Goal: Task Accomplishment & Management: Manage account settings

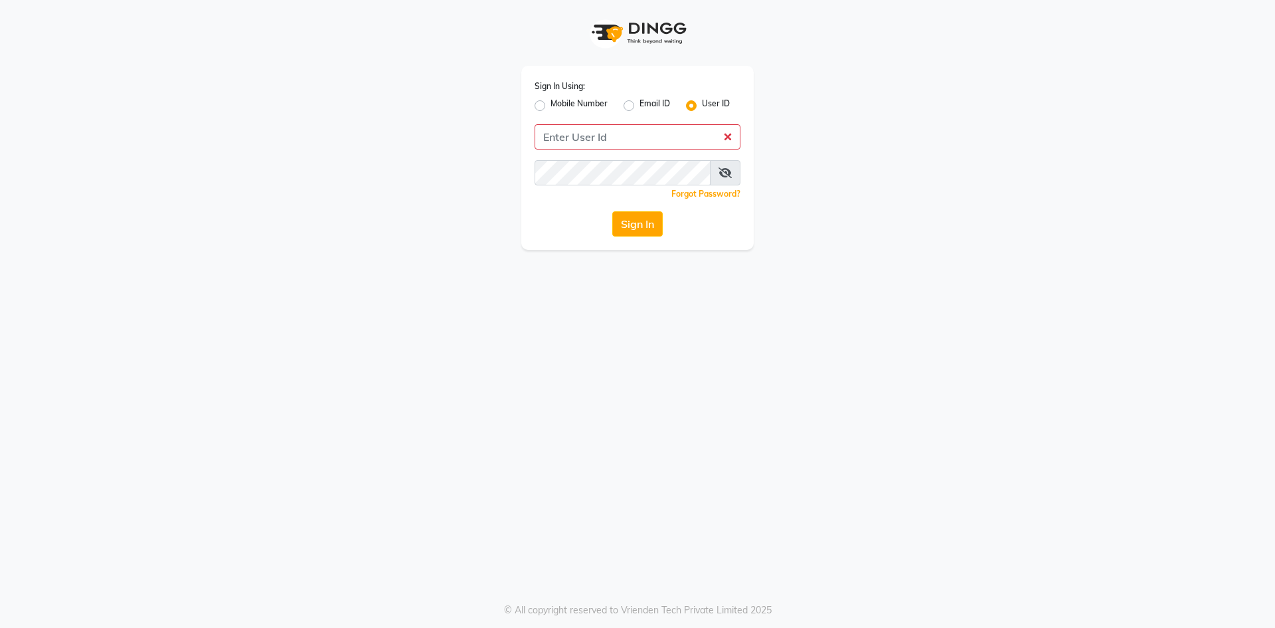
click at [551, 106] on label "Mobile Number" at bounding box center [579, 106] width 57 height 16
click at [551, 106] on input "Mobile Number" at bounding box center [555, 102] width 9 height 9
radio input "true"
radio input "false"
click at [637, 148] on input "Username" at bounding box center [659, 136] width 161 height 25
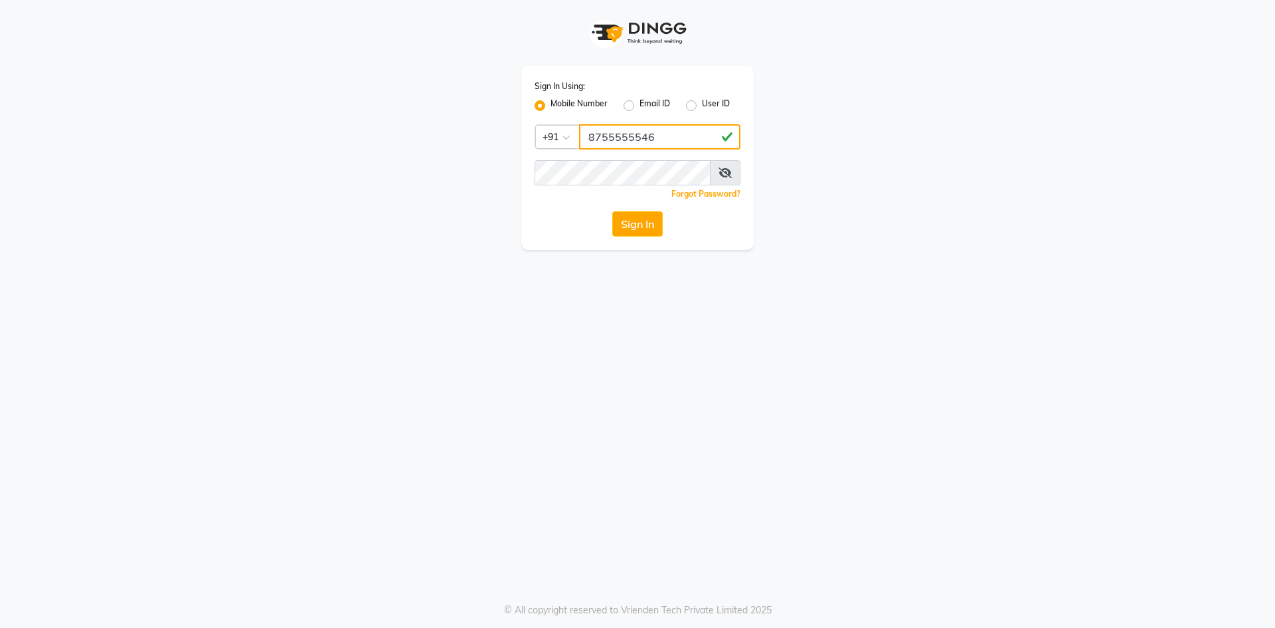
type input "8755555546"
click at [729, 169] on icon at bounding box center [725, 172] width 13 height 11
click at [637, 227] on button "Sign In" at bounding box center [638, 223] width 50 height 25
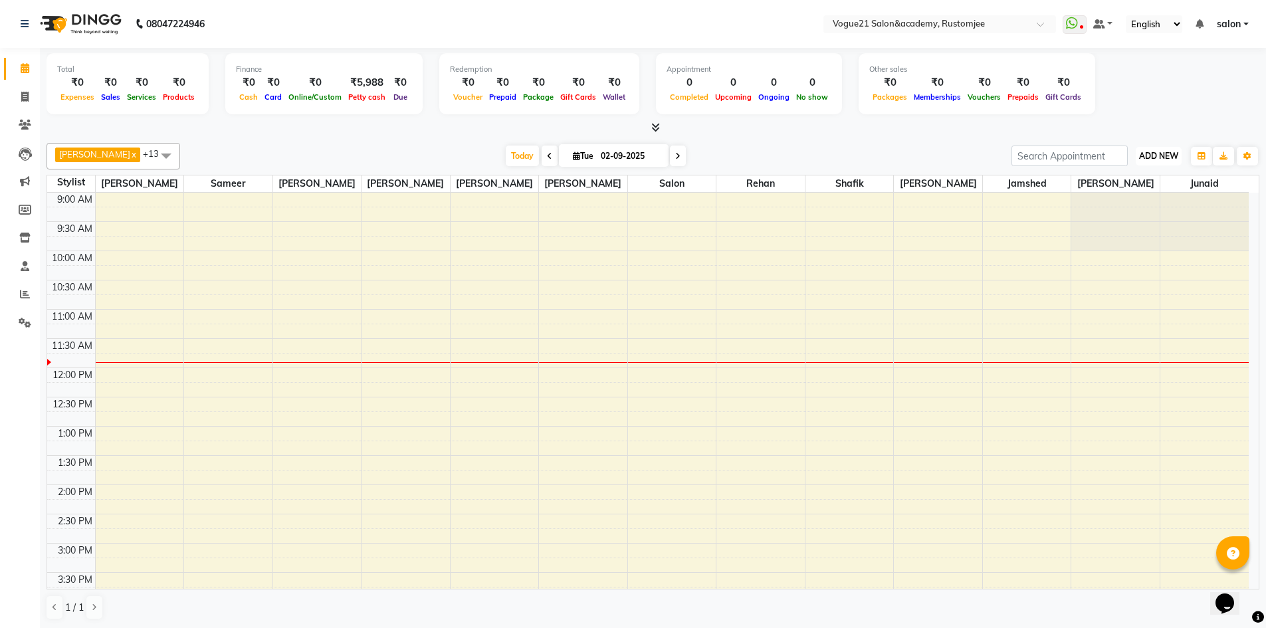
click at [1177, 154] on span "ADD NEW" at bounding box center [1158, 156] width 39 height 10
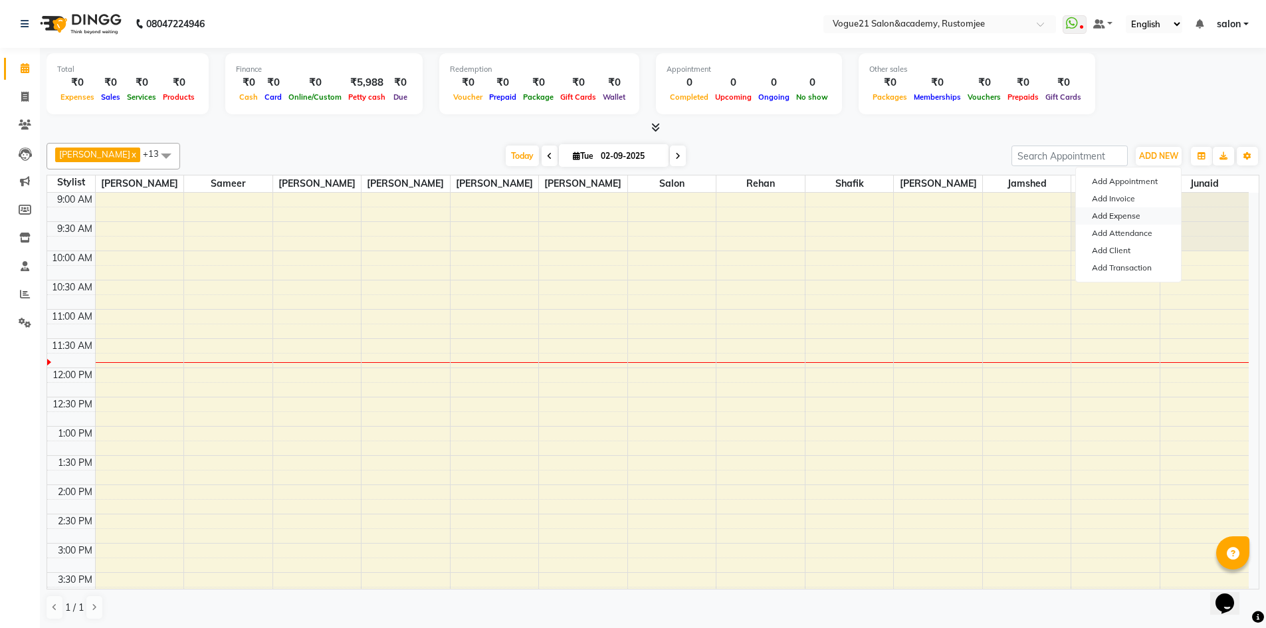
click at [1147, 211] on link "Add Expense" at bounding box center [1128, 215] width 105 height 17
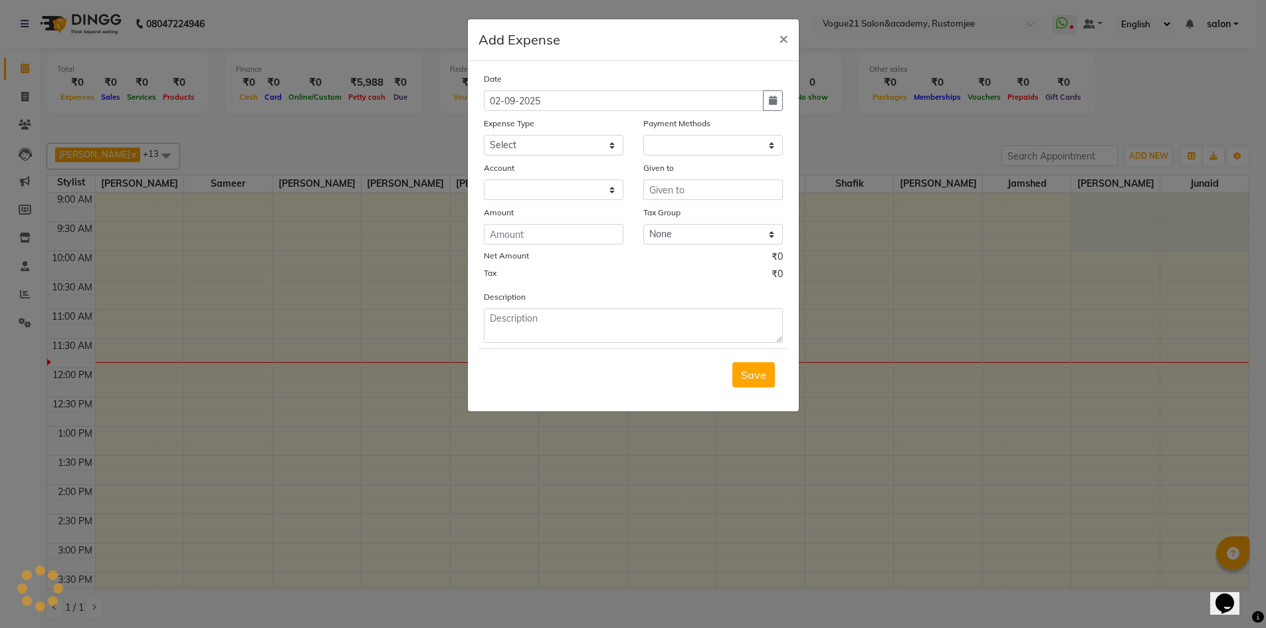
select select "1"
select select "7299"
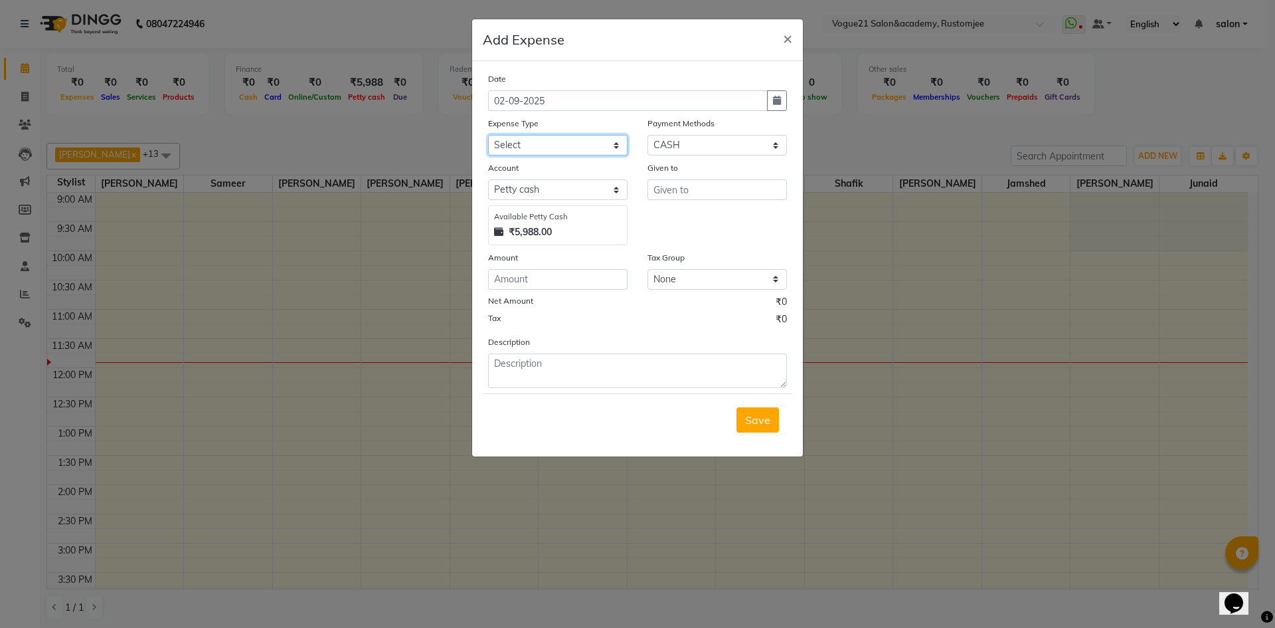
click at [539, 142] on select "Select Advance Salary Bank charges Cash transfer to bank Client Snacks Equipmen…" at bounding box center [558, 145] width 140 height 21
click at [892, 131] on ngb-modal-window "Add Expense × Date 02-09-2025 Expense Type Select Advance Salary Bank charges C…" at bounding box center [637, 314] width 1275 height 628
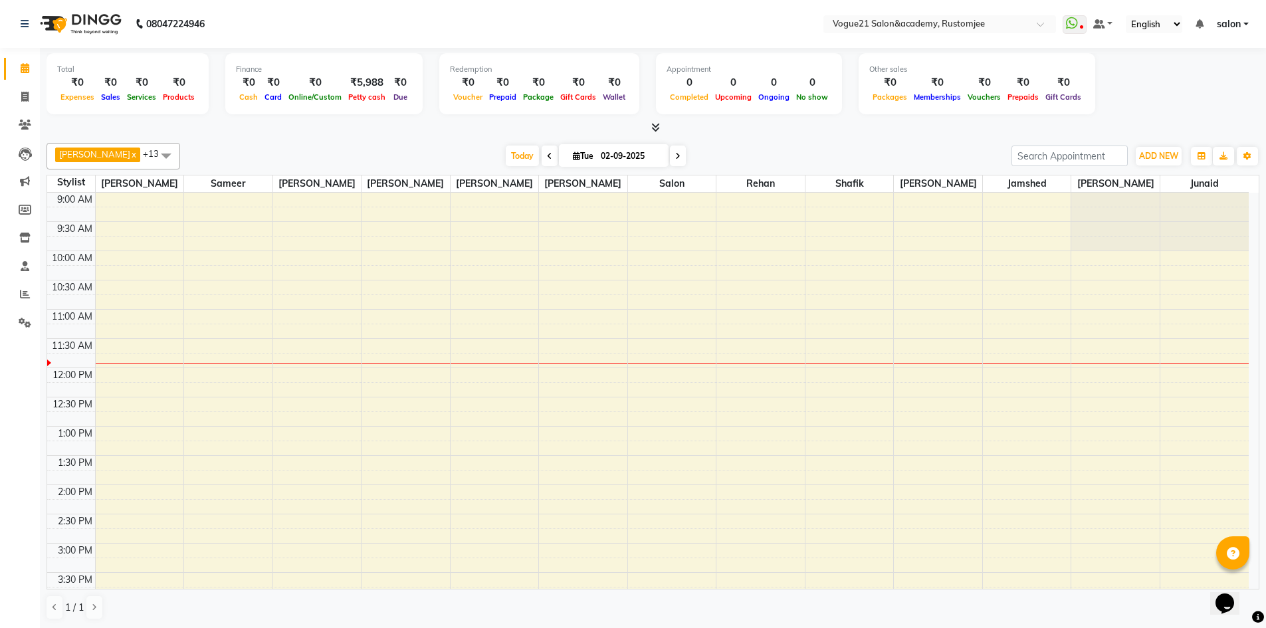
click at [337, 31] on nav "08047224946 Select Location × Vogue21 Salon&academy, Rustomjee WhatsApp Status …" at bounding box center [633, 24] width 1266 height 48
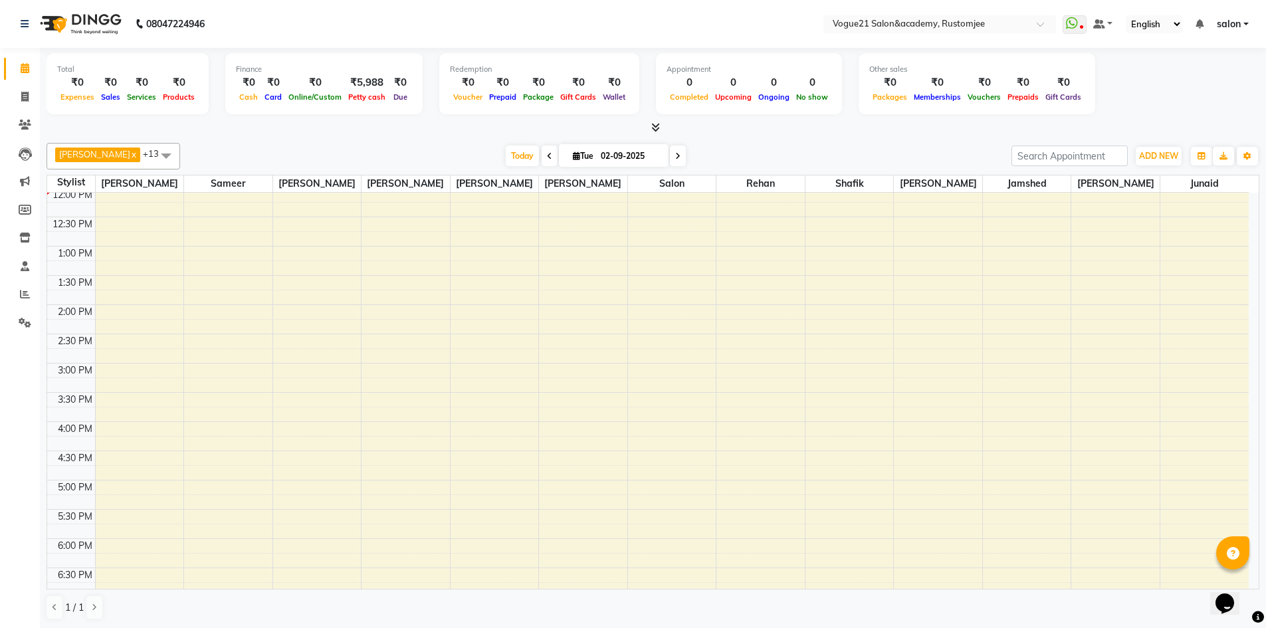
scroll to position [266, 0]
click at [412, 458] on div "9:00 AM 9:30 AM 10:00 AM 10:30 AM 11:00 AM 11:30 AM 12:00 PM 12:30 PM 1:00 PM 1…" at bounding box center [647, 306] width 1201 height 759
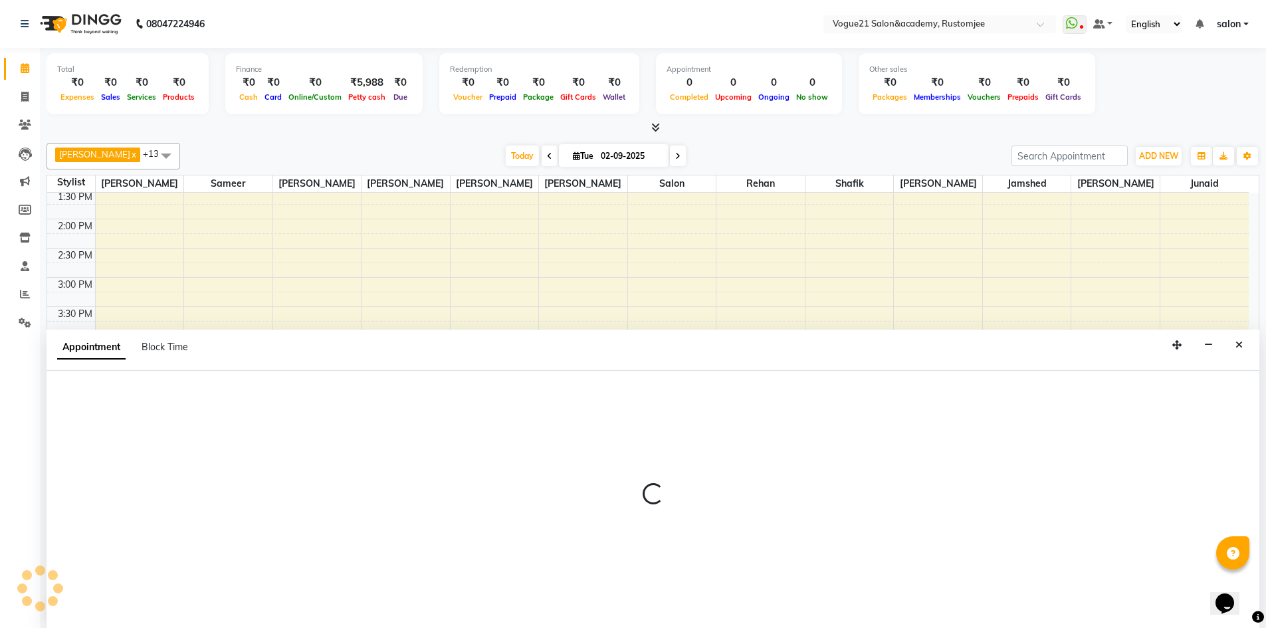
scroll to position [1, 0]
select select "76929"
select select "tentative"
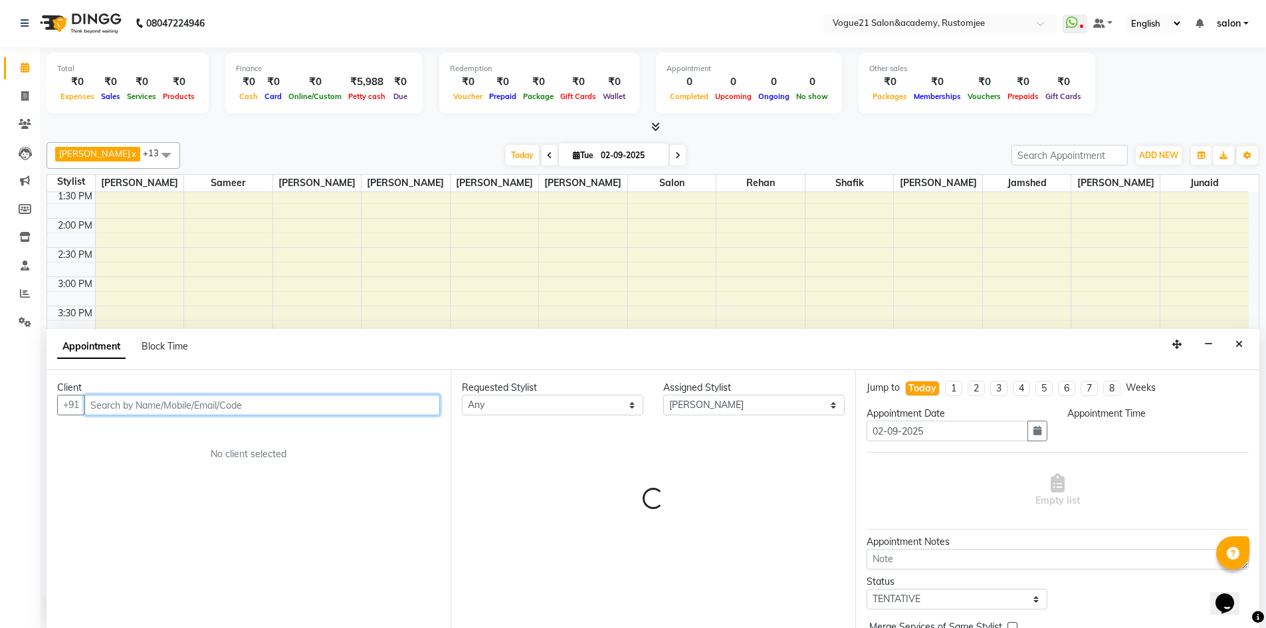
select select "1080"
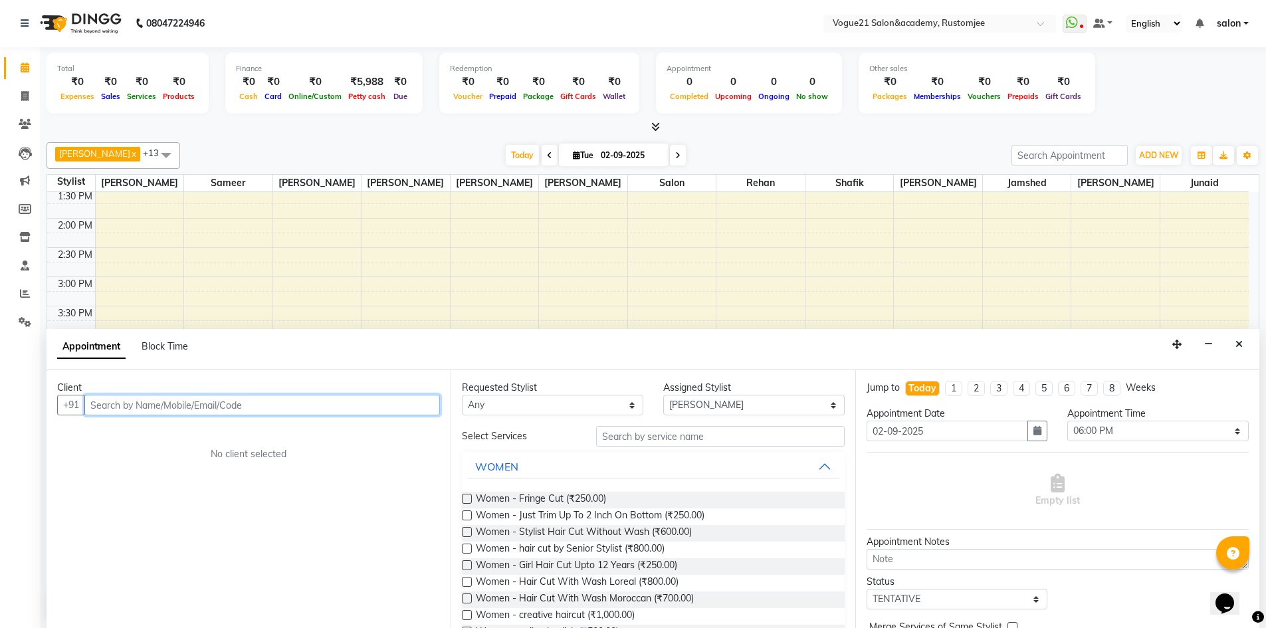
click at [301, 407] on input "text" at bounding box center [261, 405] width 355 height 21
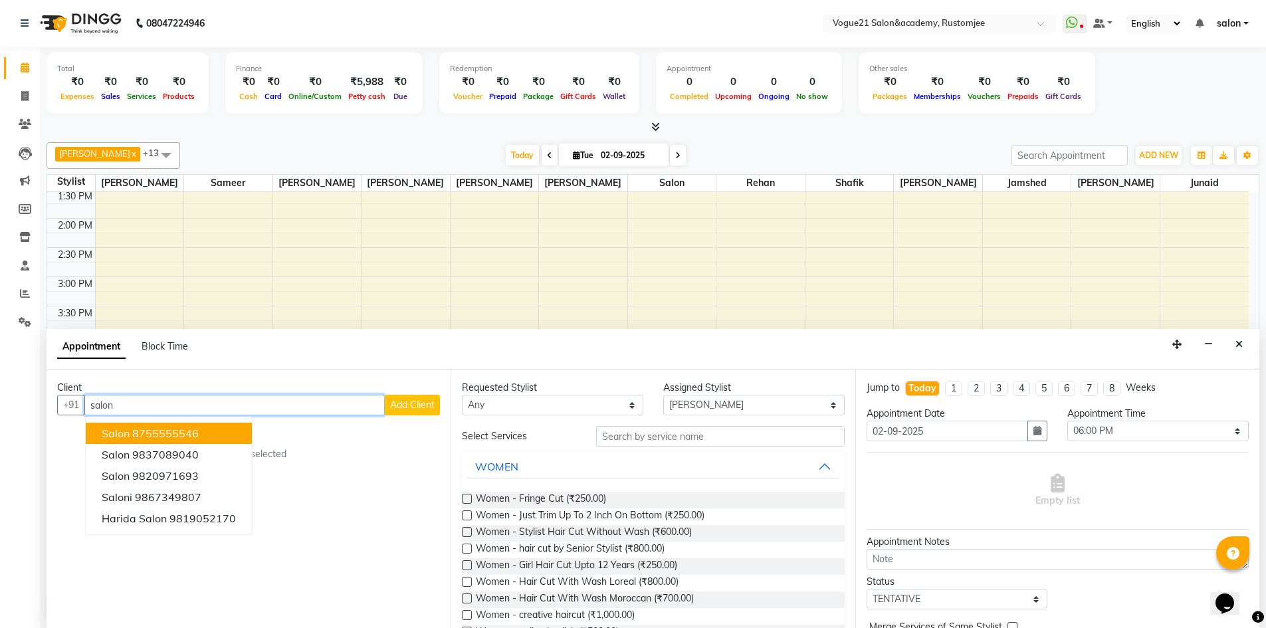
click at [159, 438] on ngb-highlight "8755555546" at bounding box center [165, 432] width 66 height 13
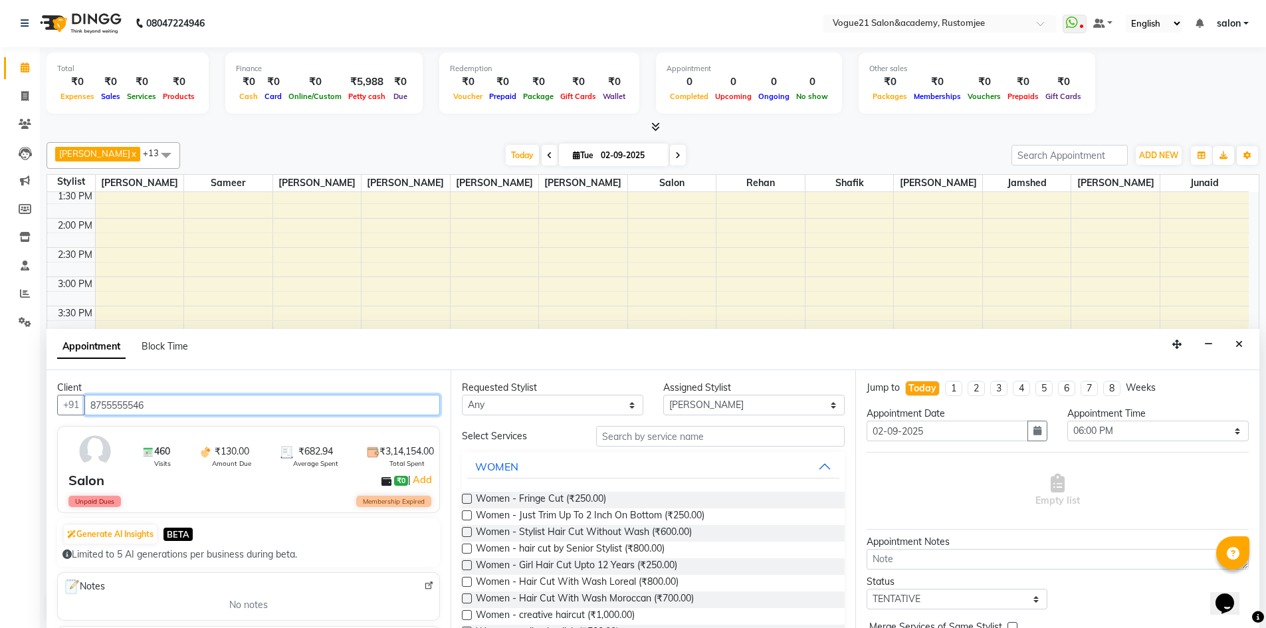
type input "8755555546"
click at [656, 443] on input "text" at bounding box center [720, 436] width 248 height 21
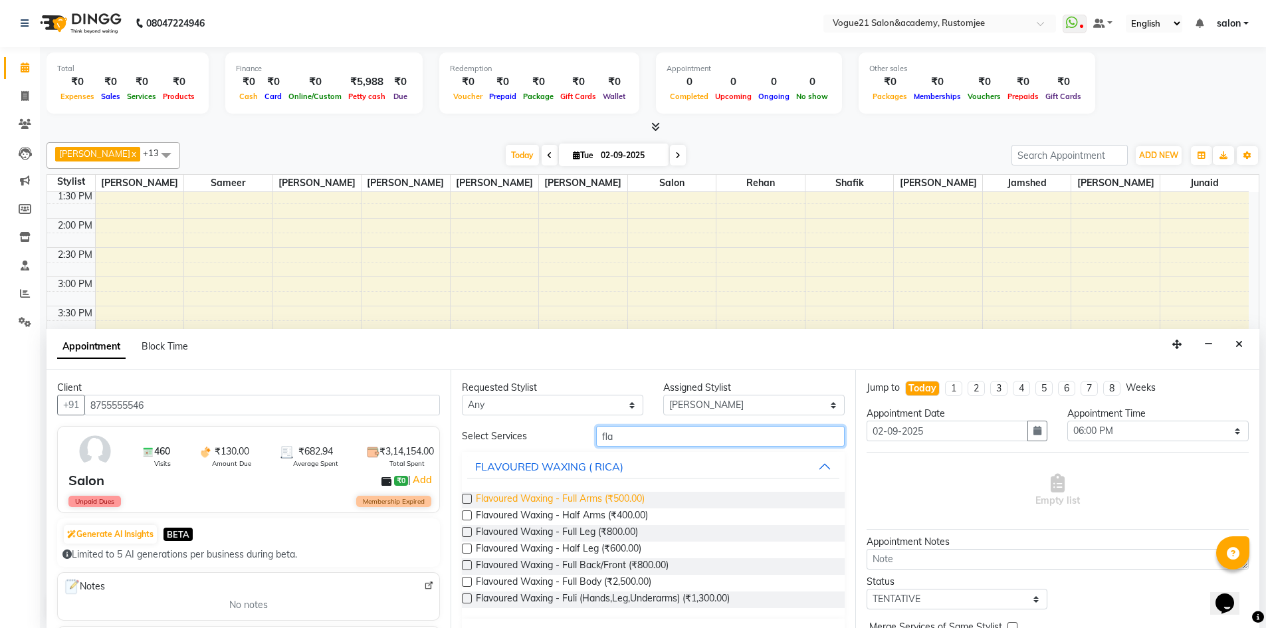
type input "fla"
click at [622, 494] on span "Flavoured Waxing - Full Arms (₹500.00)" at bounding box center [560, 500] width 169 height 17
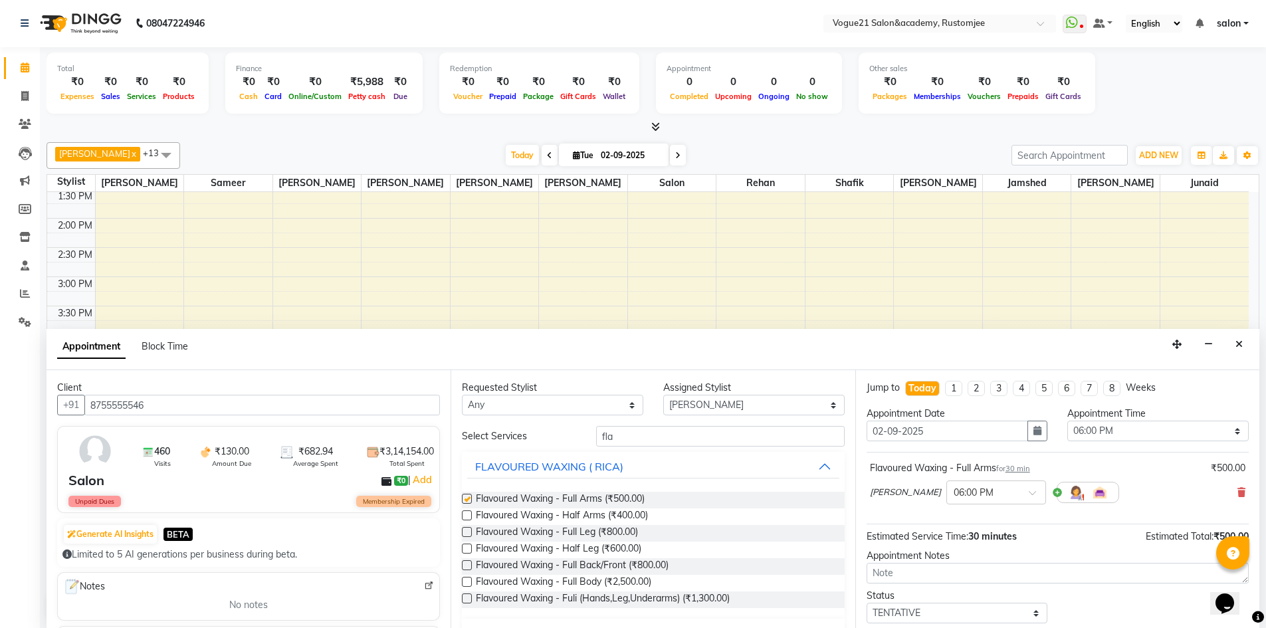
checkbox input "false"
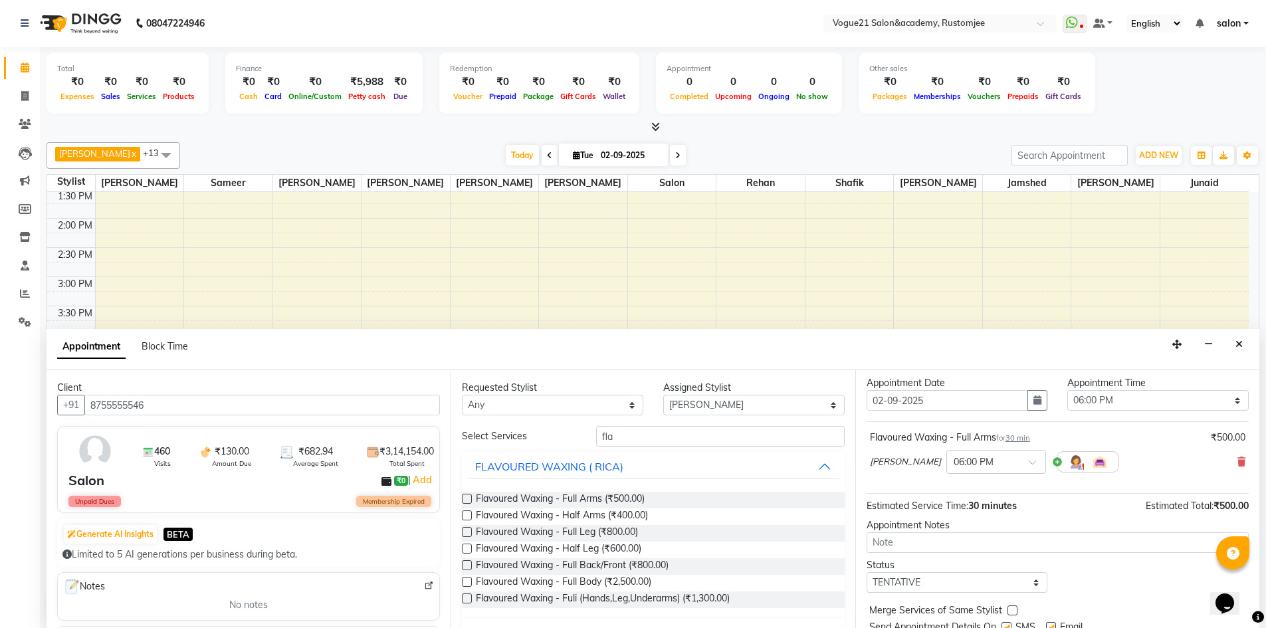
scroll to position [79, 0]
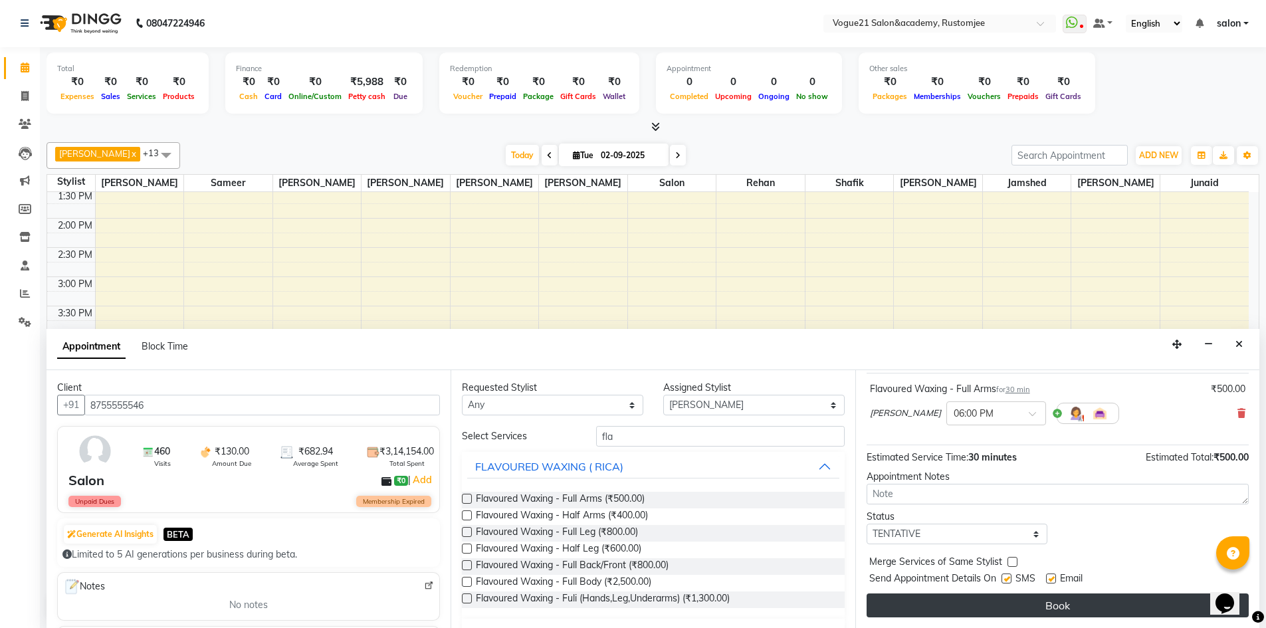
click at [1003, 605] on button "Book" at bounding box center [1057, 605] width 382 height 24
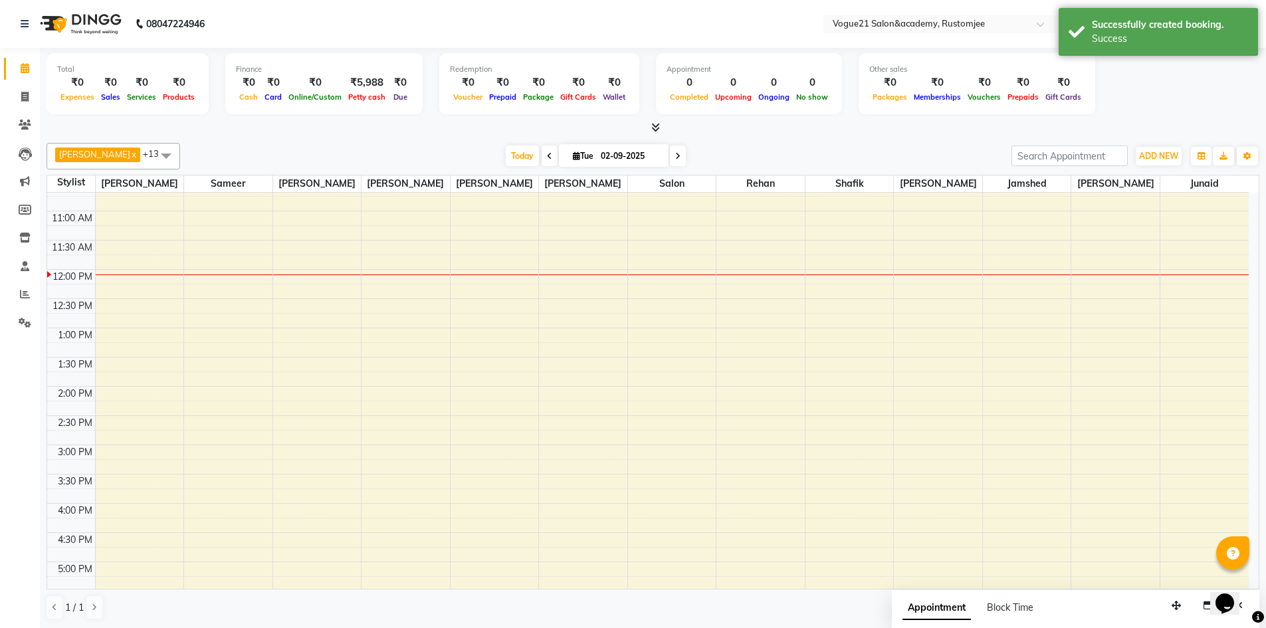
scroll to position [0, 0]
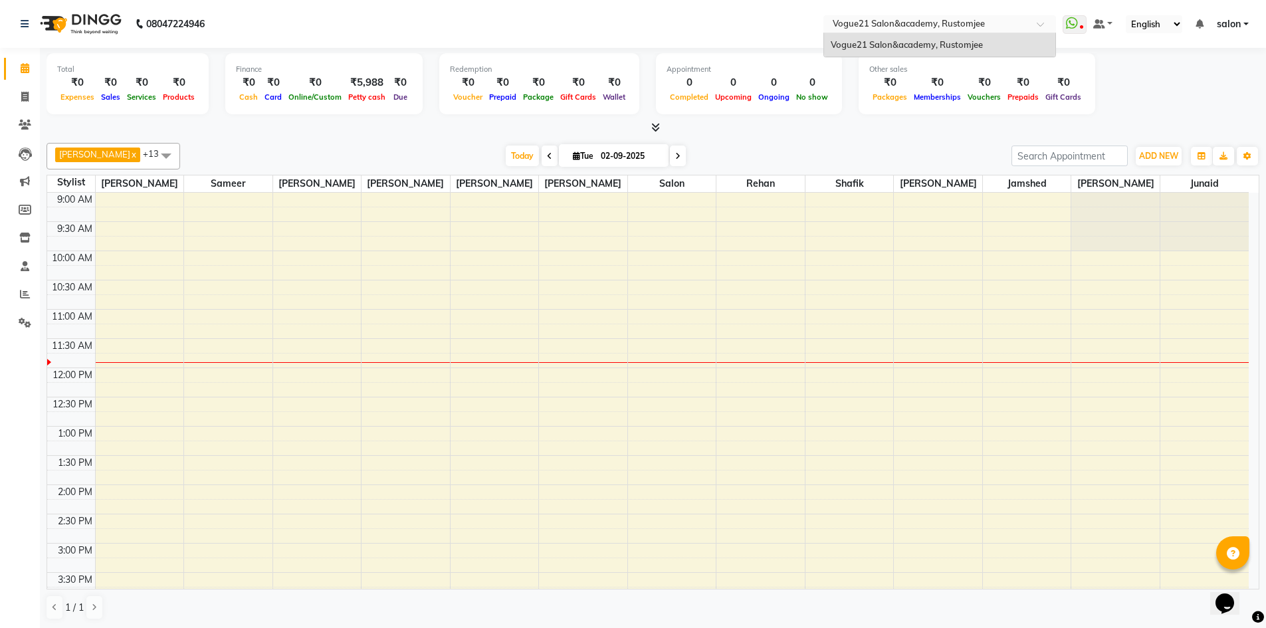
click at [880, 25] on input "text" at bounding box center [926, 25] width 193 height 13
click at [876, 140] on div "aahil x anju soni x Jamshed x Pooja yadav x priya jadhav x rehan x salon x same…" at bounding box center [653, 382] width 1212 height 488
click at [1149, 155] on span "ADD NEW" at bounding box center [1158, 156] width 39 height 10
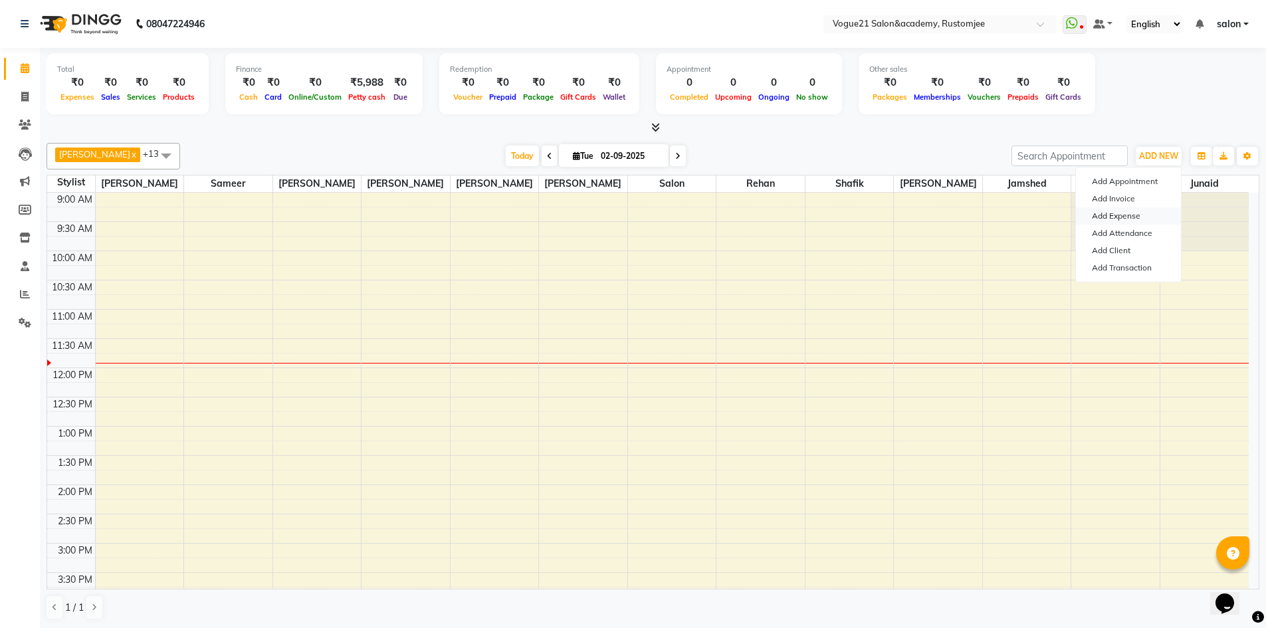
click at [1152, 212] on link "Add Expense" at bounding box center [1128, 215] width 105 height 17
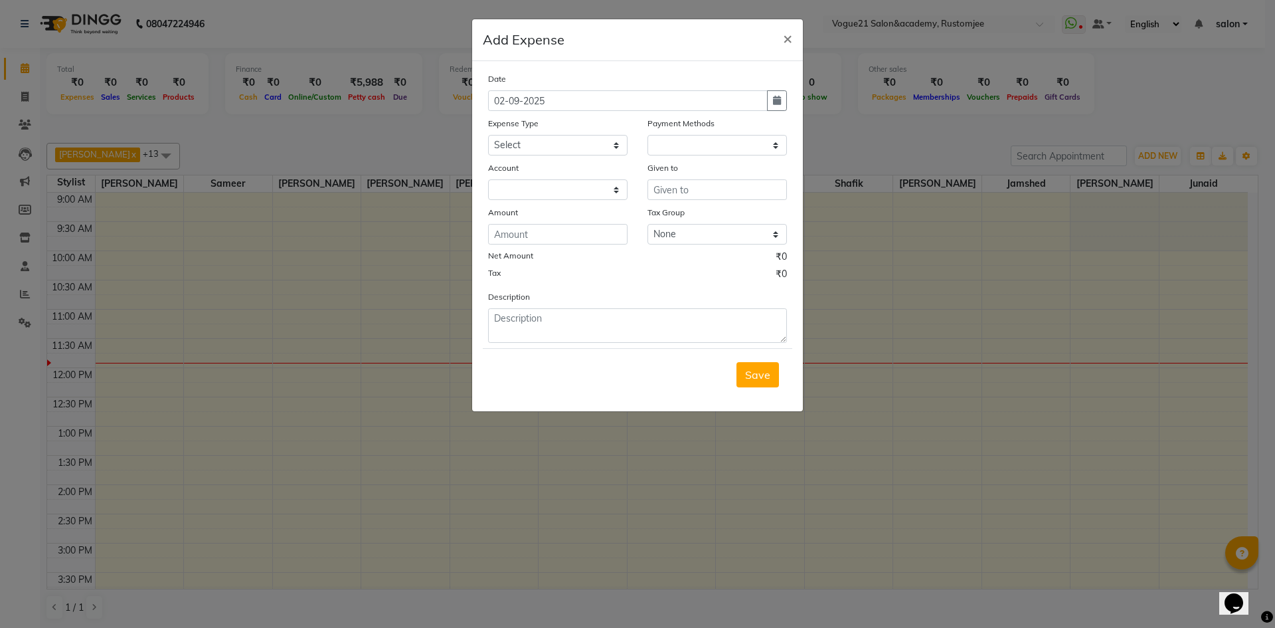
select select "1"
select select "7299"
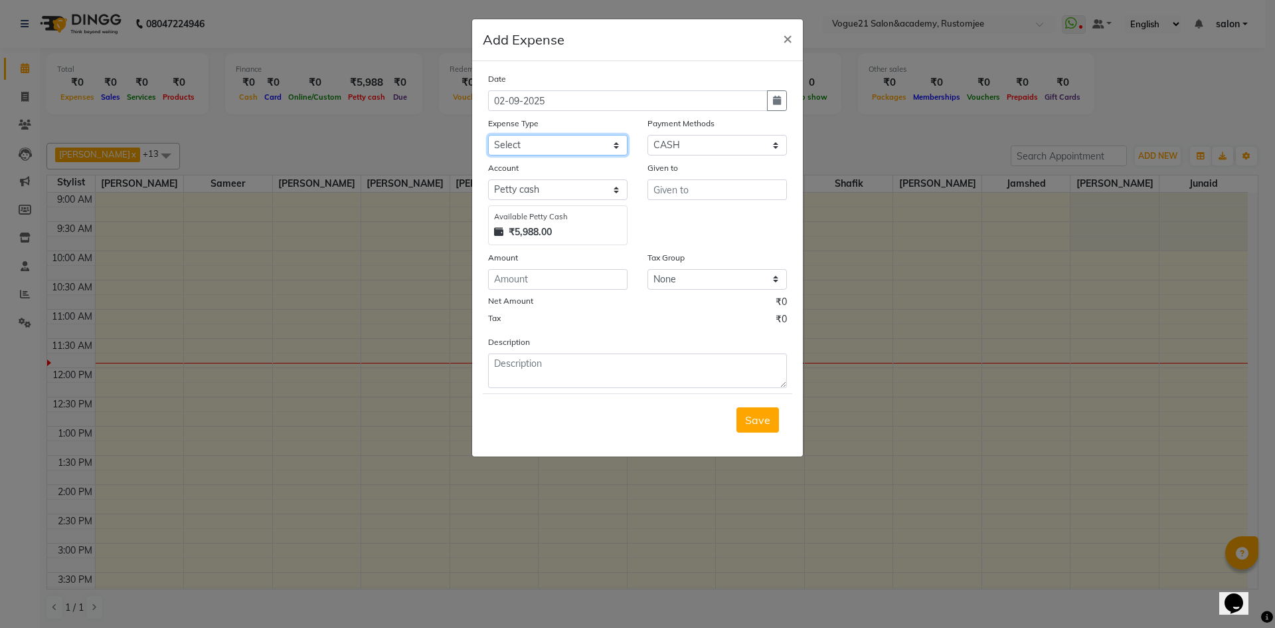
click at [591, 145] on select "Select Advance Salary Bank charges Cash transfer to bank Client Snacks Equipmen…" at bounding box center [558, 145] width 140 height 21
select select "23417"
click at [488, 135] on select "Select Advance Salary Bank charges Cash transfer to bank Client Snacks Equipmen…" at bounding box center [558, 145] width 140 height 21
click at [504, 95] on input "02-09-2025" at bounding box center [628, 100] width 280 height 21
type input "31-09-2025"
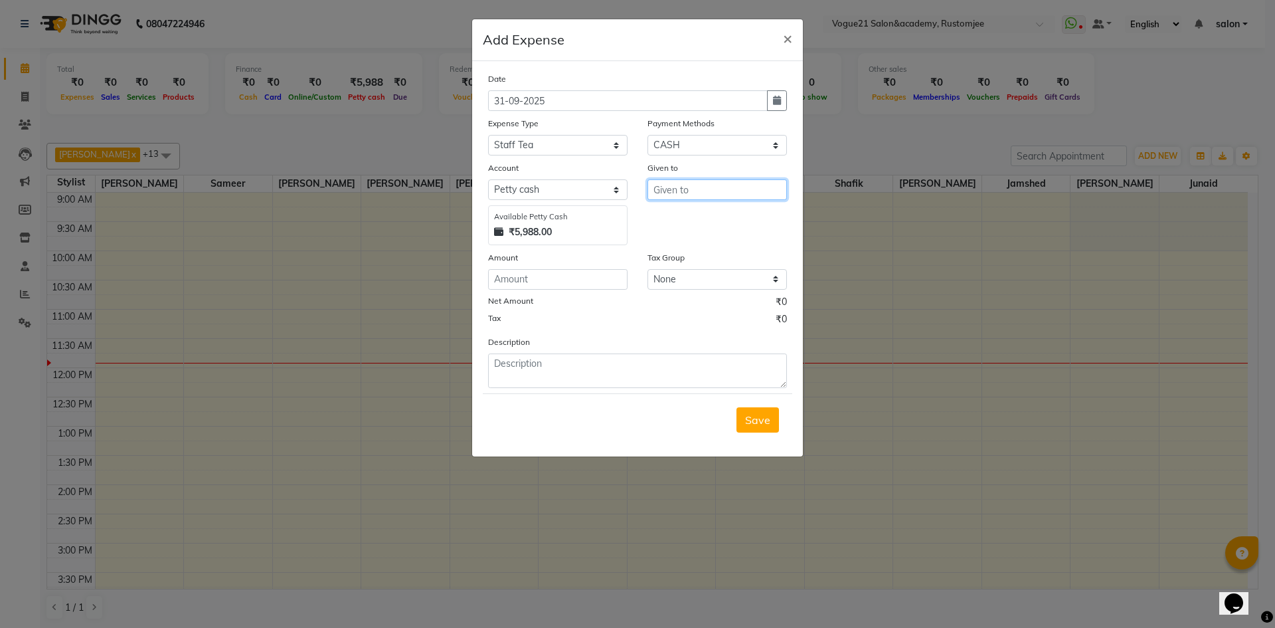
click at [658, 195] on input "text" at bounding box center [718, 189] width 140 height 21
click at [706, 222] on button "aa hil" at bounding box center [700, 217] width 105 height 21
type input "[PERSON_NAME]"
click at [522, 276] on input "number" at bounding box center [558, 279] width 140 height 21
type input "80"
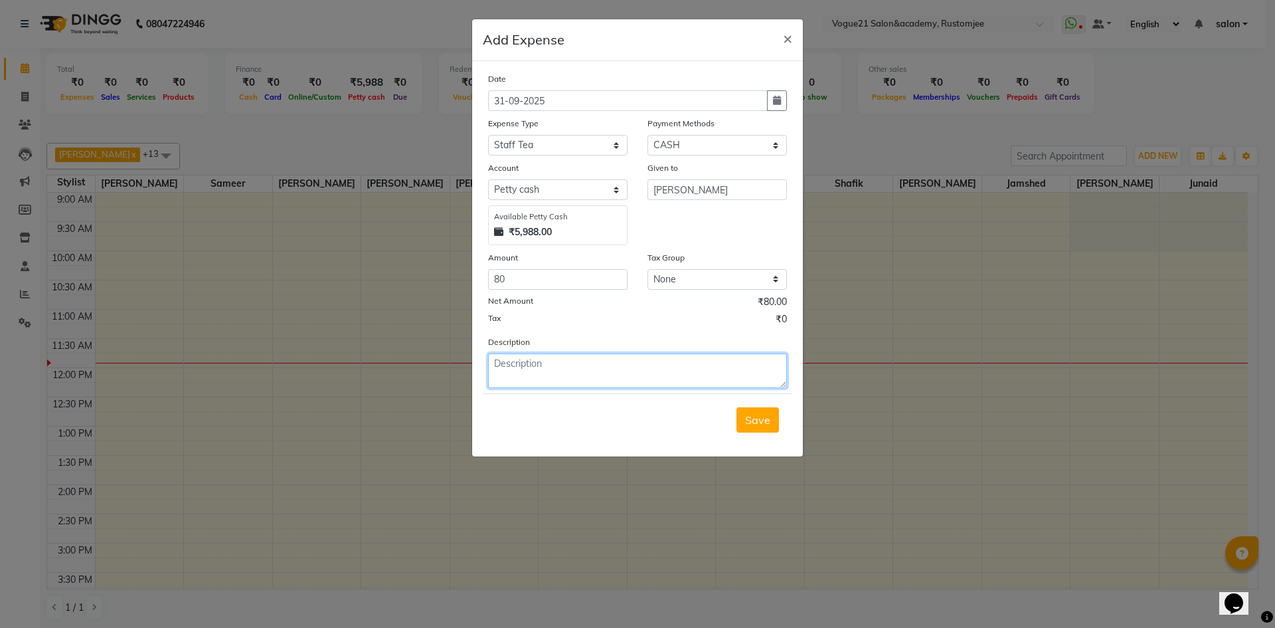
click at [555, 377] on textarea at bounding box center [637, 370] width 299 height 35
type textarea "staff tea"
click at [754, 426] on span "Save" at bounding box center [757, 419] width 25 height 13
click at [768, 421] on span "Save" at bounding box center [757, 419] width 25 height 13
click at [760, 422] on span "Save" at bounding box center [757, 419] width 25 height 13
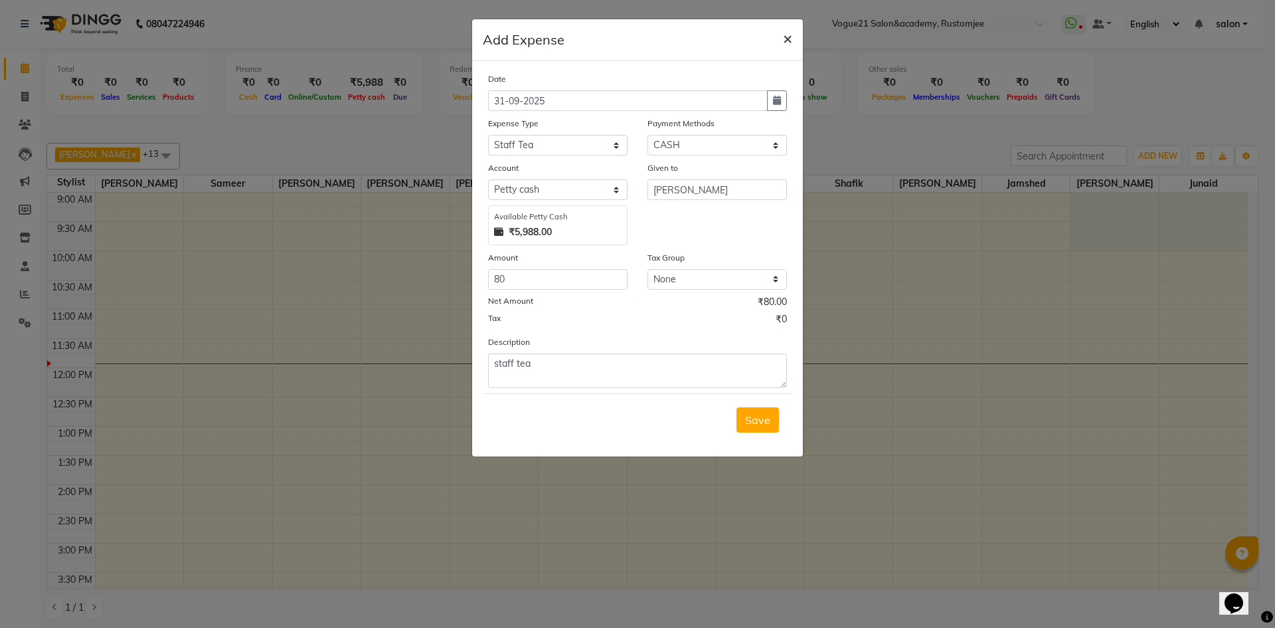
click at [791, 38] on span "×" at bounding box center [787, 38] width 9 height 20
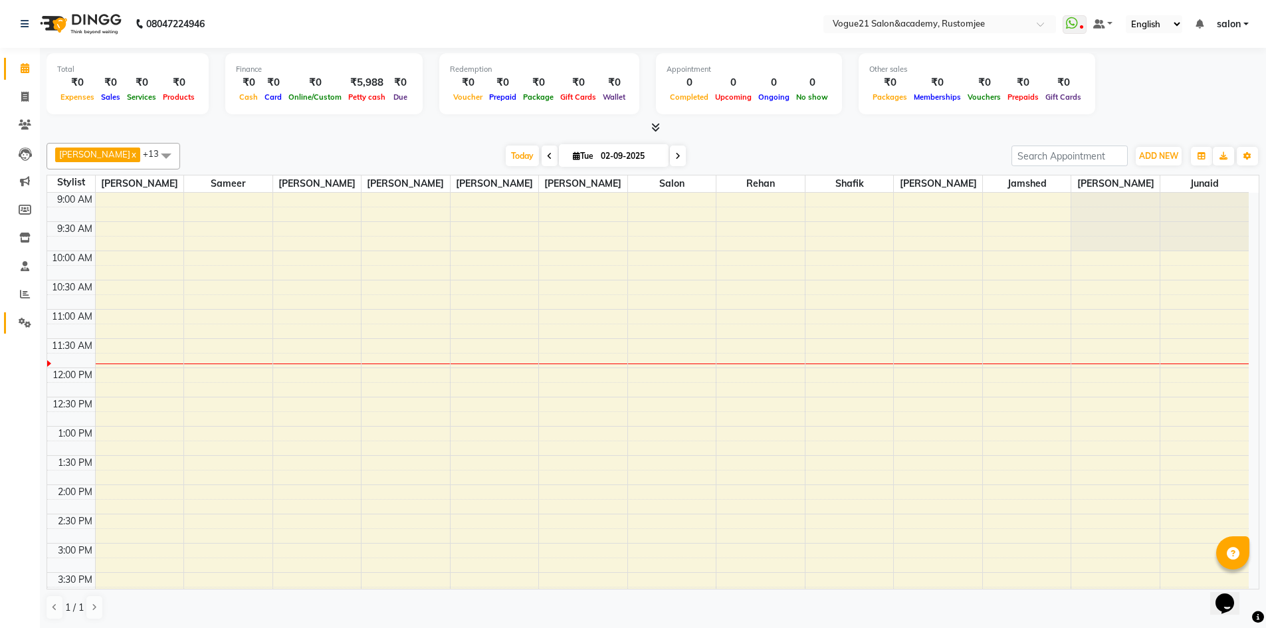
click at [29, 311] on li "Settings" at bounding box center [20, 323] width 40 height 29
click at [29, 322] on icon at bounding box center [25, 323] width 13 height 10
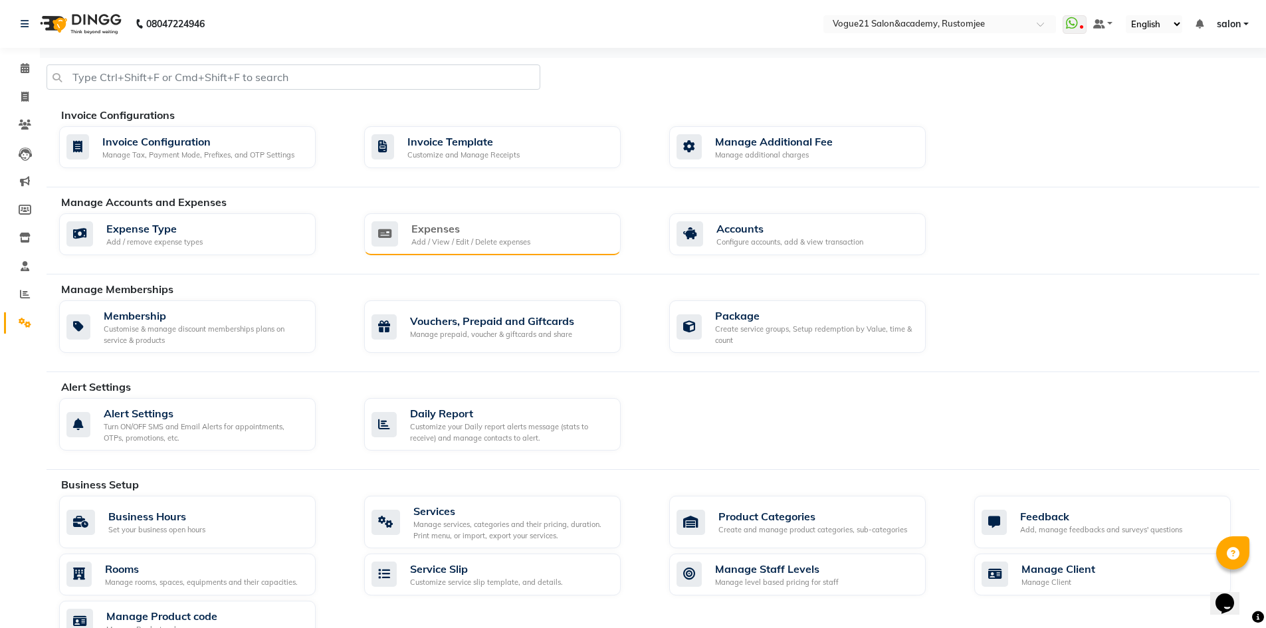
click at [523, 230] on div "Expenses" at bounding box center [470, 229] width 119 height 16
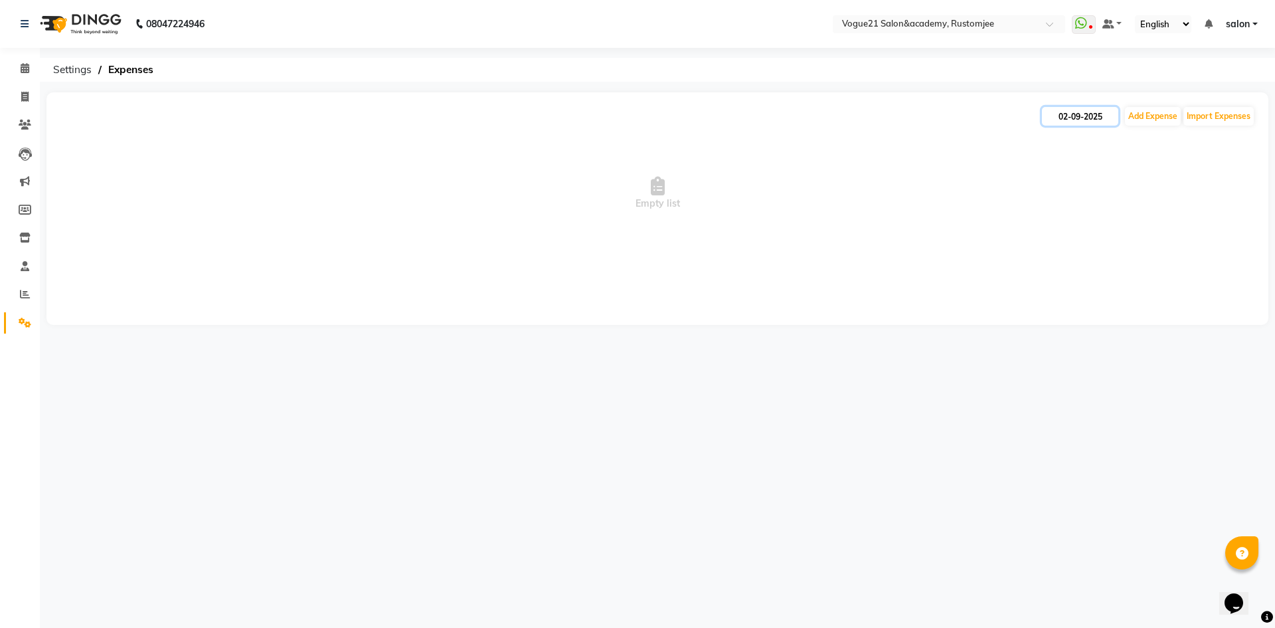
click at [1075, 116] on input "02-09-2025" at bounding box center [1080, 116] width 76 height 19
select select "9"
select select "2025"
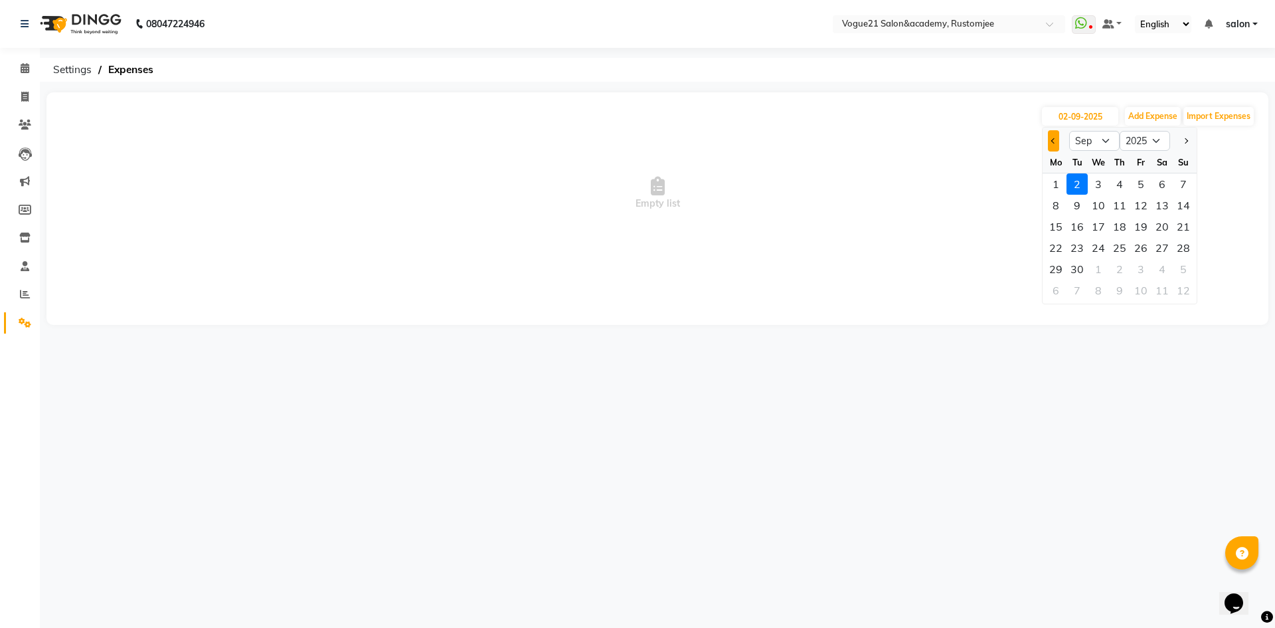
click at [1052, 150] on button "Previous month" at bounding box center [1053, 140] width 11 height 21
select select "8"
click at [1054, 287] on div "1" at bounding box center [1056, 290] width 21 height 21
type input "01-09-2025"
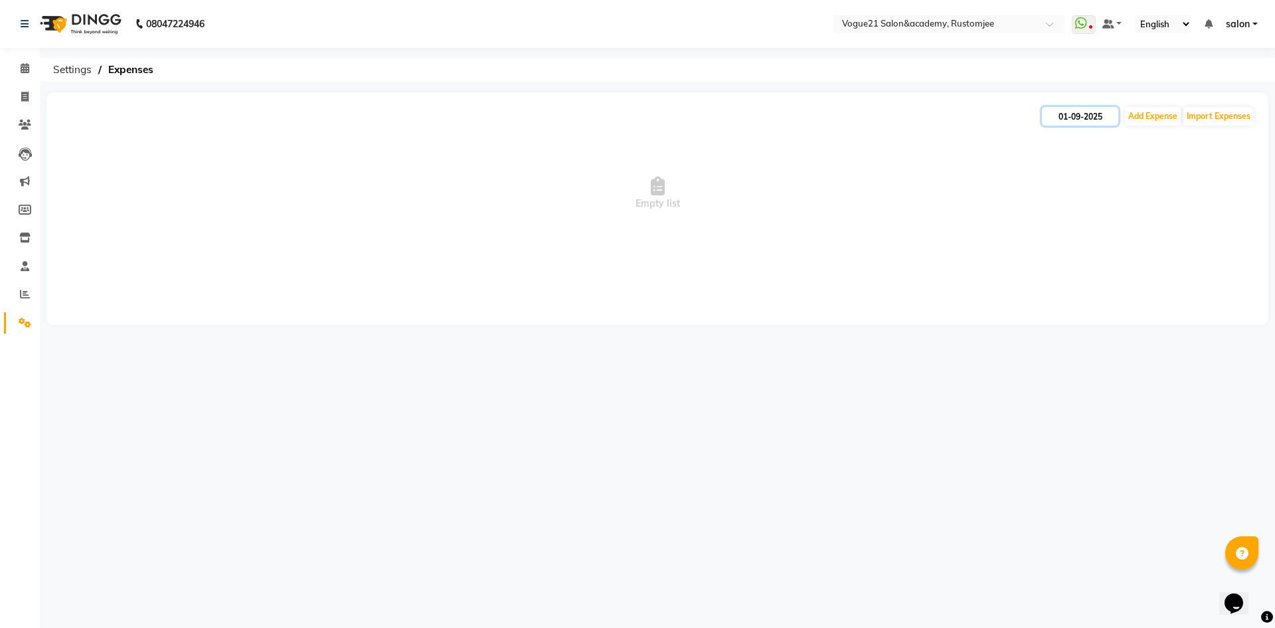
click at [1062, 121] on input "01-09-2025" at bounding box center [1080, 116] width 76 height 19
select select "9"
select select "2025"
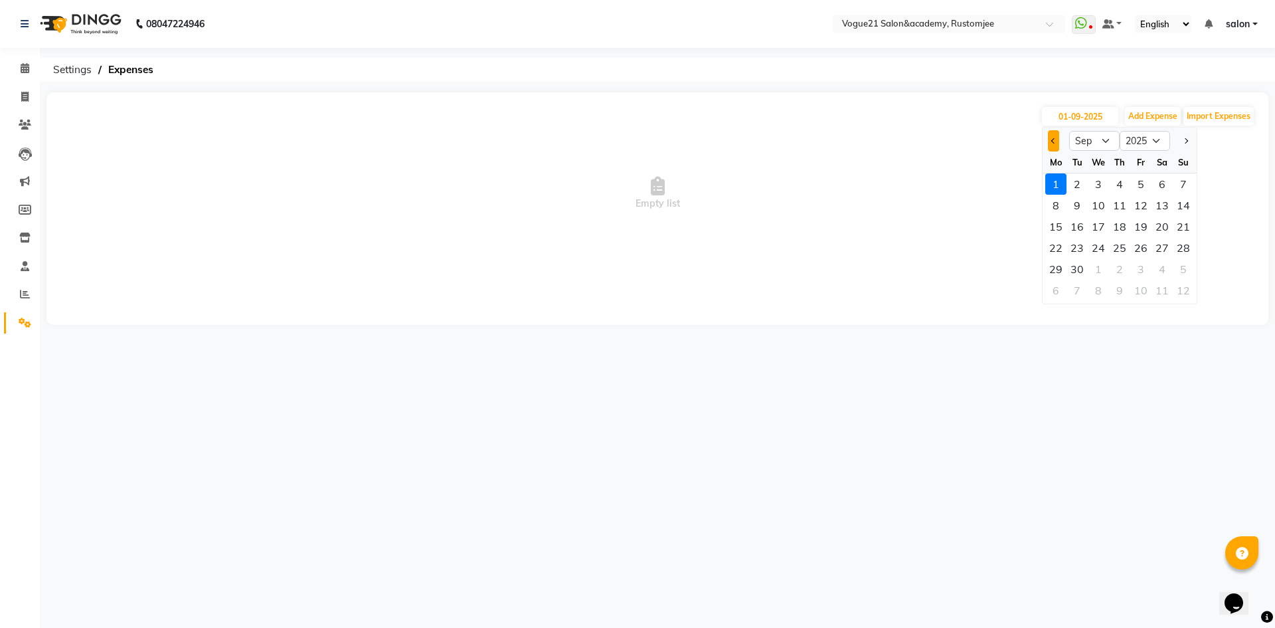
click at [1057, 148] on button "Previous month" at bounding box center [1053, 140] width 11 height 21
select select "8"
click at [1175, 270] on div "31" at bounding box center [1183, 268] width 21 height 21
type input "31-08-2025"
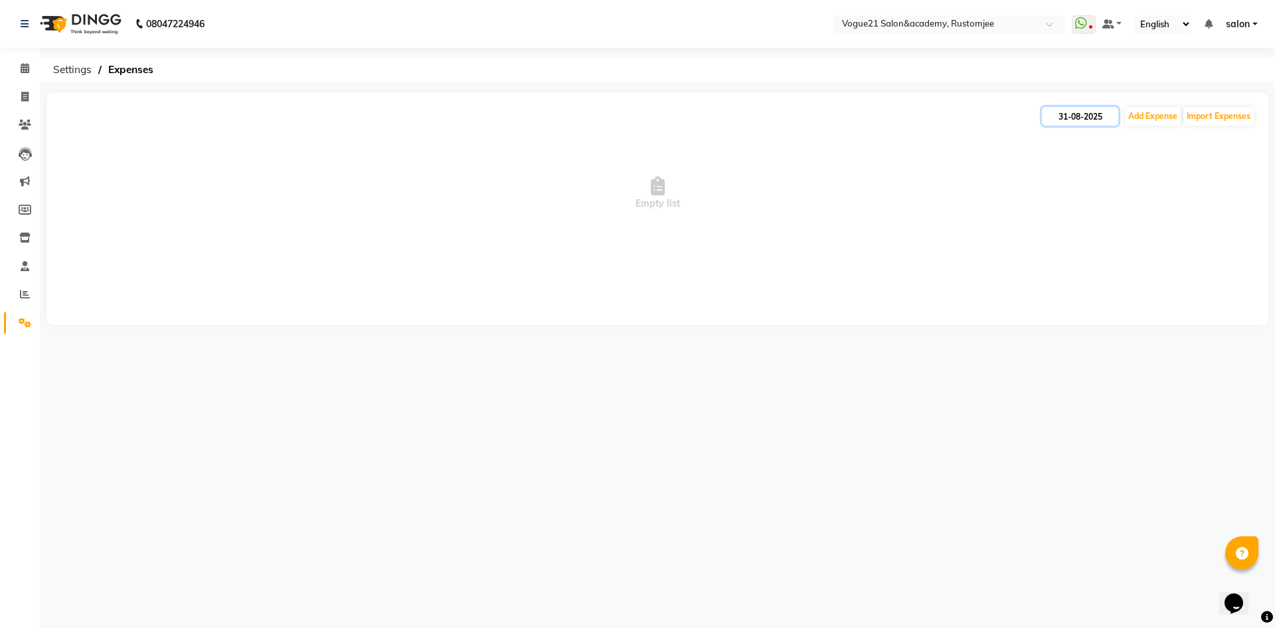
click at [1066, 118] on input "31-08-2025" at bounding box center [1080, 116] width 76 height 19
select select "8"
select select "2025"
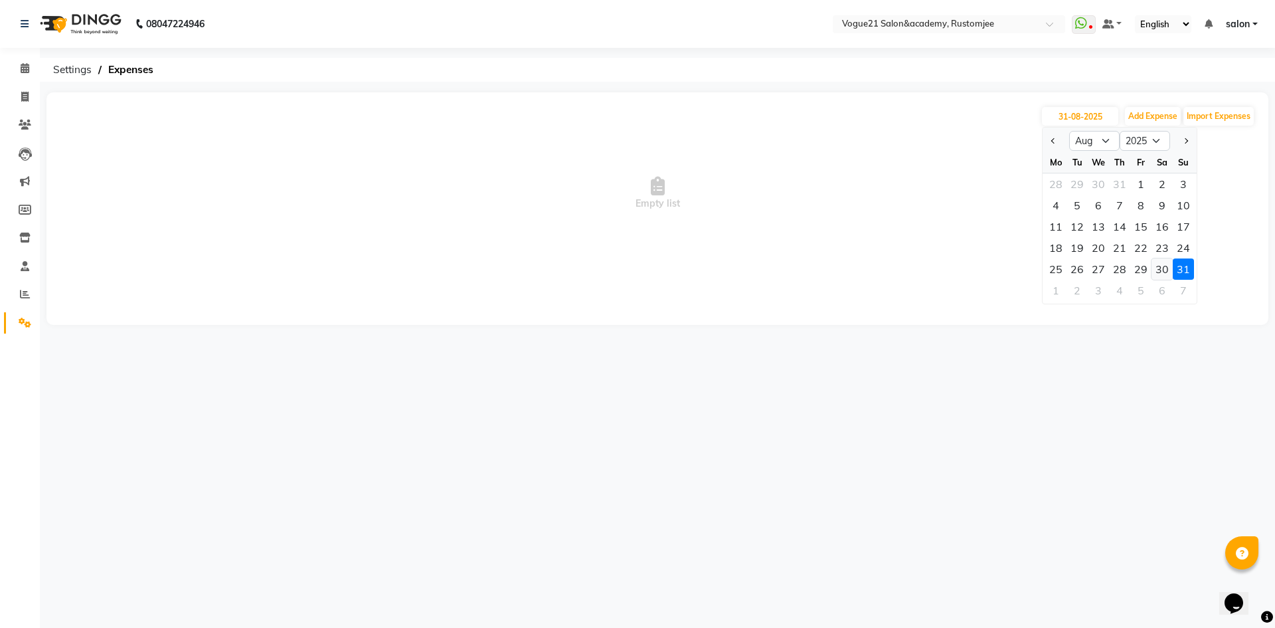
click at [1161, 273] on div "30" at bounding box center [1162, 268] width 21 height 21
type input "30-08-2025"
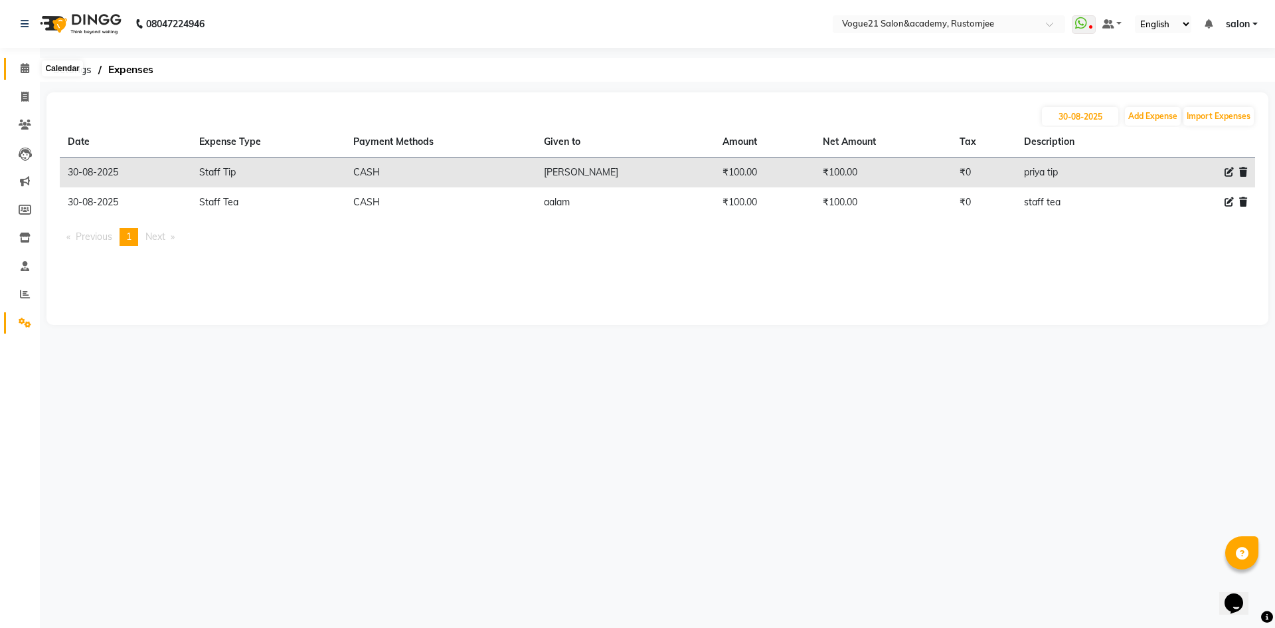
click at [22, 71] on icon at bounding box center [25, 68] width 9 height 10
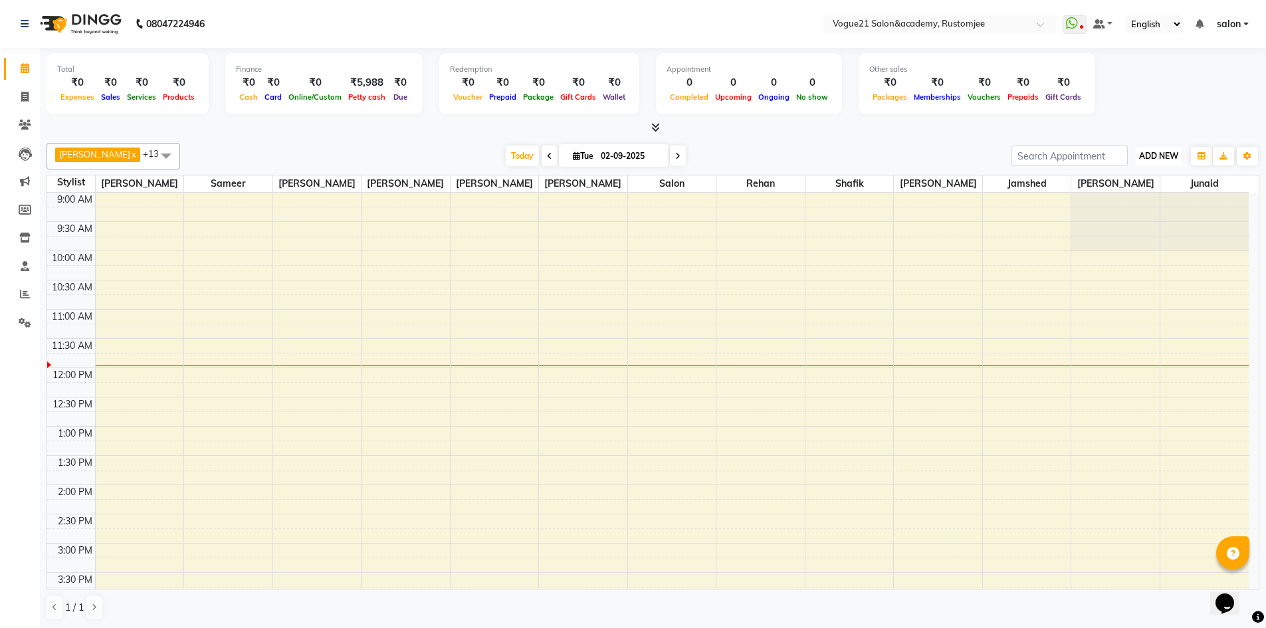
click at [1151, 155] on span "ADD NEW" at bounding box center [1158, 156] width 39 height 10
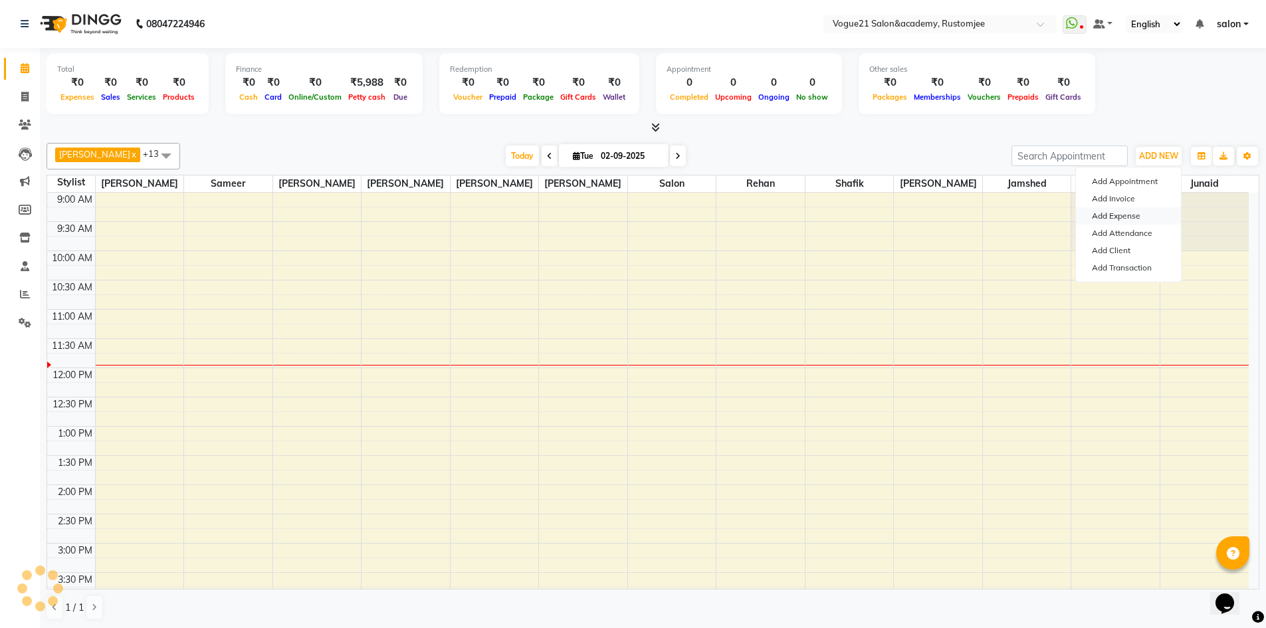
click at [1136, 215] on link "Add Expense" at bounding box center [1128, 215] width 105 height 17
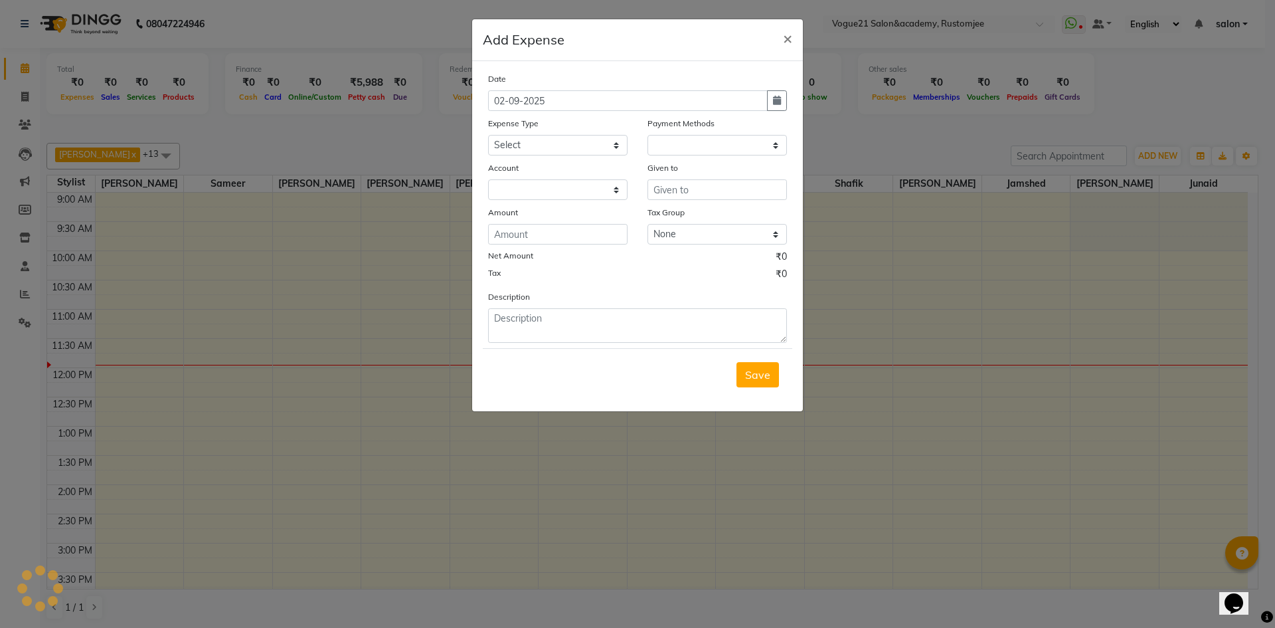
select select "1"
select select "7299"
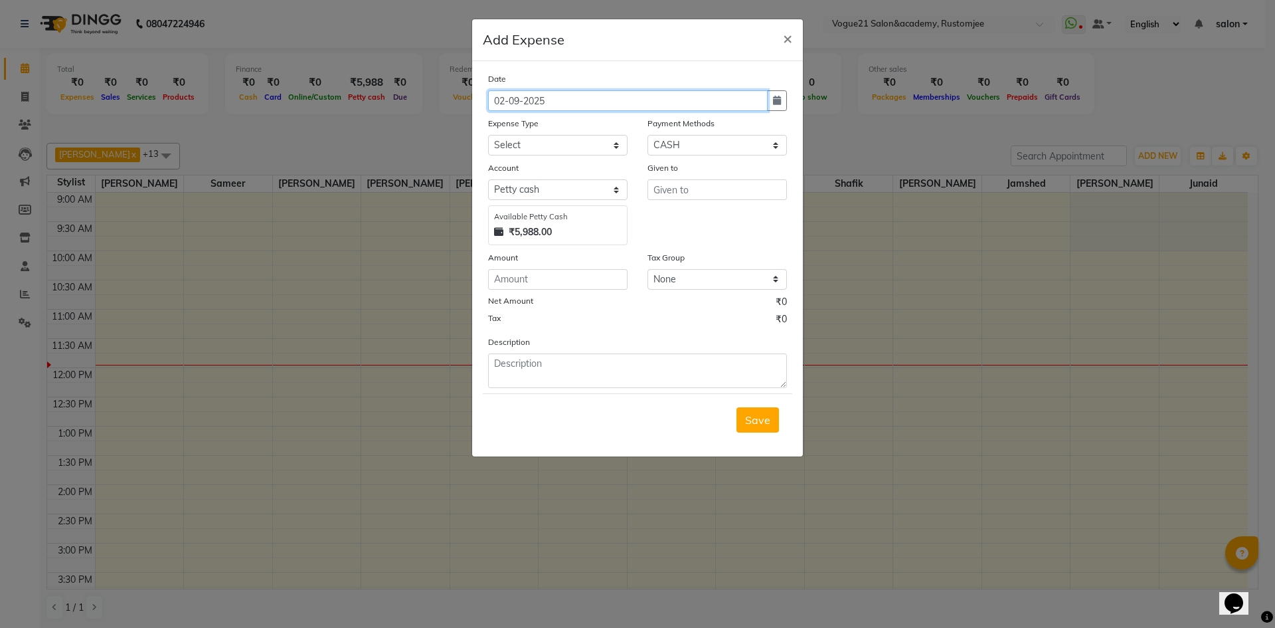
drag, startPoint x: 504, startPoint y: 102, endPoint x: 623, endPoint y: 140, distance: 124.8
click at [508, 103] on input "02-09-2025" at bounding box center [628, 100] width 280 height 21
click at [511, 97] on input "02-09-2025" at bounding box center [628, 100] width 280 height 21
drag, startPoint x: 504, startPoint y: 98, endPoint x: 555, endPoint y: 120, distance: 55.4
click at [506, 98] on input "02-09-2025" at bounding box center [628, 100] width 280 height 21
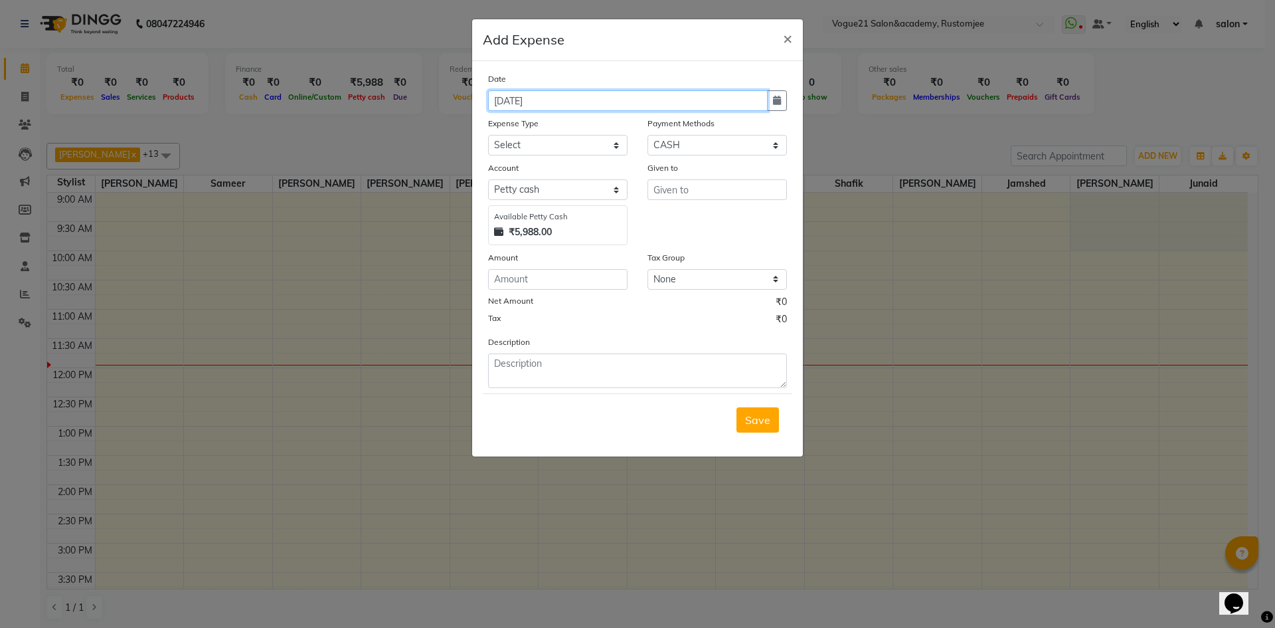
click at [523, 100] on input "30-09-2025" at bounding box center [628, 100] width 280 height 21
click at [517, 99] on input "30-09-2025" at bounding box center [628, 100] width 280 height 21
click at [520, 98] on input "30-09-2025" at bounding box center [628, 100] width 280 height 21
type input "30-08-2025"
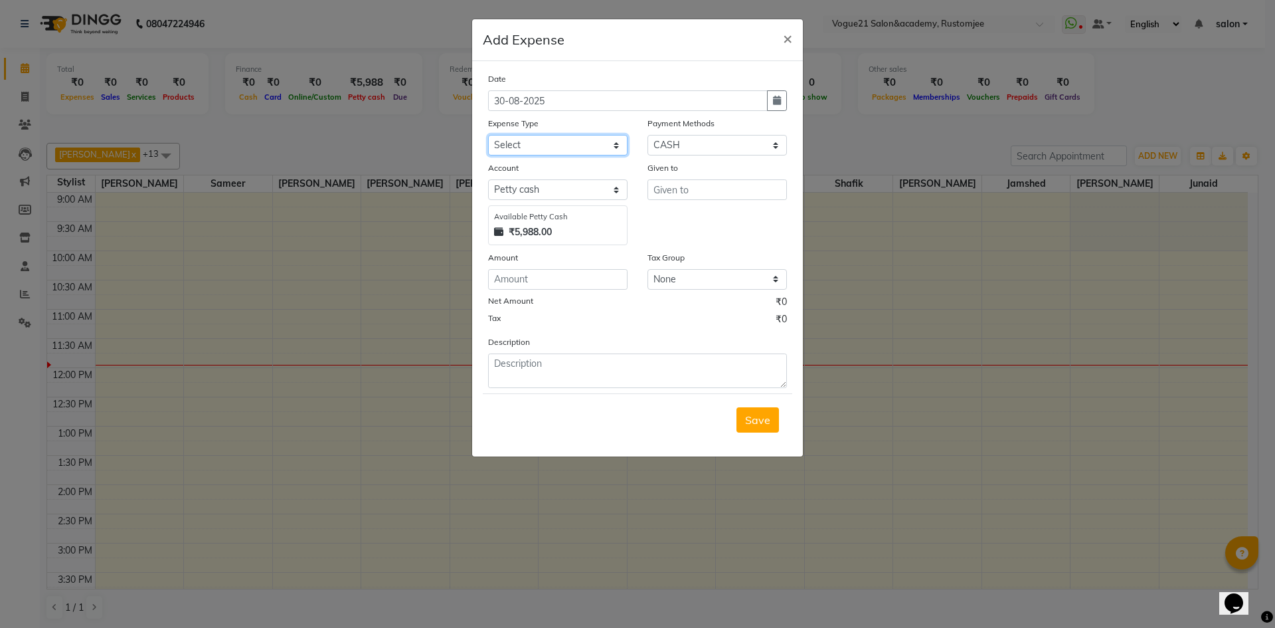
click at [530, 147] on select "Select Advance Salary Bank charges Cash transfer to bank Client Snacks Equipmen…" at bounding box center [558, 145] width 140 height 21
select select "23395"
click at [488, 135] on select "Select Advance Salary Bank charges Cash transfer to bank Client Snacks Equipmen…" at bounding box center [558, 145] width 140 height 21
click at [676, 187] on input "text" at bounding box center [718, 189] width 140 height 21
click at [702, 209] on button "anju soni" at bounding box center [700, 217] width 105 height 21
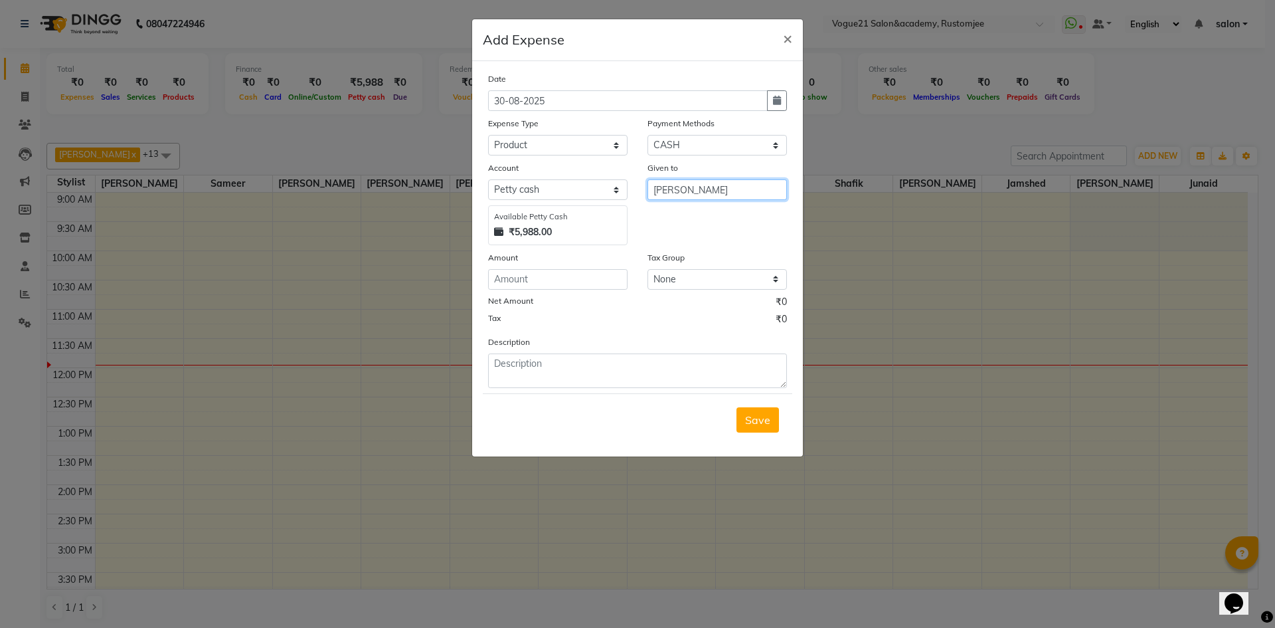
type input "[PERSON_NAME]"
click at [555, 273] on input "number" at bounding box center [558, 279] width 140 height 21
type input "100"
click at [528, 374] on textarea at bounding box center [637, 370] width 299 height 35
type textarea "bleach"
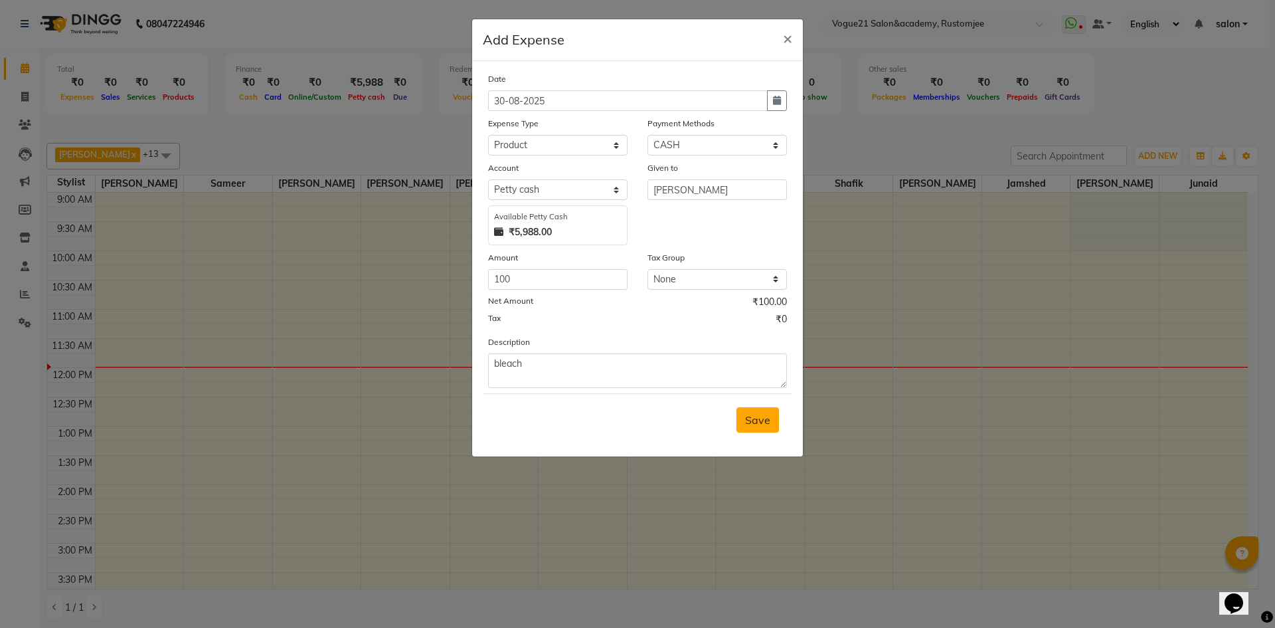
click at [760, 417] on span "Save" at bounding box center [757, 419] width 25 height 13
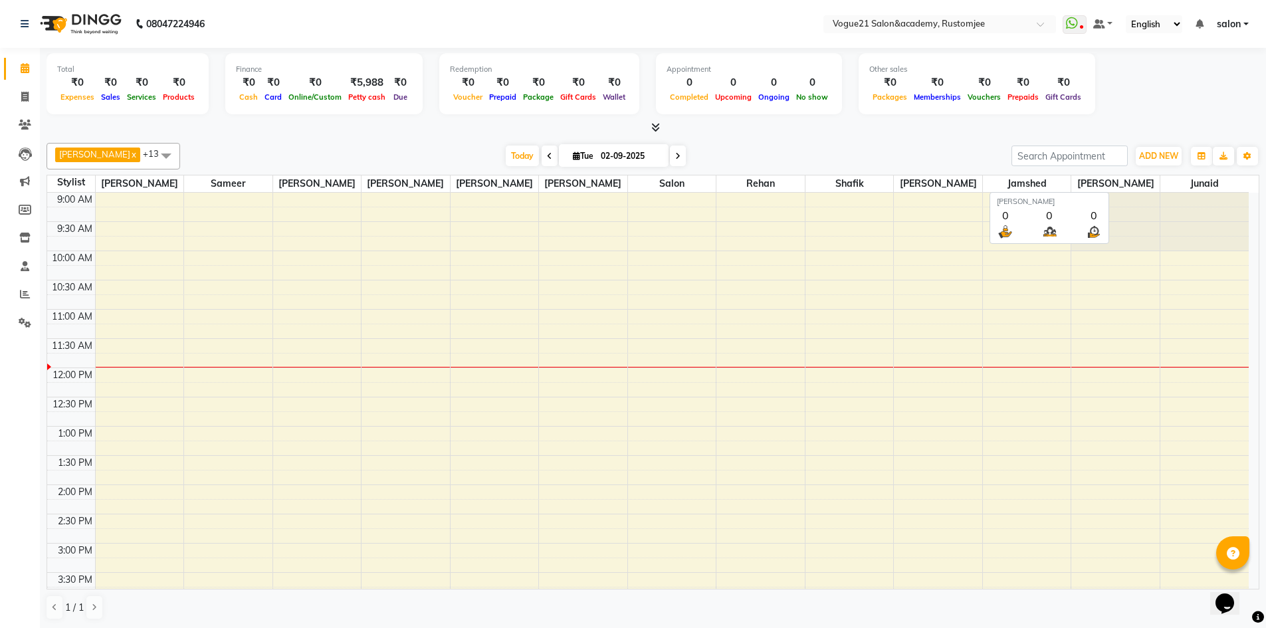
scroll to position [1, 0]
click at [1169, 150] on span "ADD NEW" at bounding box center [1158, 155] width 39 height 10
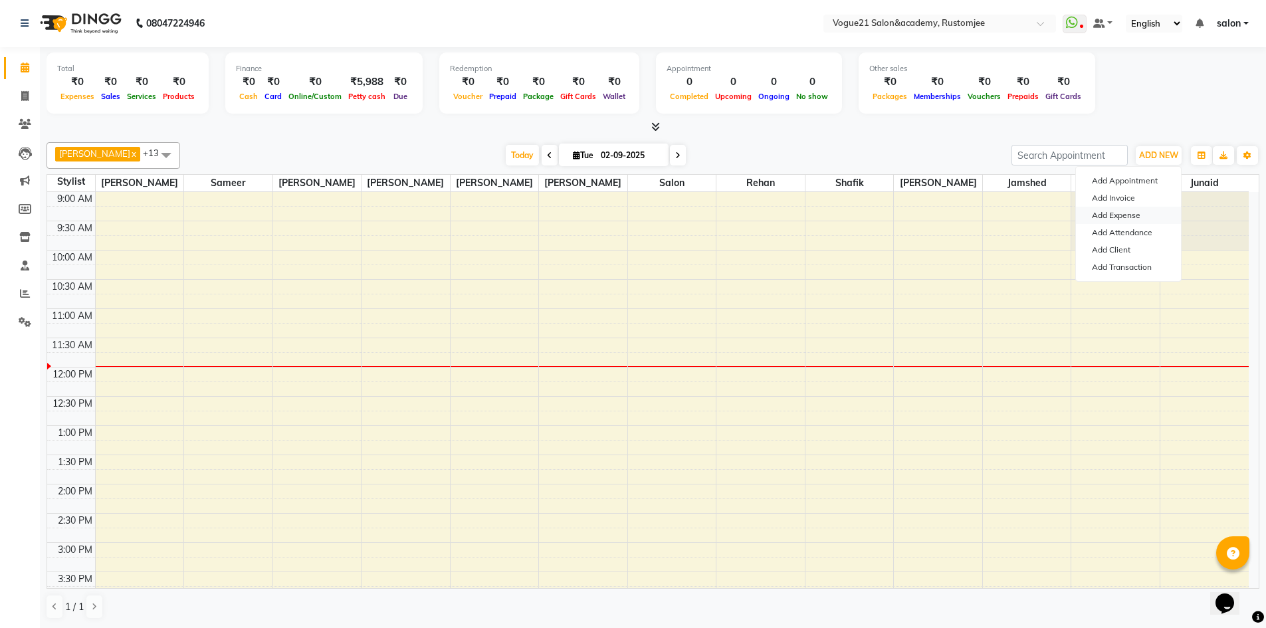
click at [1143, 212] on link "Add Expense" at bounding box center [1128, 215] width 105 height 17
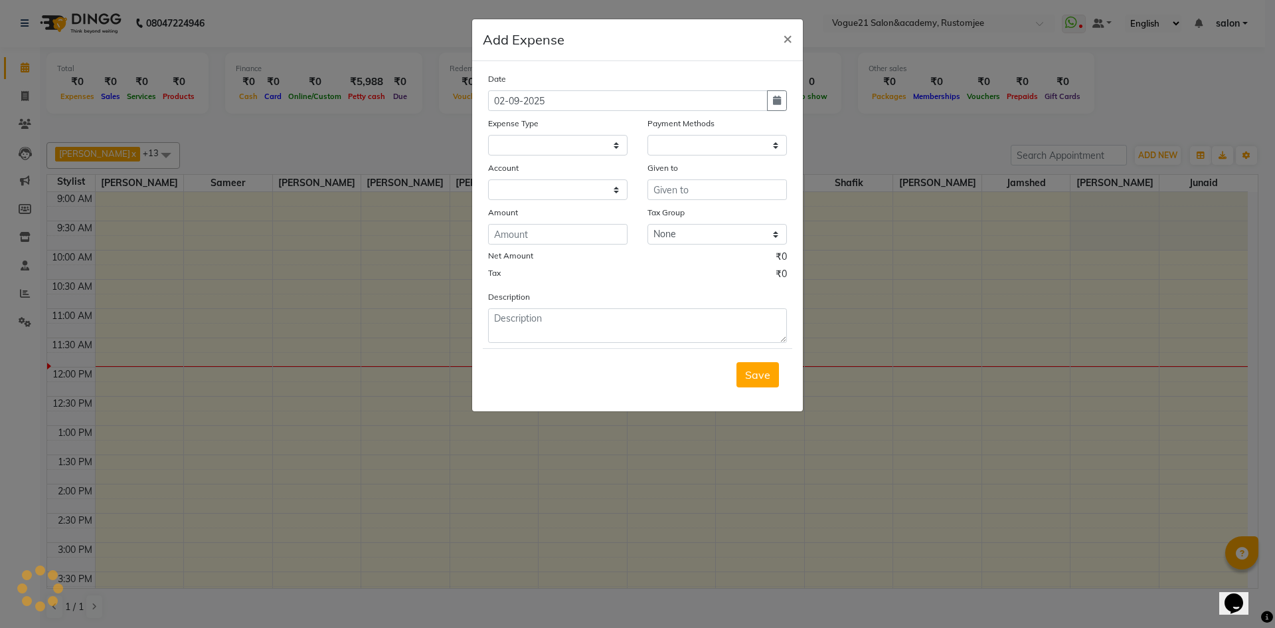
select select "1"
select select "7299"
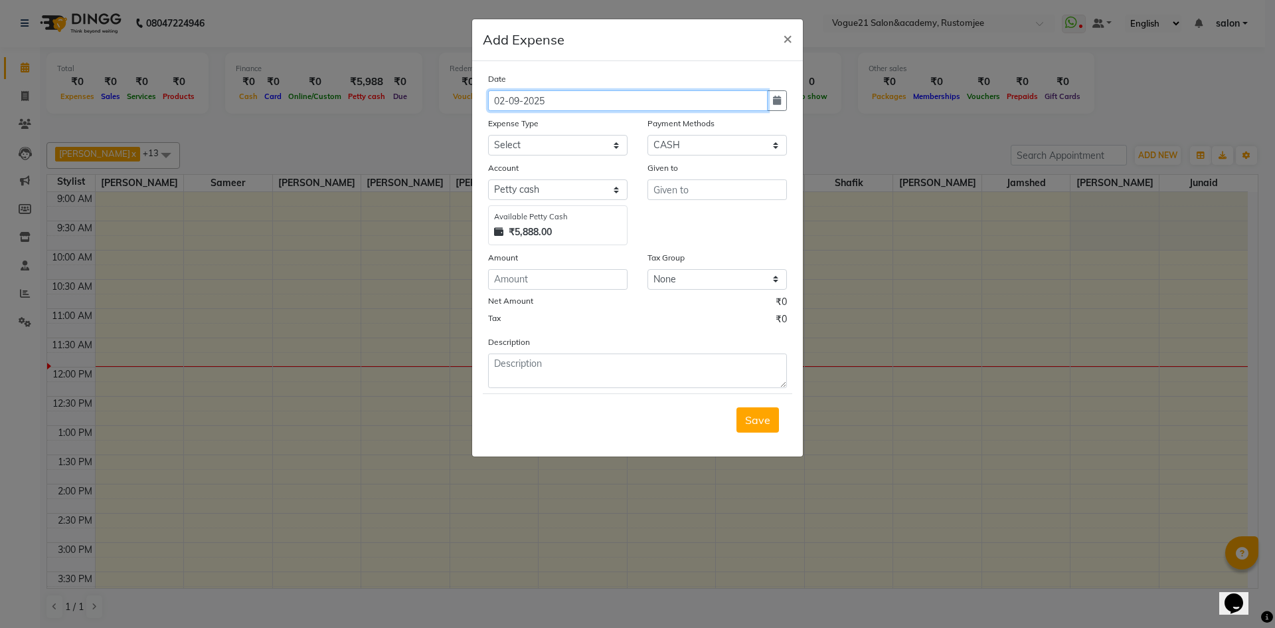
click at [504, 100] on input "02-09-2025" at bounding box center [628, 100] width 280 height 21
click at [520, 101] on input "31-09-2025" at bounding box center [628, 100] width 280 height 21
type input "31-08-2025"
click at [569, 127] on div "Expense Type" at bounding box center [558, 125] width 140 height 19
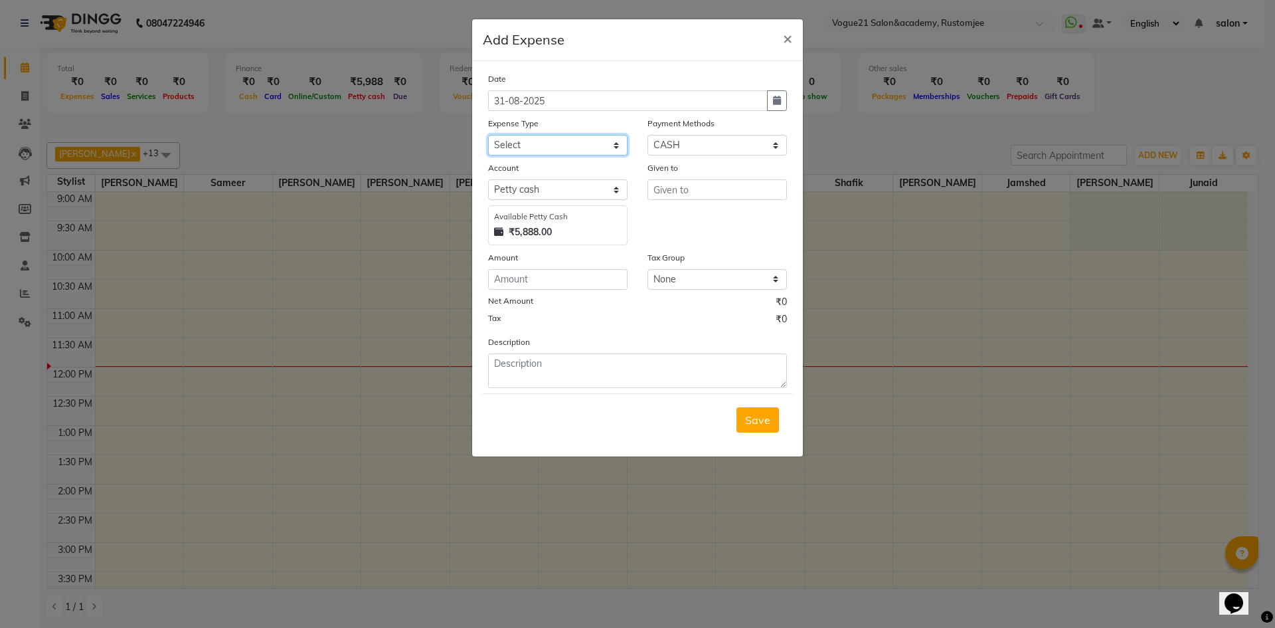
click at [567, 139] on select "Select Advance Salary Bank charges Cash transfer to bank Client Snacks Equipmen…" at bounding box center [558, 145] width 140 height 21
select select "23417"
click at [488, 135] on select "Select Advance Salary Bank charges Cash transfer to bank Client Snacks Equipmen…" at bounding box center [558, 145] width 140 height 21
click at [673, 192] on input "text" at bounding box center [718, 189] width 140 height 21
drag, startPoint x: 702, startPoint y: 217, endPoint x: 690, endPoint y: 229, distance: 17.4
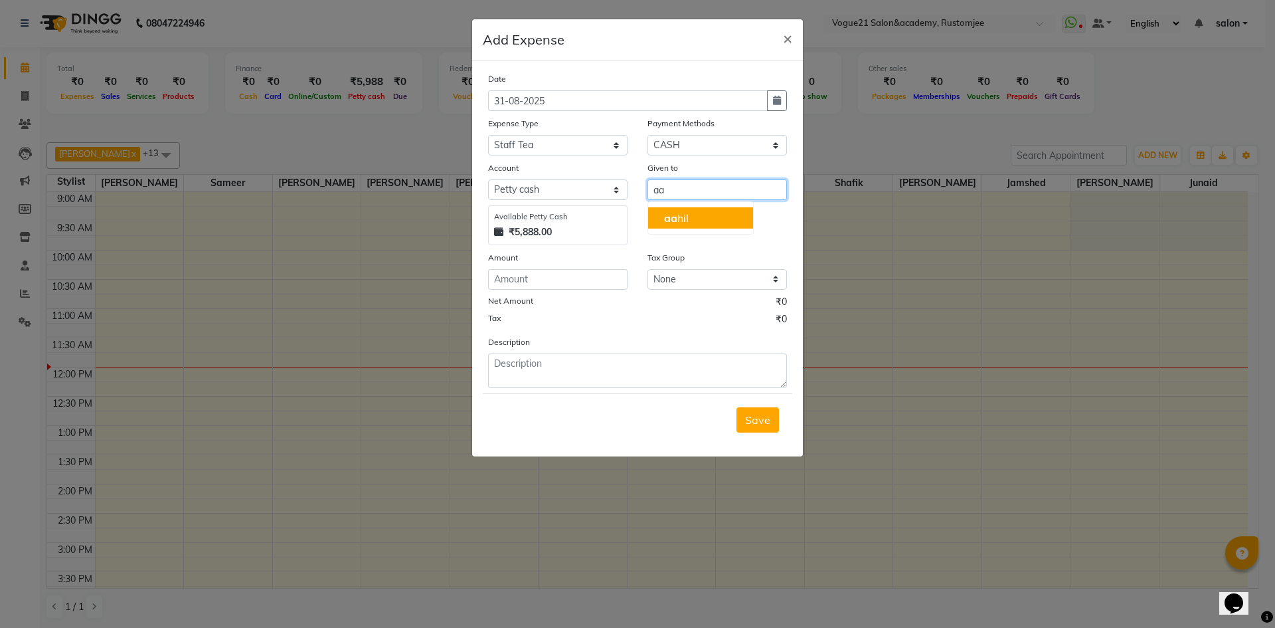
click at [702, 217] on button "aa hil" at bounding box center [700, 217] width 105 height 21
type input "[PERSON_NAME]"
click at [597, 280] on input "number" at bounding box center [558, 279] width 140 height 21
type input "80"
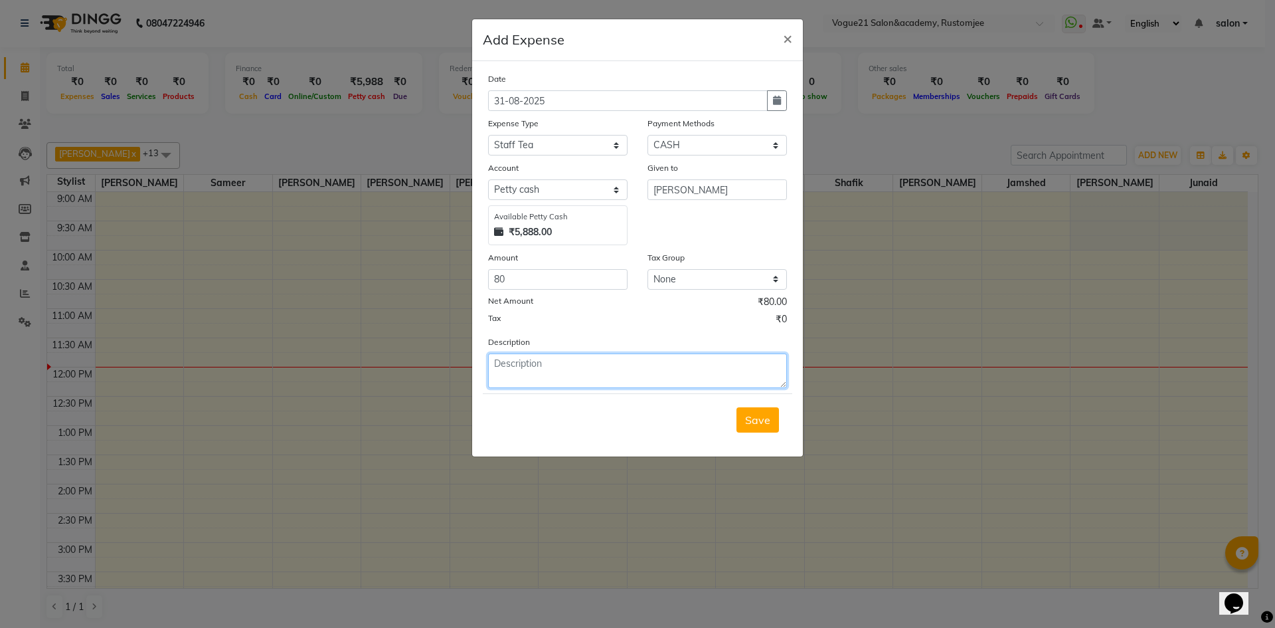
click at [545, 361] on textarea at bounding box center [637, 370] width 299 height 35
type textarea "staff tea"
click at [749, 425] on span "Save" at bounding box center [757, 419] width 25 height 13
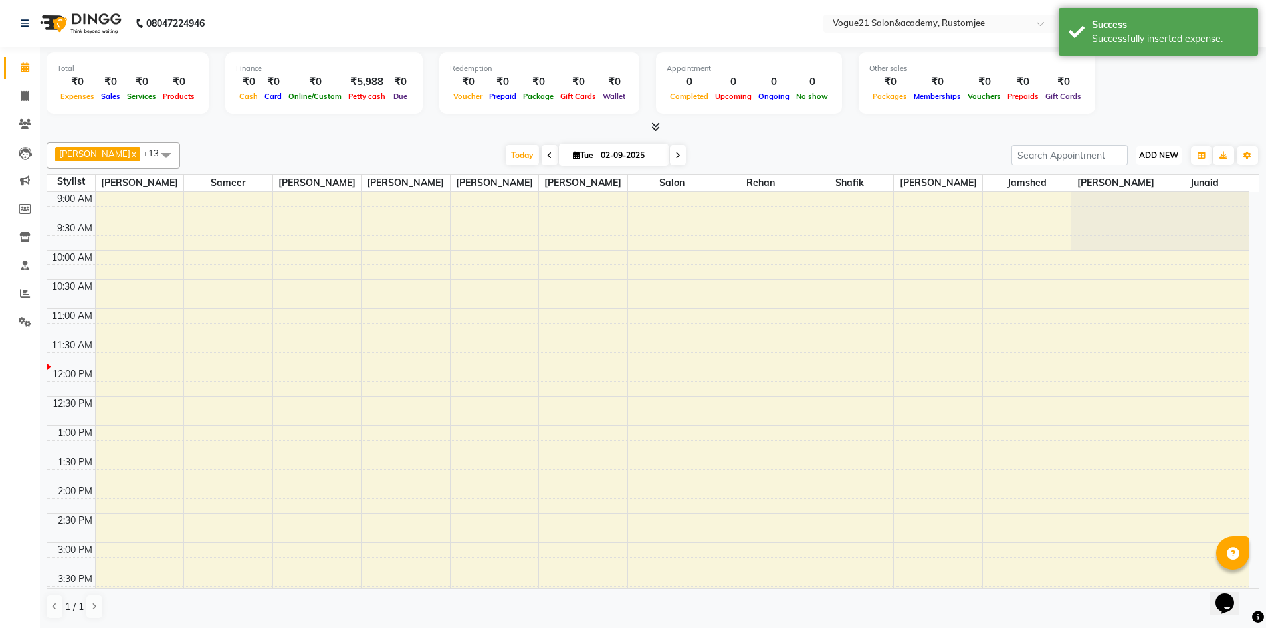
click at [1161, 162] on button "ADD NEW Toggle Dropdown" at bounding box center [1158, 155] width 46 height 19
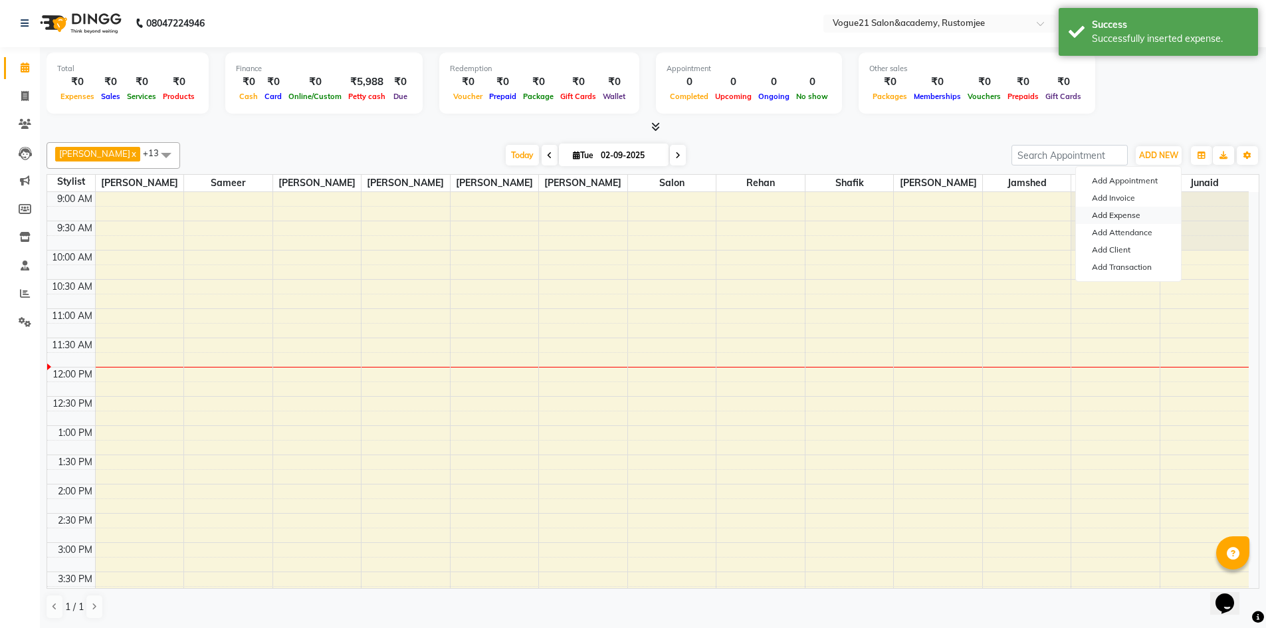
click at [1137, 211] on link "Add Expense" at bounding box center [1128, 215] width 105 height 17
select select "1"
select select "7299"
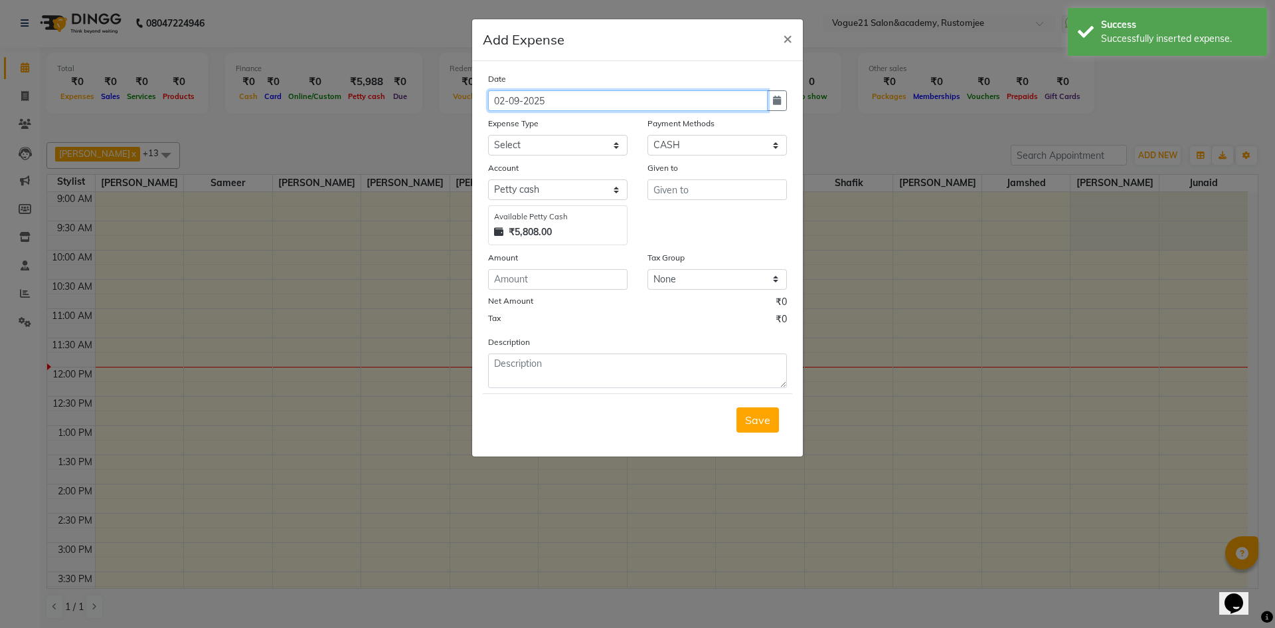
click at [506, 99] on input "02-09-2025" at bounding box center [628, 100] width 280 height 21
click at [521, 101] on input "31-09-2025" at bounding box center [628, 100] width 280 height 21
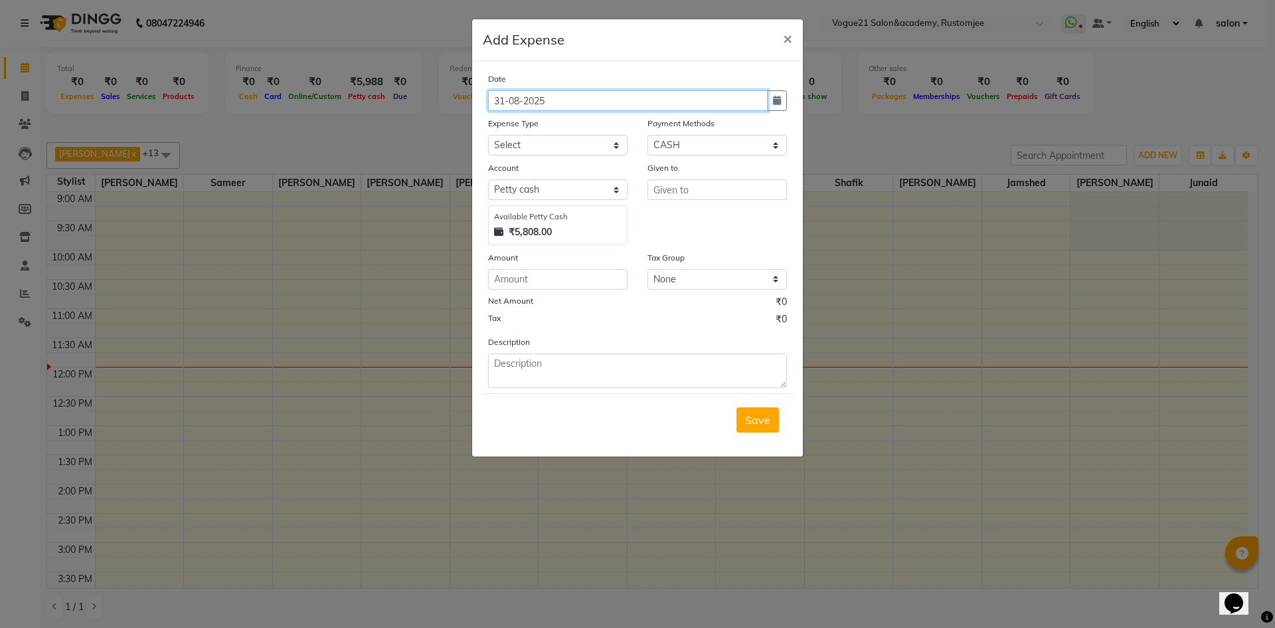
type input "31-08-2025"
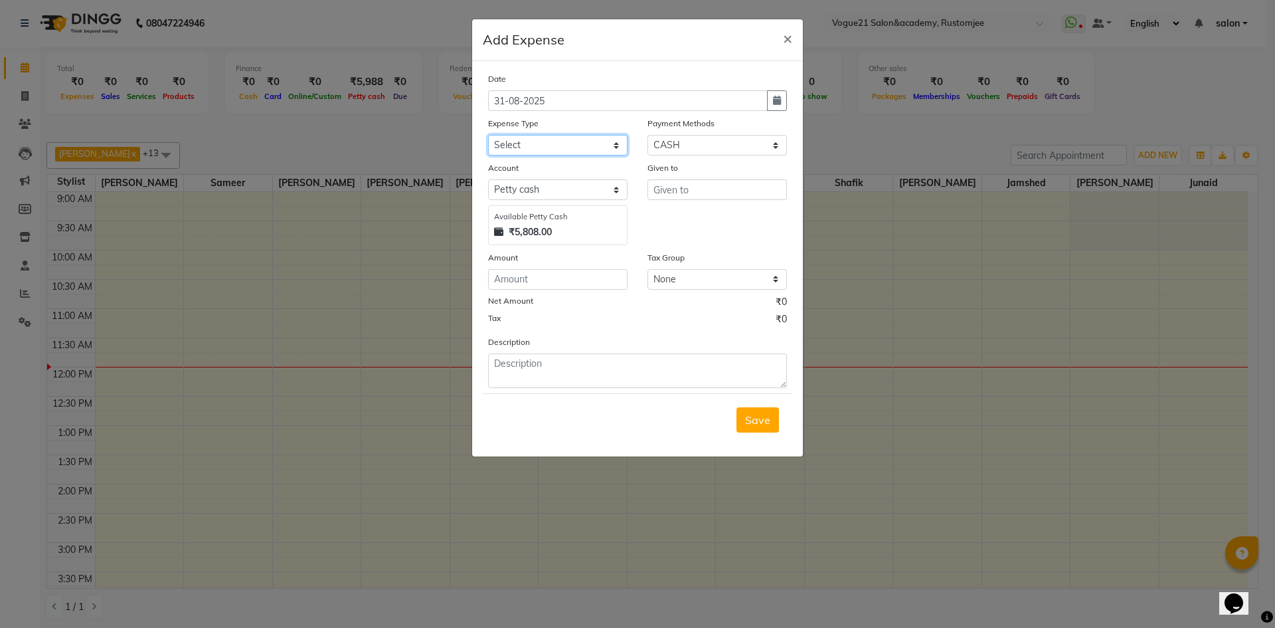
click at [572, 140] on select "Select Advance Salary Bank charges Cash transfer to bank Client Snacks Equipmen…" at bounding box center [558, 145] width 140 height 21
select select "23398"
click at [488, 135] on select "Select Advance Salary Bank charges Cash transfer to bank Client Snacks Equipmen…" at bounding box center [558, 145] width 140 height 21
click at [676, 177] on div "Given to" at bounding box center [718, 170] width 140 height 19
click at [675, 183] on input "text" at bounding box center [718, 189] width 140 height 21
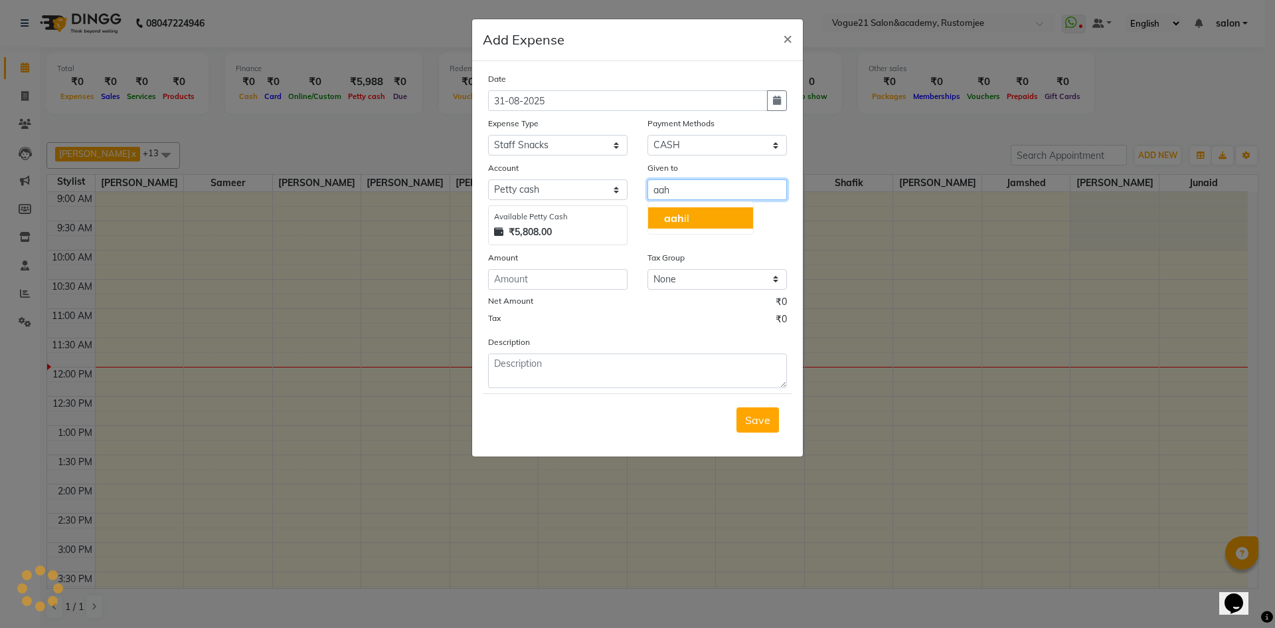
click at [692, 211] on button "aah il" at bounding box center [700, 217] width 105 height 21
type input "[PERSON_NAME]"
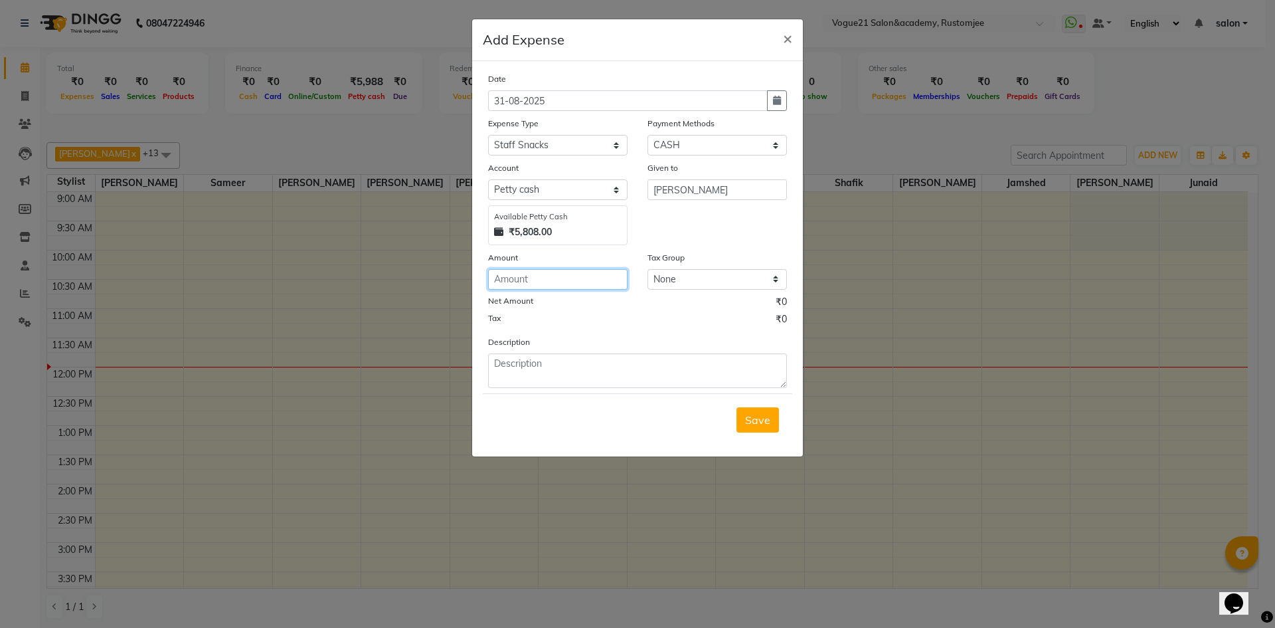
click at [512, 280] on input "number" at bounding box center [558, 279] width 140 height 21
type input "60"
click at [544, 355] on textarea at bounding box center [637, 370] width 299 height 35
type textarea "himanshu water"
click at [754, 415] on span "Save" at bounding box center [757, 419] width 25 height 13
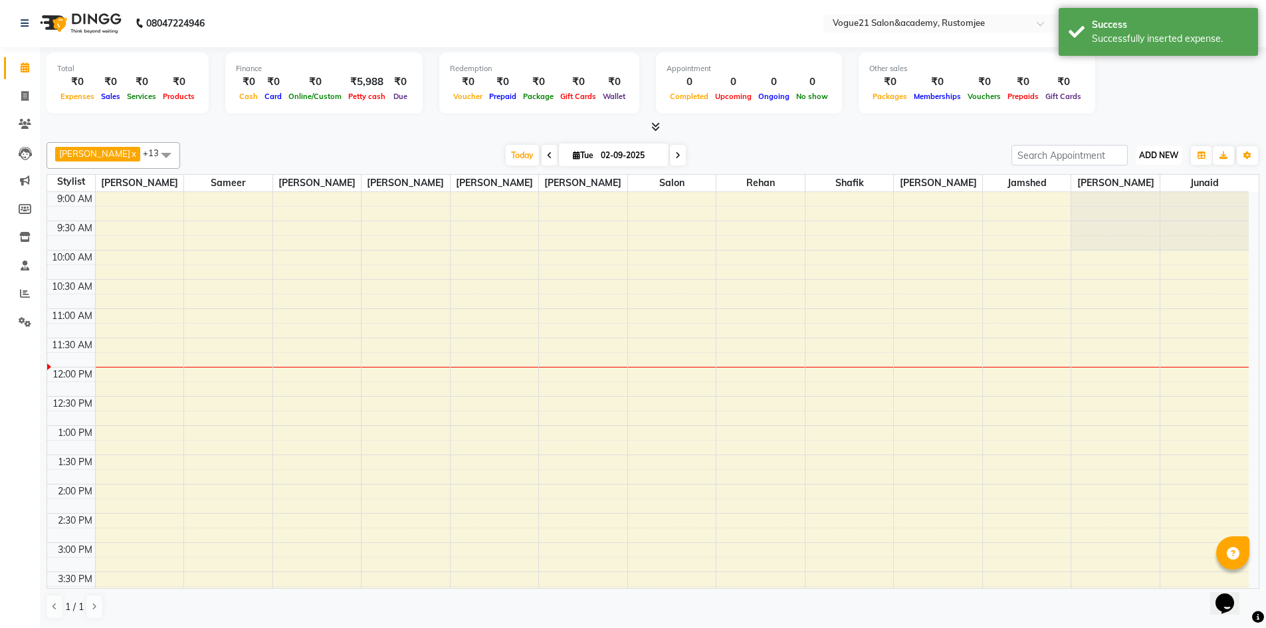
click at [1141, 162] on button "ADD NEW Toggle Dropdown" at bounding box center [1158, 155] width 46 height 19
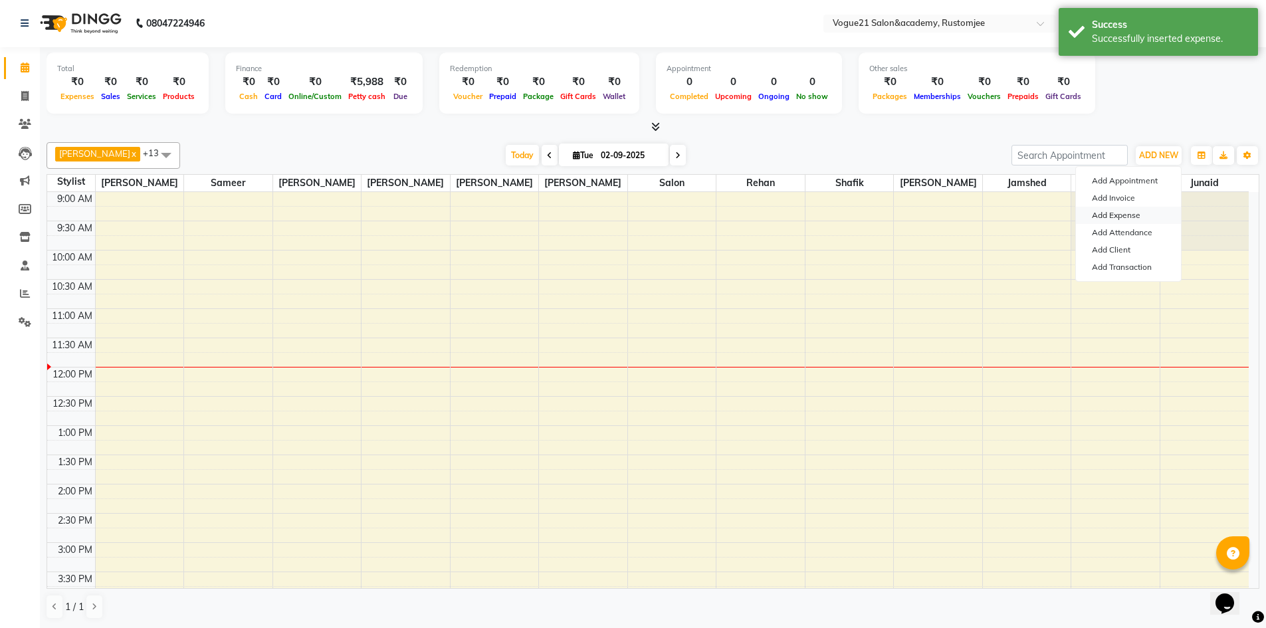
click at [1149, 210] on link "Add Expense" at bounding box center [1128, 215] width 105 height 17
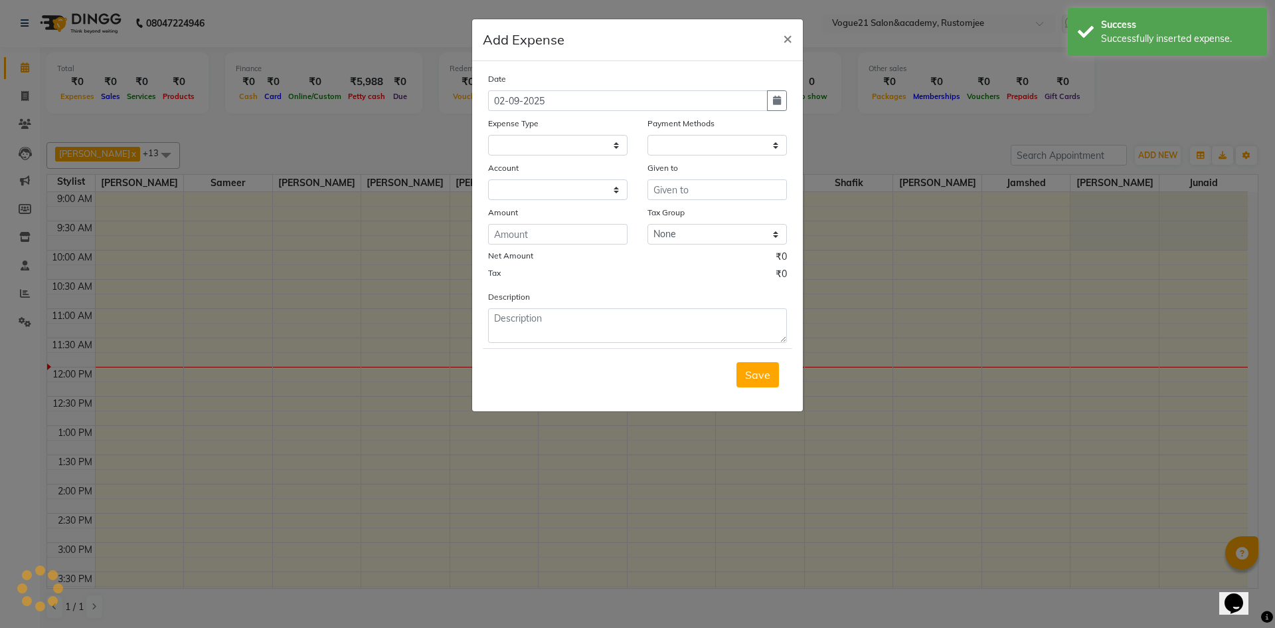
select select "1"
select select "7299"
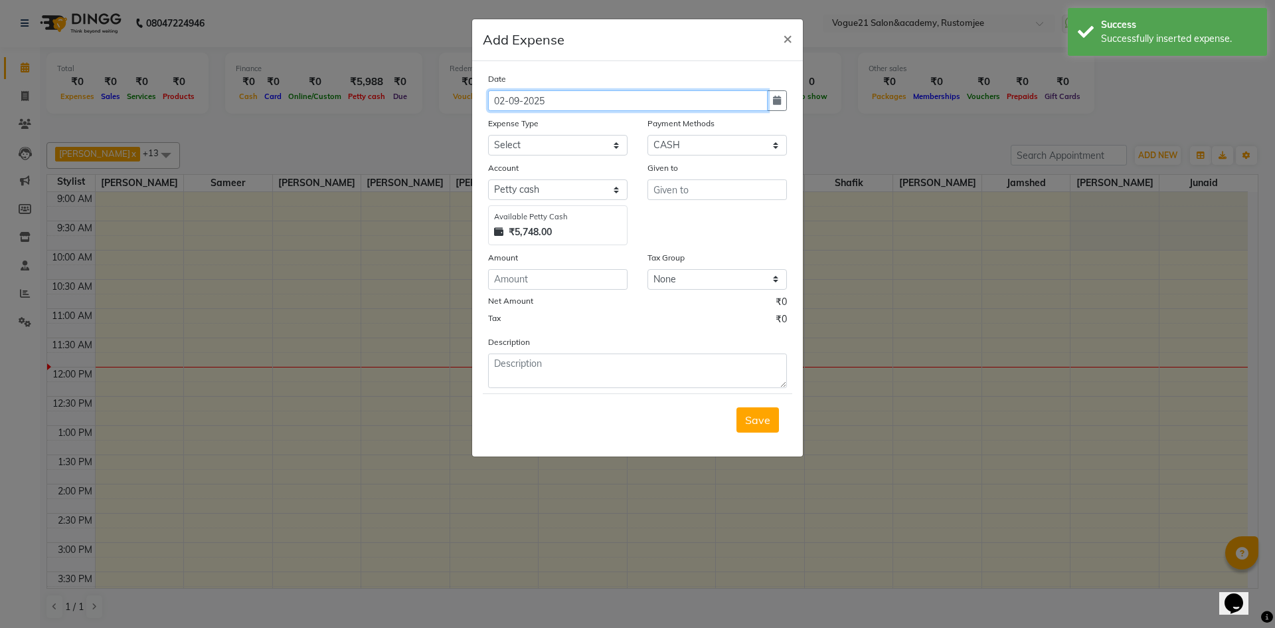
click at [507, 100] on input "02-09-2025" at bounding box center [628, 100] width 280 height 21
click at [517, 100] on input "31-09-2025" at bounding box center [628, 100] width 280 height 21
click at [523, 101] on input "31-09-2025" at bounding box center [628, 100] width 280 height 21
click at [519, 101] on input "31-09-2025" at bounding box center [628, 100] width 280 height 21
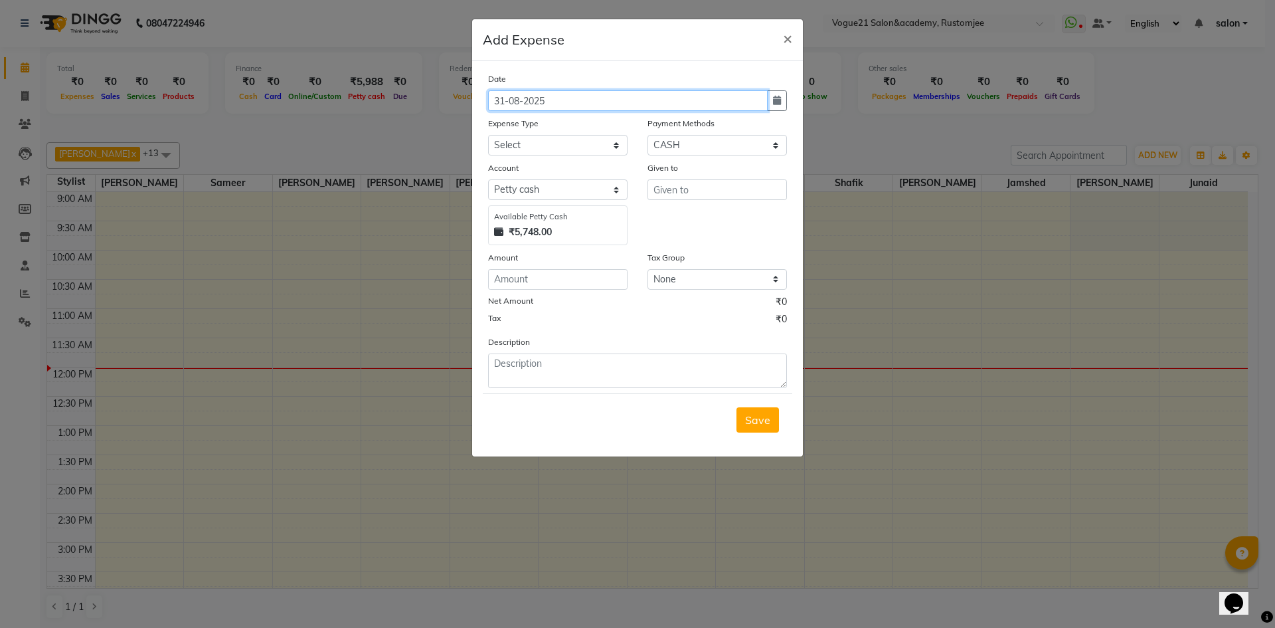
type input "31-08-2025"
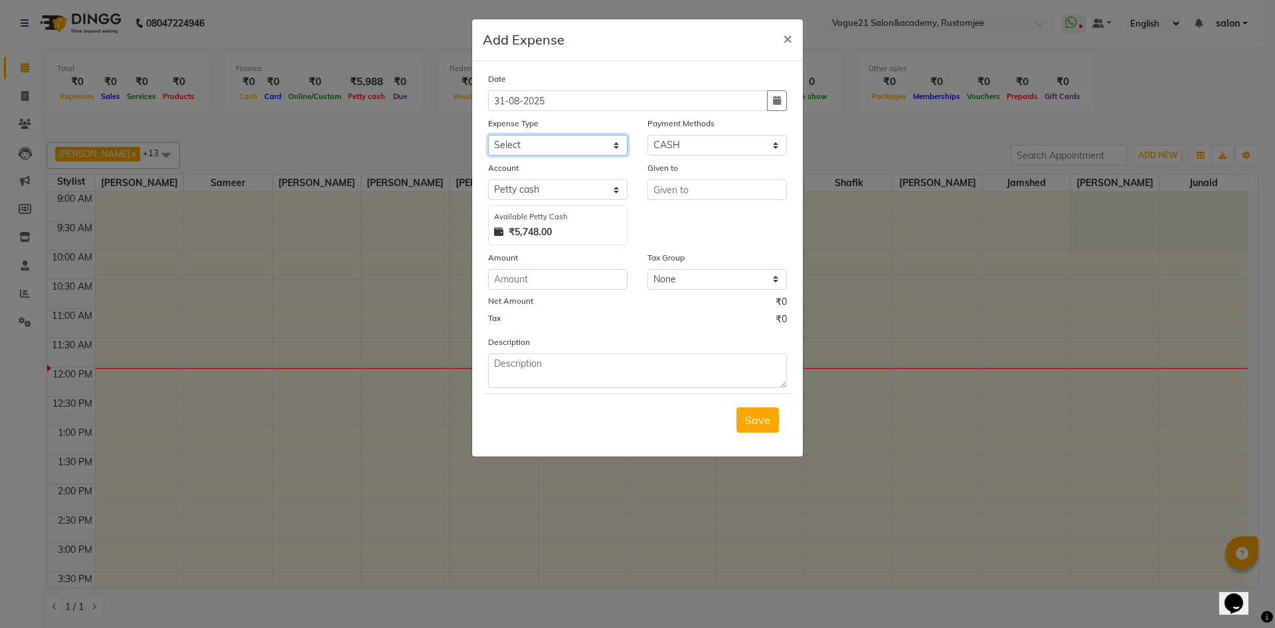
click at [560, 136] on select "Select Advance Salary Bank charges Cash transfer to bank Client Snacks Equipmen…" at bounding box center [558, 145] width 140 height 21
select select "23547"
click at [488, 135] on select "Select Advance Salary Bank charges Cash transfer to bank Client Snacks Equipmen…" at bounding box center [558, 145] width 140 height 21
click at [680, 192] on input "text" at bounding box center [718, 189] width 140 height 21
click at [689, 221] on button "aa hil" at bounding box center [700, 217] width 105 height 21
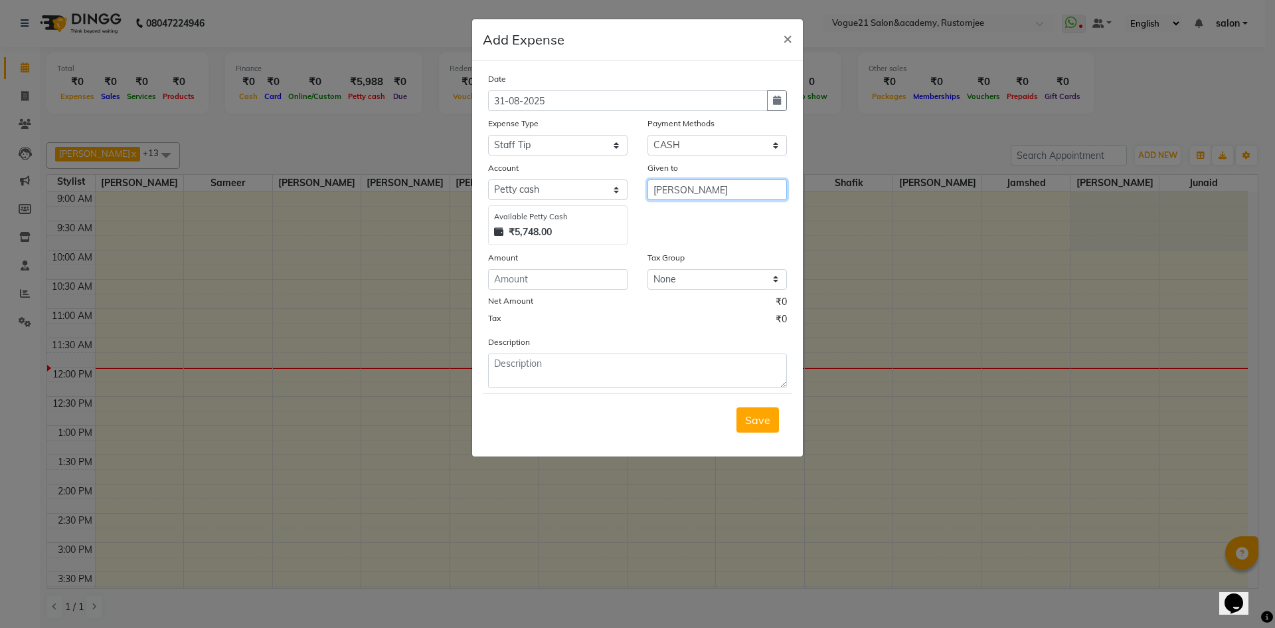
type input "[PERSON_NAME]"
click at [585, 283] on input "number" at bounding box center [558, 279] width 140 height 21
type input "50"
click at [601, 365] on textarea at bounding box center [637, 370] width 299 height 35
type textarea "tip aahil"
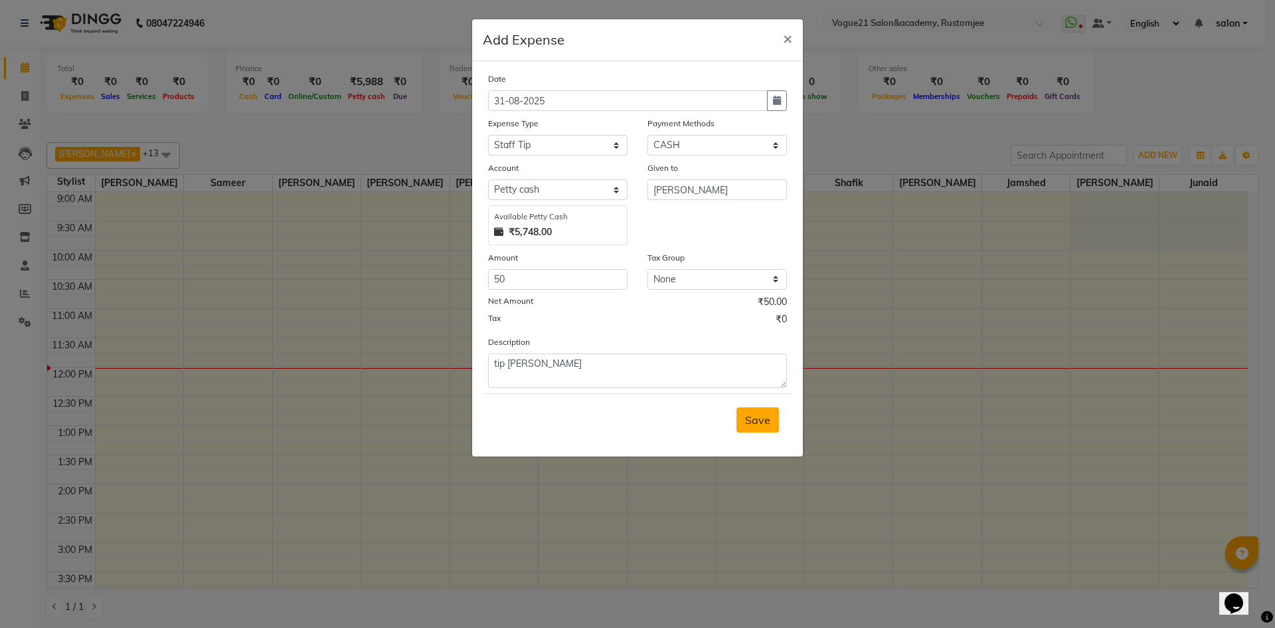
click at [761, 415] on span "Save" at bounding box center [757, 419] width 25 height 13
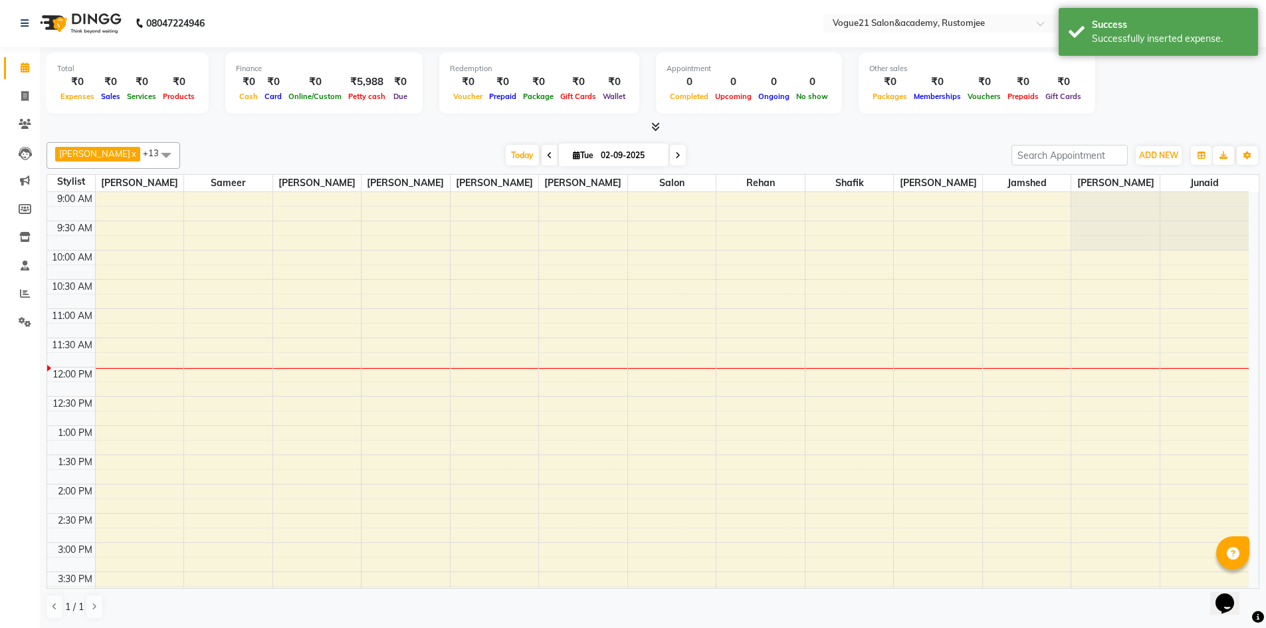
click at [1162, 165] on div "ADD NEW Toggle Dropdown Add Appointment Add Invoice Add Expense Add Attendance …" at bounding box center [1158, 155] width 48 height 21
click at [31, 323] on icon at bounding box center [25, 322] width 13 height 10
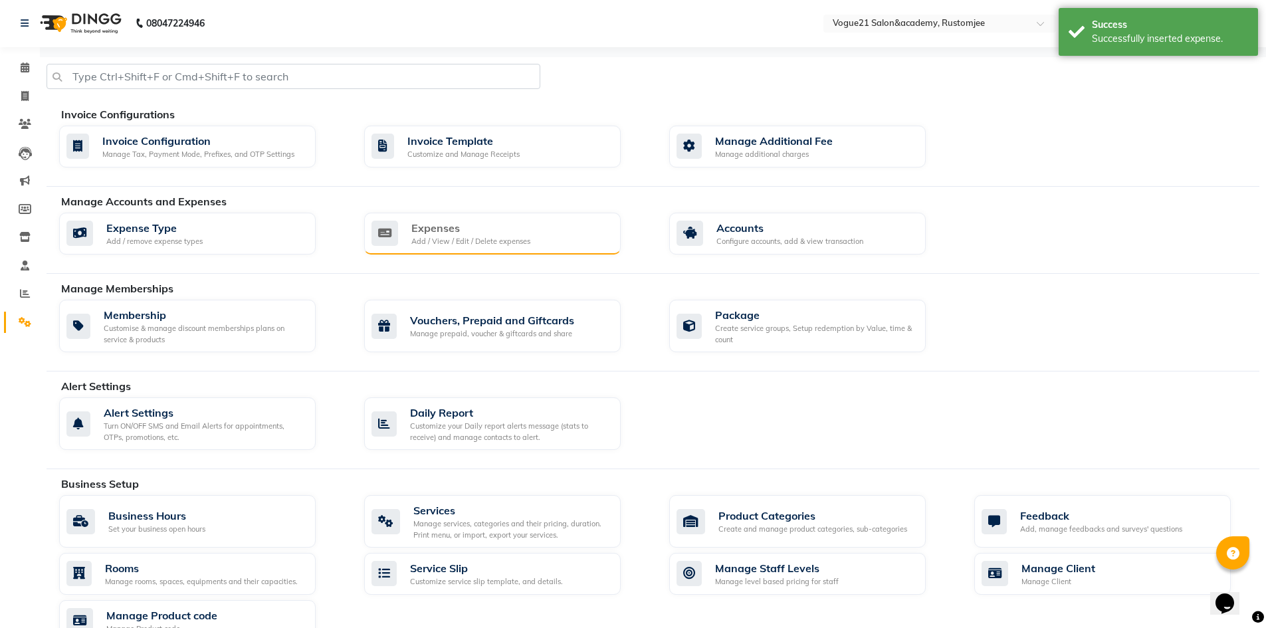
click at [462, 244] on div "Add / View / Edit / Delete expenses" at bounding box center [470, 241] width 119 height 11
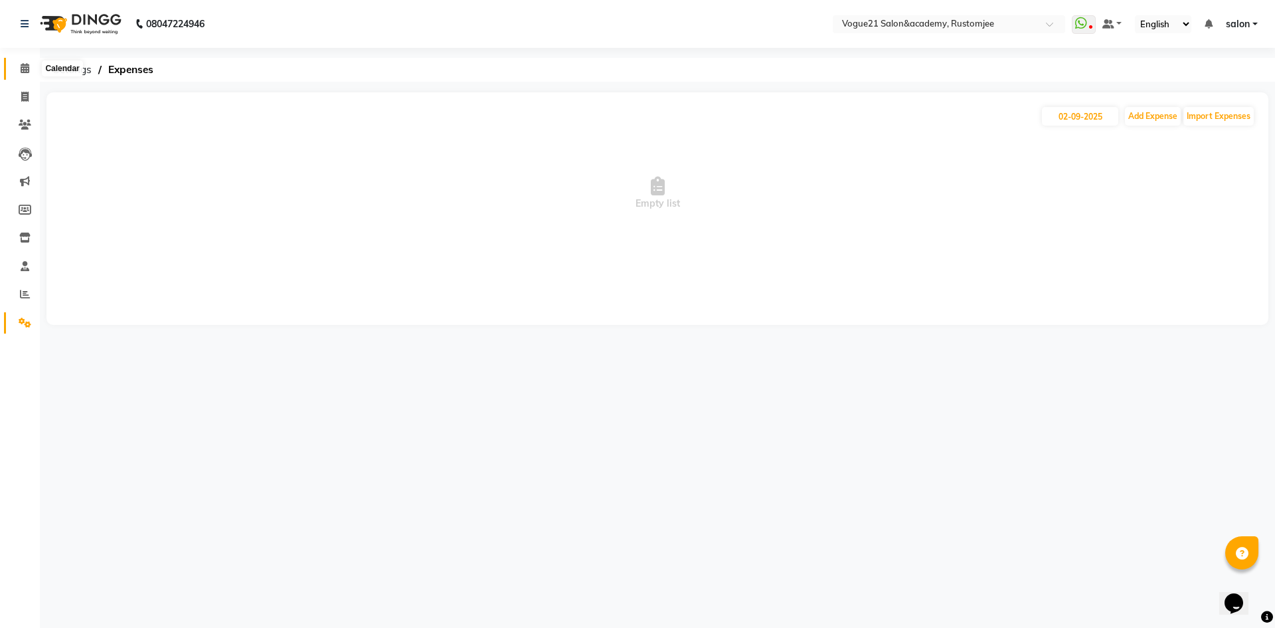
click at [15, 70] on span at bounding box center [24, 68] width 23 height 15
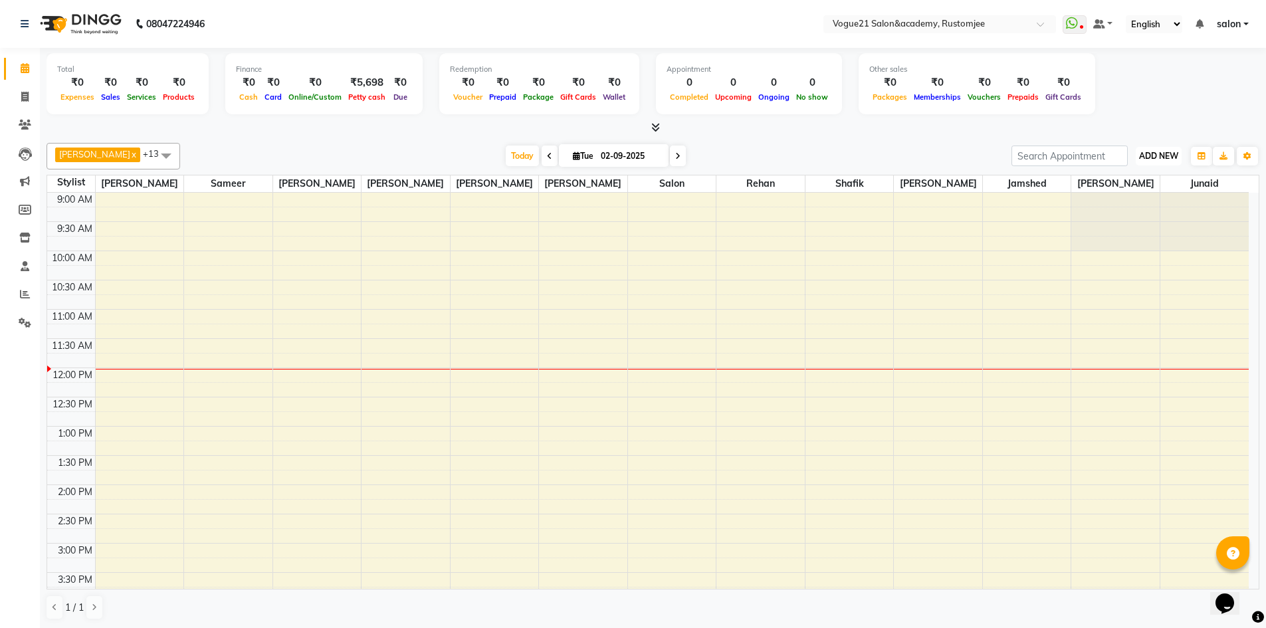
click at [1167, 158] on span "ADD NEW" at bounding box center [1158, 156] width 39 height 10
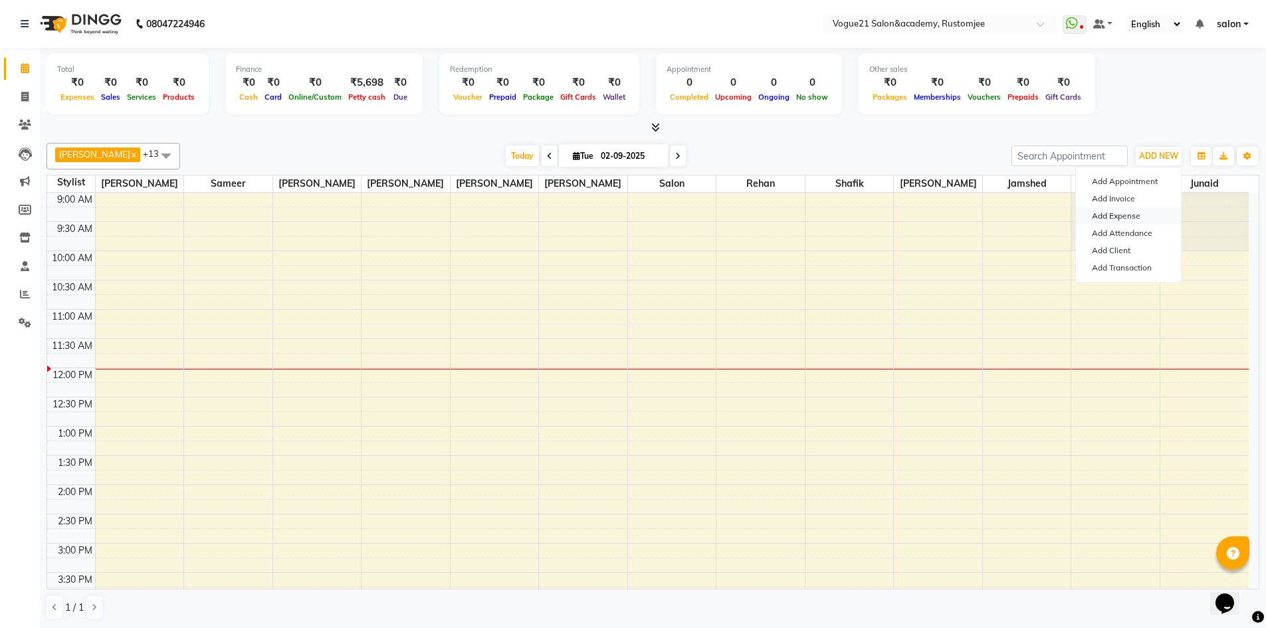
click at [1125, 221] on link "Add Expense" at bounding box center [1128, 215] width 105 height 17
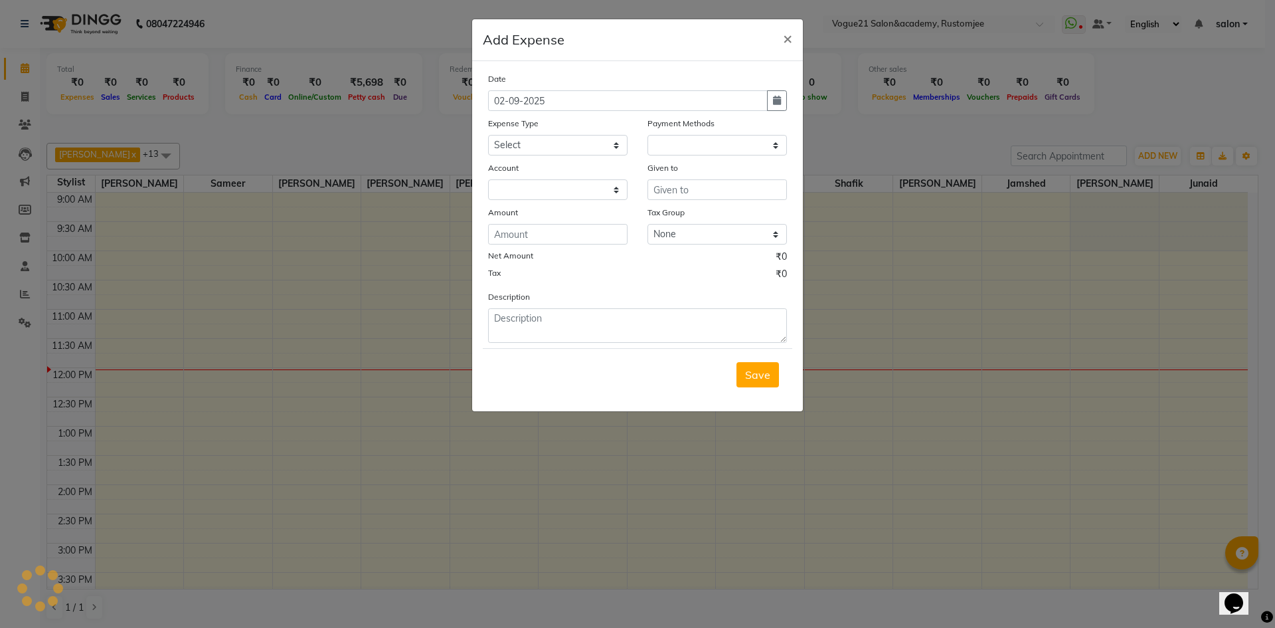
select select "1"
select select "7299"
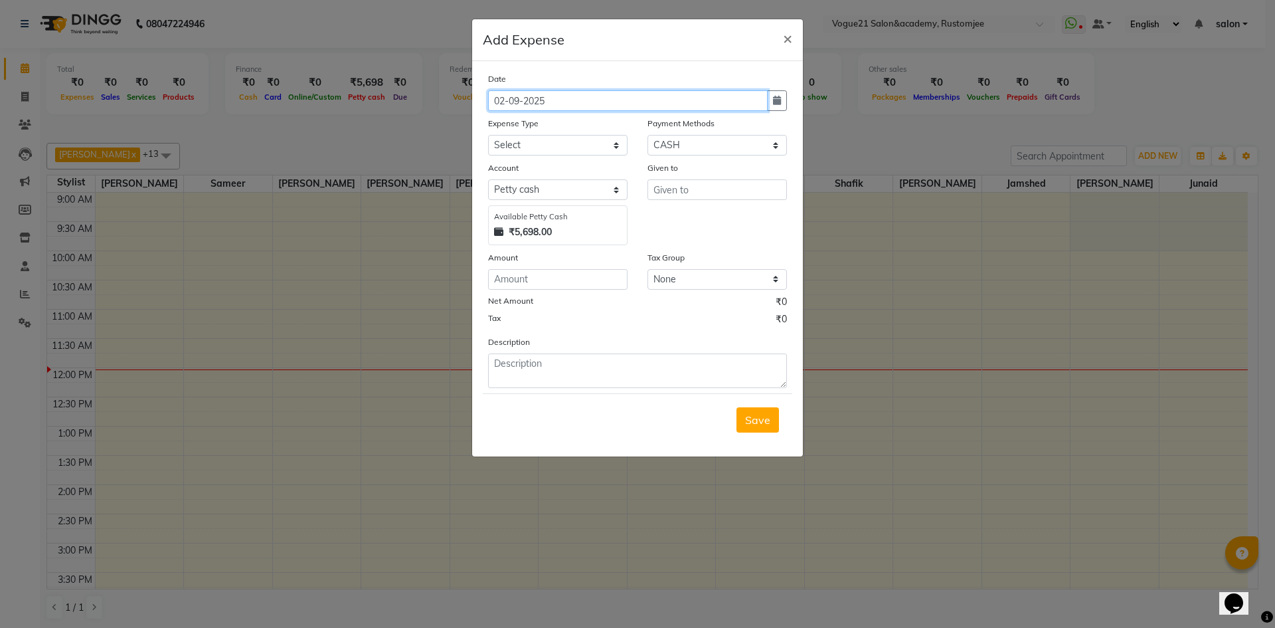
click at [503, 100] on input "02-09-2025" at bounding box center [628, 100] width 280 height 21
click at [519, 99] on input "31-09-2025" at bounding box center [628, 100] width 280 height 21
type input "31-08-2025"
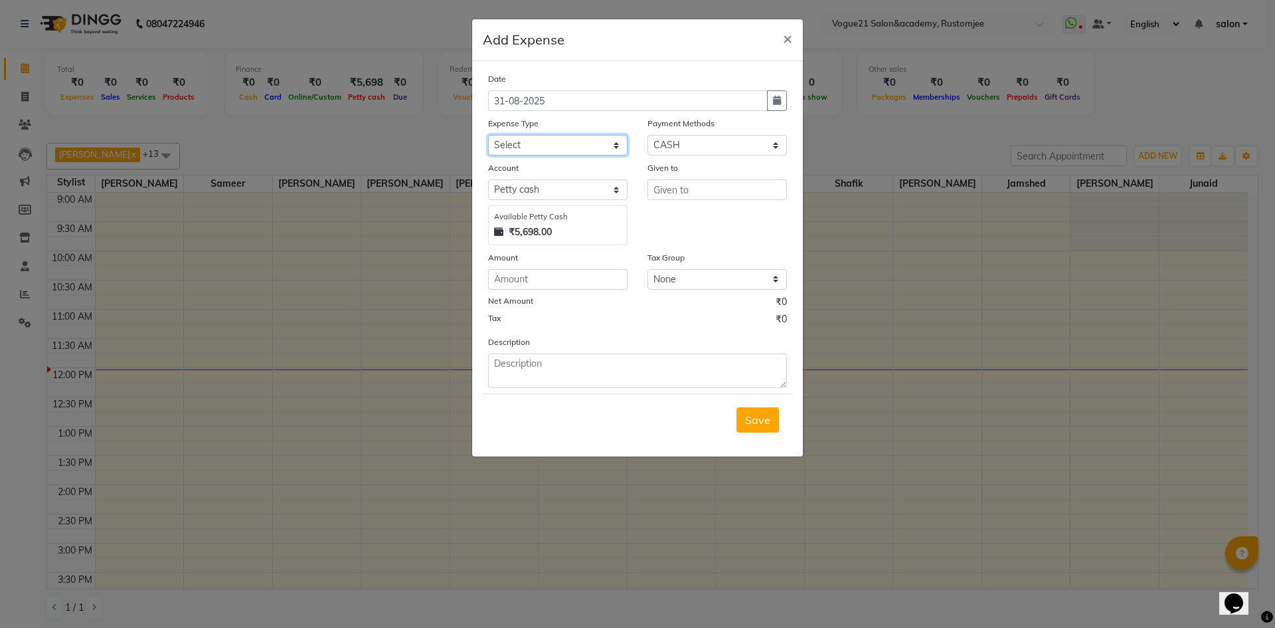
click at [539, 142] on select "Select Advance Salary Bank charges Cash transfer to bank Client Snacks Equipmen…" at bounding box center [558, 145] width 140 height 21
select select "23547"
click at [488, 135] on select "Select Advance Salary Bank charges Cash transfer to bank Client Snacks Equipmen…" at bounding box center [558, 145] width 140 height 21
click at [706, 194] on input "text" at bounding box center [718, 189] width 140 height 21
type input "rehan"
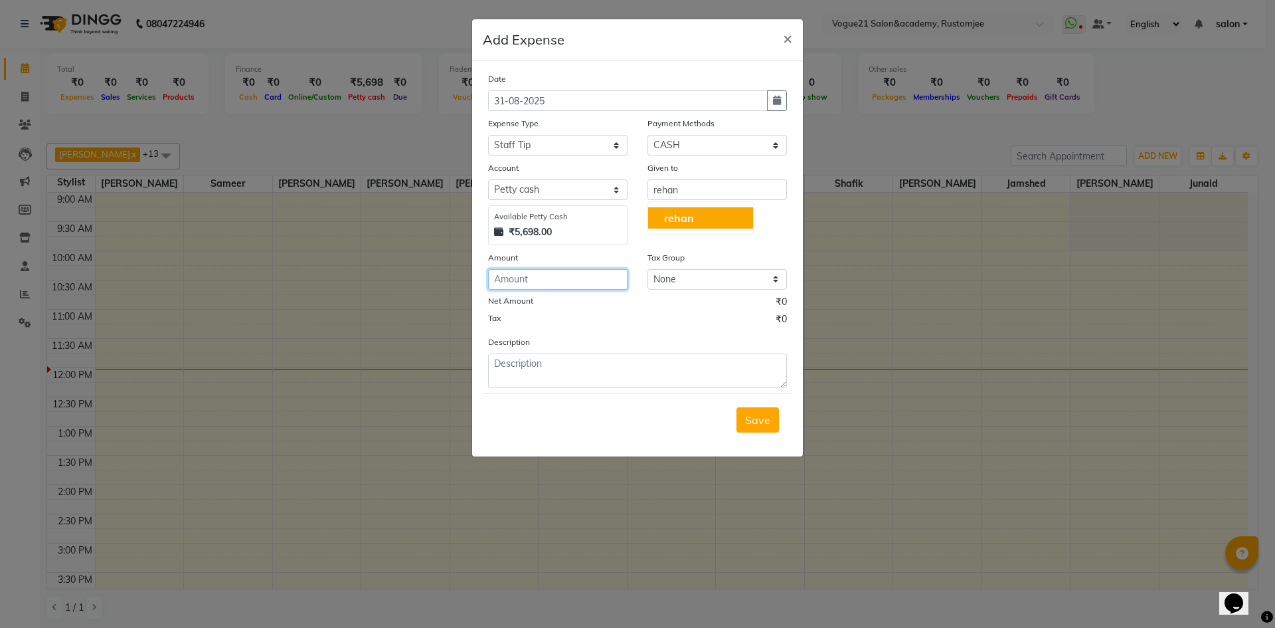
click at [543, 286] on input "number" at bounding box center [558, 279] width 140 height 21
type input "50"
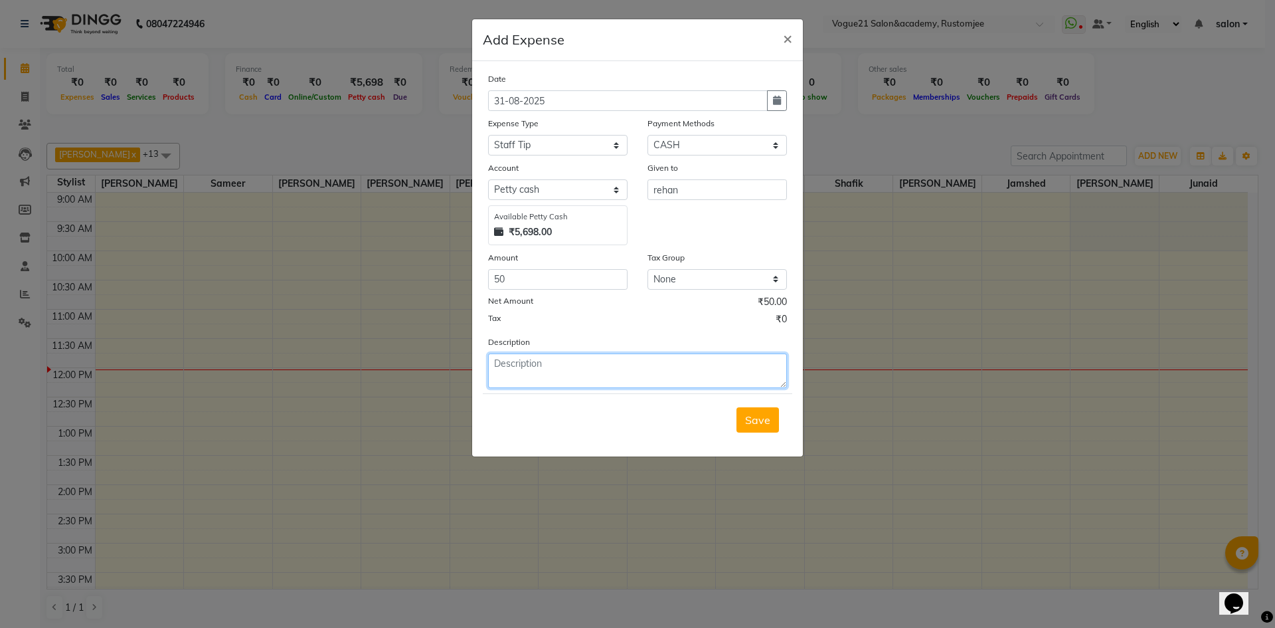
click at [520, 361] on textarea at bounding box center [637, 370] width 299 height 35
type textarea "rehan tip"
click at [747, 418] on span "Save" at bounding box center [757, 419] width 25 height 13
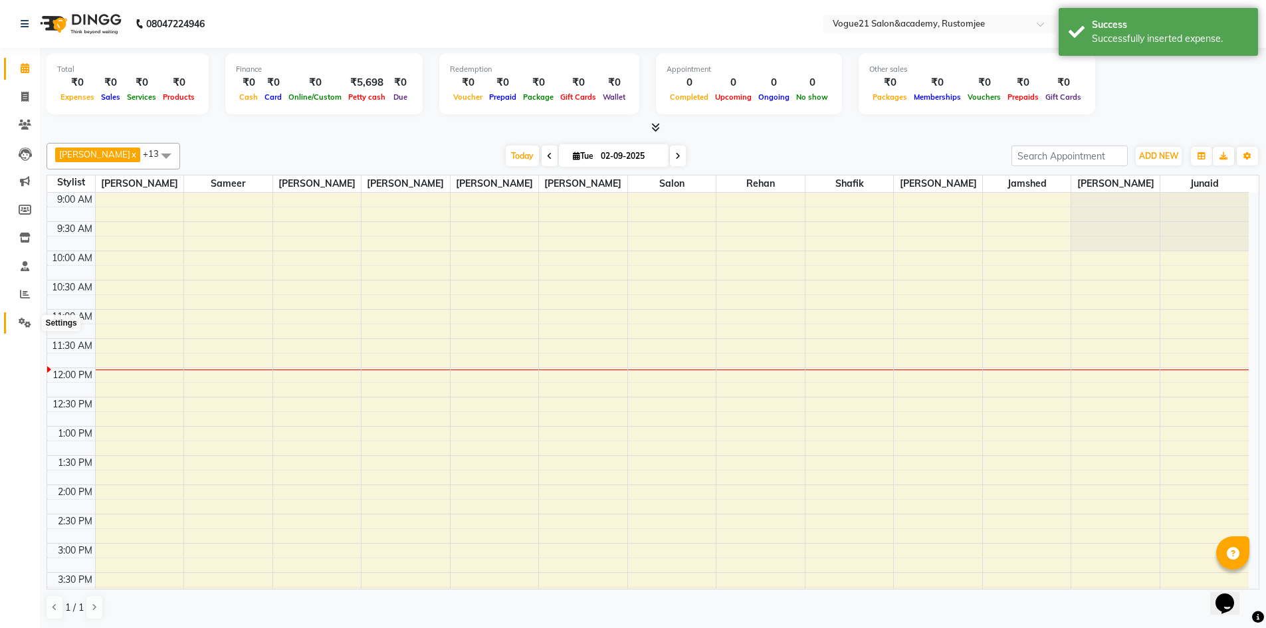
click at [29, 324] on icon at bounding box center [25, 323] width 13 height 10
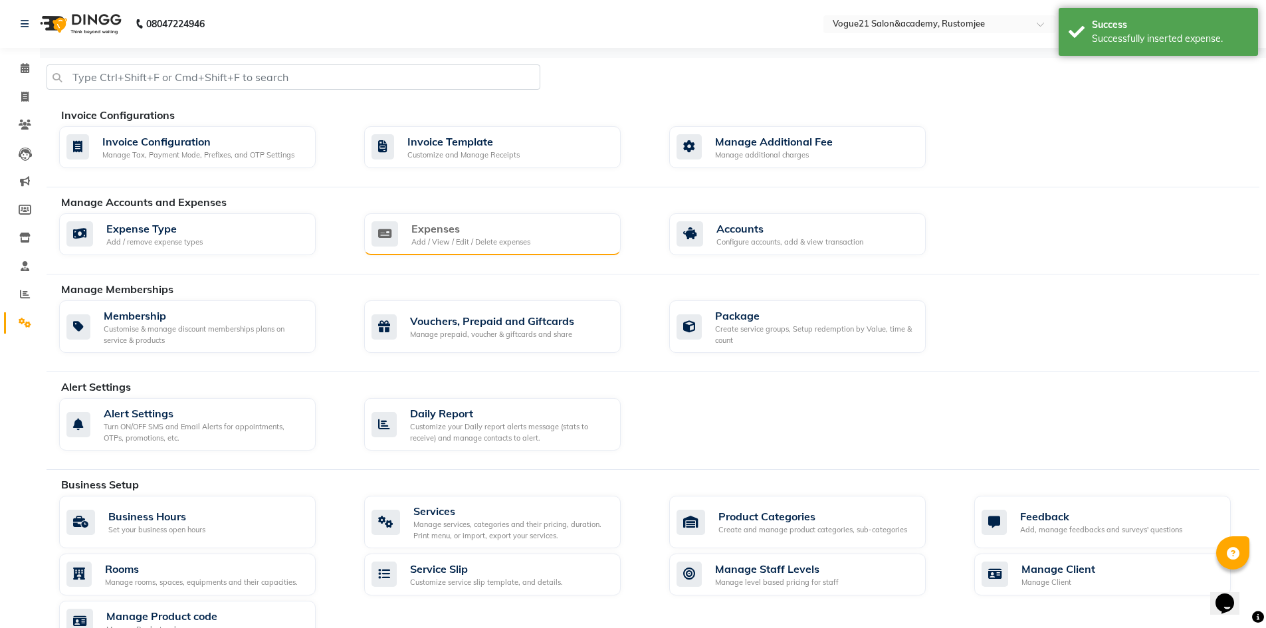
click at [505, 238] on div "Add / View / Edit / Delete expenses" at bounding box center [470, 241] width 119 height 11
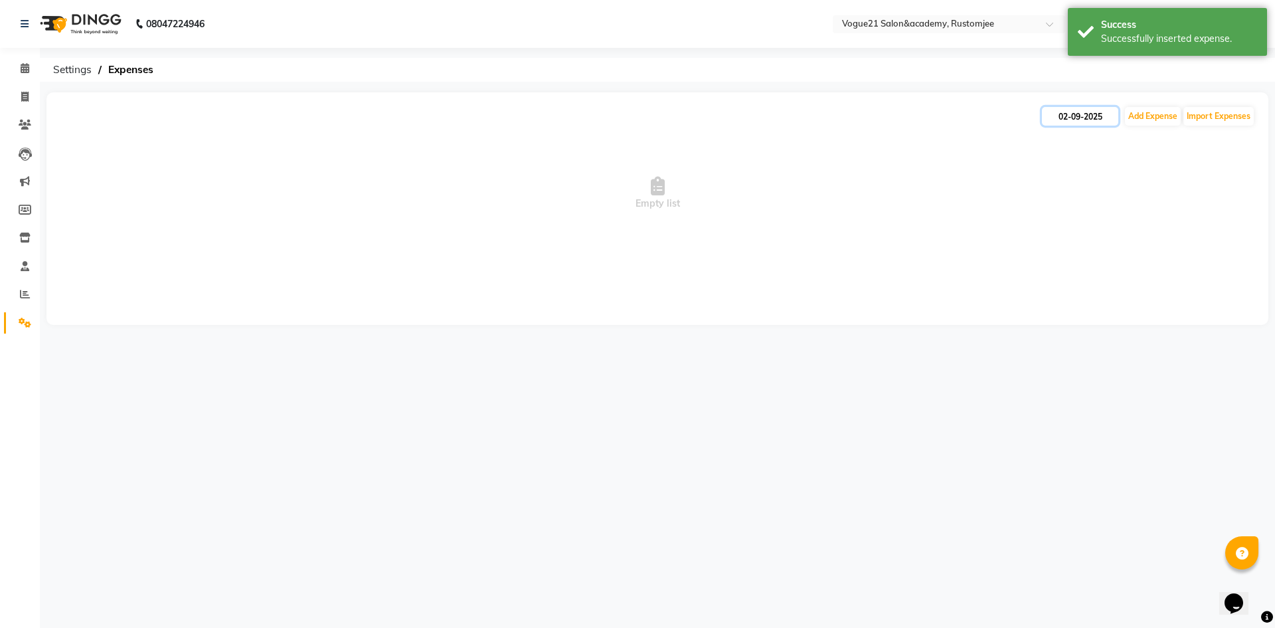
click at [1065, 120] on input "02-09-2025" at bounding box center [1080, 116] width 76 height 19
select select "9"
select select "2025"
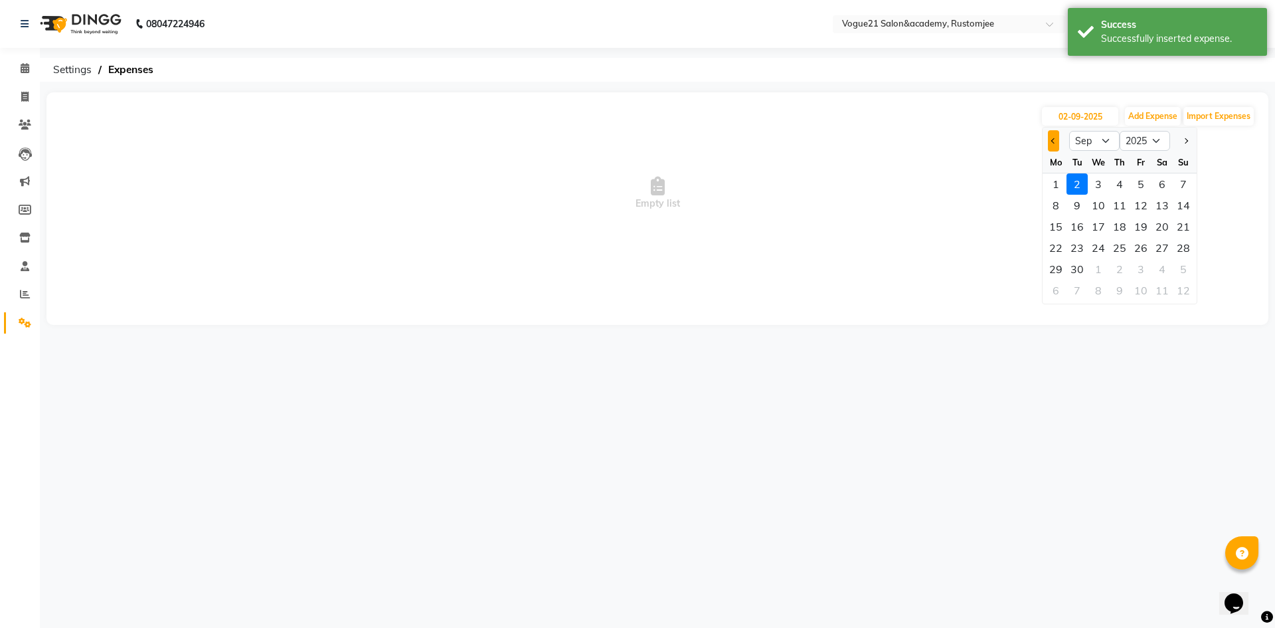
click at [1050, 143] on button "Previous month" at bounding box center [1053, 140] width 11 height 21
select select "8"
click at [1177, 264] on div "31" at bounding box center [1183, 268] width 21 height 21
type input "31-08-2025"
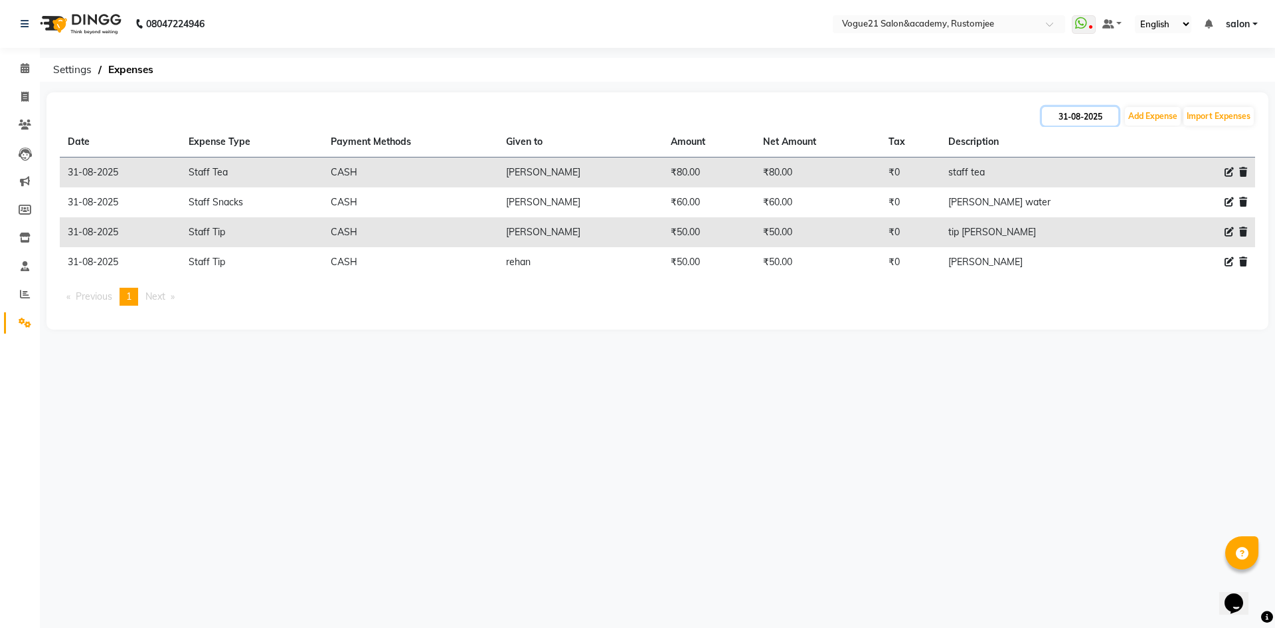
click at [1075, 117] on input "31-08-2025" at bounding box center [1080, 116] width 76 height 19
select select "8"
select select "2025"
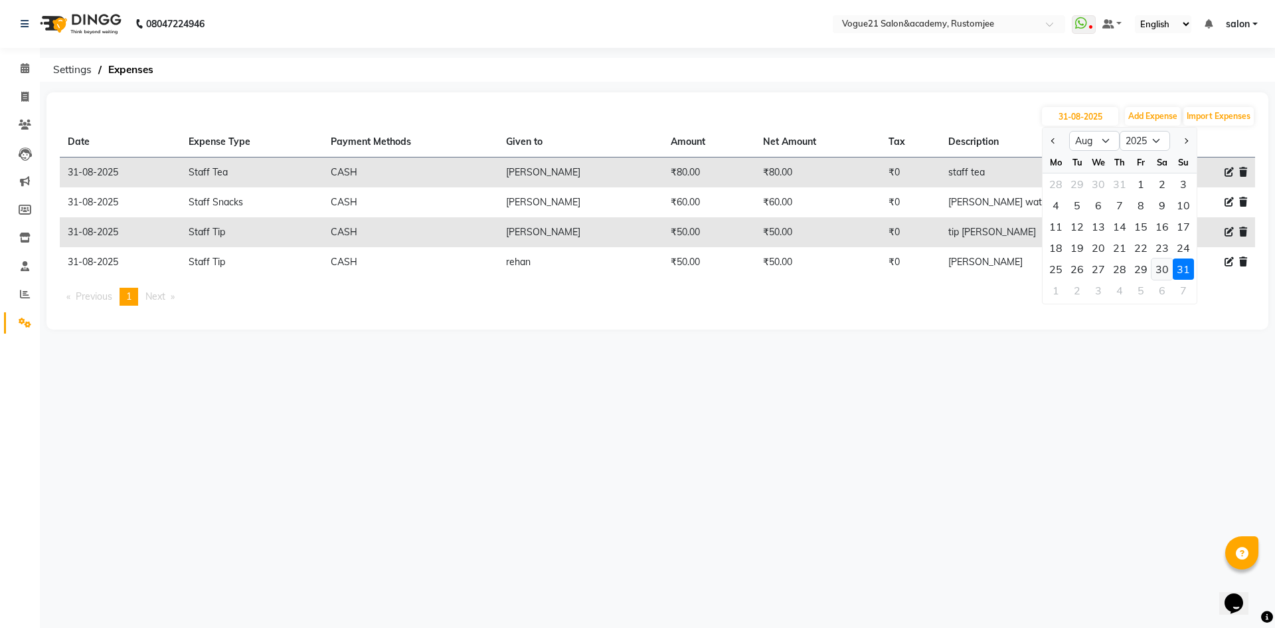
click at [1159, 270] on div "30" at bounding box center [1162, 268] width 21 height 21
type input "30-08-2025"
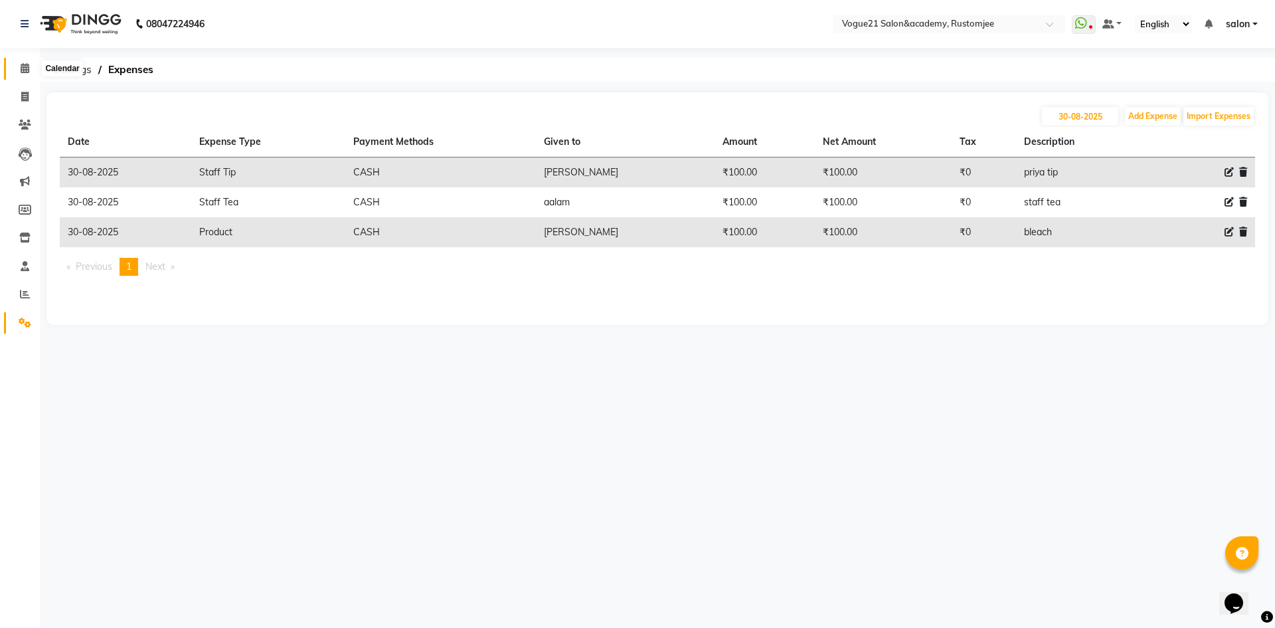
click at [21, 66] on icon at bounding box center [25, 68] width 9 height 10
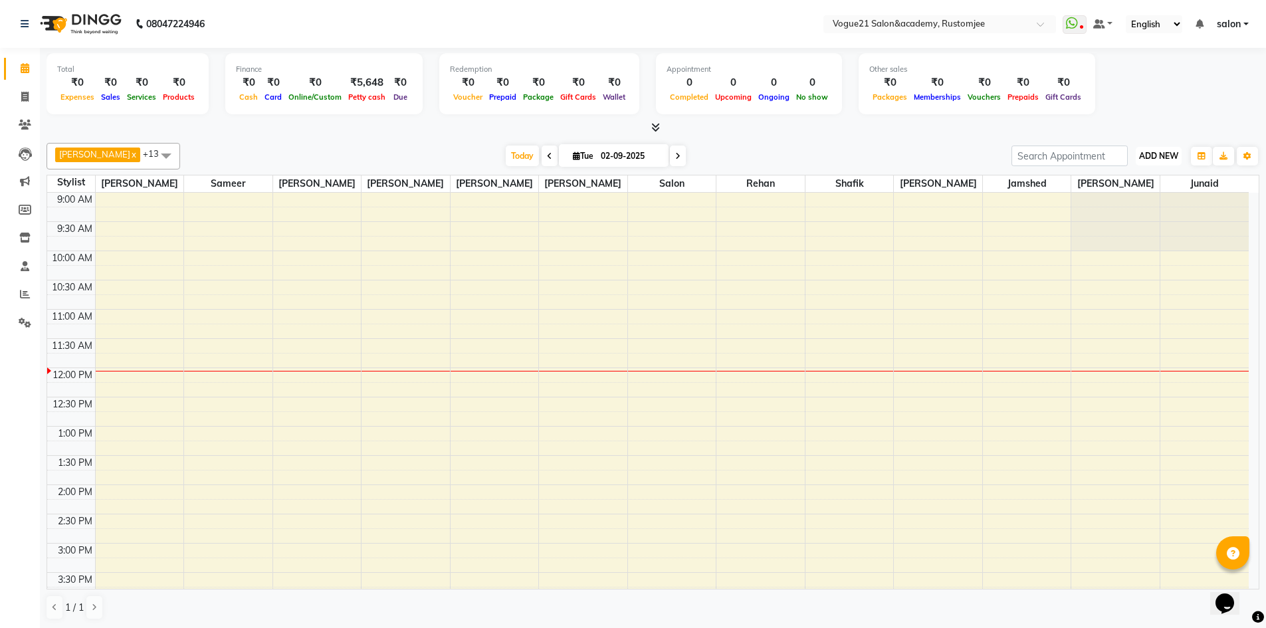
click at [1165, 155] on span "ADD NEW" at bounding box center [1158, 156] width 39 height 10
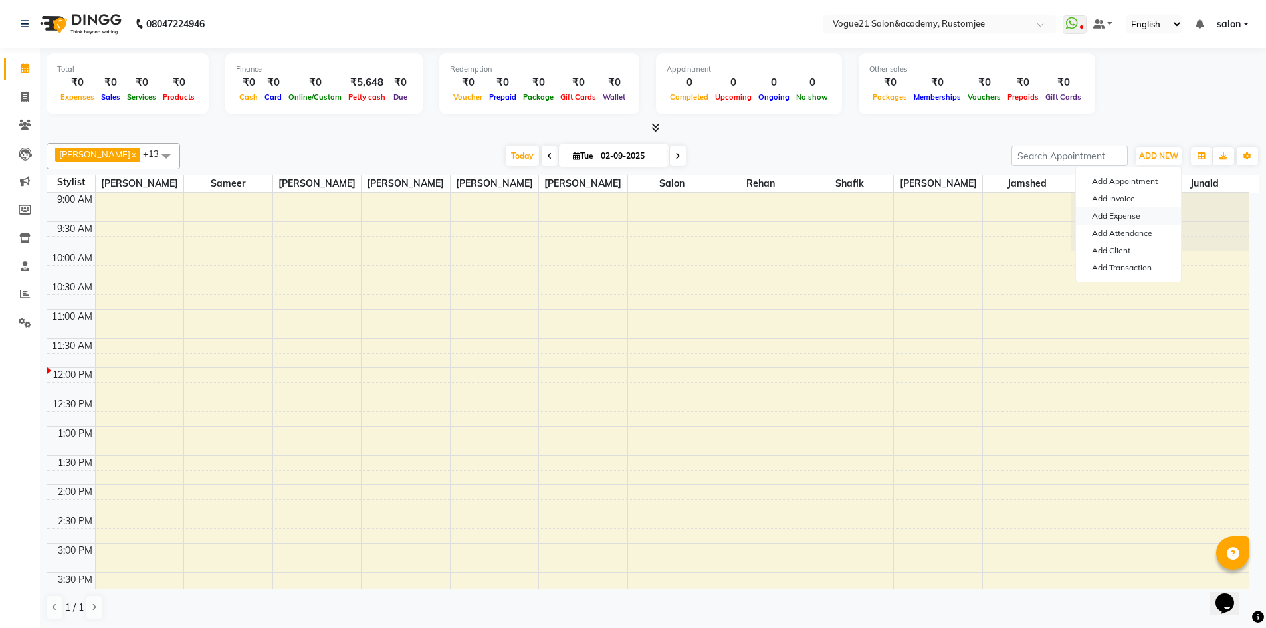
click at [1157, 215] on link "Add Expense" at bounding box center [1128, 215] width 105 height 17
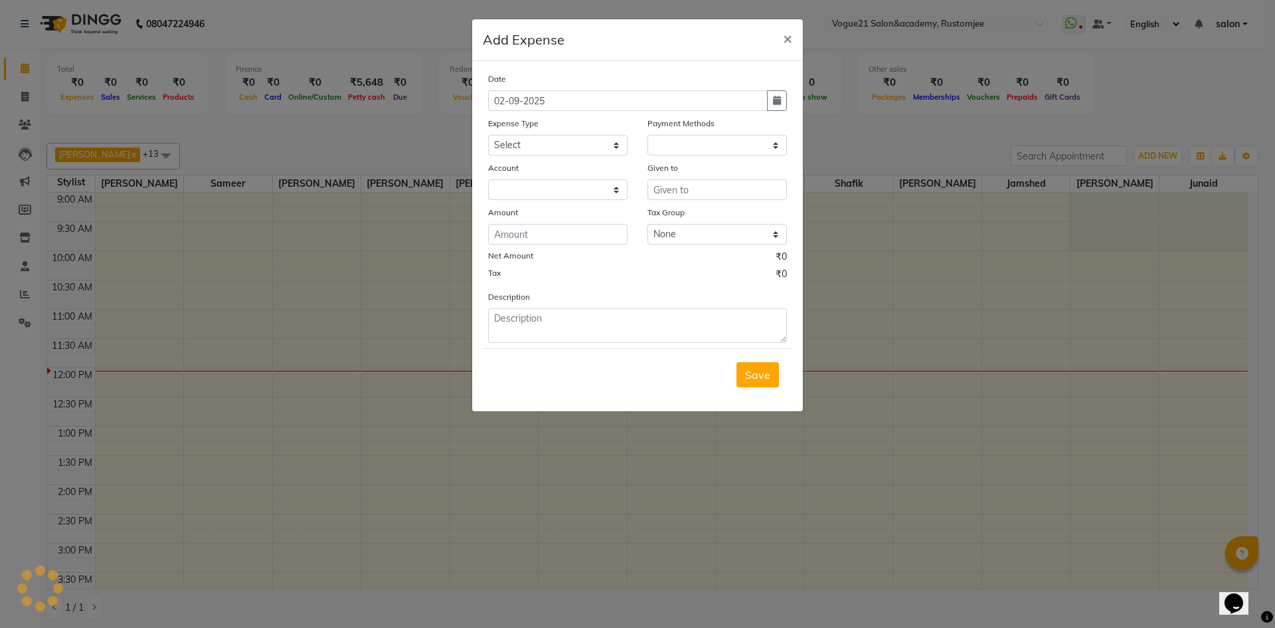
select select "1"
select select "7299"
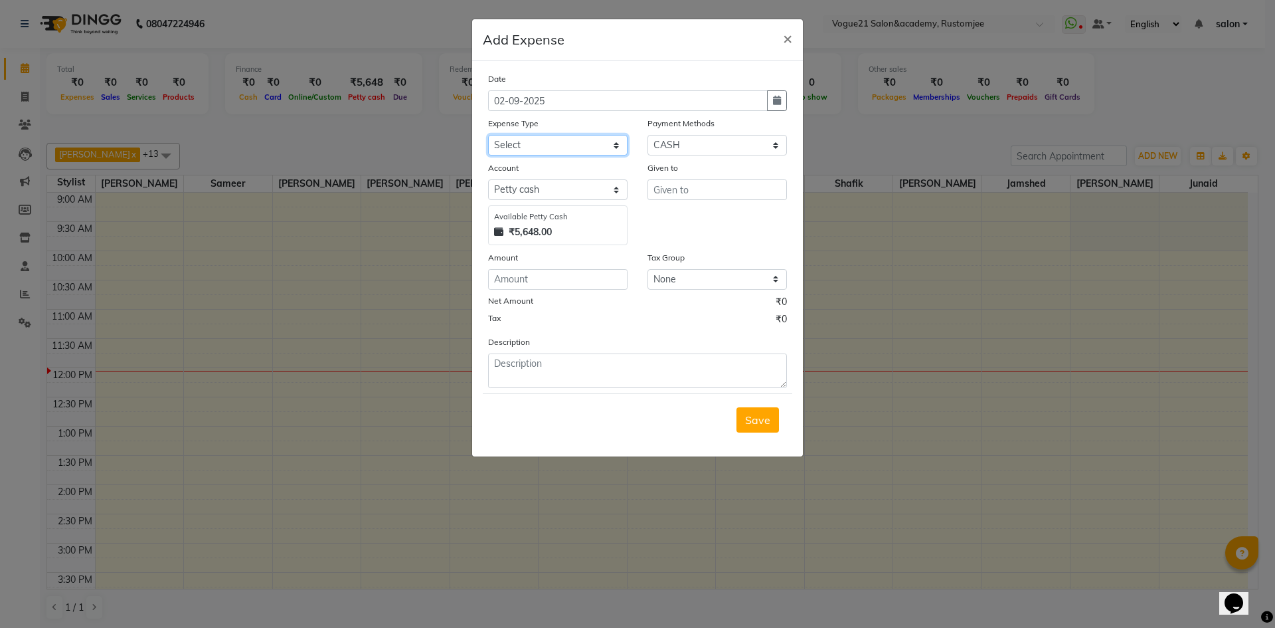
click at [543, 142] on select "Select Advance Salary Bank charges Cash transfer to bank Client Snacks Equipmen…" at bounding box center [558, 145] width 140 height 21
select select "23413"
click at [488, 135] on select "Select Advance Salary Bank charges Cash transfer to bank Client Snacks Equipmen…" at bounding box center [558, 145] width 140 height 21
click at [671, 197] on input "text" at bounding box center [718, 189] width 140 height 21
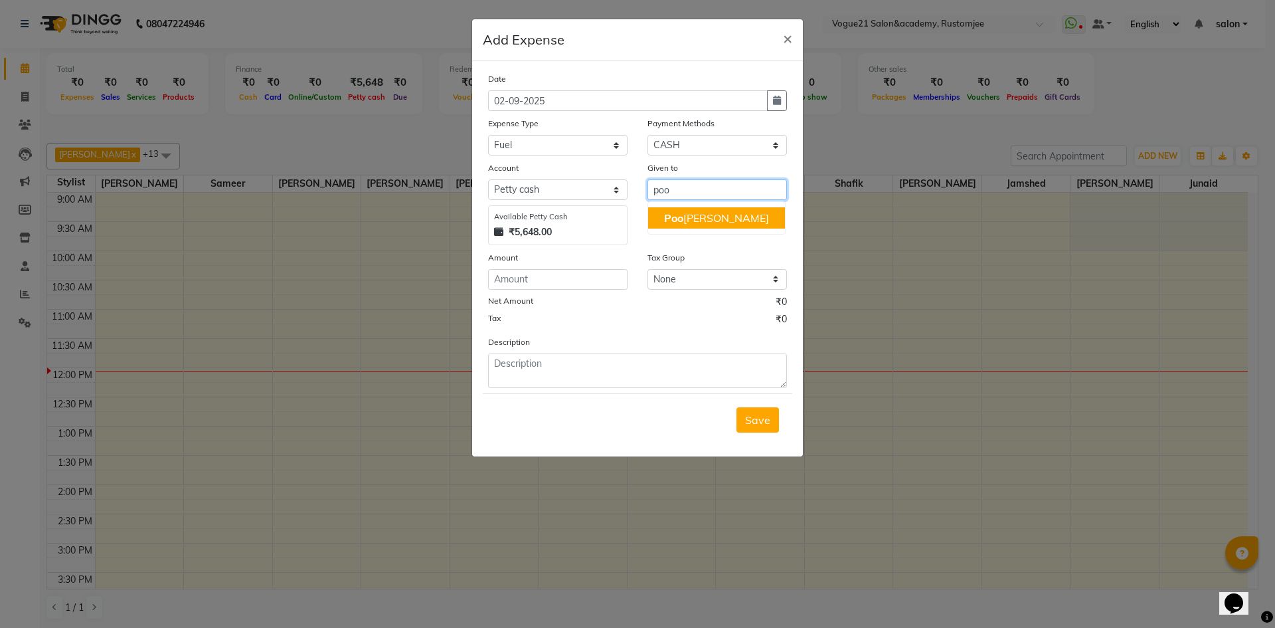
drag, startPoint x: 676, startPoint y: 213, endPoint x: 722, endPoint y: 246, distance: 57.1
click at [722, 246] on div "Date 02-09-2025 Expense Type Select Advance Salary Bank charges Cash transfer t…" at bounding box center [637, 230] width 299 height 316
click at [684, 221] on ngb-highlight "Poo ja yadav" at bounding box center [716, 217] width 105 height 13
type input "[PERSON_NAME]"
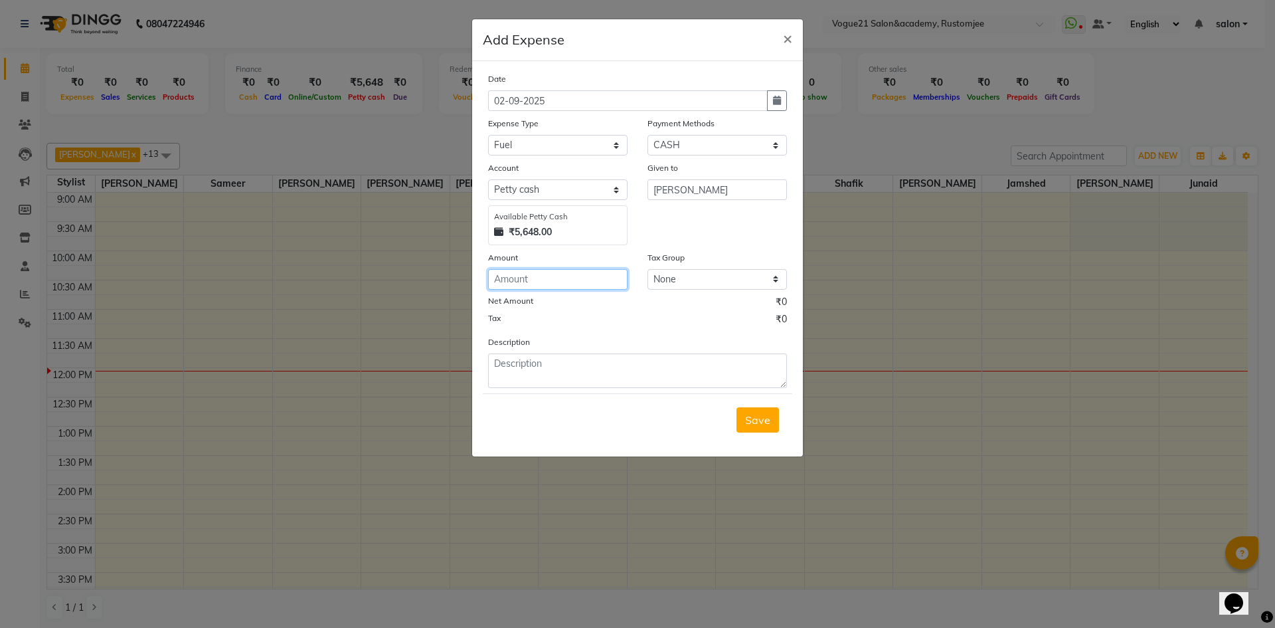
click at [539, 287] on input "number" at bounding box center [558, 279] width 140 height 21
type input "500"
click at [519, 361] on textarea at bounding box center [637, 370] width 299 height 35
type textarea "rehan fuel"
click at [754, 419] on span "Save" at bounding box center [757, 419] width 25 height 13
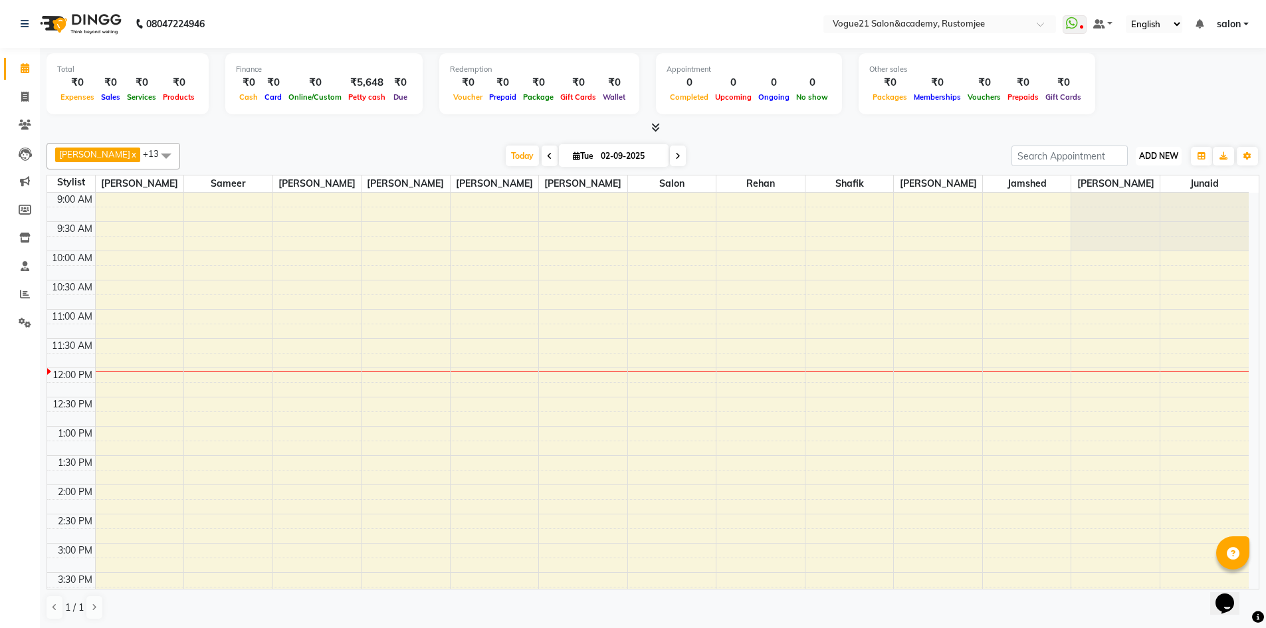
click at [1163, 157] on span "ADD NEW" at bounding box center [1158, 156] width 39 height 10
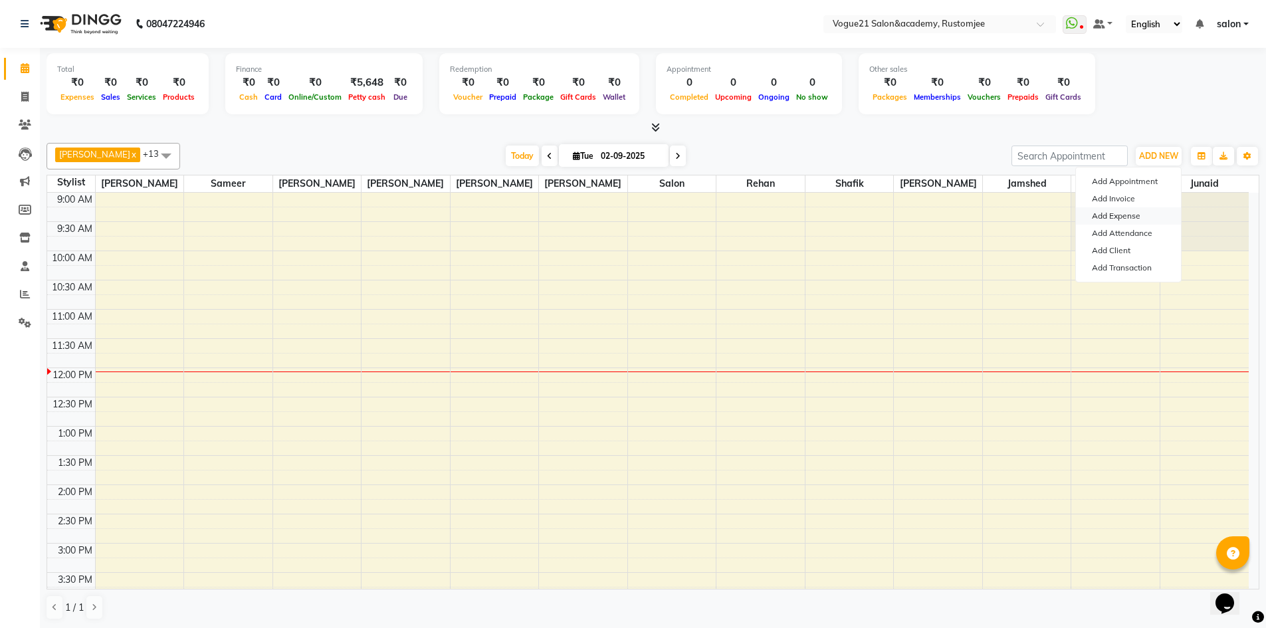
click at [1141, 214] on link "Add Expense" at bounding box center [1128, 215] width 105 height 17
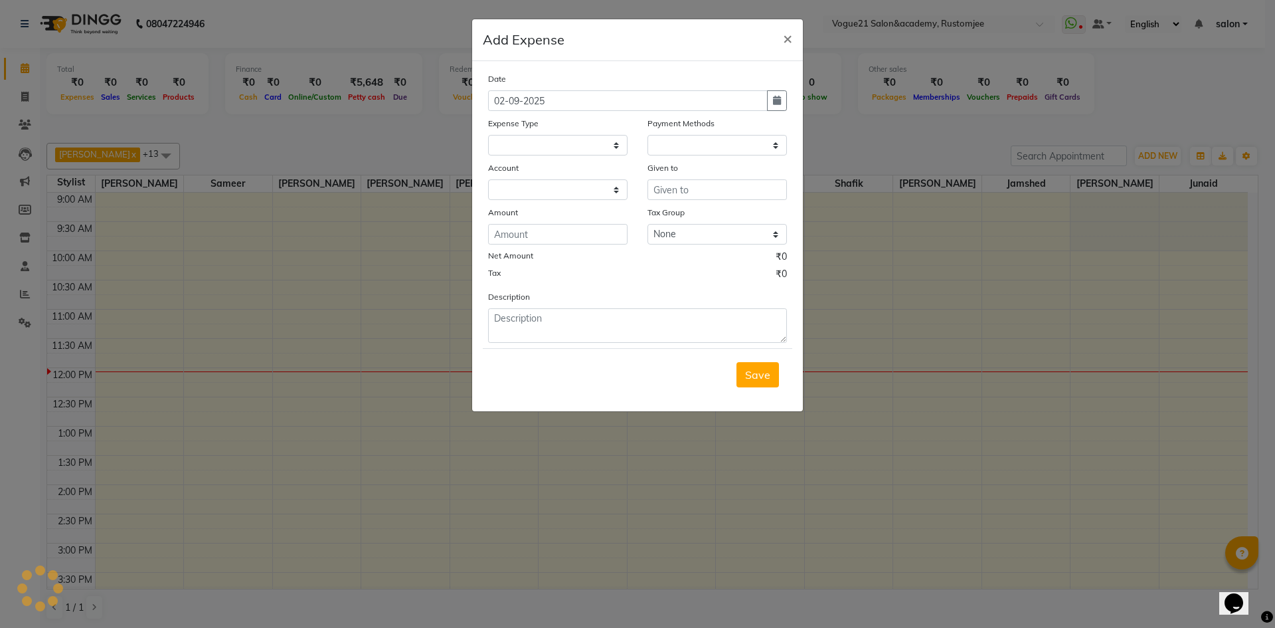
select select "1"
select select "7299"
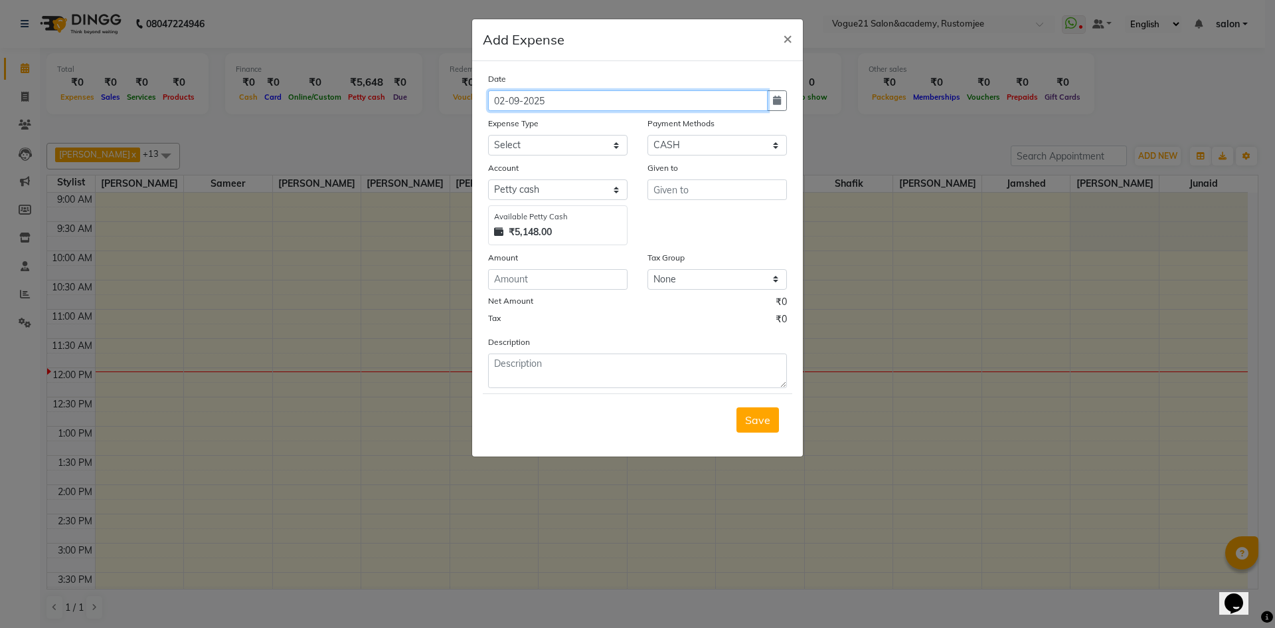
click at [504, 100] on input "02-09-2025" at bounding box center [628, 100] width 280 height 21
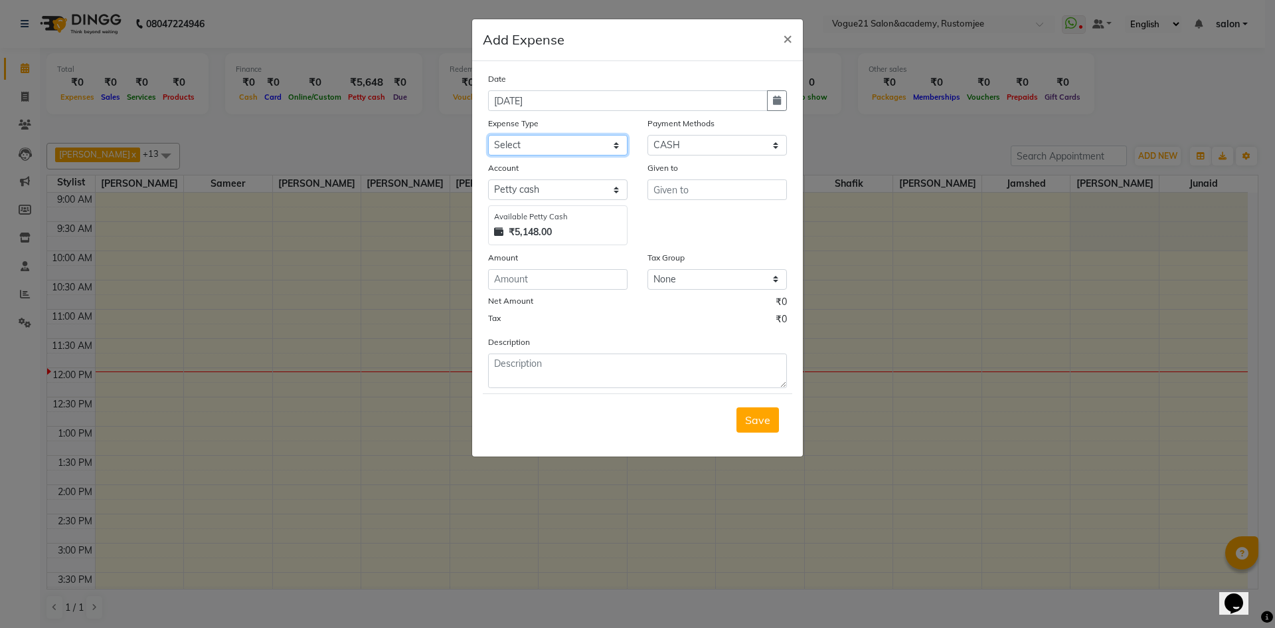
type input "01-09-2025"
click at [564, 153] on select "Select Advance Salary Bank charges Cash transfer to bank Client Snacks Equipmen…" at bounding box center [558, 145] width 140 height 21
select select "23398"
click at [488, 135] on select "Select Advance Salary Bank charges Cash transfer to bank Client Snacks Equipmen…" at bounding box center [558, 145] width 140 height 21
click at [686, 186] on input "text" at bounding box center [718, 189] width 140 height 21
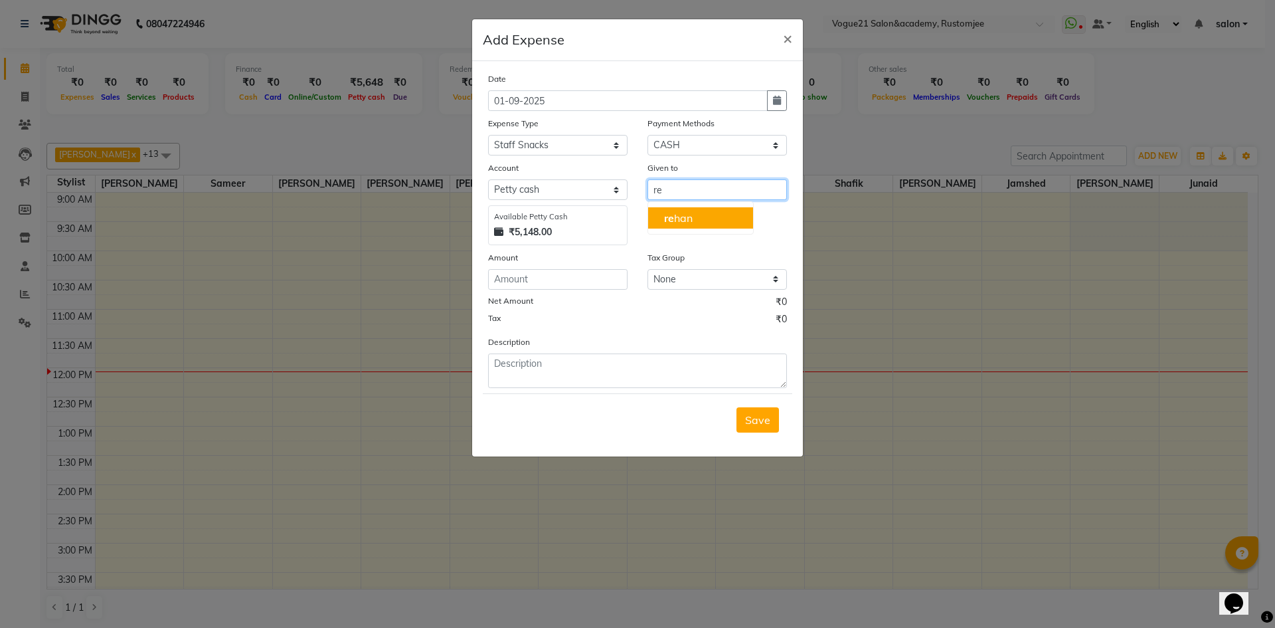
click at [708, 207] on ngb-typeahead-window "re han" at bounding box center [701, 217] width 106 height 33
click at [704, 212] on button "re han" at bounding box center [700, 217] width 105 height 21
type input "rehan"
click at [531, 286] on input "number" at bounding box center [558, 279] width 140 height 21
type input "60"
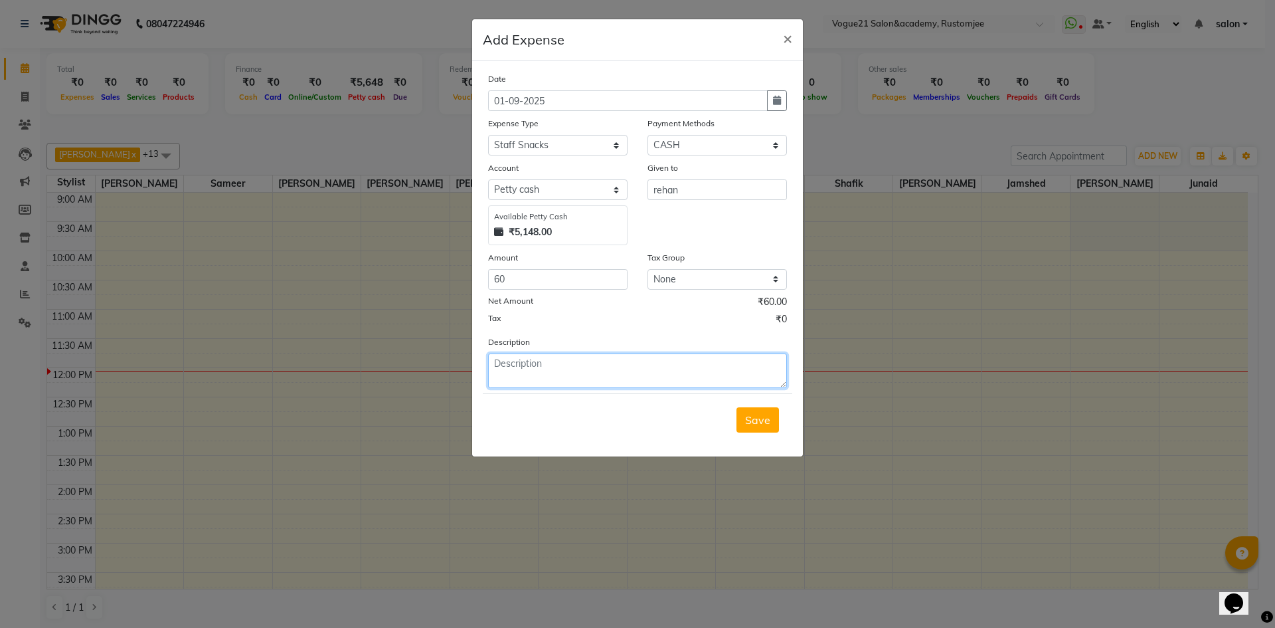
click at [523, 360] on textarea at bounding box center [637, 370] width 299 height 35
type textarea "w"
type textarea "himanshu water"
click at [755, 413] on span "Save" at bounding box center [757, 419] width 25 height 13
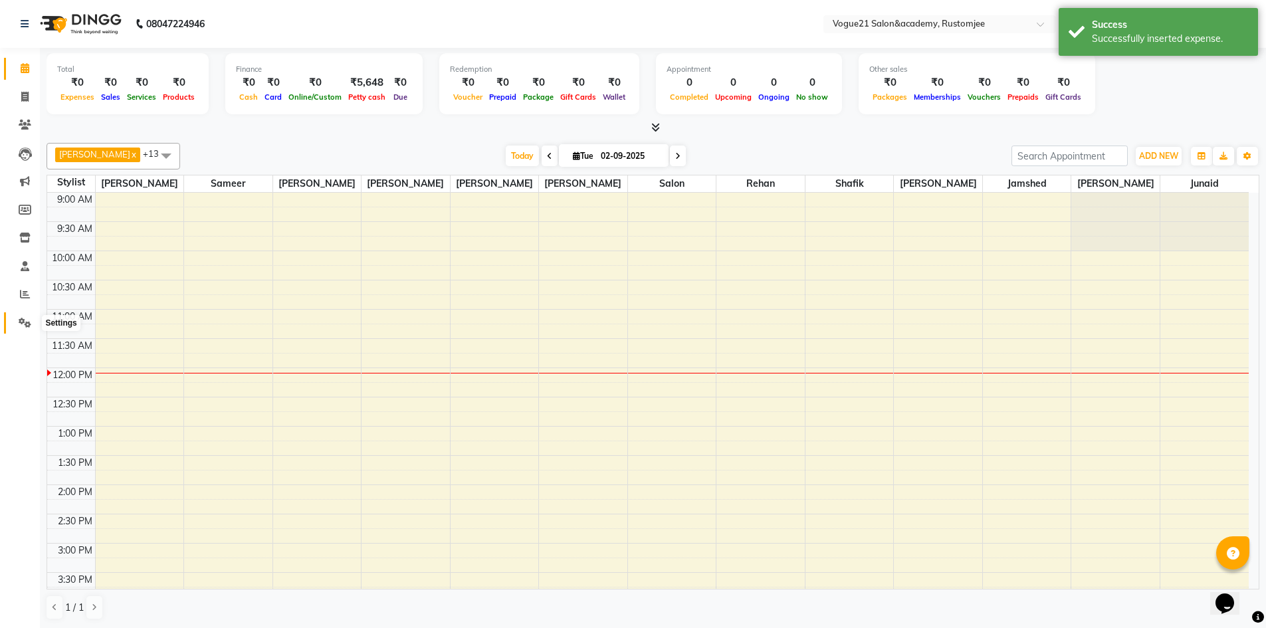
click at [20, 321] on icon at bounding box center [25, 323] width 13 height 10
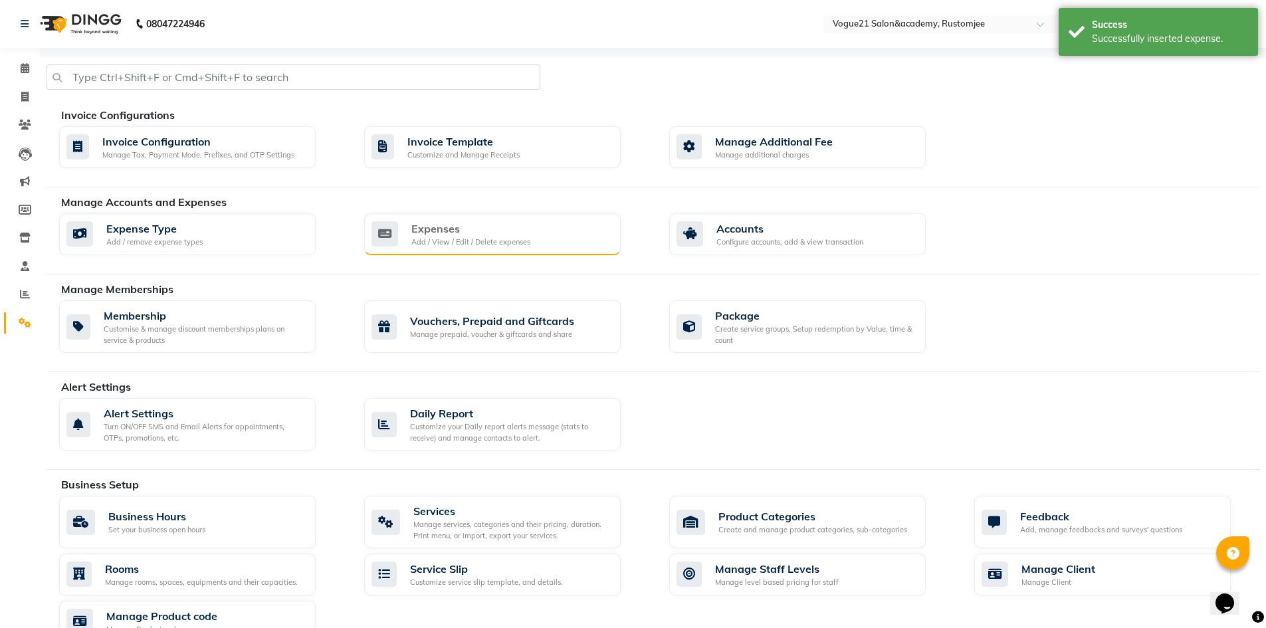
click at [387, 250] on div "Expenses Add / View / Edit / Delete expenses" at bounding box center [492, 234] width 256 height 43
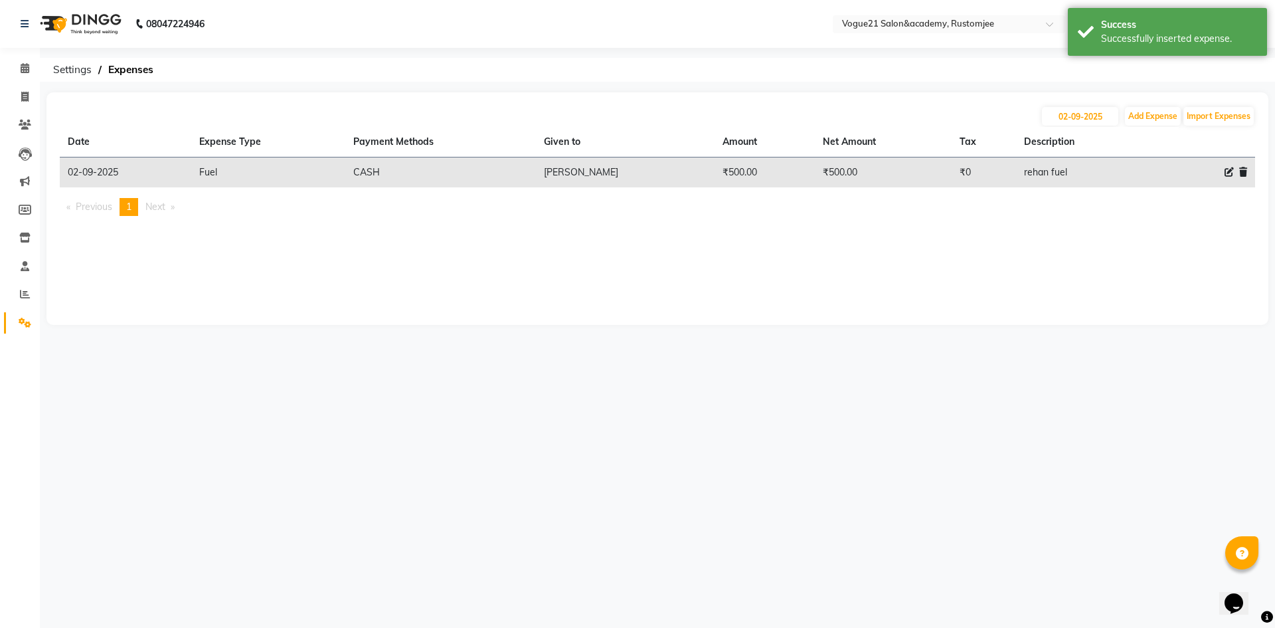
click at [1228, 171] on icon at bounding box center [1229, 171] width 9 height 9
select select "23413"
select select "1"
select select "7299"
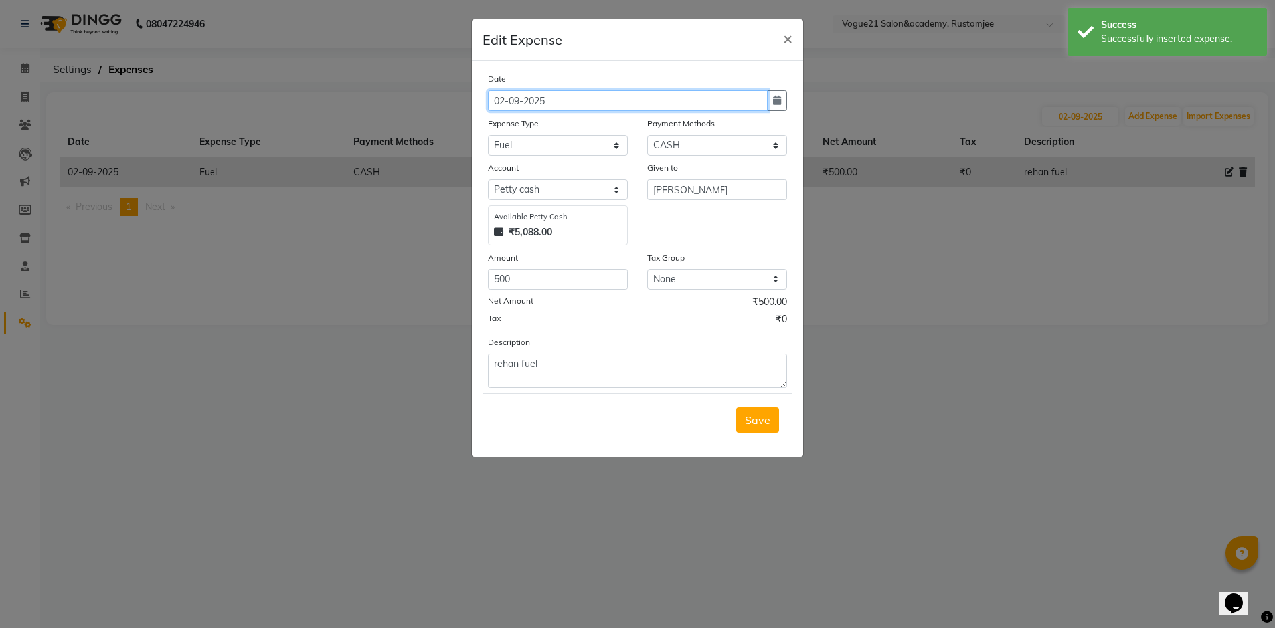
click at [504, 102] on input "02-09-2025" at bounding box center [628, 100] width 280 height 21
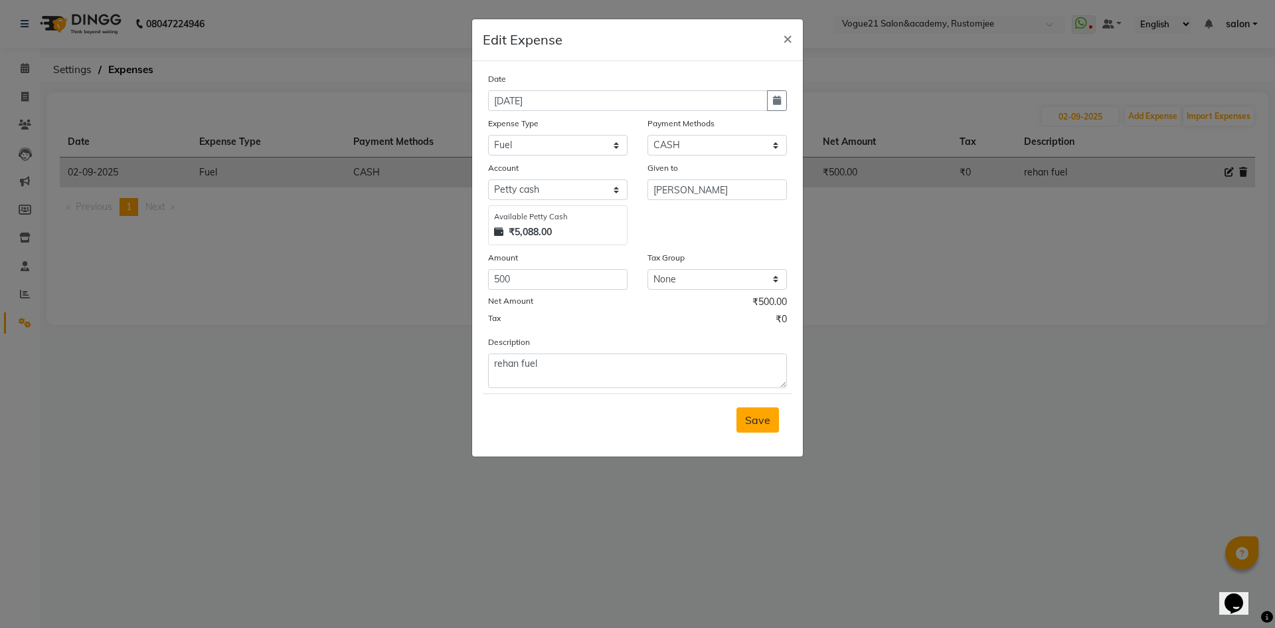
type input "01-09-2025"
click at [752, 422] on span "Save" at bounding box center [757, 419] width 25 height 13
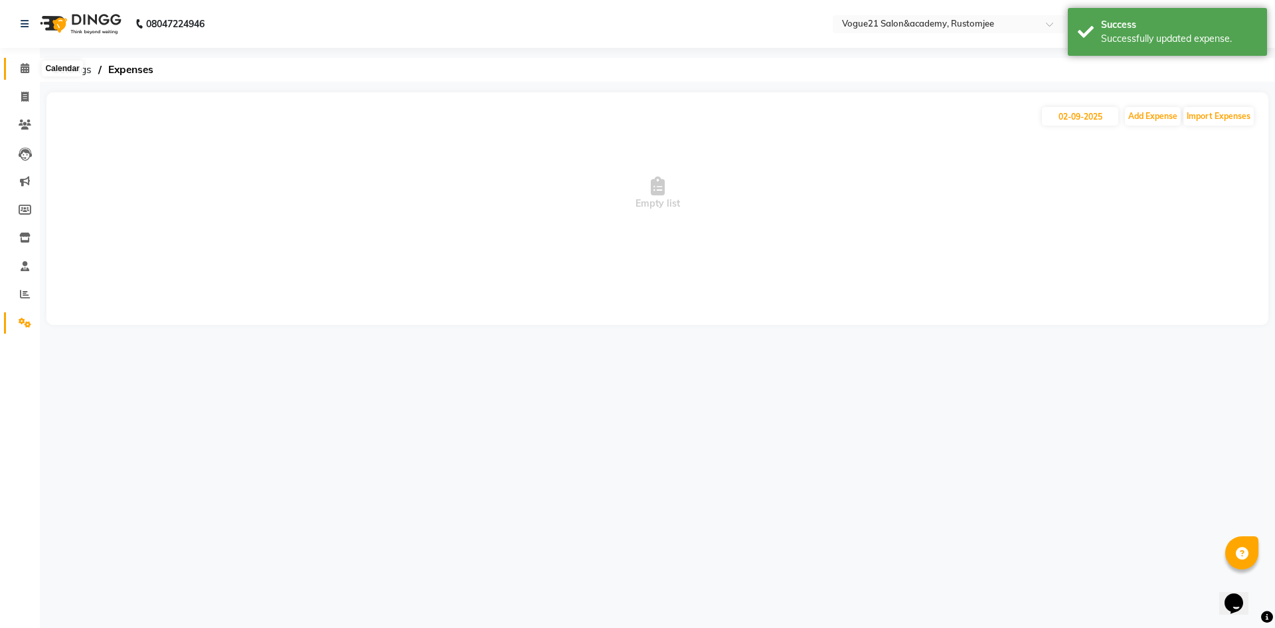
click at [25, 65] on icon at bounding box center [25, 68] width 9 height 10
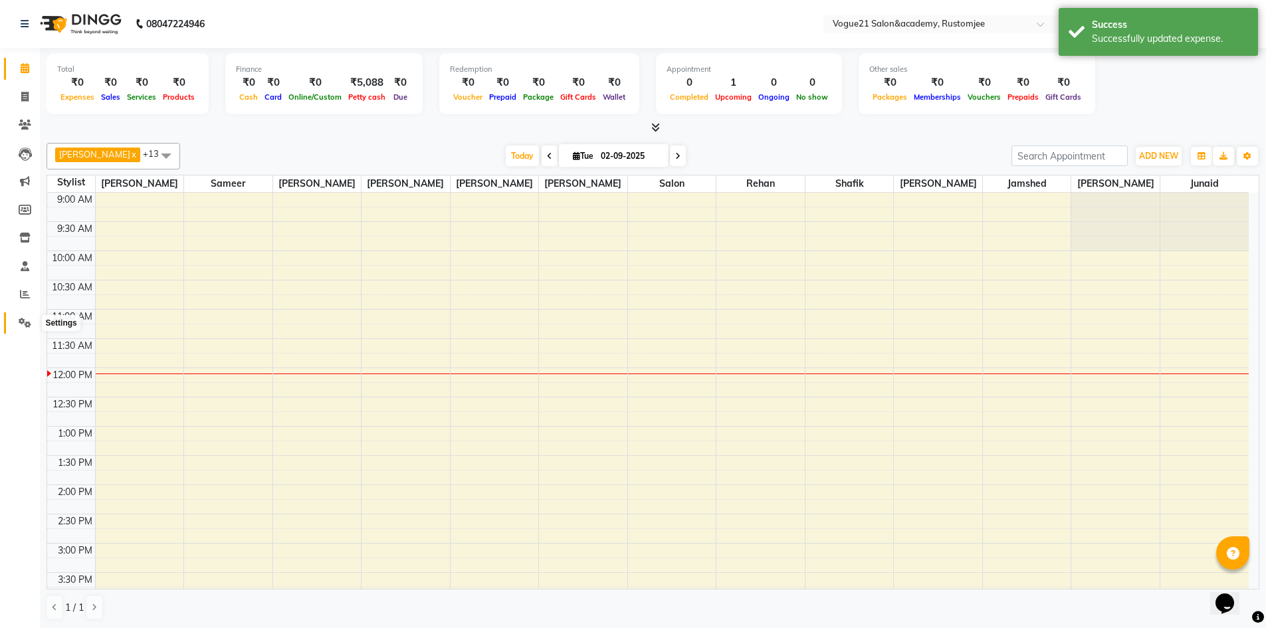
click at [23, 322] on icon at bounding box center [25, 323] width 13 height 10
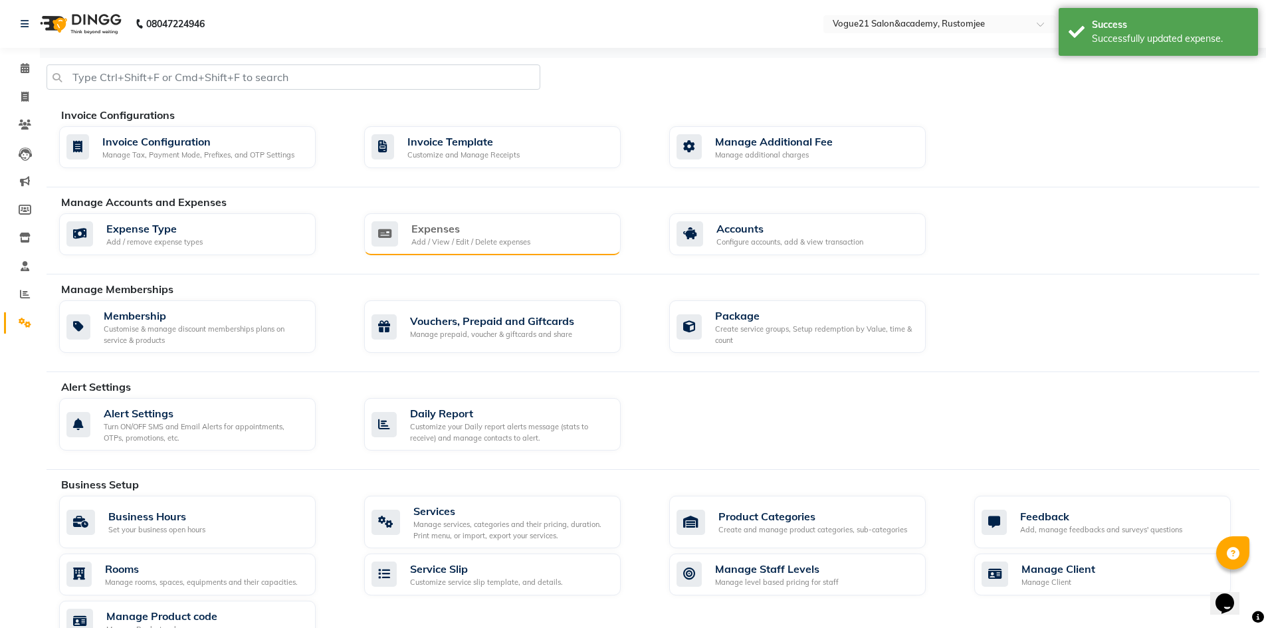
click at [447, 219] on div "Expenses Add / View / Edit / Delete expenses" at bounding box center [492, 234] width 256 height 43
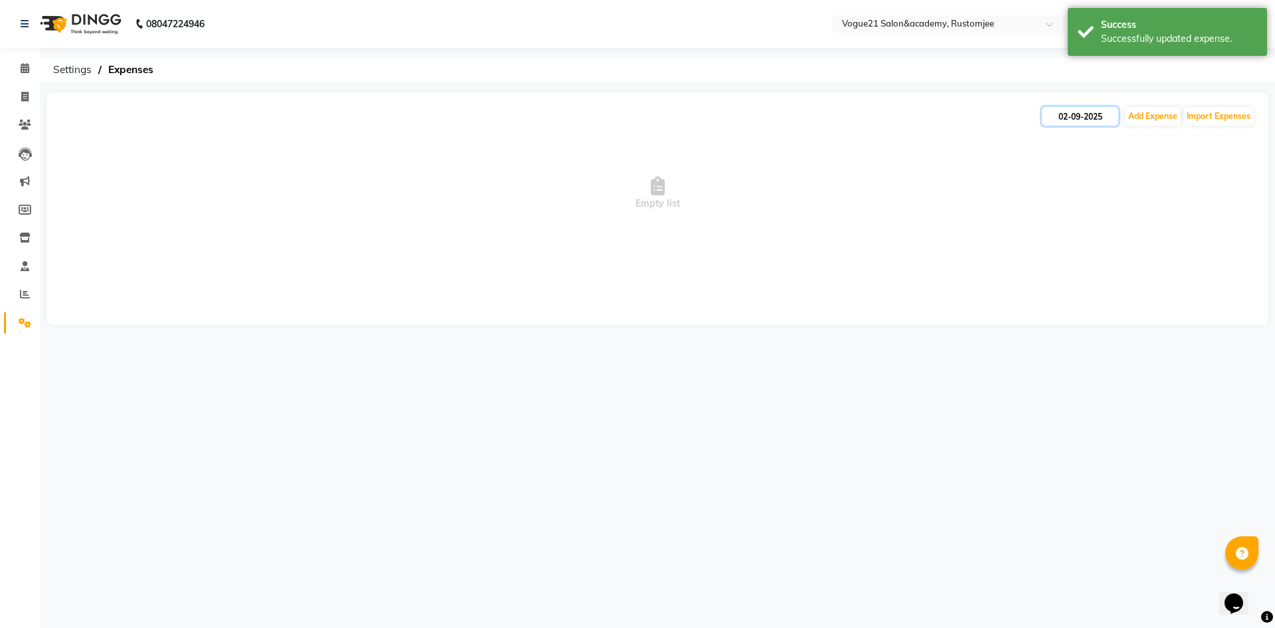
click at [1091, 112] on input "02-09-2025" at bounding box center [1080, 116] width 76 height 19
select select "9"
select select "2025"
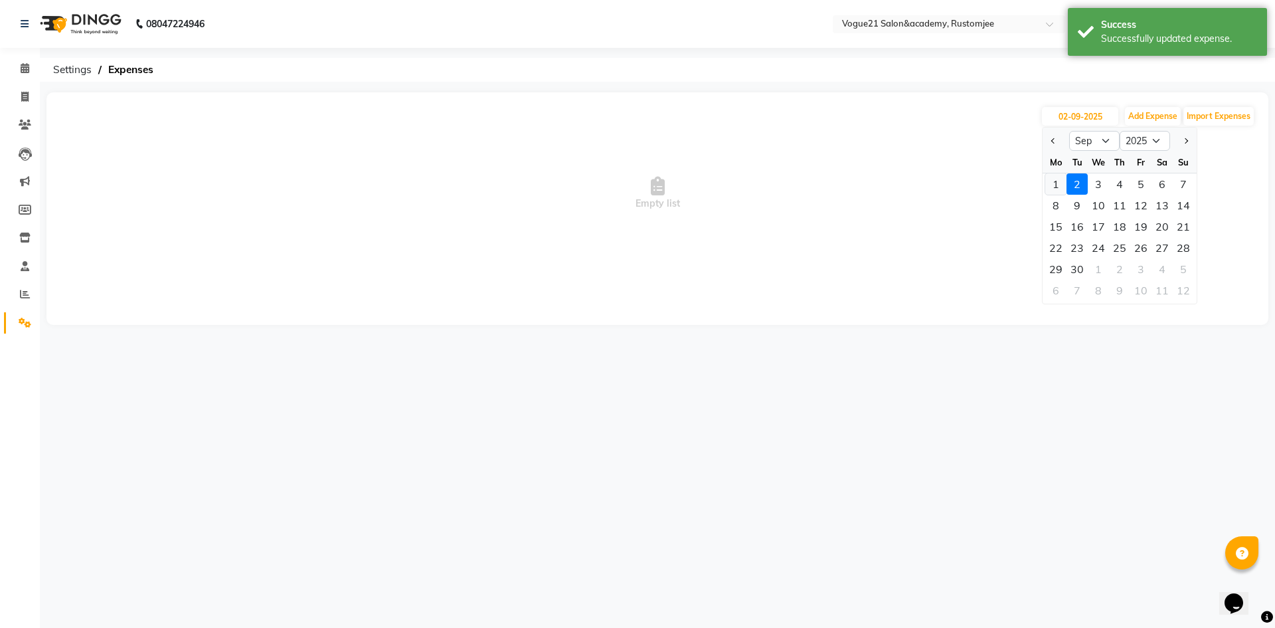
click at [1058, 186] on div "1" at bounding box center [1056, 183] width 21 height 21
type input "01-09-2025"
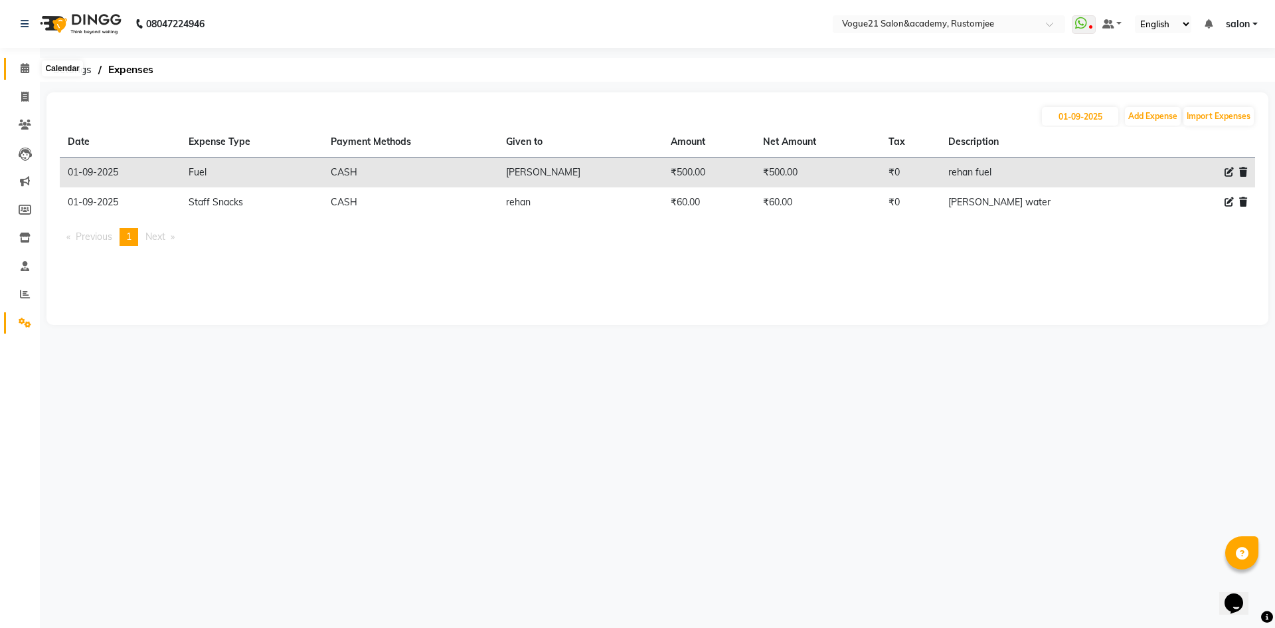
click at [19, 68] on span at bounding box center [24, 68] width 23 height 15
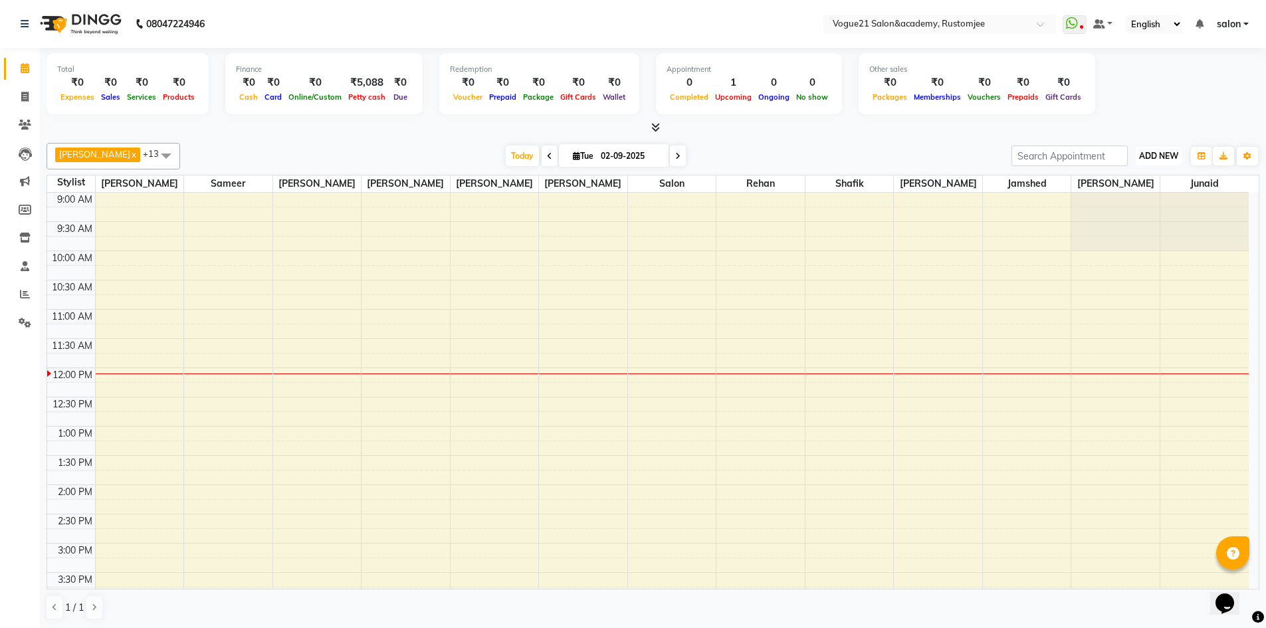
click at [1170, 152] on span "ADD NEW" at bounding box center [1158, 156] width 39 height 10
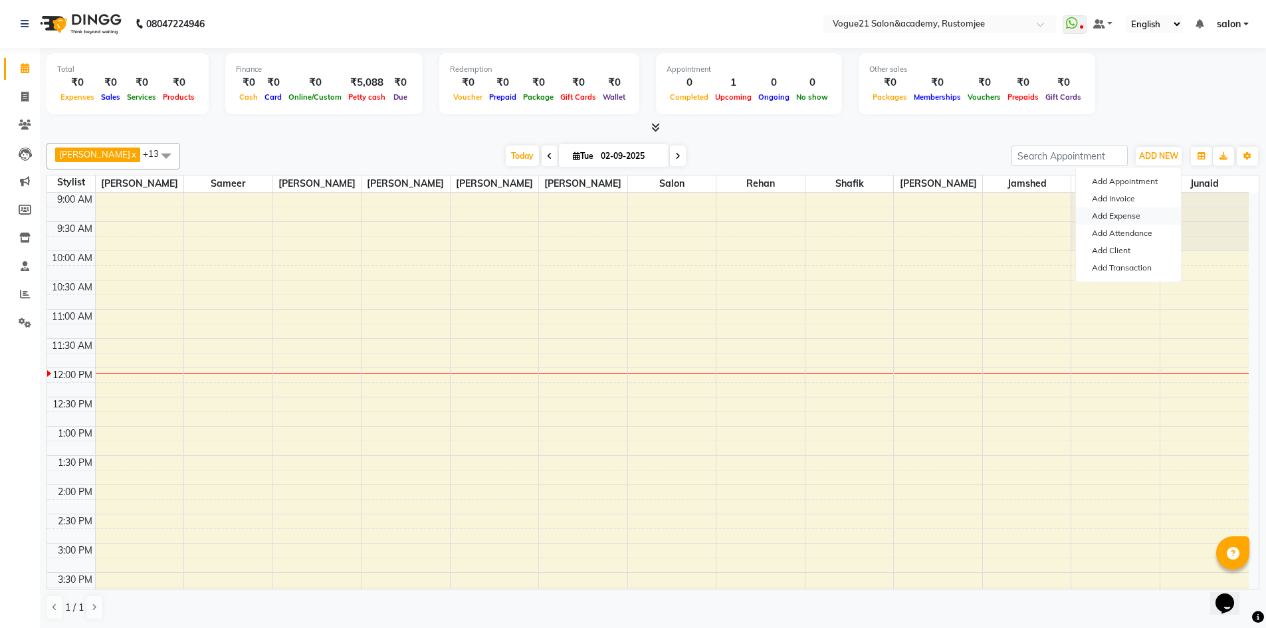
click at [1141, 212] on link "Add Expense" at bounding box center [1128, 215] width 105 height 17
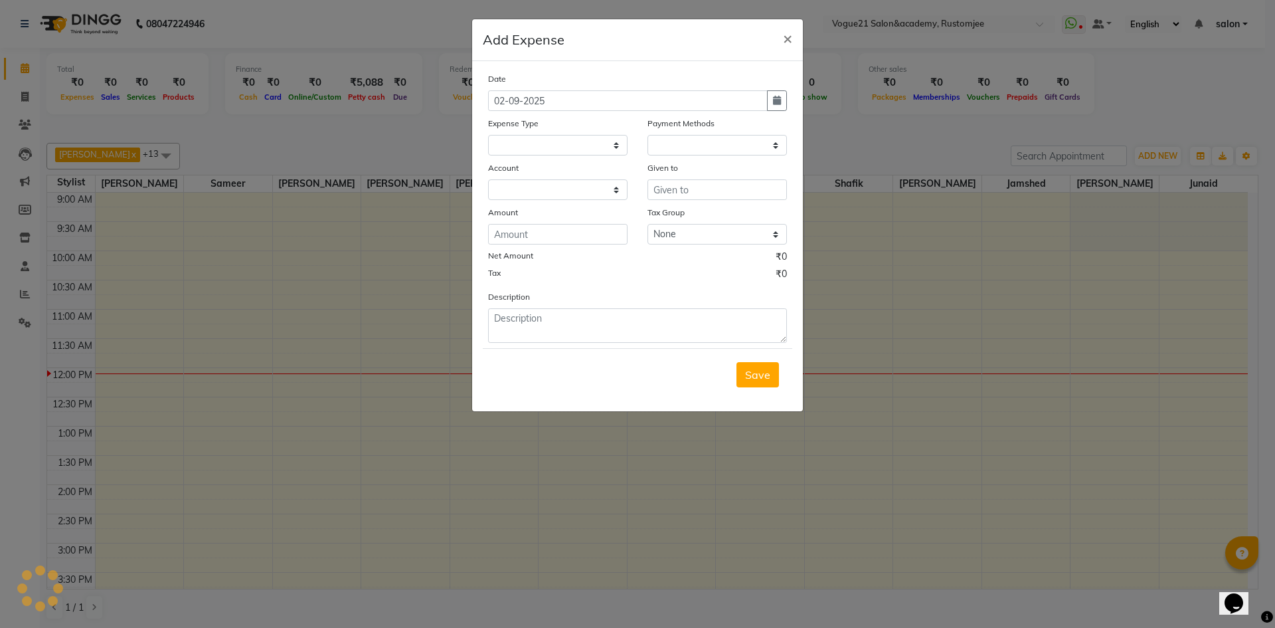
select select "1"
select select "7299"
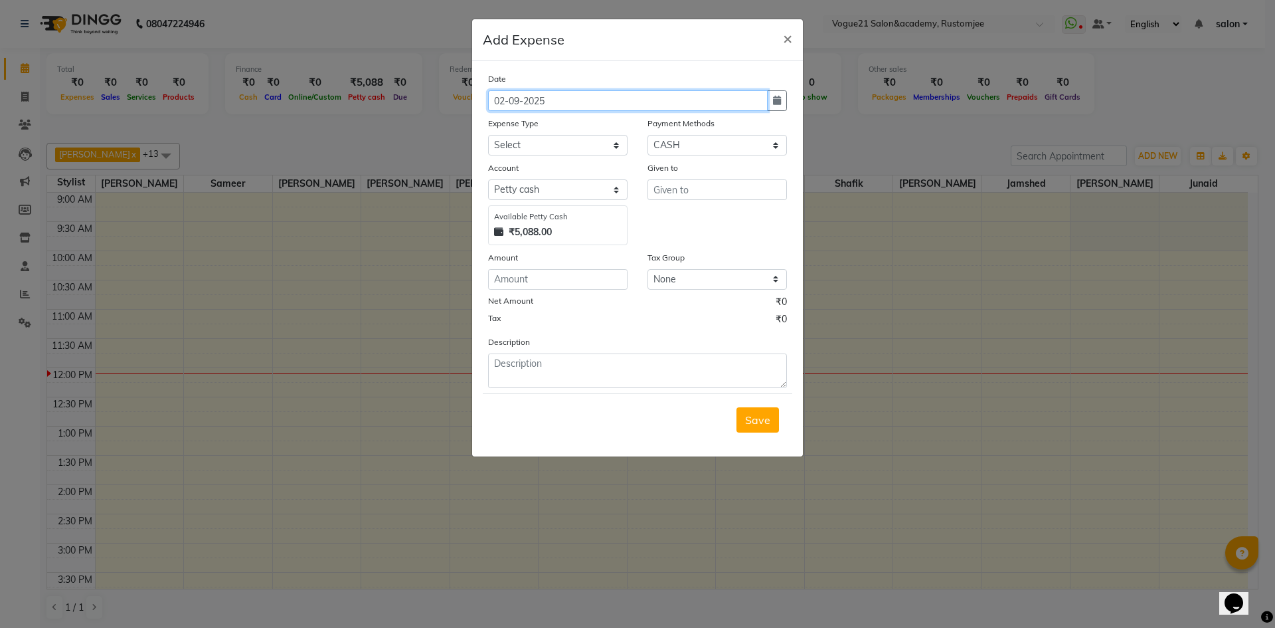
click at [506, 96] on input "02-09-2025" at bounding box center [628, 100] width 280 height 21
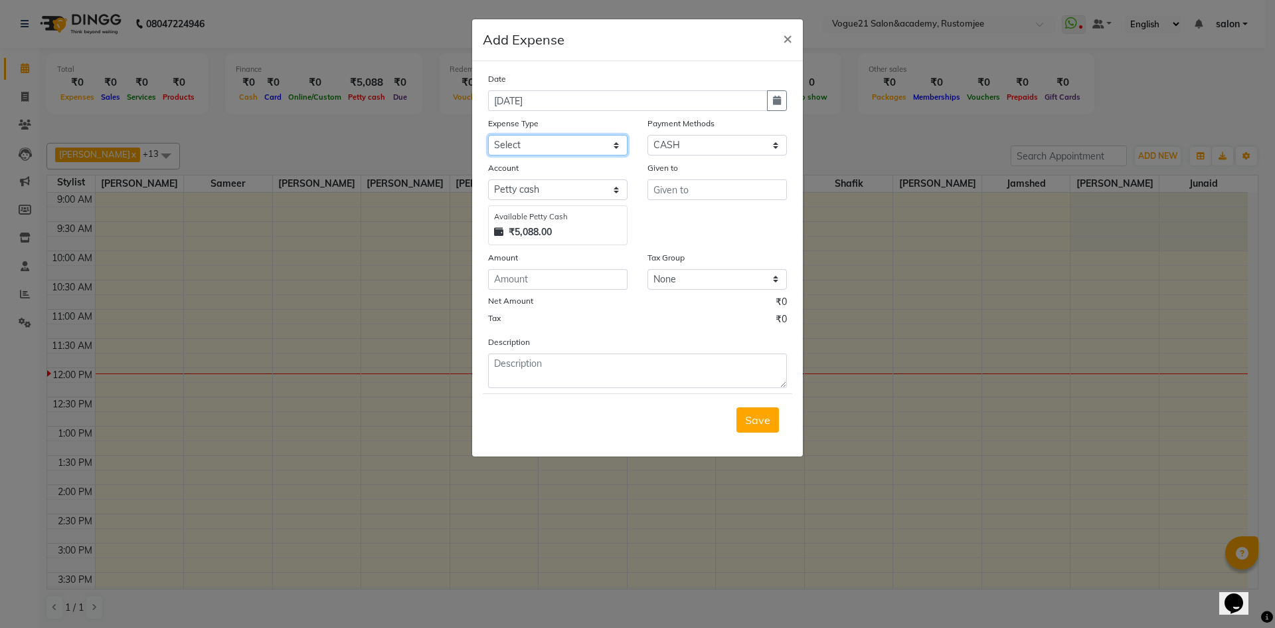
type input "01-09-2025"
click at [573, 150] on select "Select Advance Salary Bank charges Cash transfer to bank Client Snacks Equipmen…" at bounding box center [558, 145] width 140 height 21
select select "23547"
click at [488, 135] on select "Select Advance Salary Bank charges Cash transfer to bank Client Snacks Equipmen…" at bounding box center [558, 145] width 140 height 21
click at [679, 191] on input "text" at bounding box center [718, 189] width 140 height 21
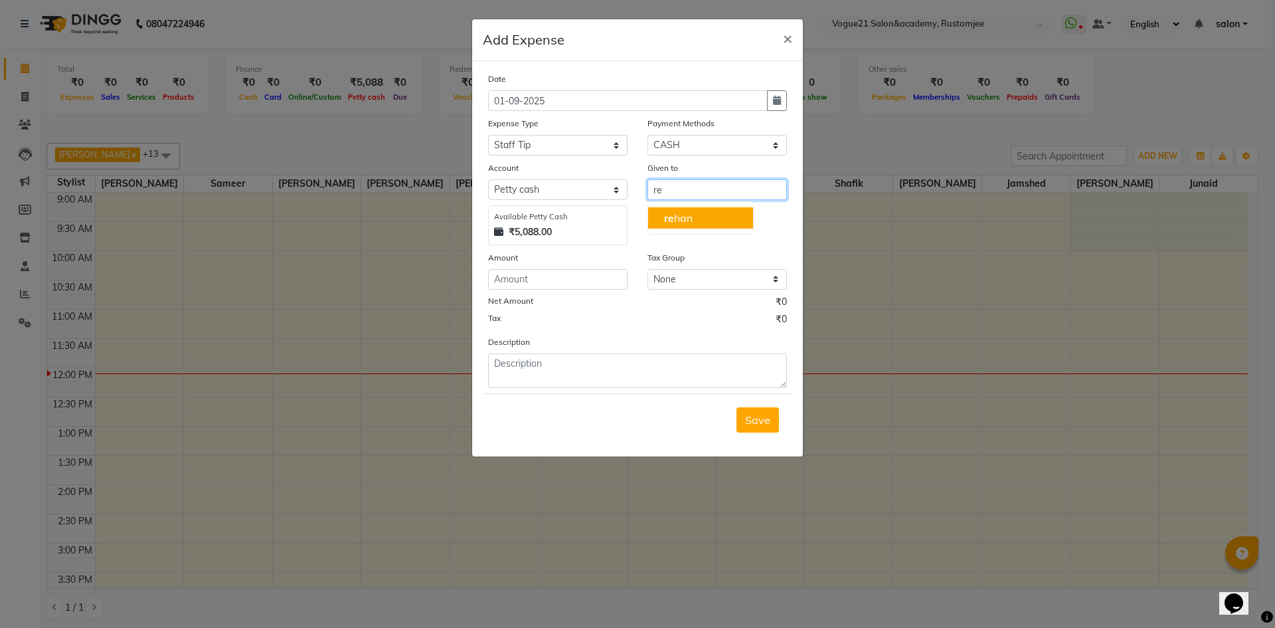
click at [713, 221] on button "re han" at bounding box center [700, 217] width 105 height 21
type input "rehan"
click at [571, 282] on input "number" at bounding box center [558, 279] width 140 height 21
type input "100"
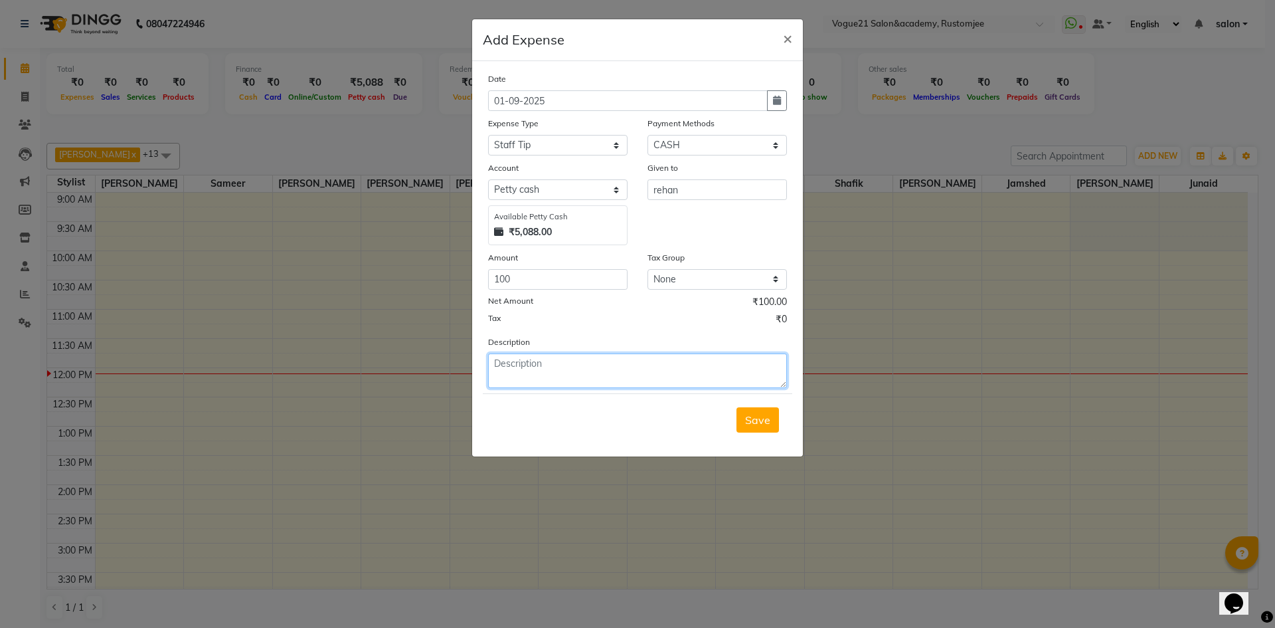
click at [567, 365] on textarea at bounding box center [637, 370] width 299 height 35
type textarea "tip rehan"
click at [762, 423] on span "Save" at bounding box center [757, 419] width 25 height 13
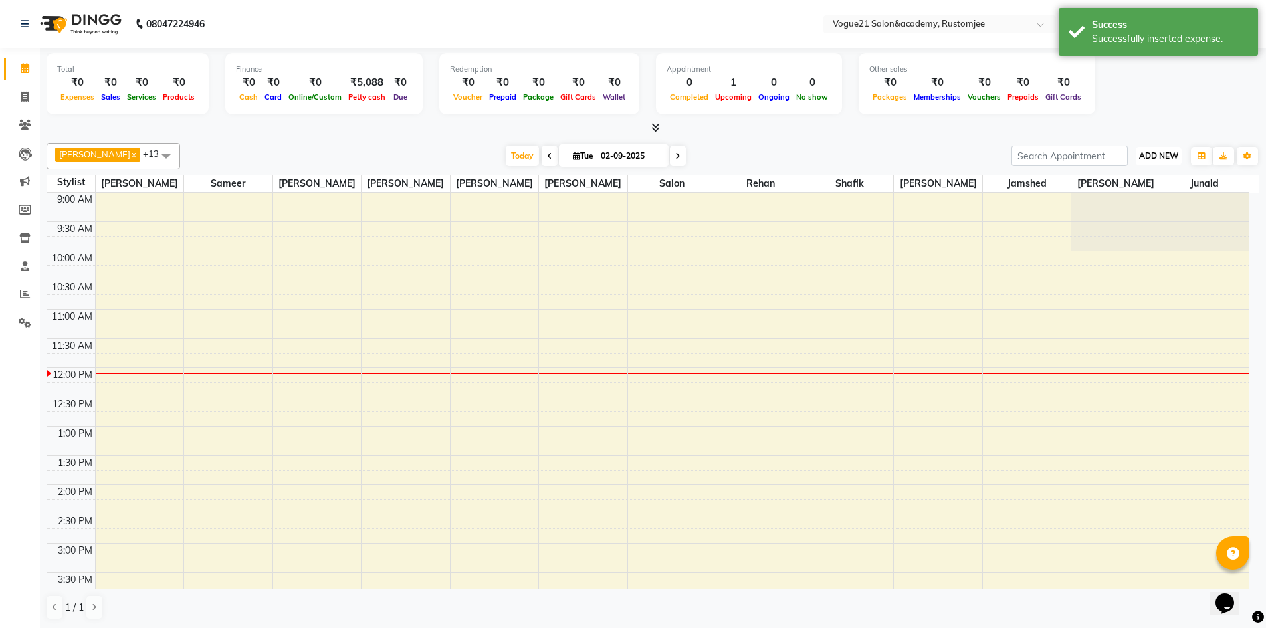
click at [1143, 159] on span "ADD NEW" at bounding box center [1158, 156] width 39 height 10
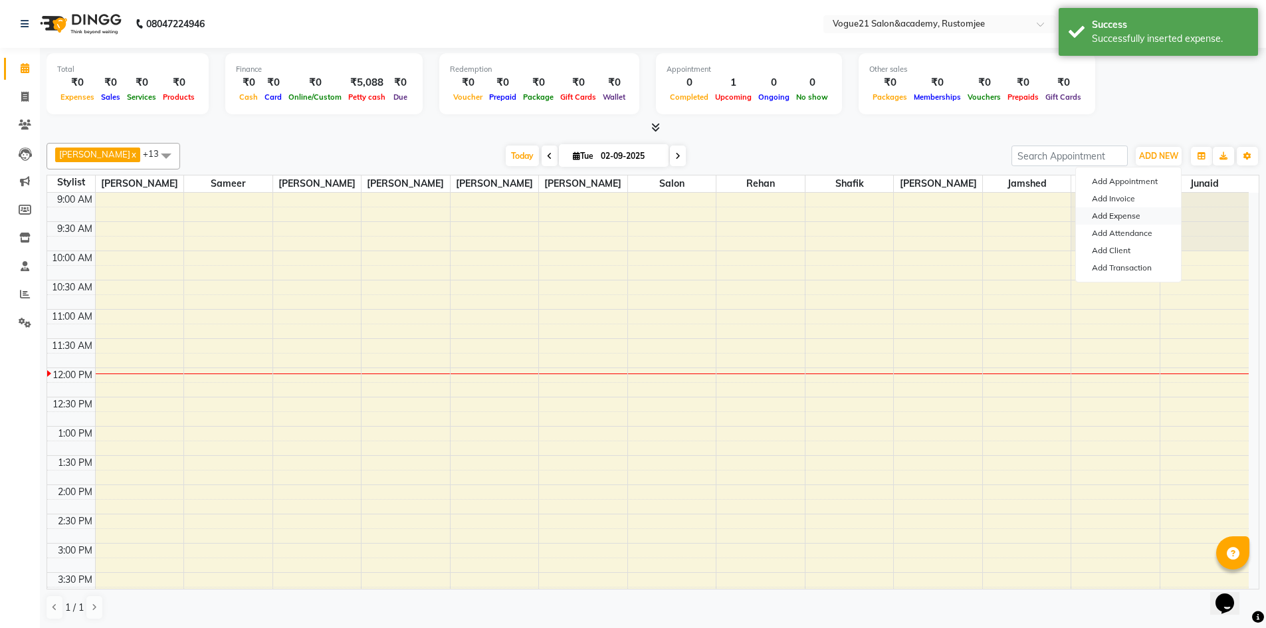
click at [1147, 214] on link "Add Expense" at bounding box center [1128, 215] width 105 height 17
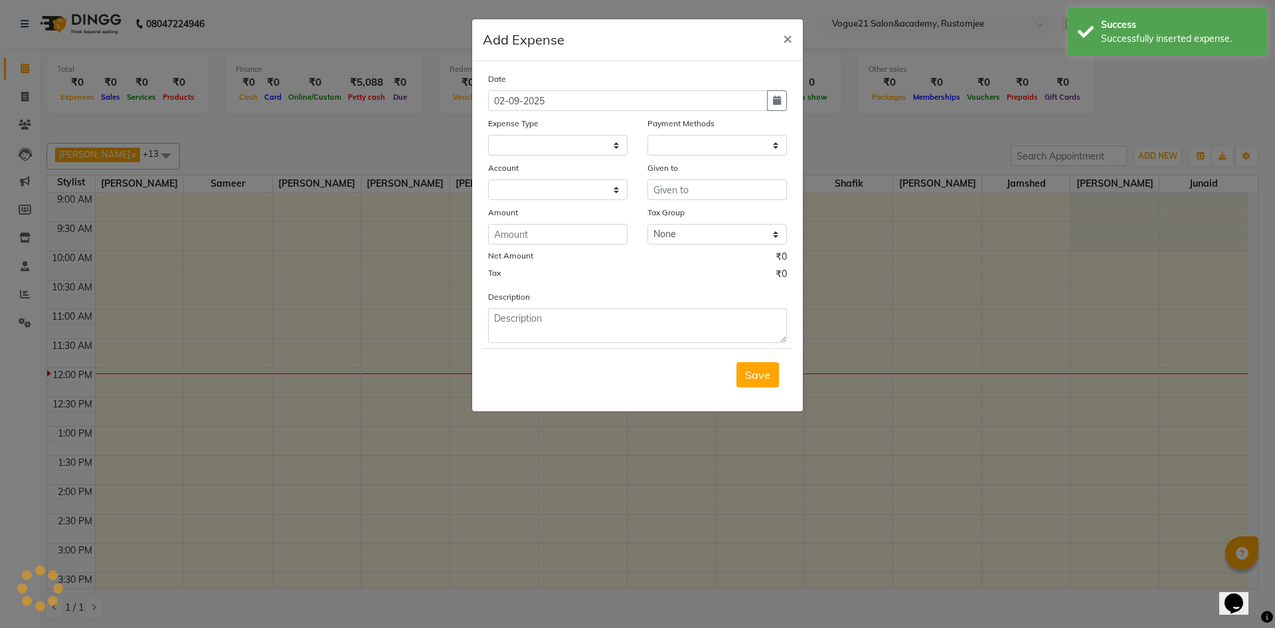
select select "1"
select select "7299"
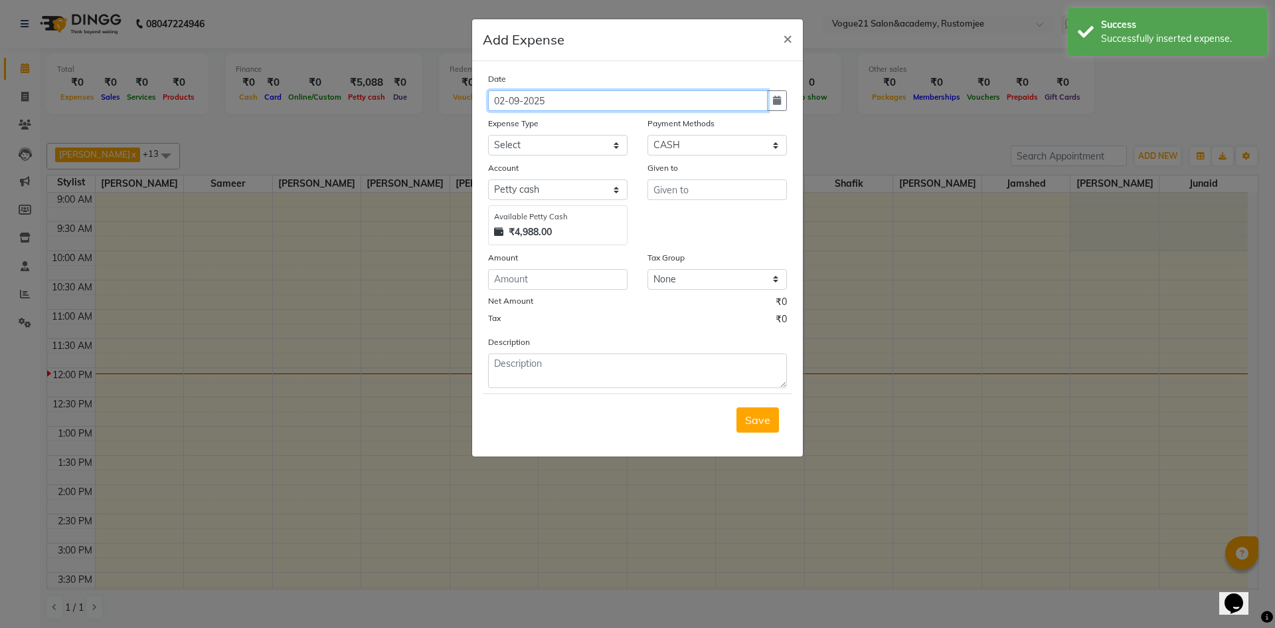
click at [504, 96] on input "02-09-2025" at bounding box center [628, 100] width 280 height 21
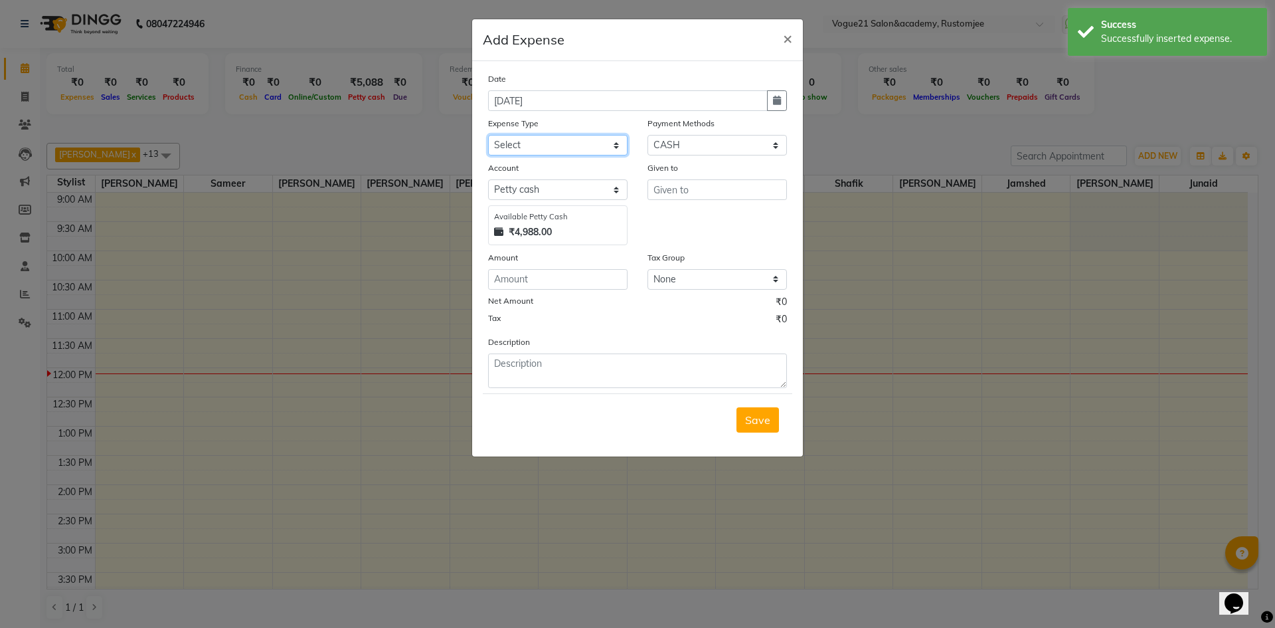
type input "01-09-2025"
click at [554, 149] on select "Select Advance Salary Bank charges Cash transfer to bank Client Snacks Equipmen…" at bounding box center [558, 145] width 140 height 21
select select "23417"
click at [488, 135] on select "Select Advance Salary Bank charges Cash transfer to bank Client Snacks Equipmen…" at bounding box center [558, 145] width 140 height 21
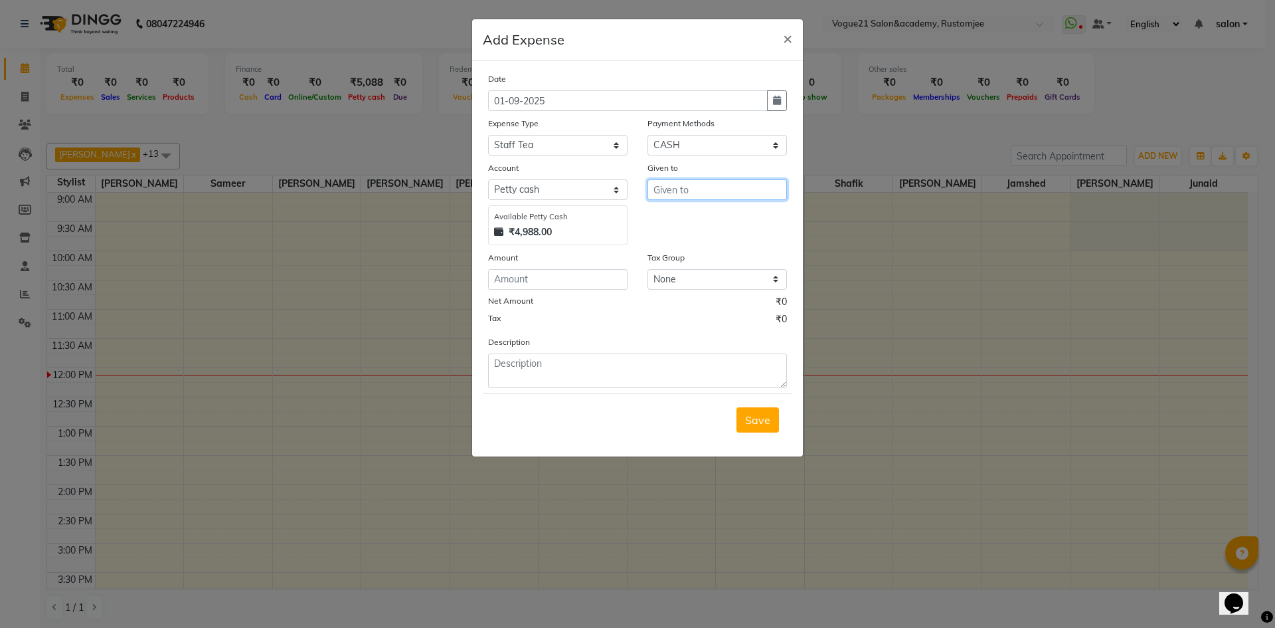
click at [701, 193] on input "text" at bounding box center [718, 189] width 140 height 21
click at [693, 235] on ngb-highlight "ju naid" at bounding box center [679, 239] width 31 height 13
type input "junaid"
click at [575, 282] on input "number" at bounding box center [558, 279] width 140 height 21
type input "10"
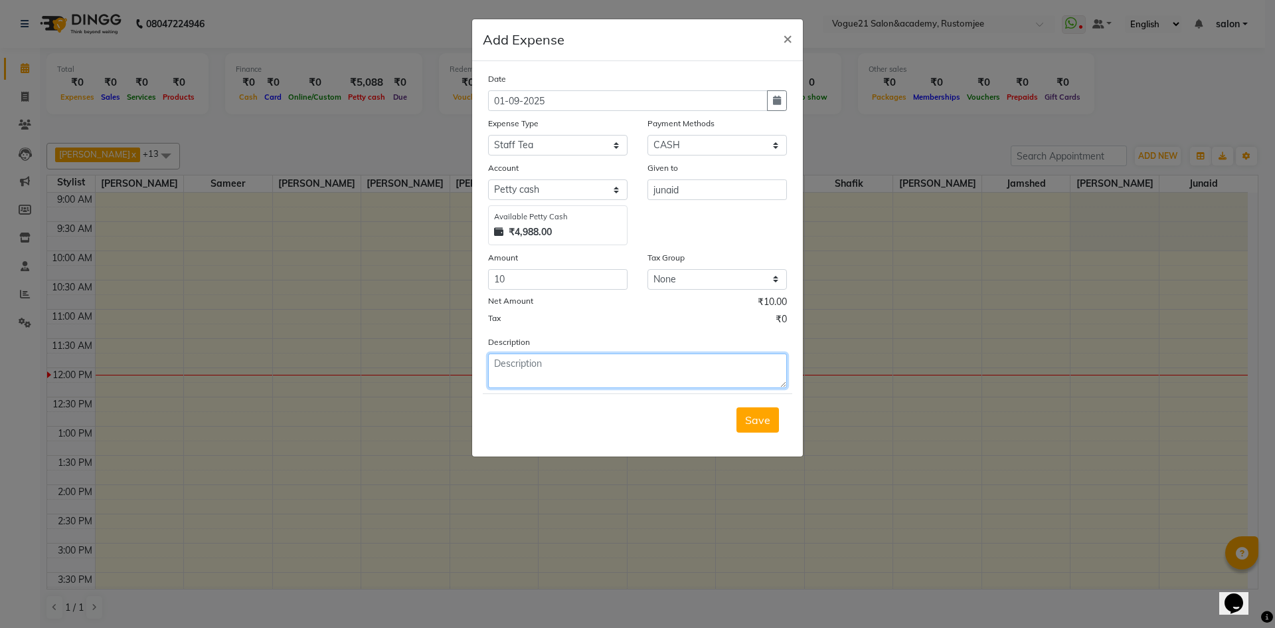
click at [548, 371] on textarea at bounding box center [637, 370] width 299 height 35
type textarea "tea"
click at [757, 417] on span "Save" at bounding box center [757, 419] width 25 height 13
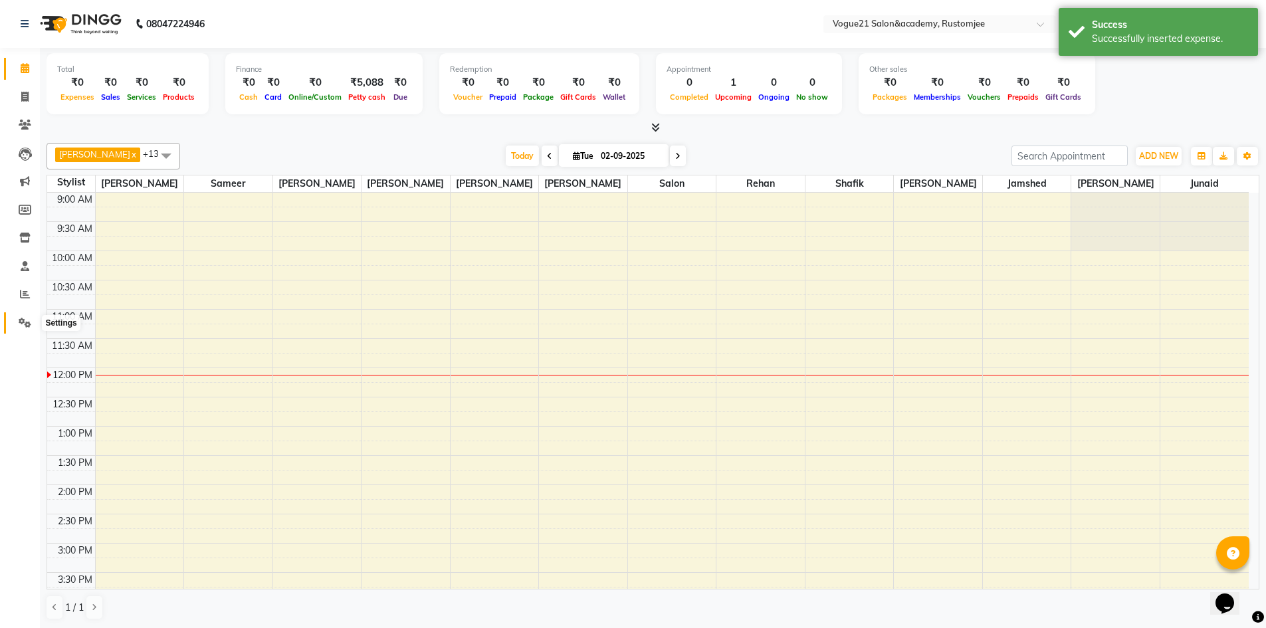
click at [31, 324] on icon at bounding box center [25, 323] width 13 height 10
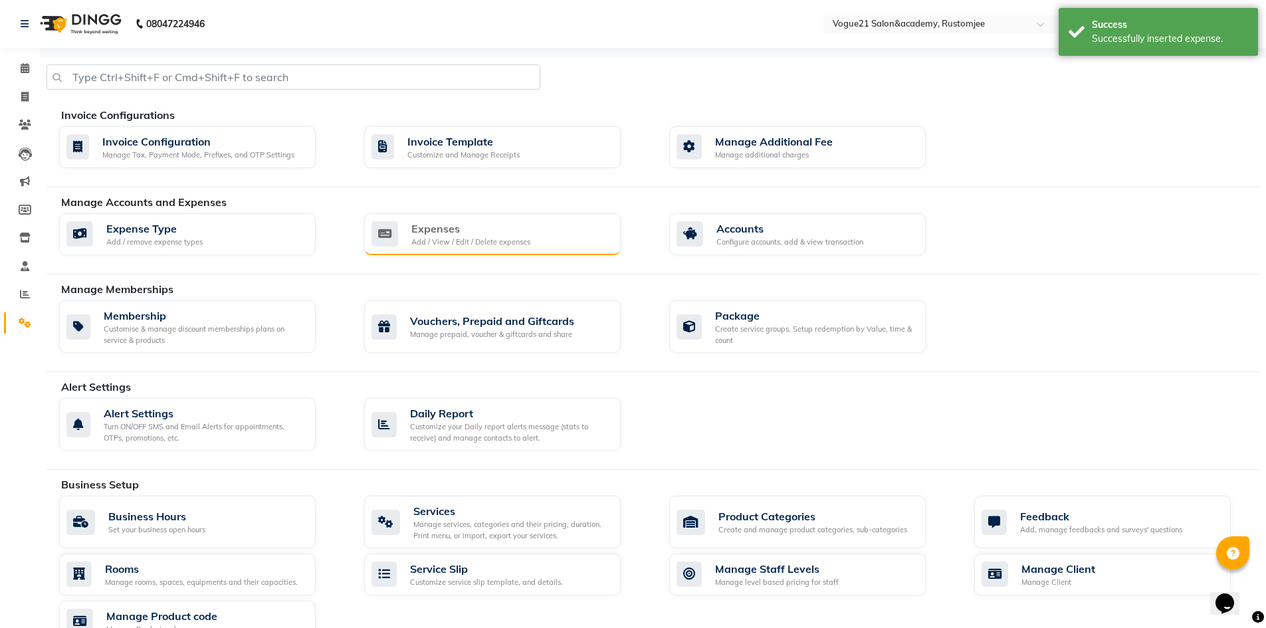
click at [475, 235] on div "Expenses" at bounding box center [470, 229] width 119 height 16
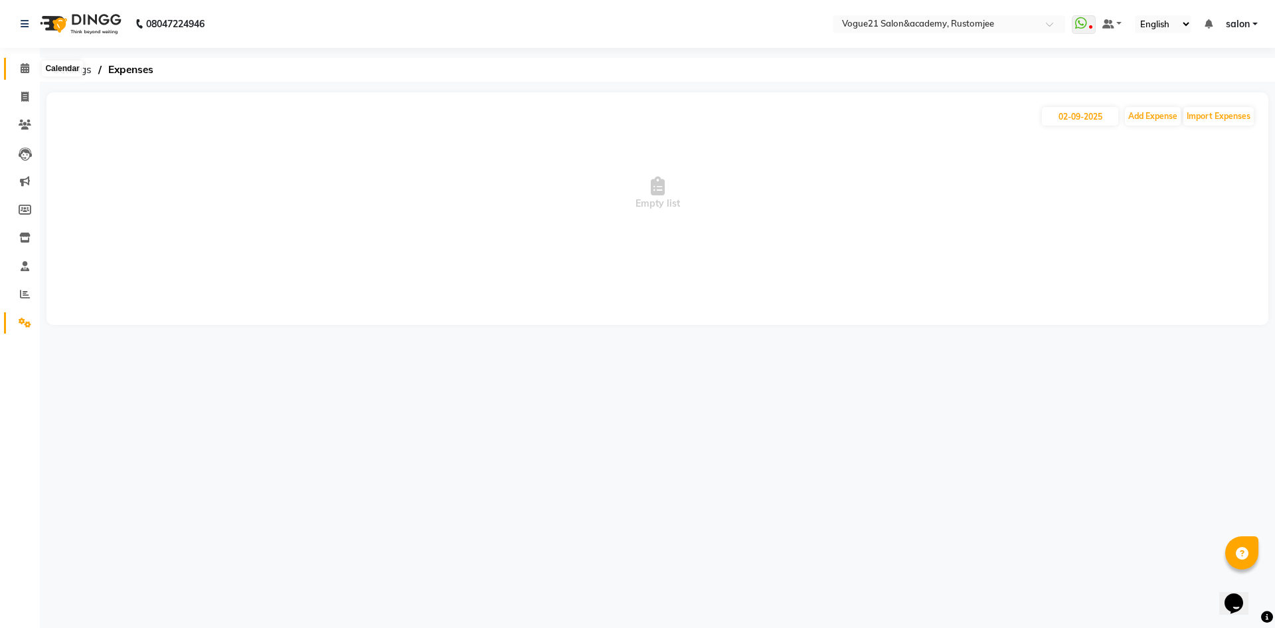
click at [15, 64] on span at bounding box center [24, 68] width 23 height 15
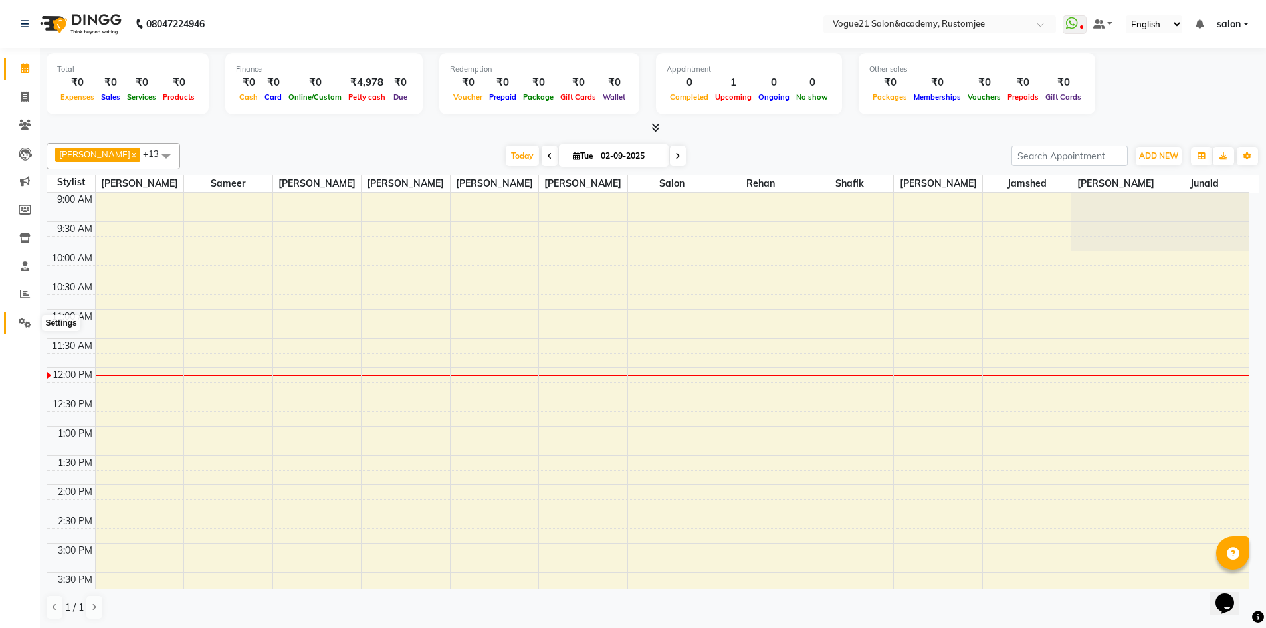
click at [26, 318] on icon at bounding box center [25, 323] width 13 height 10
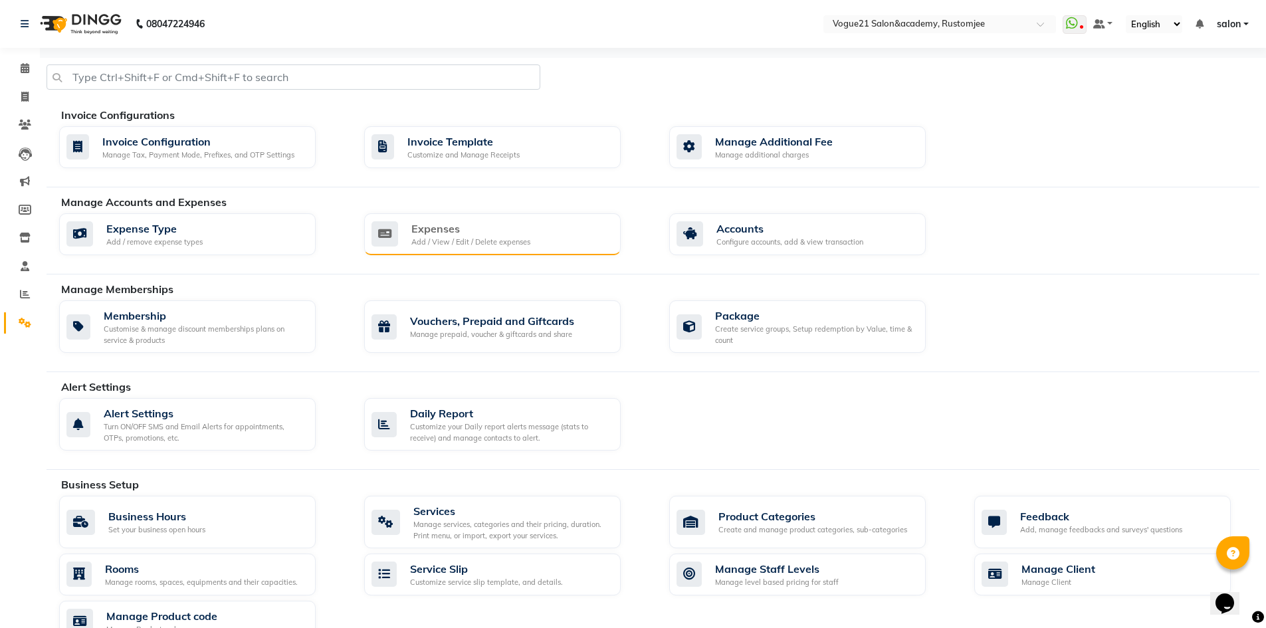
click at [449, 248] on div "Expenses Add / View / Edit / Delete expenses" at bounding box center [492, 234] width 256 height 43
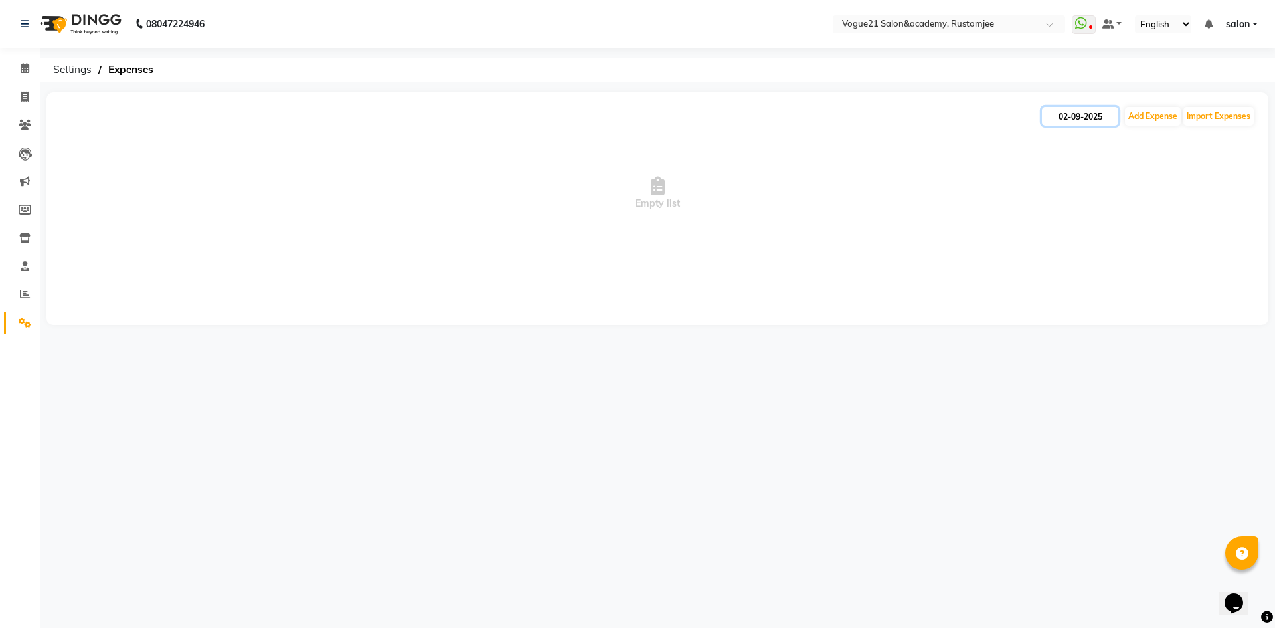
click at [1060, 117] on input "02-09-2025" at bounding box center [1080, 116] width 76 height 19
select select "9"
select select "2025"
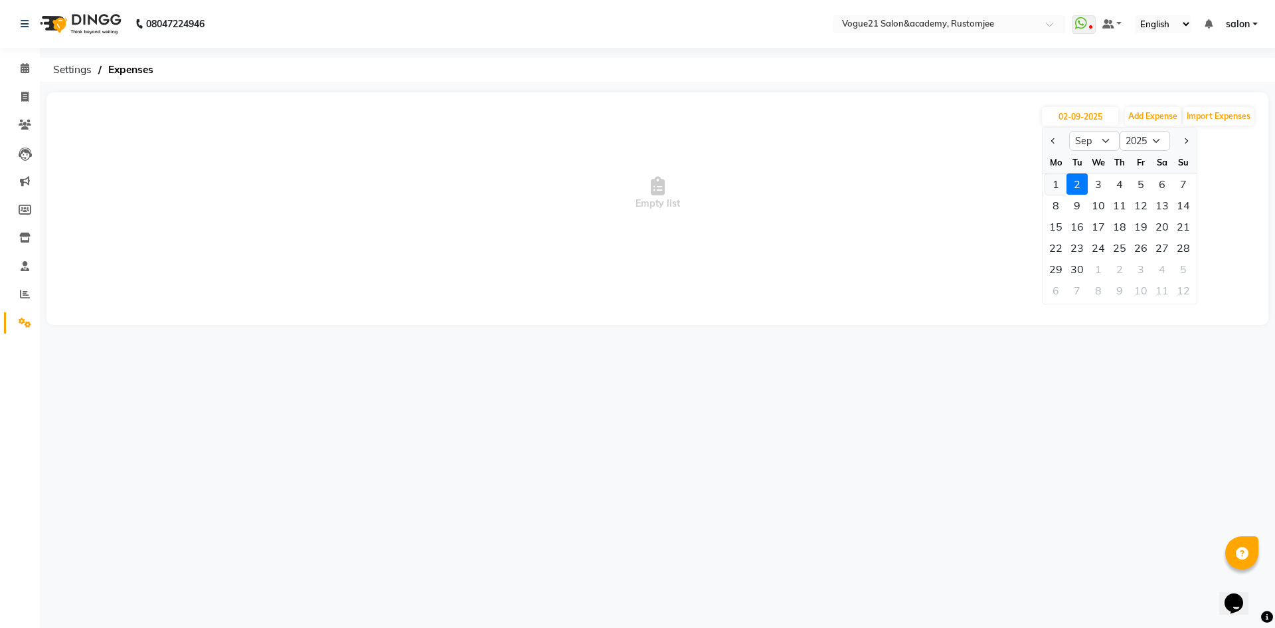
click at [1060, 186] on div "1" at bounding box center [1056, 183] width 21 height 21
type input "01-09-2025"
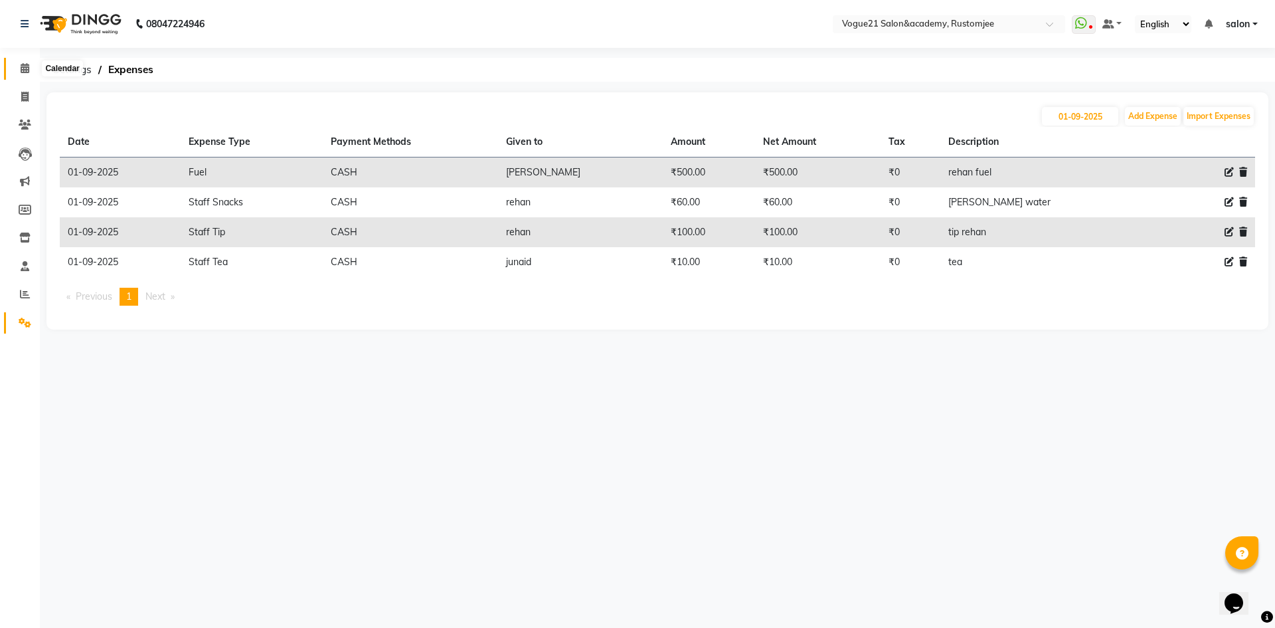
click at [26, 70] on icon at bounding box center [25, 68] width 9 height 10
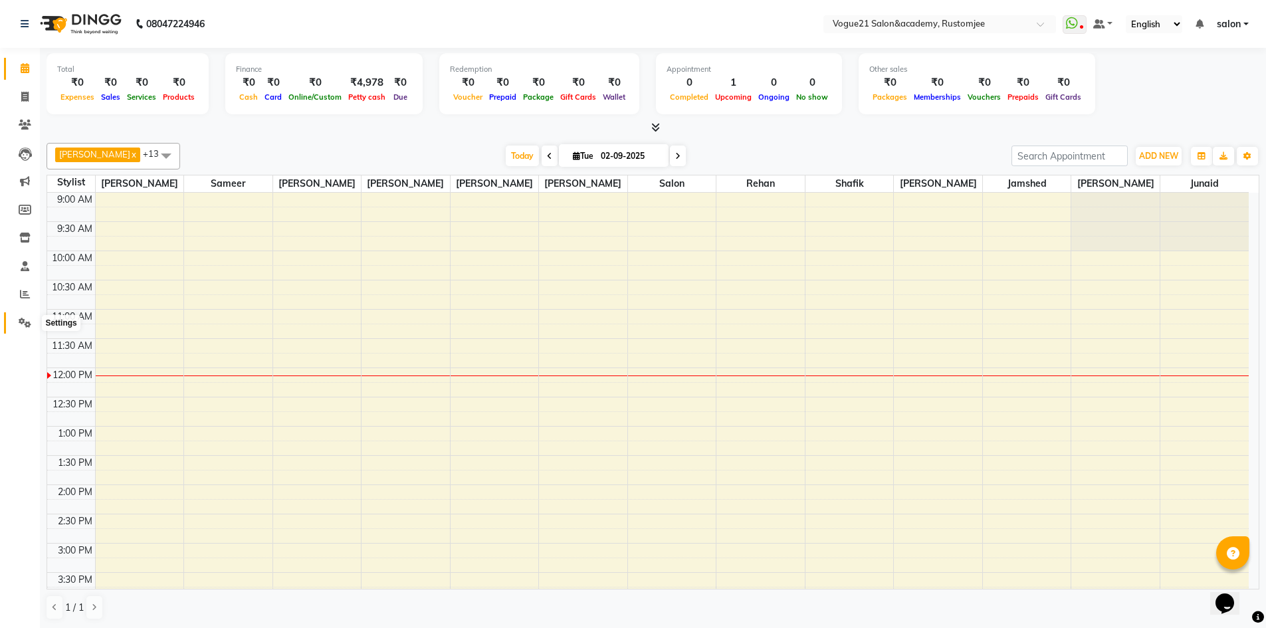
click at [31, 326] on span at bounding box center [24, 323] width 23 height 15
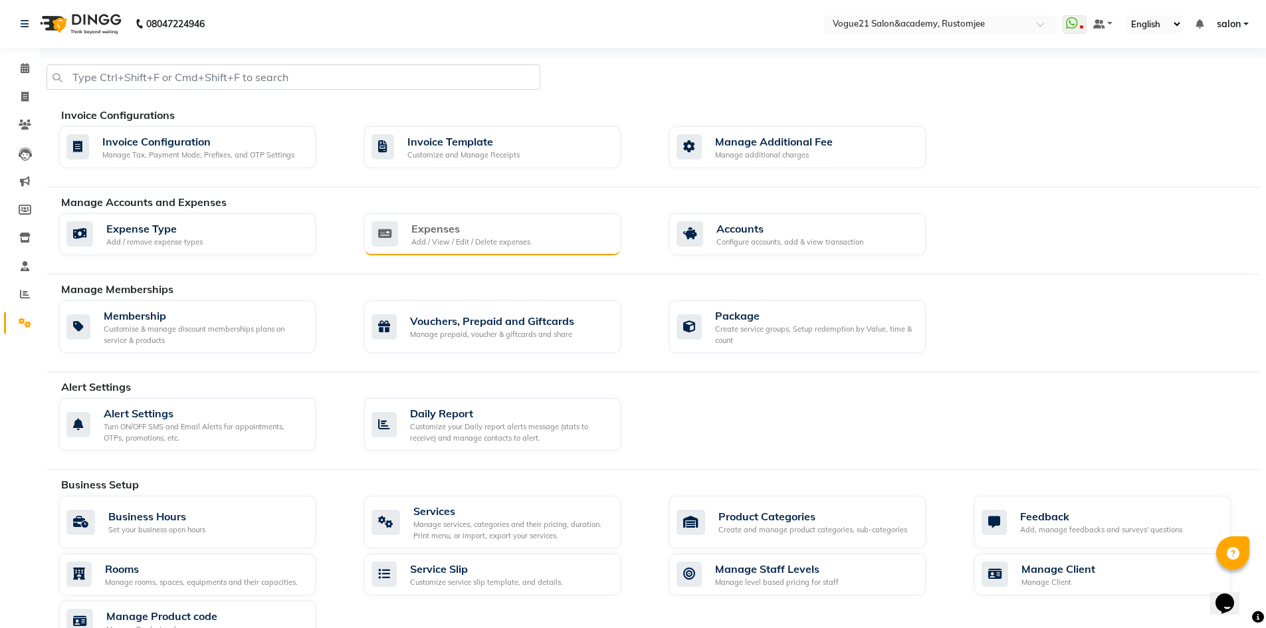
click at [508, 235] on div "Expenses" at bounding box center [470, 229] width 119 height 16
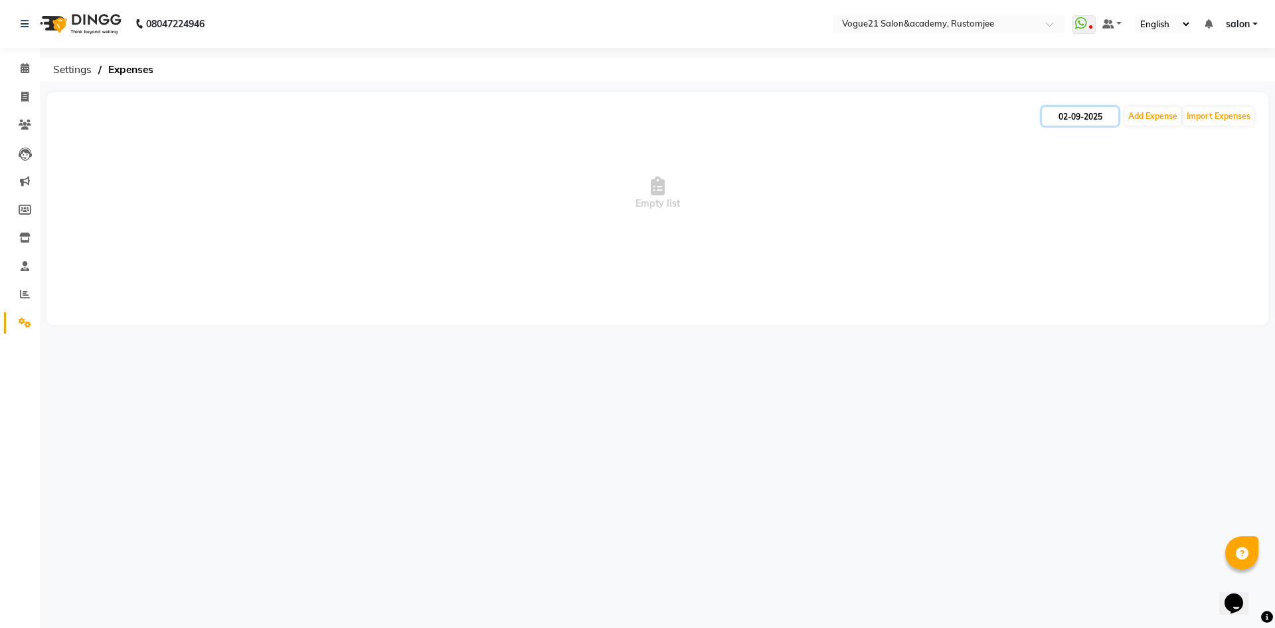
click at [1083, 124] on input "02-09-2025" at bounding box center [1080, 116] width 76 height 19
select select "9"
select select "2025"
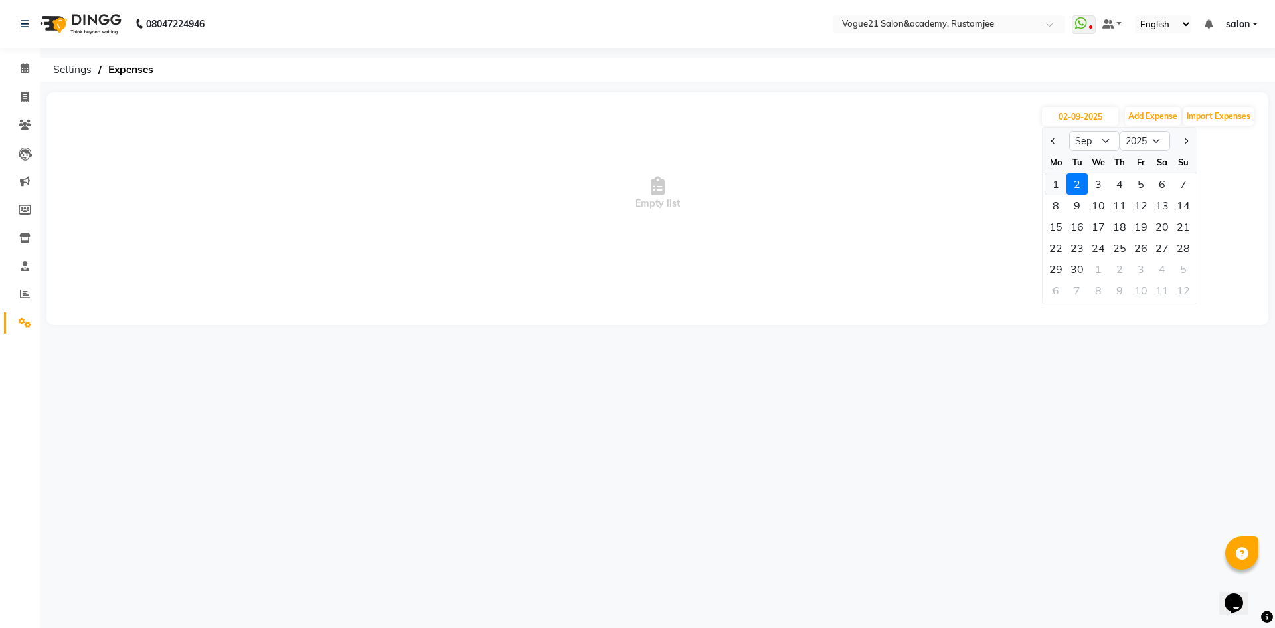
click at [1058, 183] on div "1" at bounding box center [1056, 183] width 21 height 21
type input "01-09-2025"
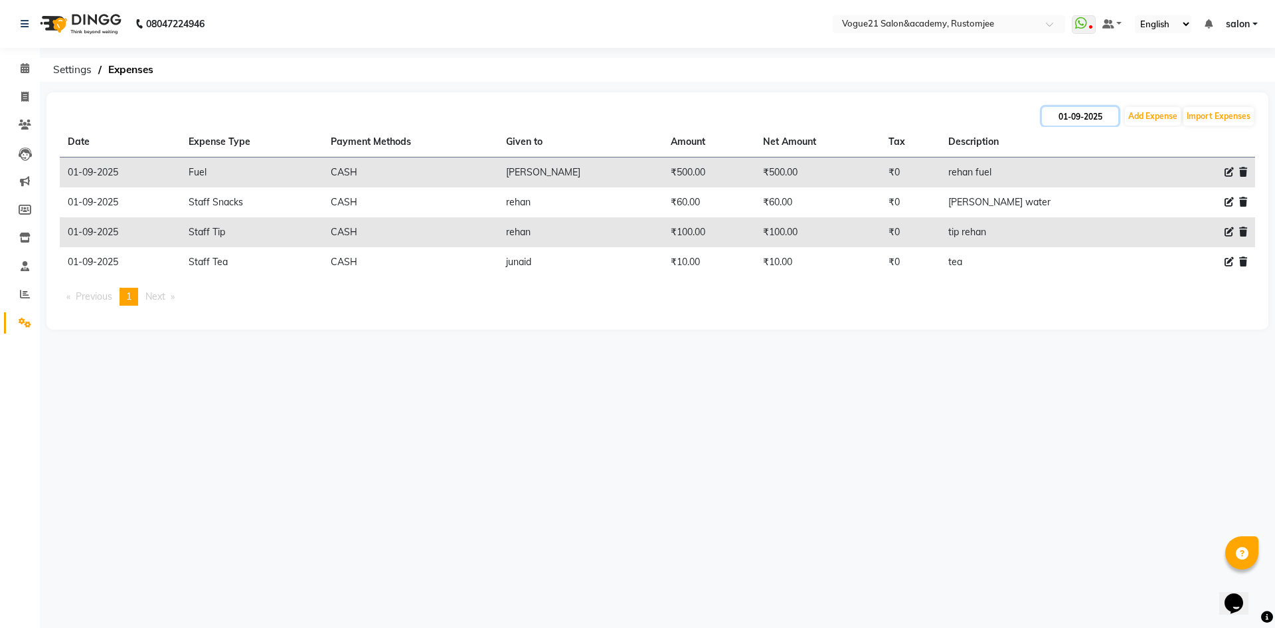
click at [1080, 115] on input "01-09-2025" at bounding box center [1080, 116] width 76 height 19
select select "9"
select select "2025"
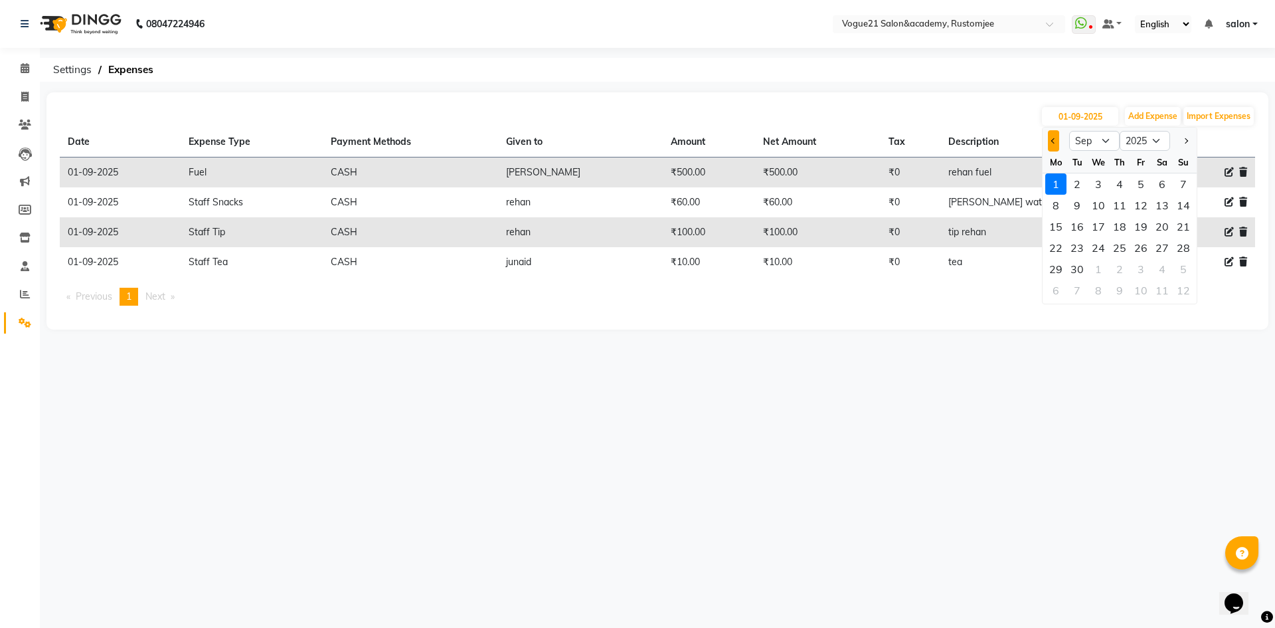
click at [1059, 141] on button "Previous month" at bounding box center [1053, 140] width 11 height 21
select select "8"
click at [1180, 267] on div "31" at bounding box center [1183, 268] width 21 height 21
type input "31-08-2025"
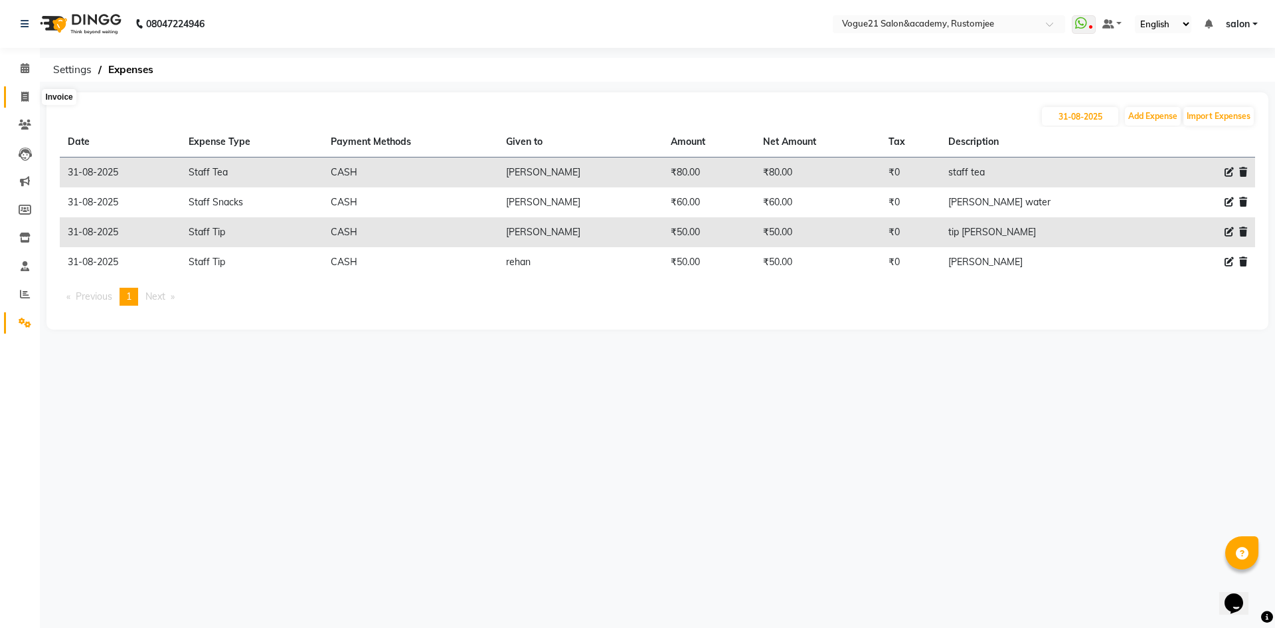
click at [29, 99] on icon at bounding box center [24, 97] width 7 height 10
select select "service"
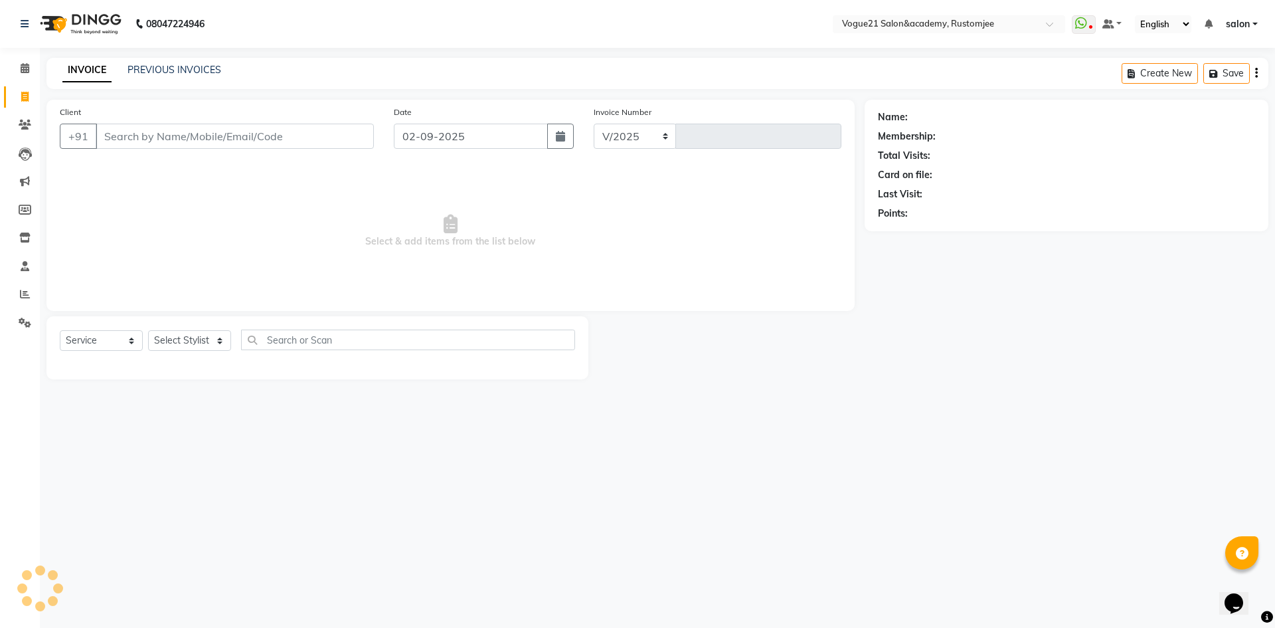
select select "8171"
type input "2676"
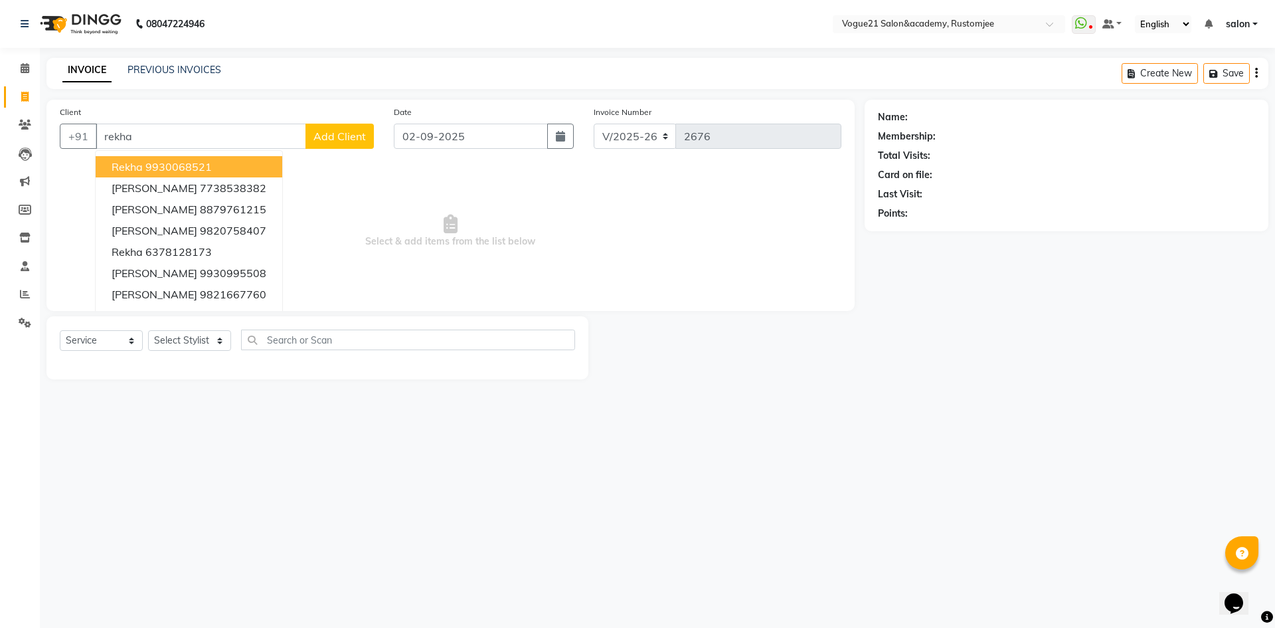
click at [213, 160] on button "rekha 9930068521" at bounding box center [189, 166] width 187 height 21
type input "9930068521"
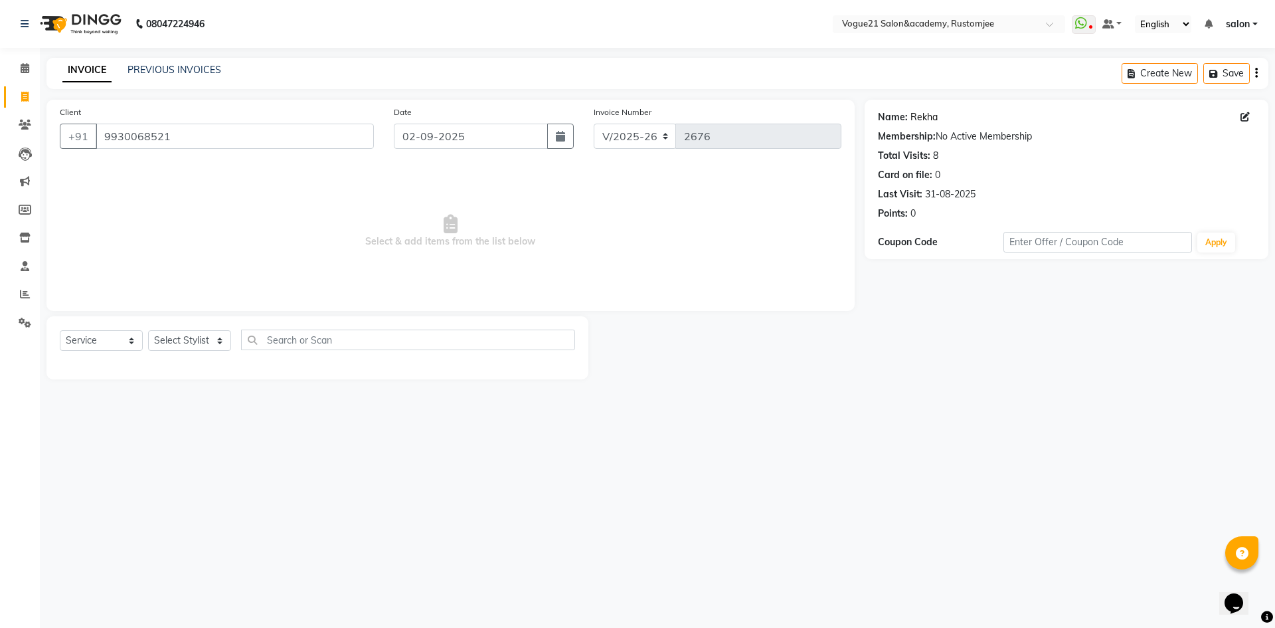
click at [914, 120] on link "Rekha" at bounding box center [924, 117] width 27 height 14
click at [191, 337] on select "Select Stylist [PERSON_NAME] [PERSON_NAME] [PERSON_NAME] [PERSON_NAME] [PERSON_…" at bounding box center [189, 340] width 83 height 21
select select "88708"
click at [148, 330] on select "Select Stylist [PERSON_NAME] [PERSON_NAME] [PERSON_NAME] [PERSON_NAME] [PERSON_…" at bounding box center [189, 340] width 83 height 21
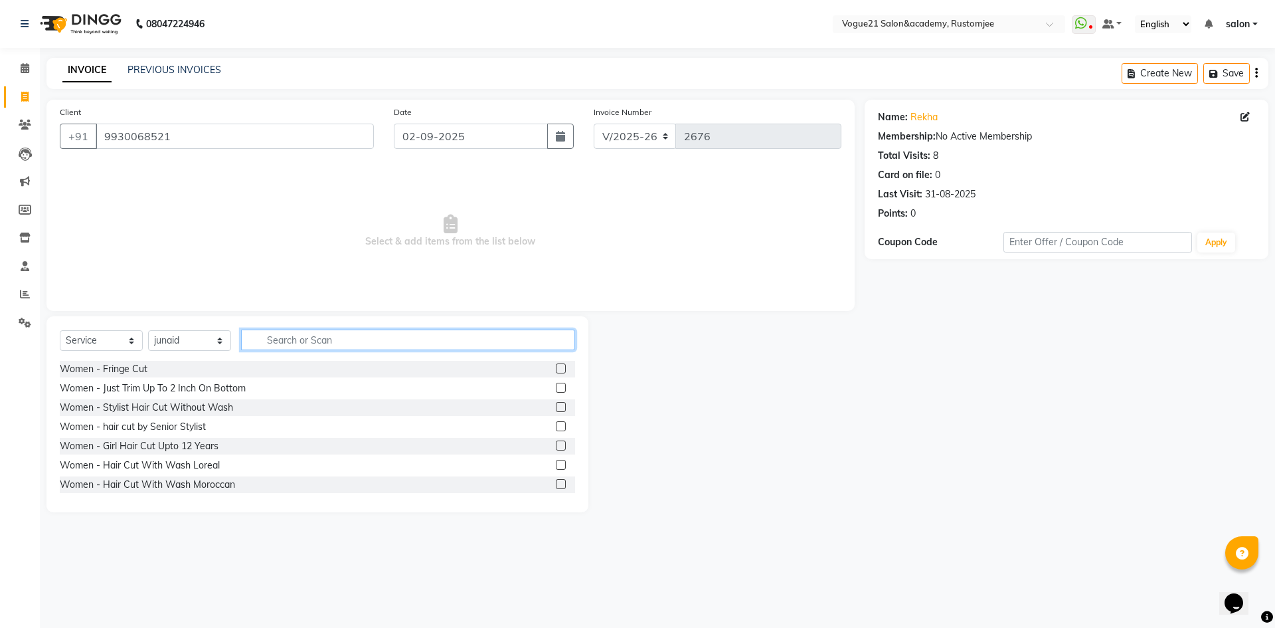
click at [307, 337] on input "text" at bounding box center [408, 340] width 334 height 21
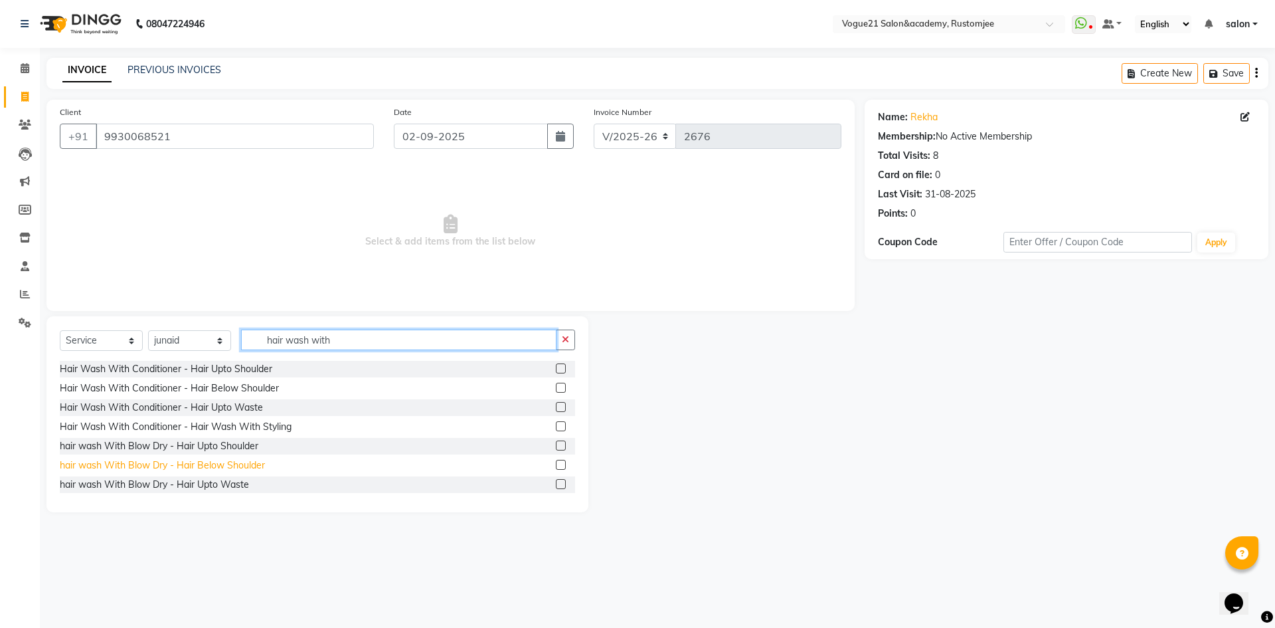
type input "hair wash with"
click at [214, 462] on div "hair wash With Blow Dry - Hair Below Shoulder" at bounding box center [162, 465] width 205 height 14
checkbox input "false"
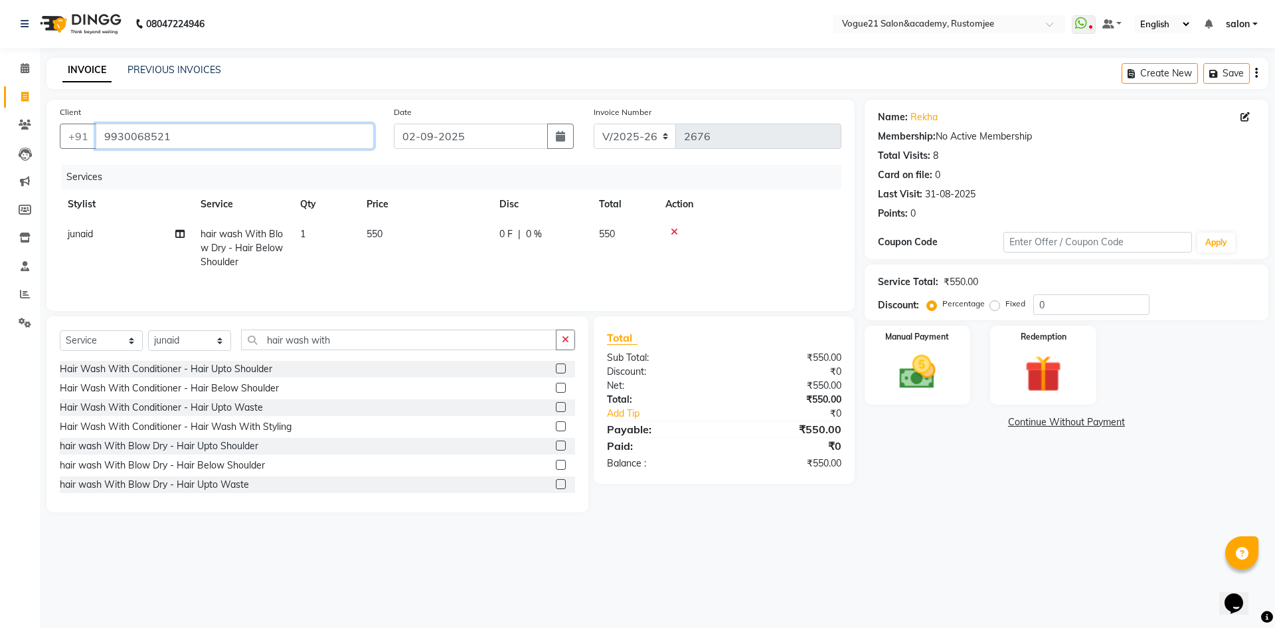
click at [230, 136] on input "9930068521" at bounding box center [235, 136] width 278 height 25
click at [210, 144] on input "9930068521" at bounding box center [235, 136] width 278 height 25
click at [913, 117] on link "Rekha" at bounding box center [924, 117] width 27 height 14
click at [1046, 381] on img at bounding box center [1043, 373] width 62 height 47
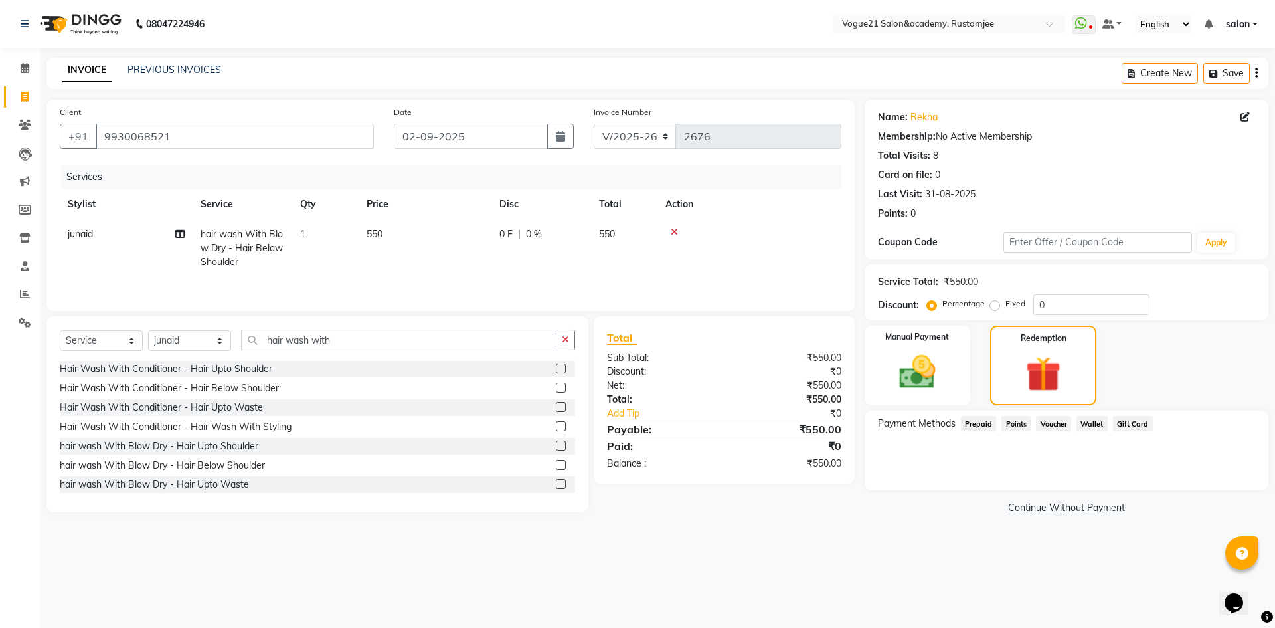
click at [1048, 512] on link "Continue Without Payment" at bounding box center [1067, 508] width 399 height 14
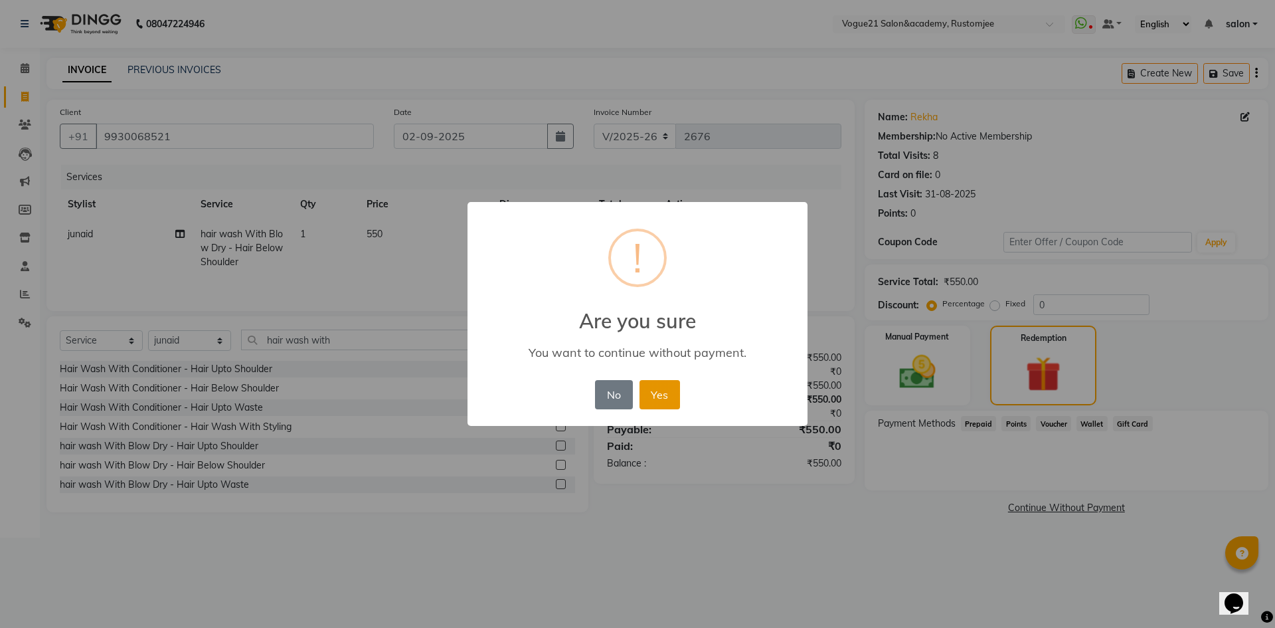
click at [665, 393] on button "Yes" at bounding box center [660, 394] width 41 height 29
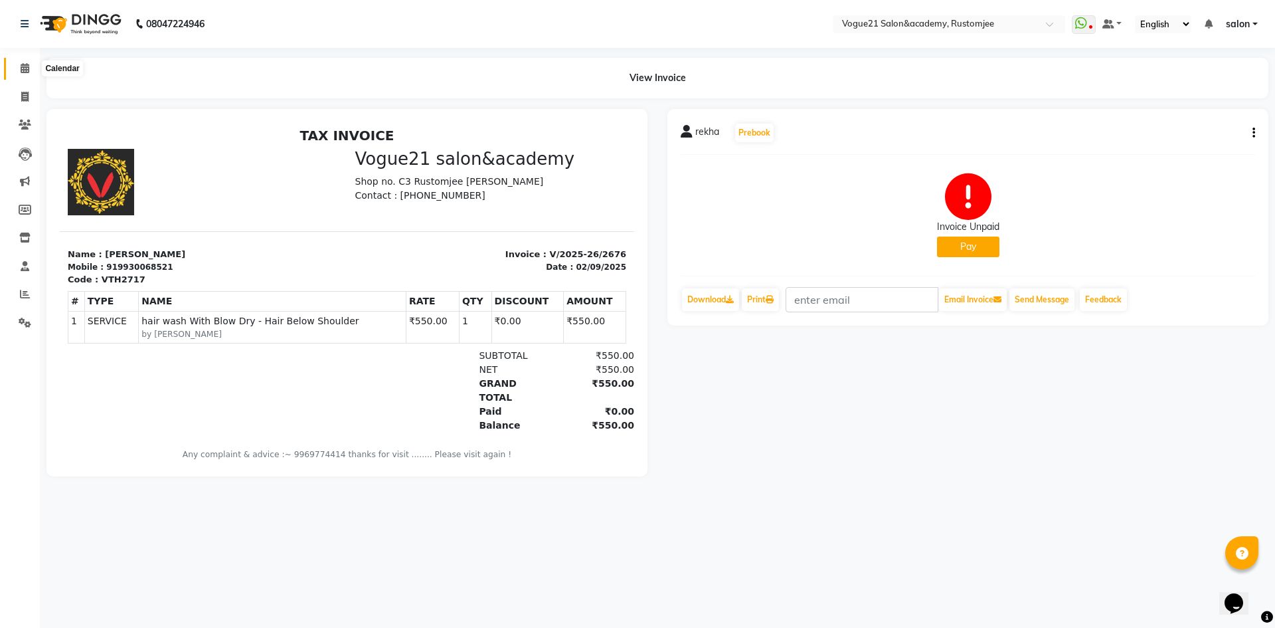
click at [21, 69] on icon at bounding box center [25, 68] width 9 height 10
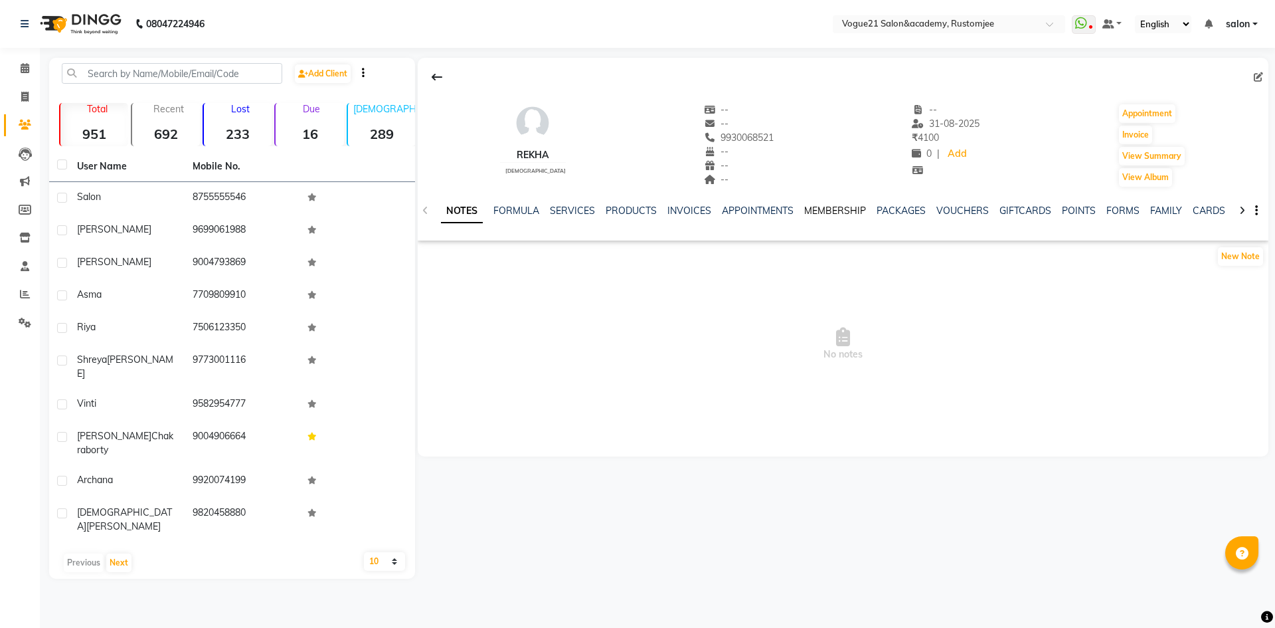
click at [824, 213] on link "MEMBERSHIP" at bounding box center [835, 211] width 62 height 12
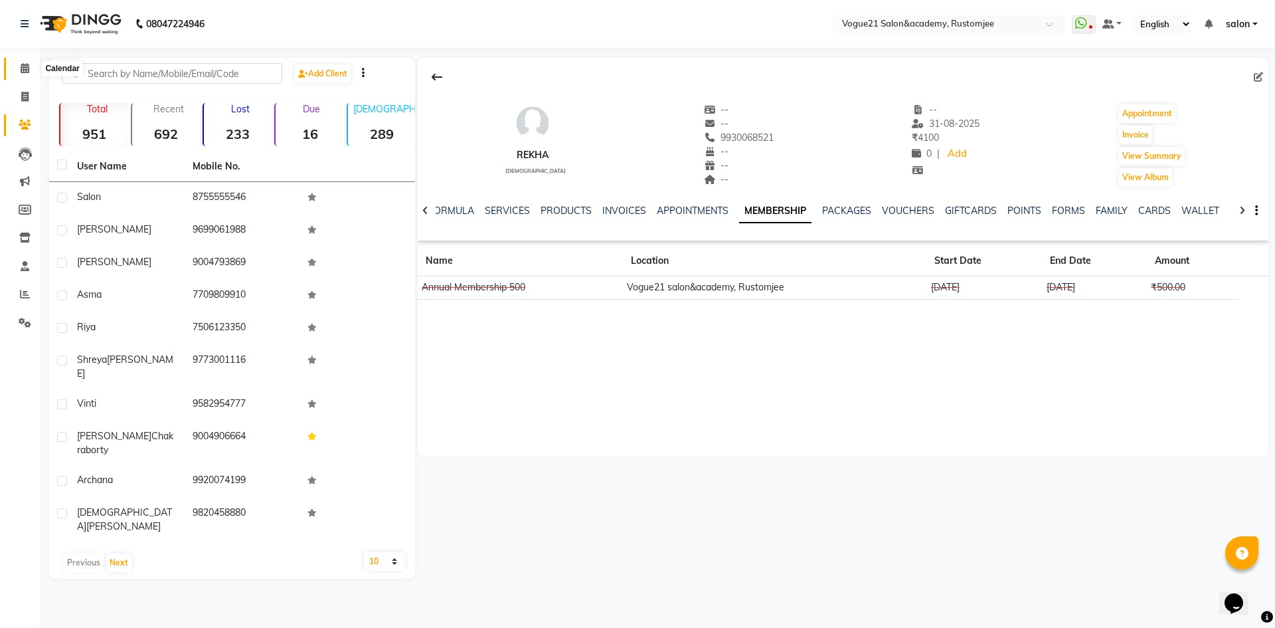
click at [32, 70] on span at bounding box center [24, 68] width 23 height 15
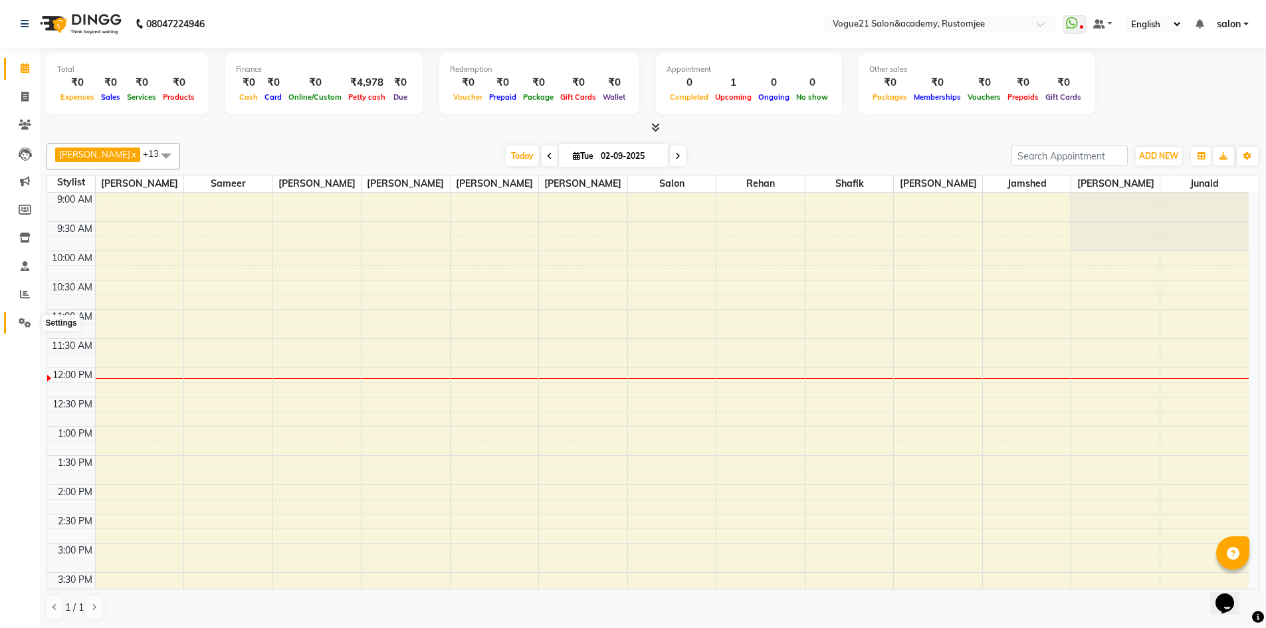
click at [27, 328] on span at bounding box center [24, 323] width 23 height 15
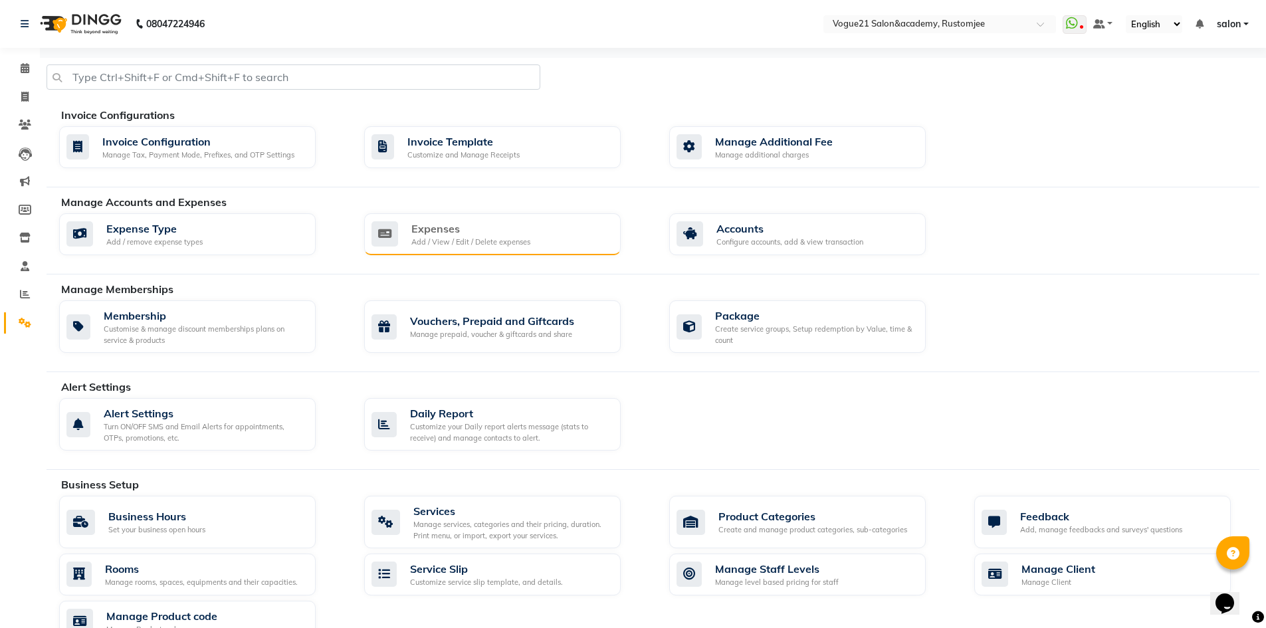
click at [473, 249] on div "Expenses Add / View / Edit / Delete expenses" at bounding box center [492, 234] width 256 height 43
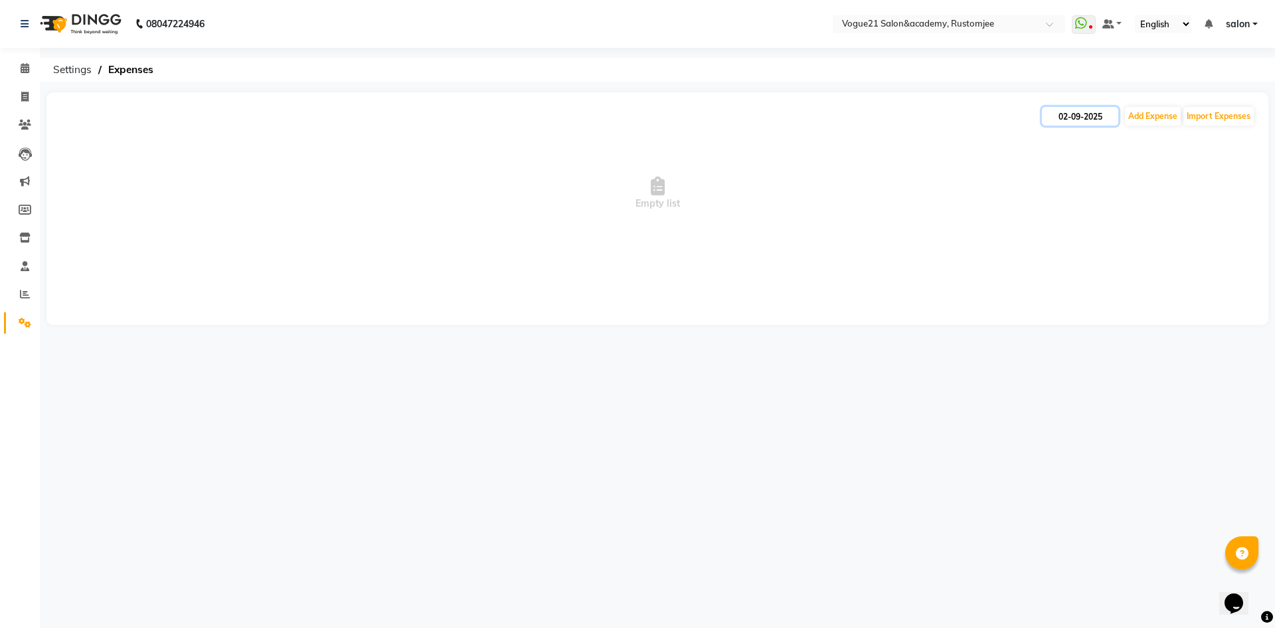
click at [1087, 120] on input "02-09-2025" at bounding box center [1080, 116] width 76 height 19
select select "9"
select select "2025"
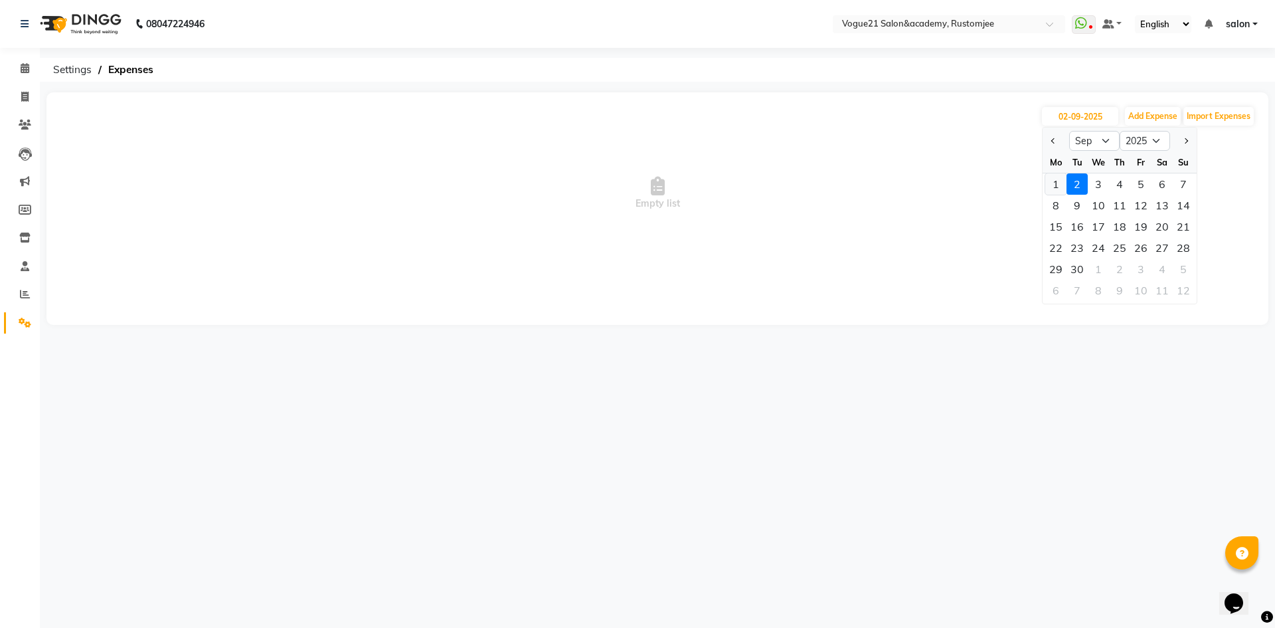
click at [1059, 184] on div "1" at bounding box center [1056, 183] width 21 height 21
type input "01-09-2025"
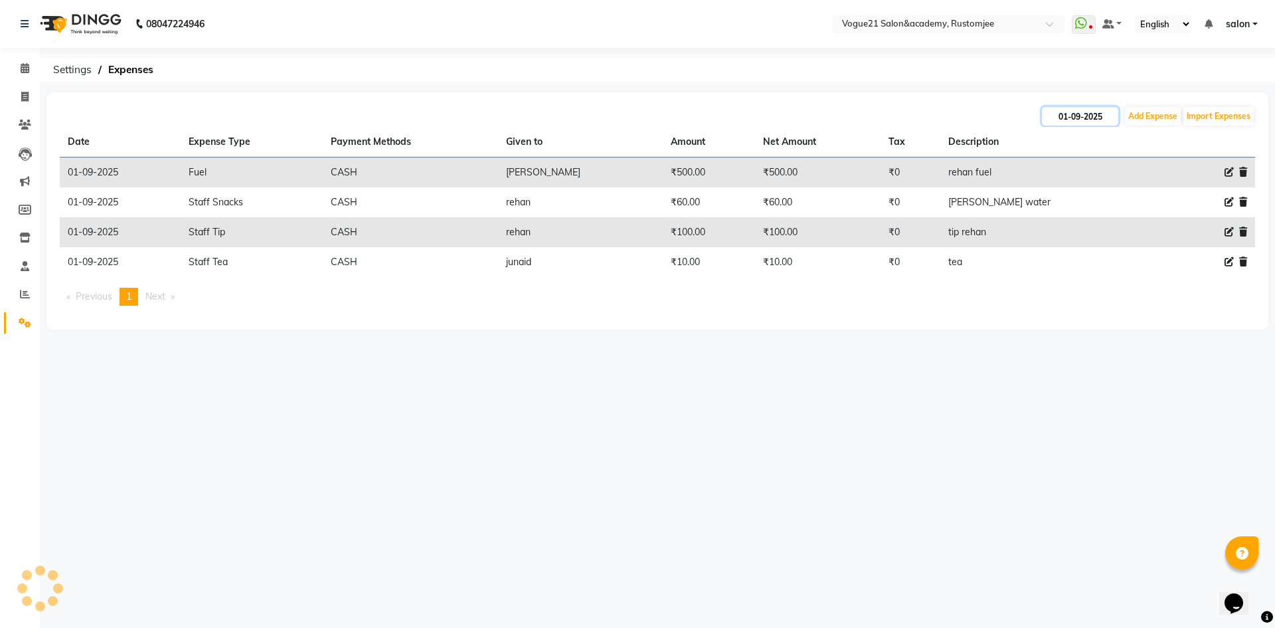
click at [1078, 119] on input "01-09-2025" at bounding box center [1080, 116] width 76 height 19
select select "9"
select select "2025"
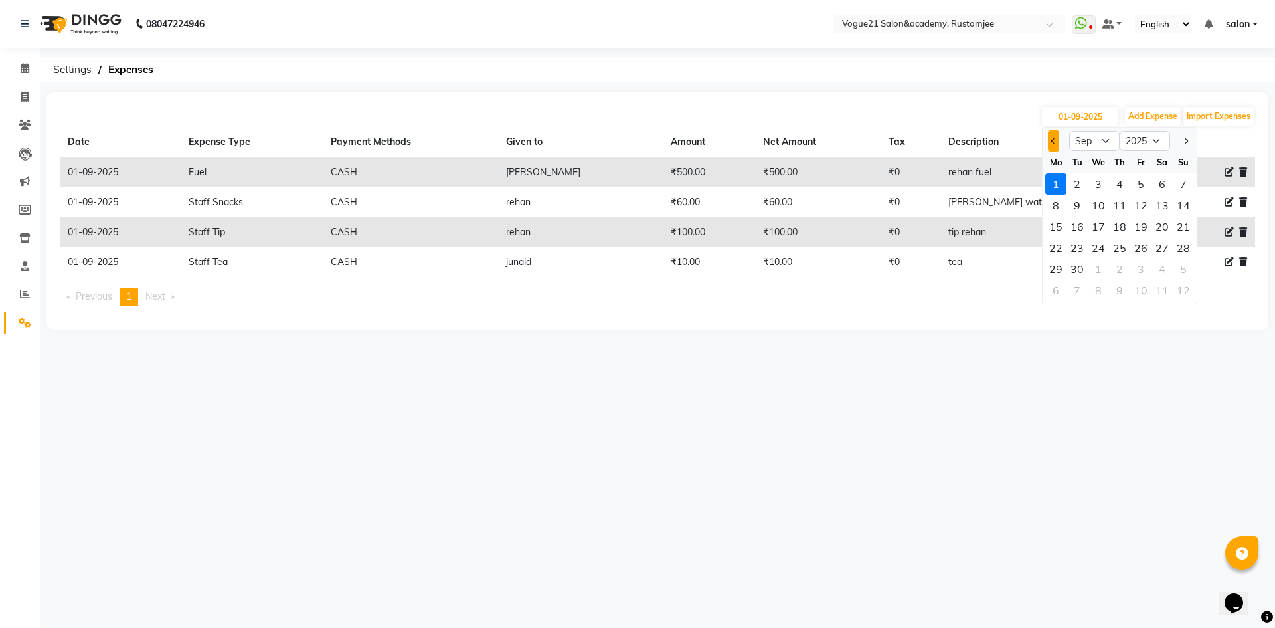
click at [1058, 143] on button "Previous month" at bounding box center [1053, 140] width 11 height 21
select select "8"
click at [1190, 268] on div "31" at bounding box center [1183, 268] width 21 height 21
type input "31-08-2025"
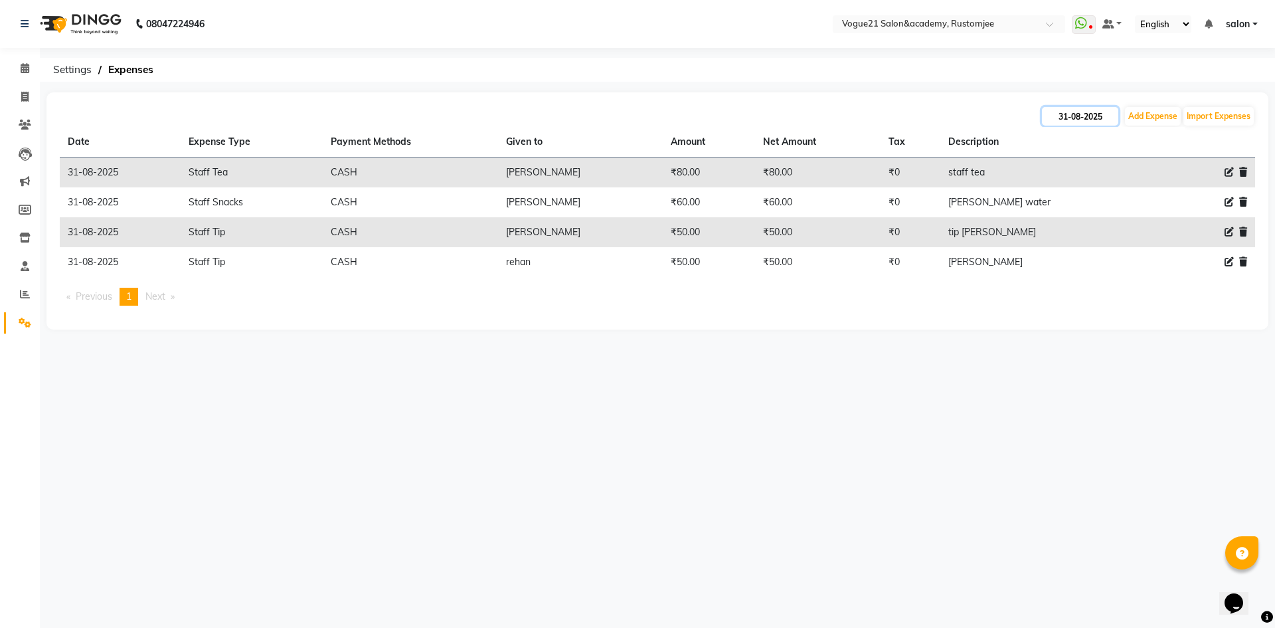
click at [1057, 120] on input "31-08-2025" at bounding box center [1080, 116] width 76 height 19
select select "8"
select select "2025"
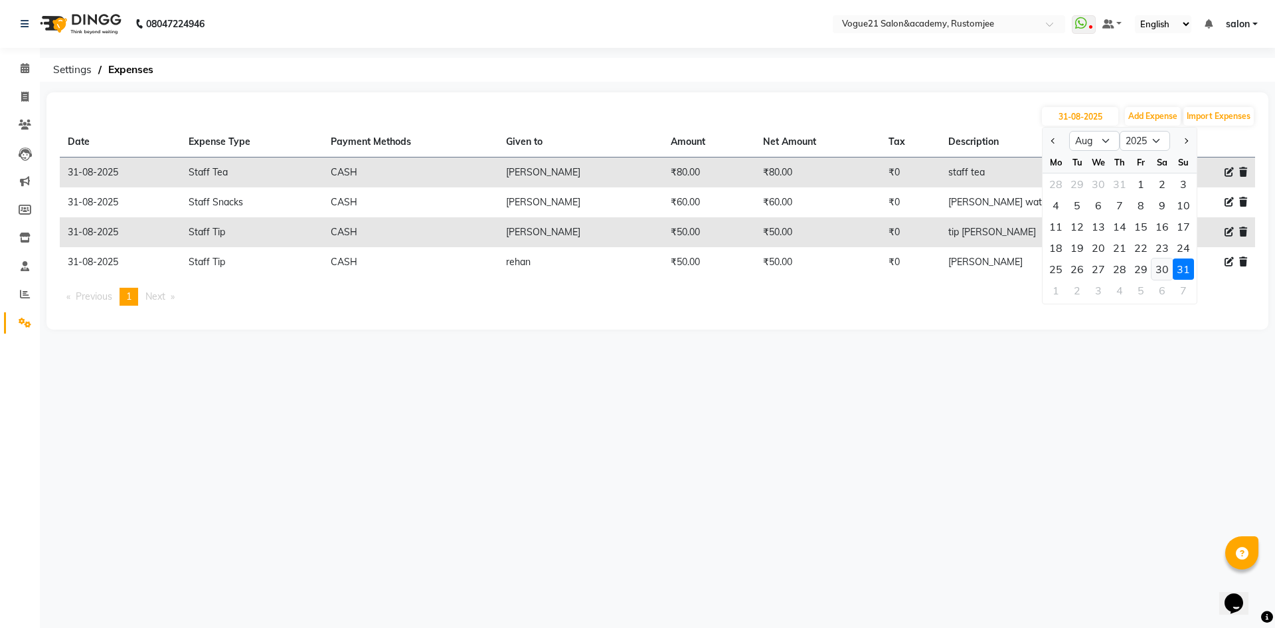
click at [1163, 269] on div "30" at bounding box center [1162, 268] width 21 height 21
type input "30-08-2025"
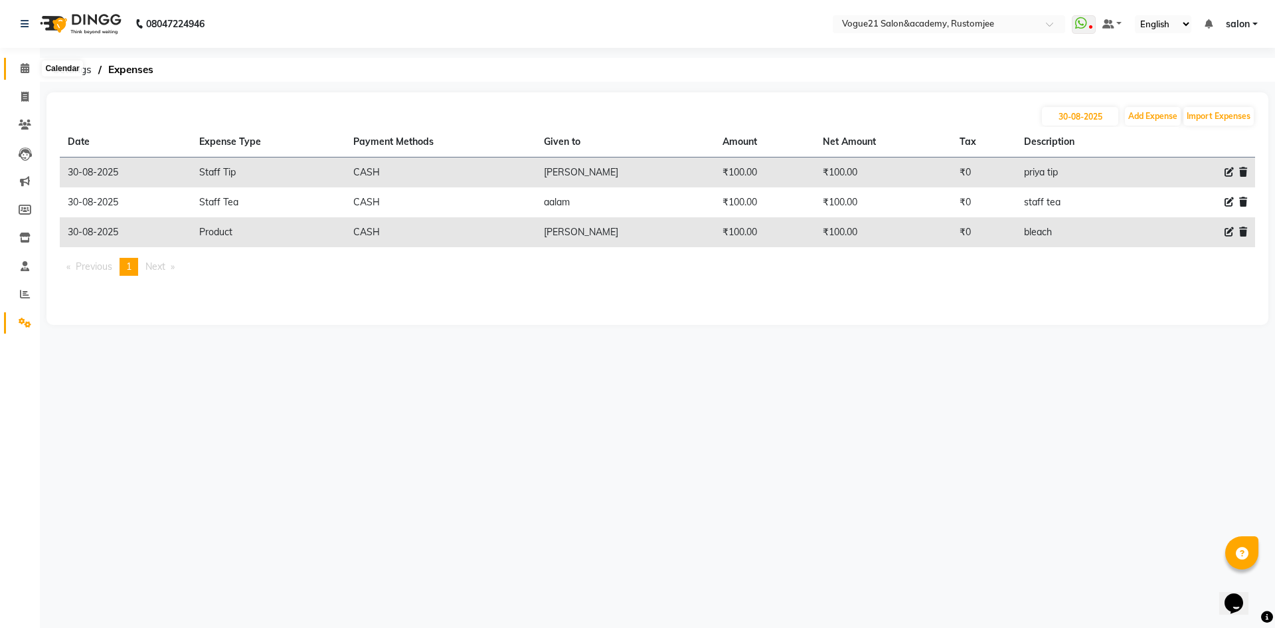
click at [27, 68] on icon at bounding box center [25, 68] width 9 height 10
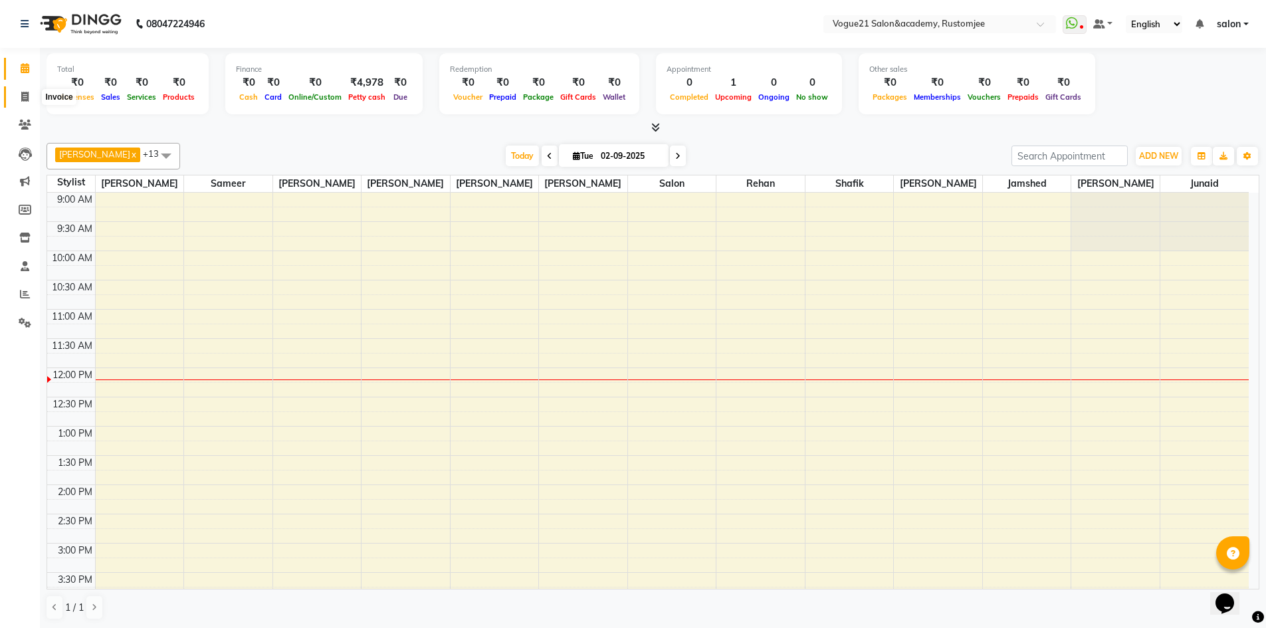
click at [22, 92] on icon at bounding box center [24, 97] width 7 height 10
select select "8171"
select select "service"
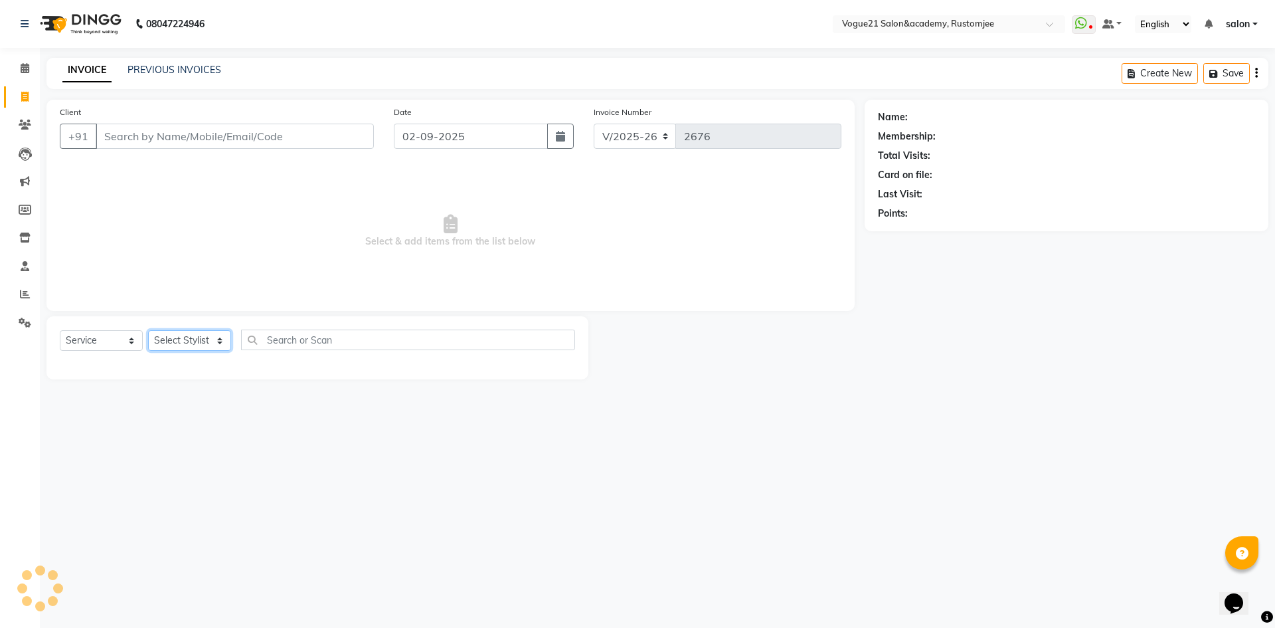
click at [193, 347] on select "Select Stylist" at bounding box center [189, 340] width 83 height 21
select select "88708"
click at [148, 330] on select "Select Stylist aahil alicia anju soni Jamshed junaid Pooja yadav priya jadhav r…" at bounding box center [189, 340] width 83 height 21
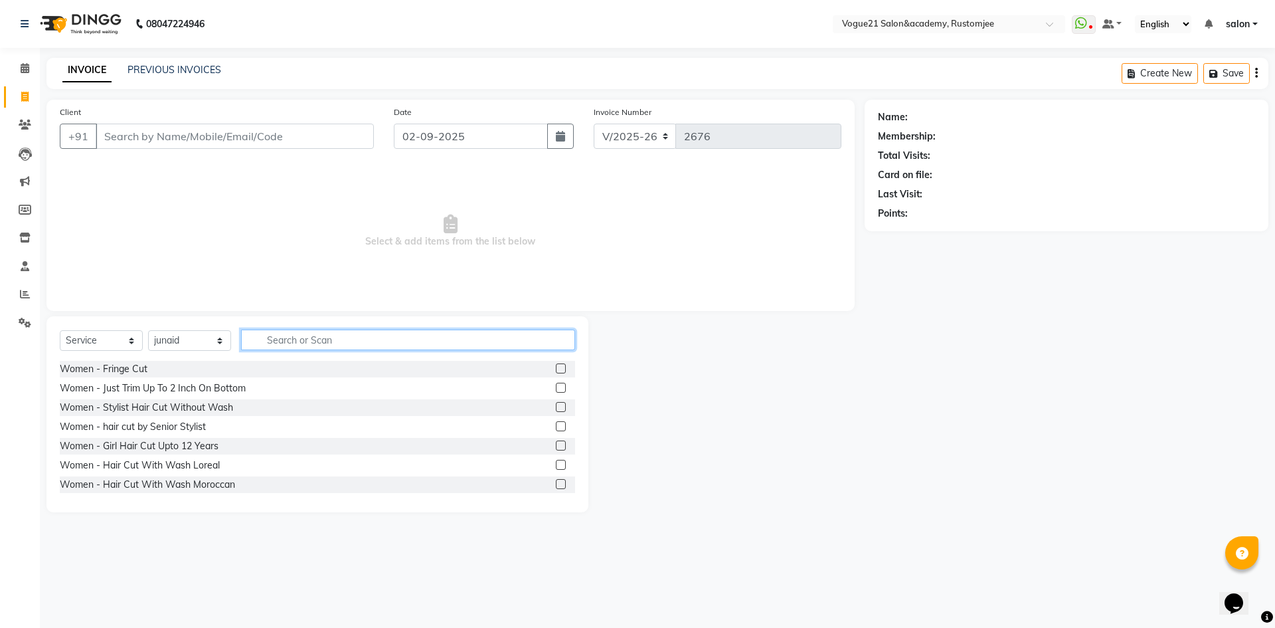
click at [282, 332] on input "text" at bounding box center [408, 340] width 334 height 21
type input "hair wash"
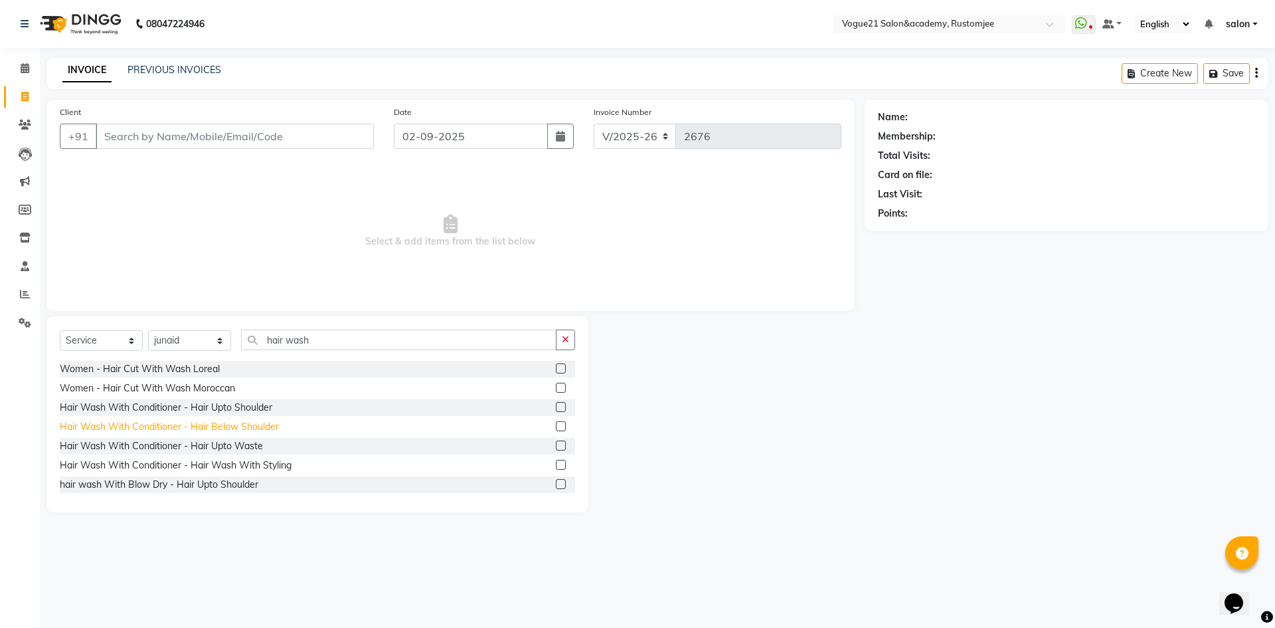
click at [253, 427] on div "Hair Wash With Conditioner - Hair Below Shoulder" at bounding box center [169, 427] width 219 height 14
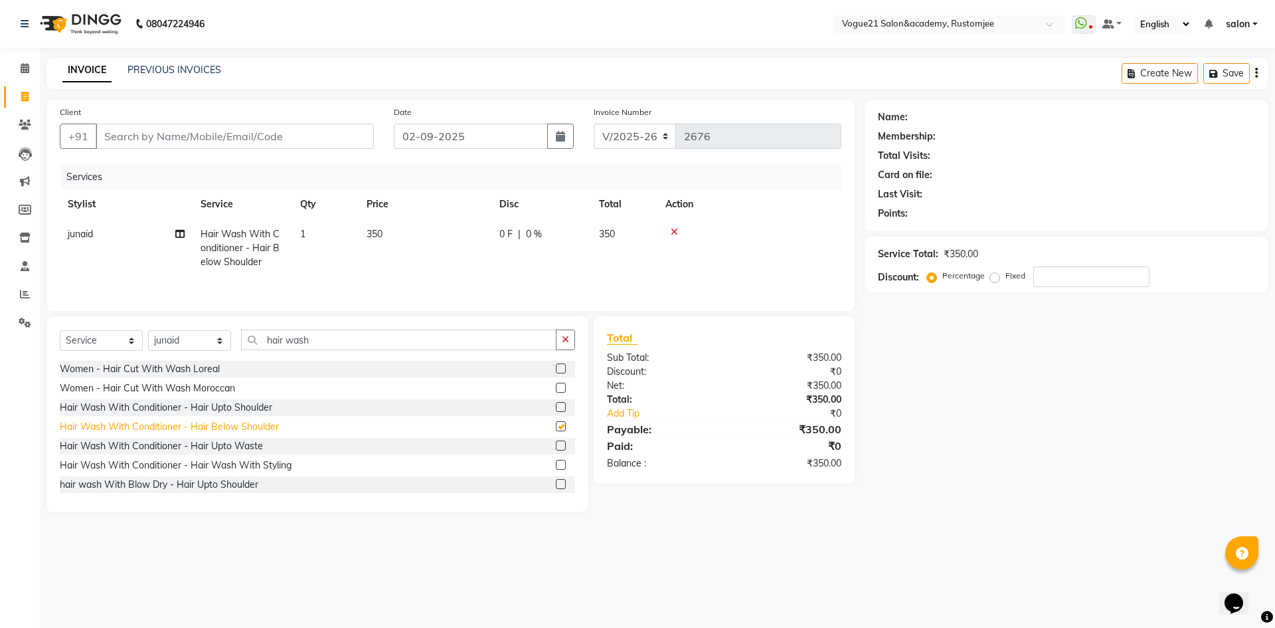
checkbox input "false"
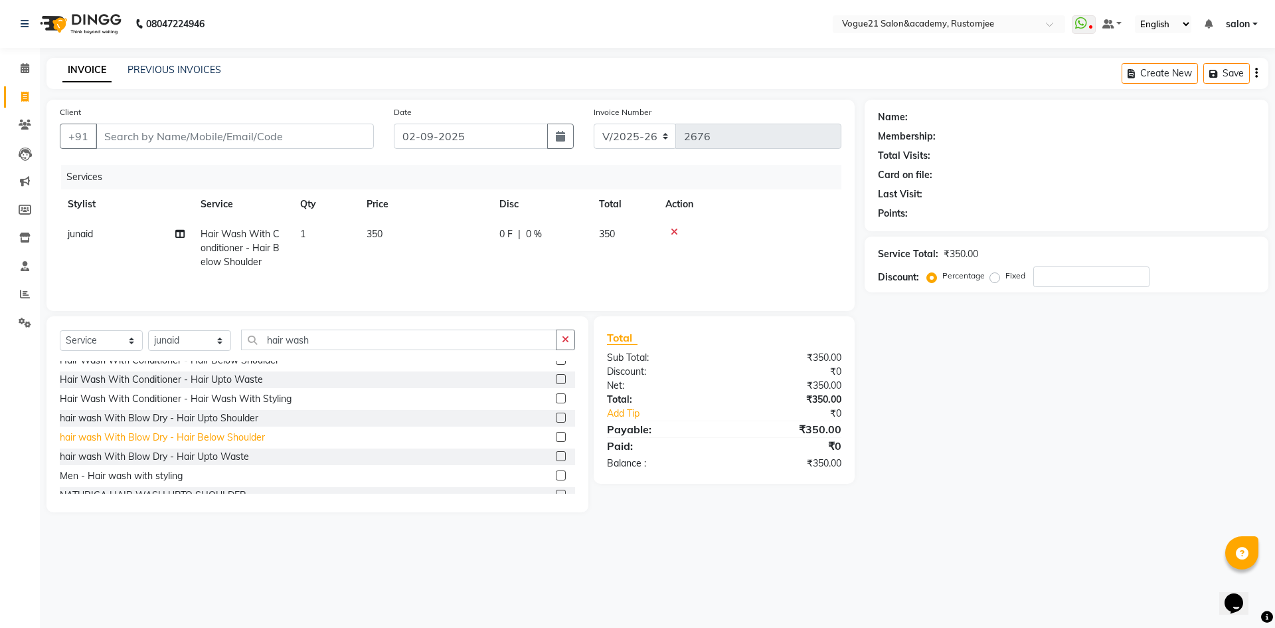
click at [175, 438] on div "hair wash With Blow Dry - Hair Below Shoulder" at bounding box center [162, 437] width 205 height 14
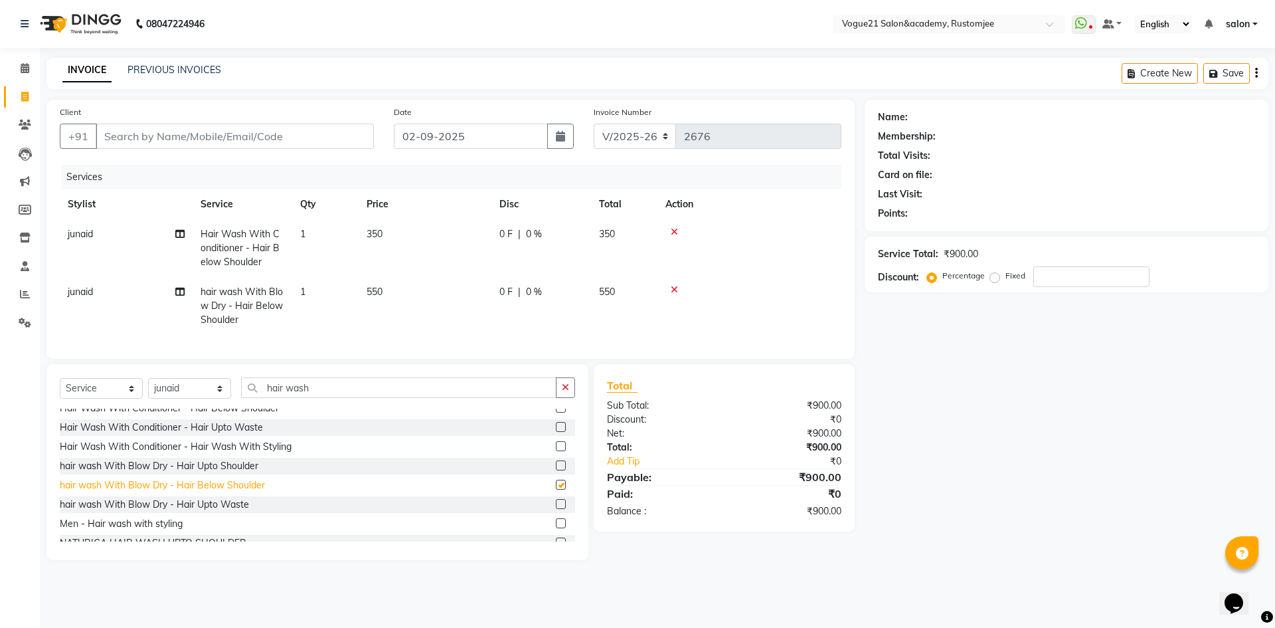
checkbox input "false"
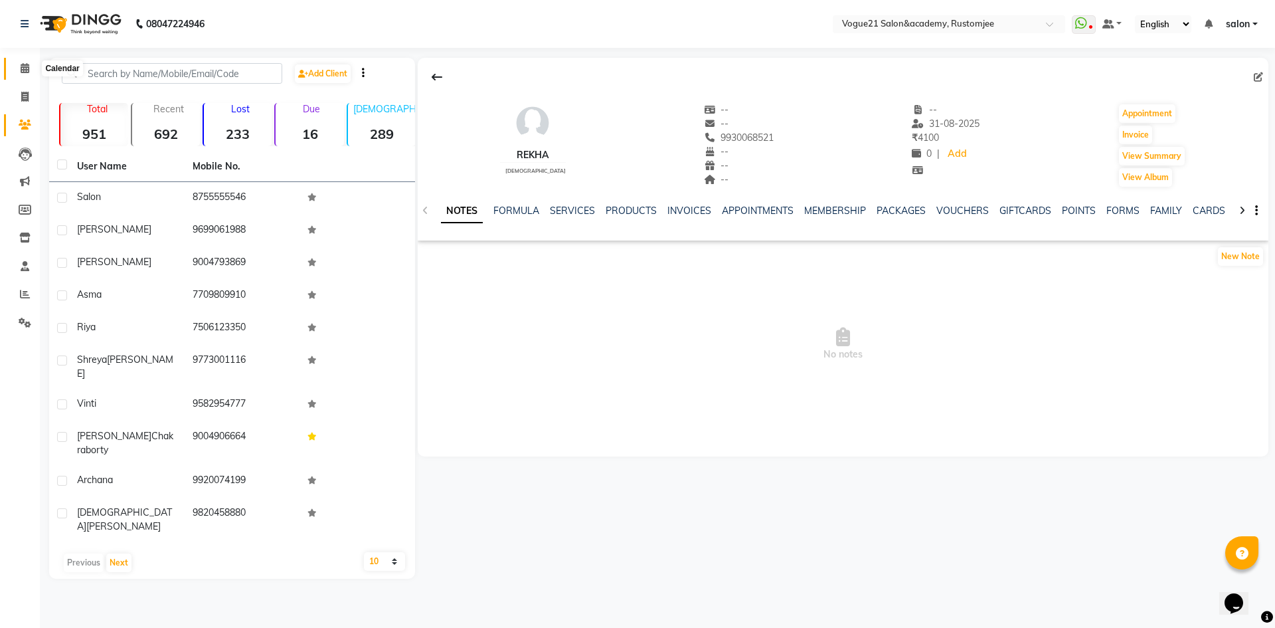
click at [28, 71] on icon at bounding box center [25, 68] width 9 height 10
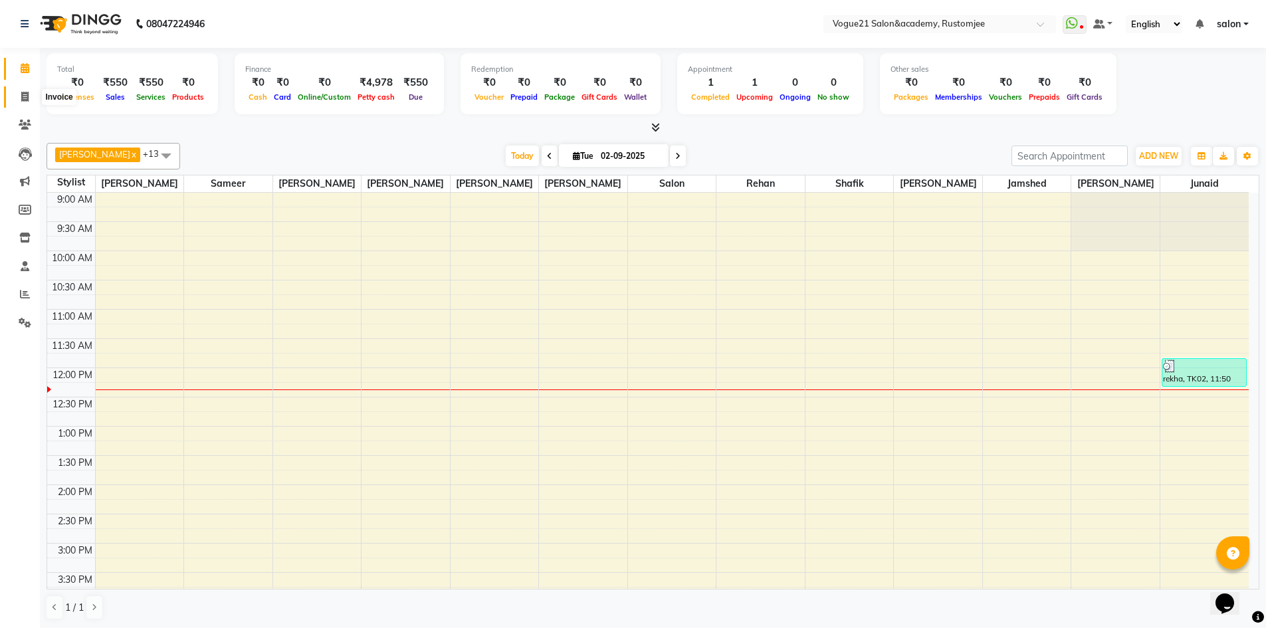
click at [31, 95] on span at bounding box center [24, 97] width 23 height 15
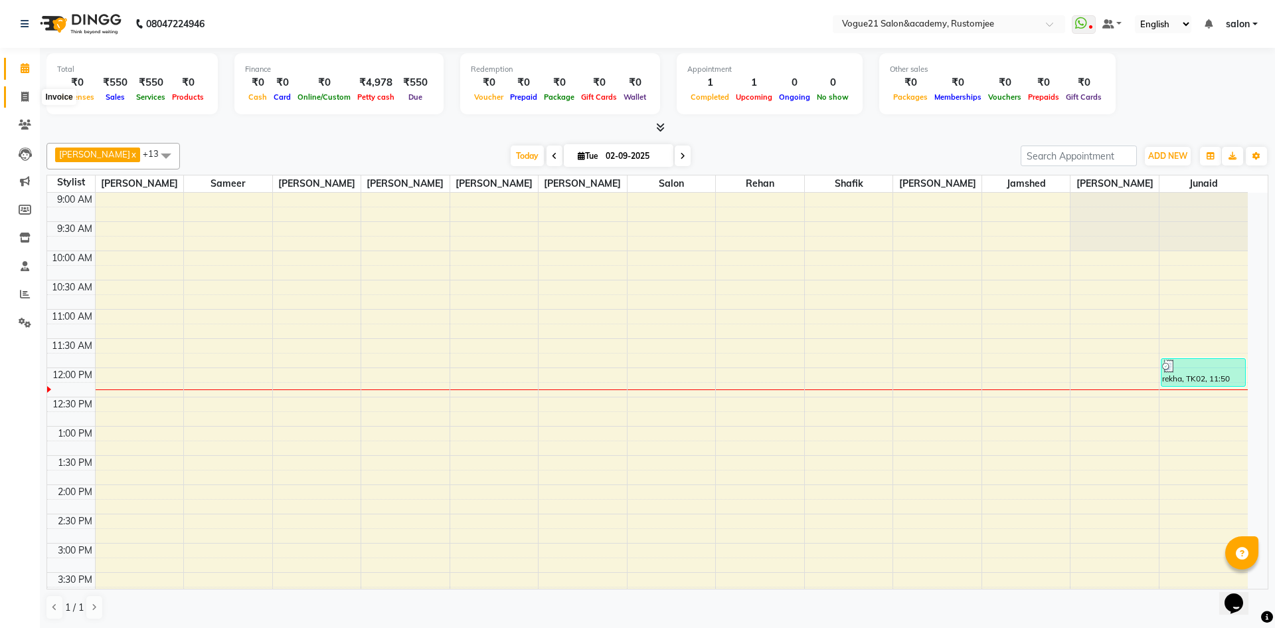
select select "8171"
select select "service"
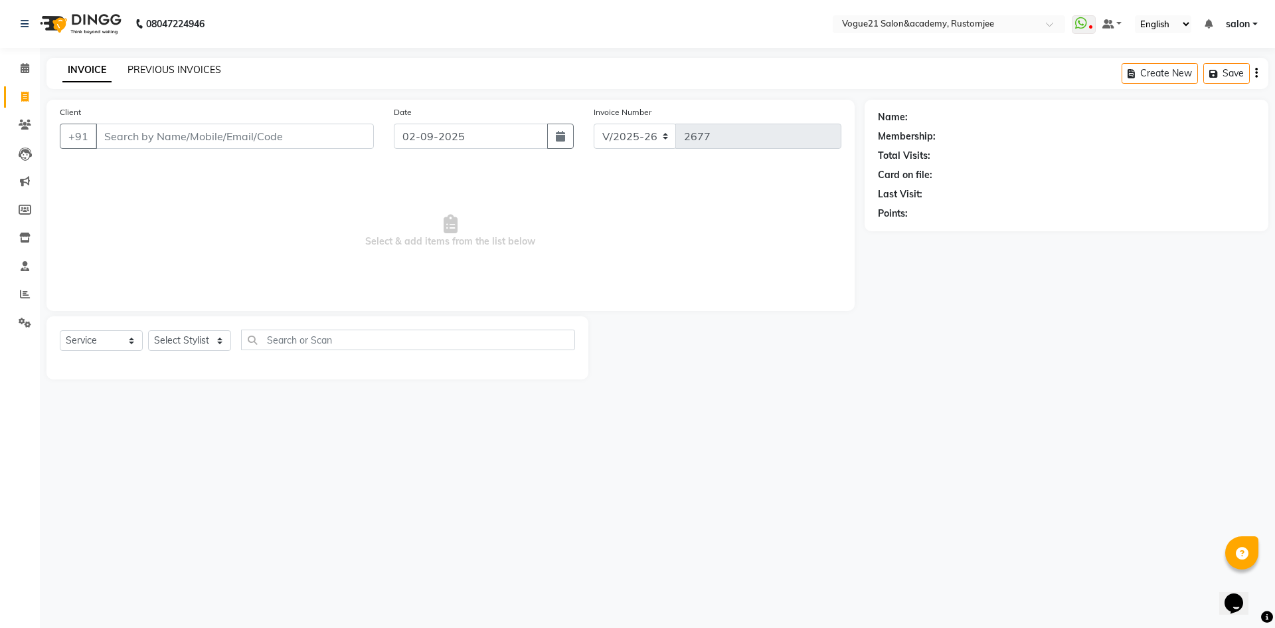
click at [169, 72] on link "PREVIOUS INVOICES" at bounding box center [175, 70] width 94 height 12
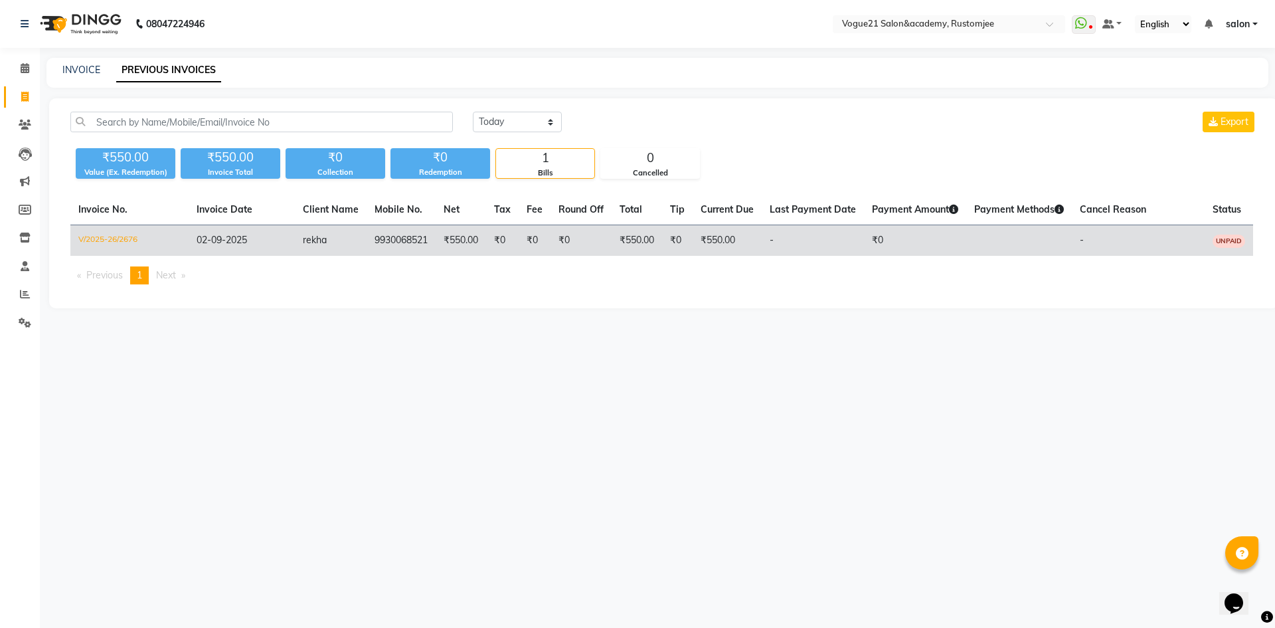
click at [385, 246] on td "9930068521" at bounding box center [401, 240] width 69 height 31
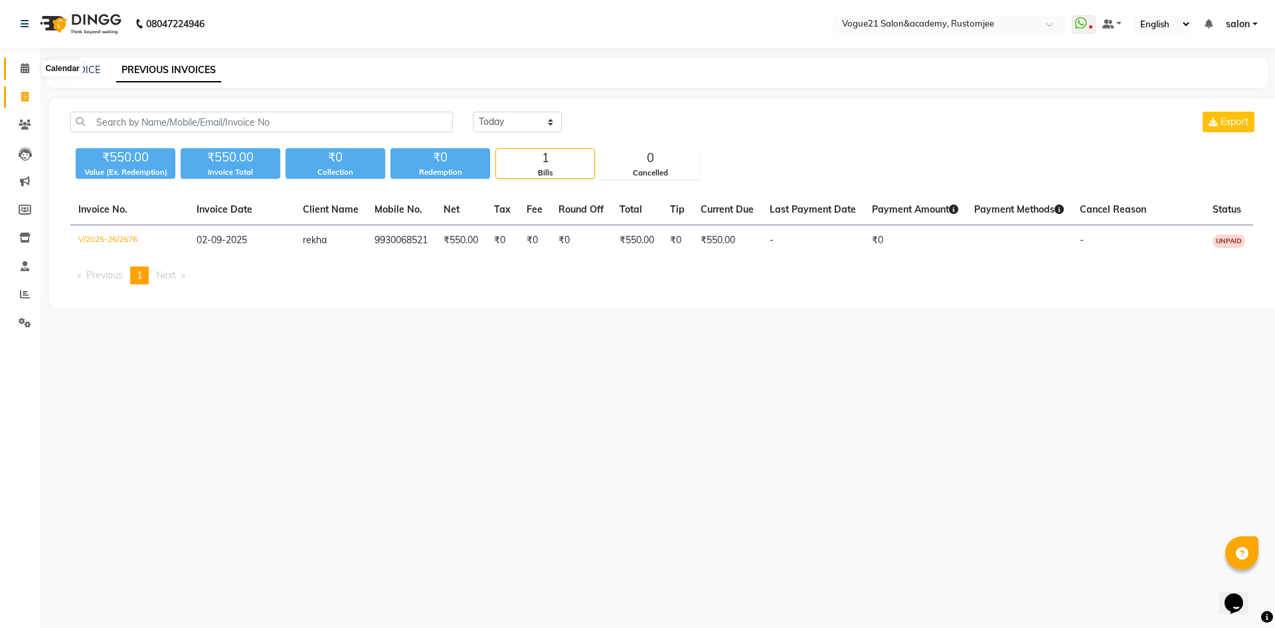
click at [23, 68] on icon at bounding box center [25, 68] width 9 height 10
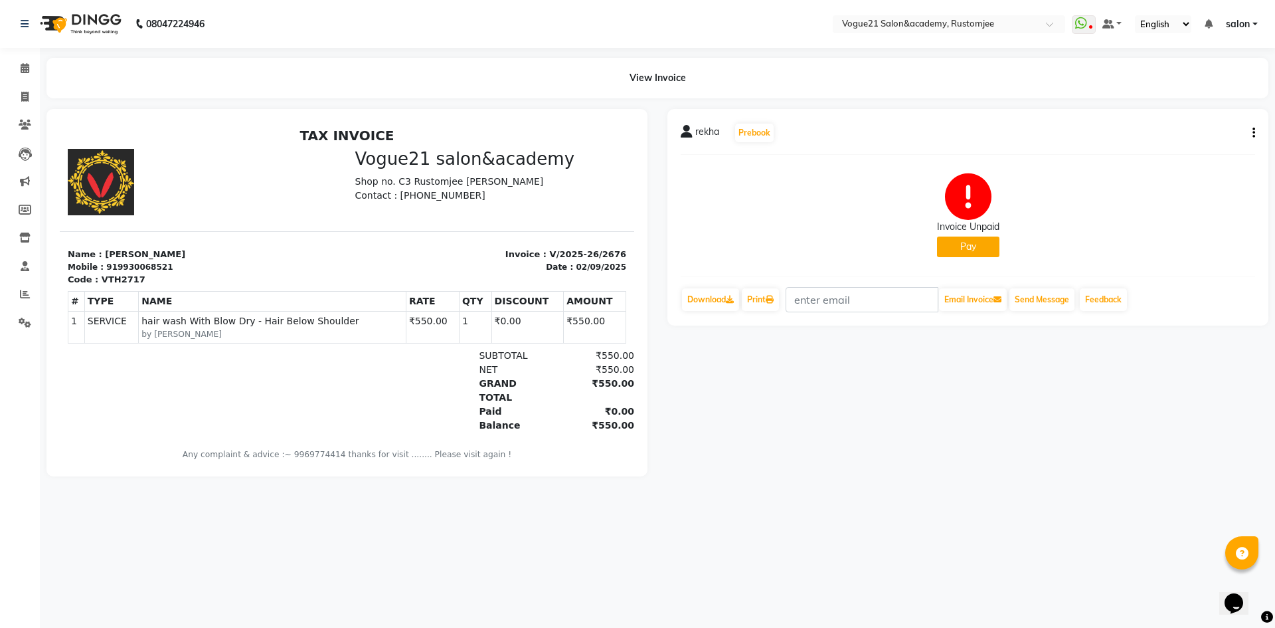
click at [983, 252] on button "Pay" at bounding box center [968, 246] width 62 height 21
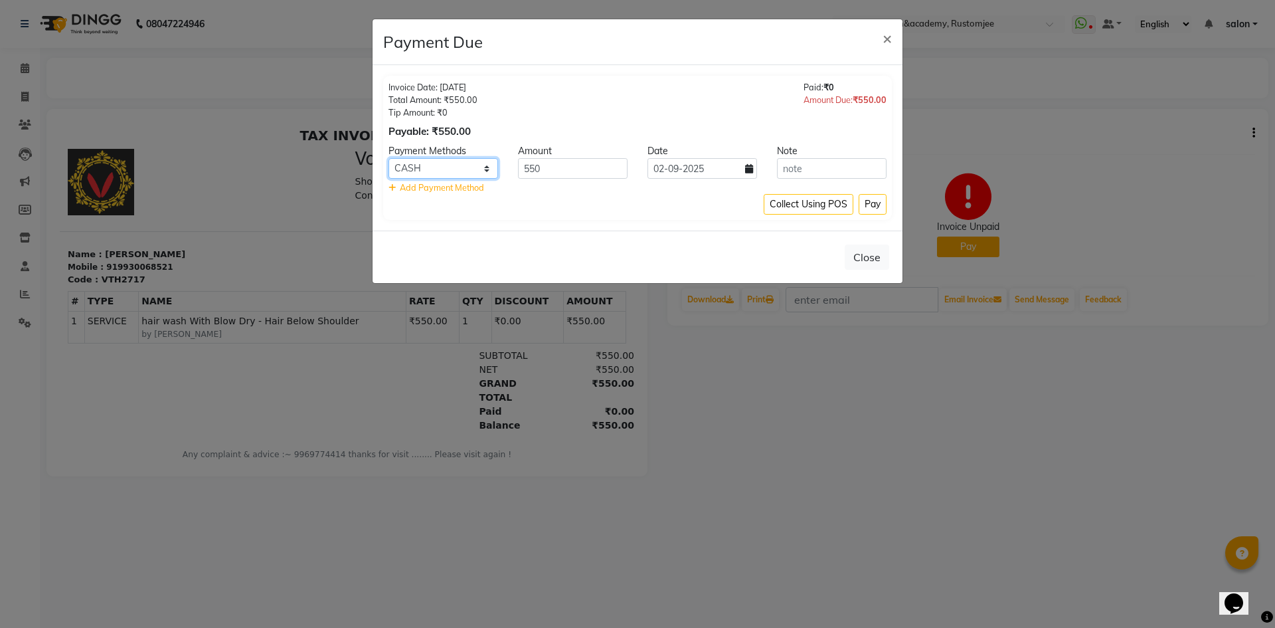
click at [456, 165] on select "Credit Card CASH UPI M Debit Card Card: IOB Cash Payment MI Voucher Coupon CARD…" at bounding box center [444, 168] width 110 height 21
select select "43"
click at [389, 158] on select "Credit Card CASH UPI M Debit Card Card: IOB Cash Payment MI Voucher Coupon CARD…" at bounding box center [444, 168] width 110 height 21
click at [870, 210] on button "Pay" at bounding box center [873, 204] width 28 height 21
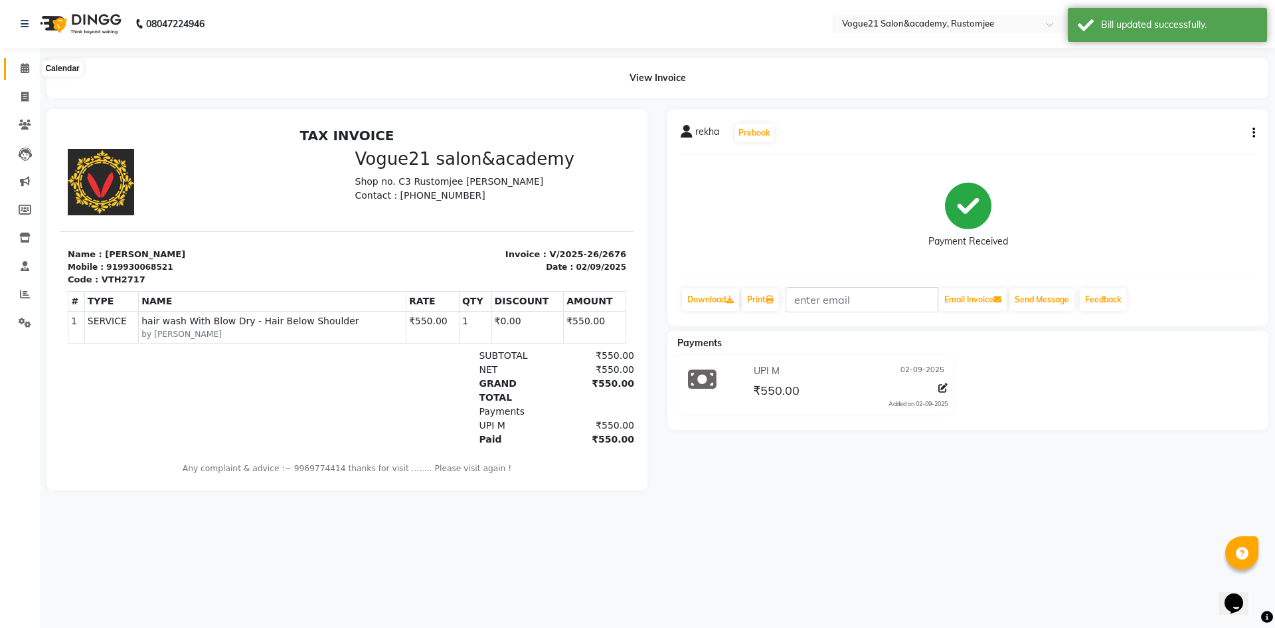
click at [26, 68] on icon at bounding box center [25, 68] width 9 height 10
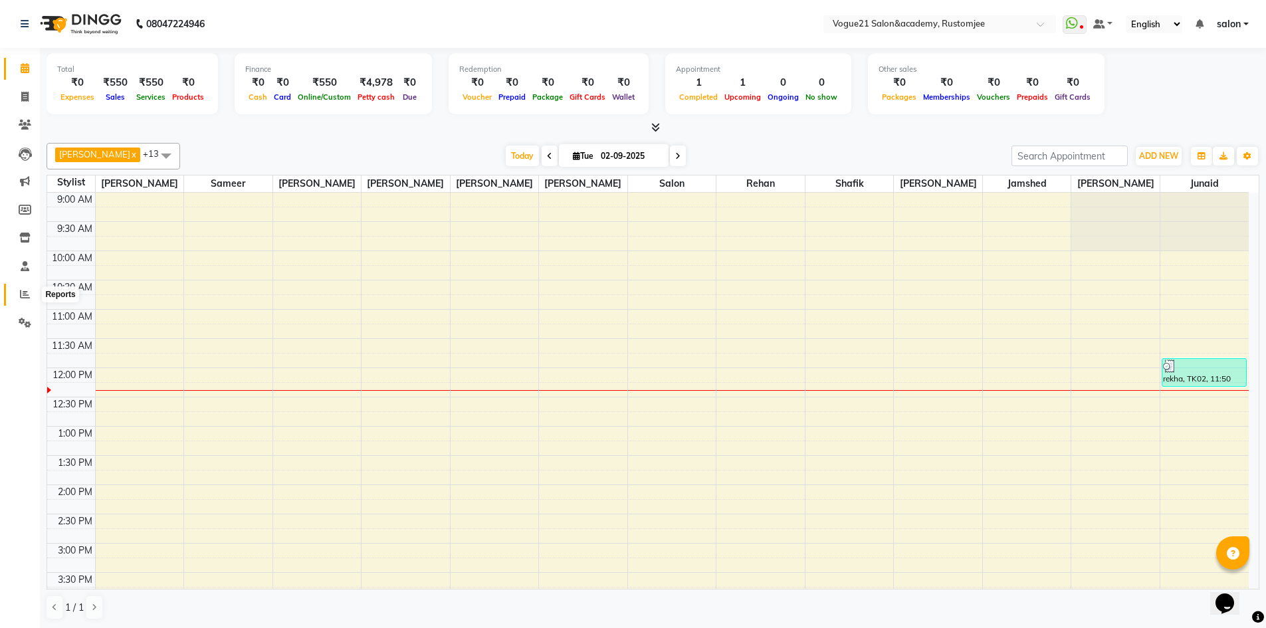
click at [26, 298] on icon at bounding box center [25, 294] width 10 height 10
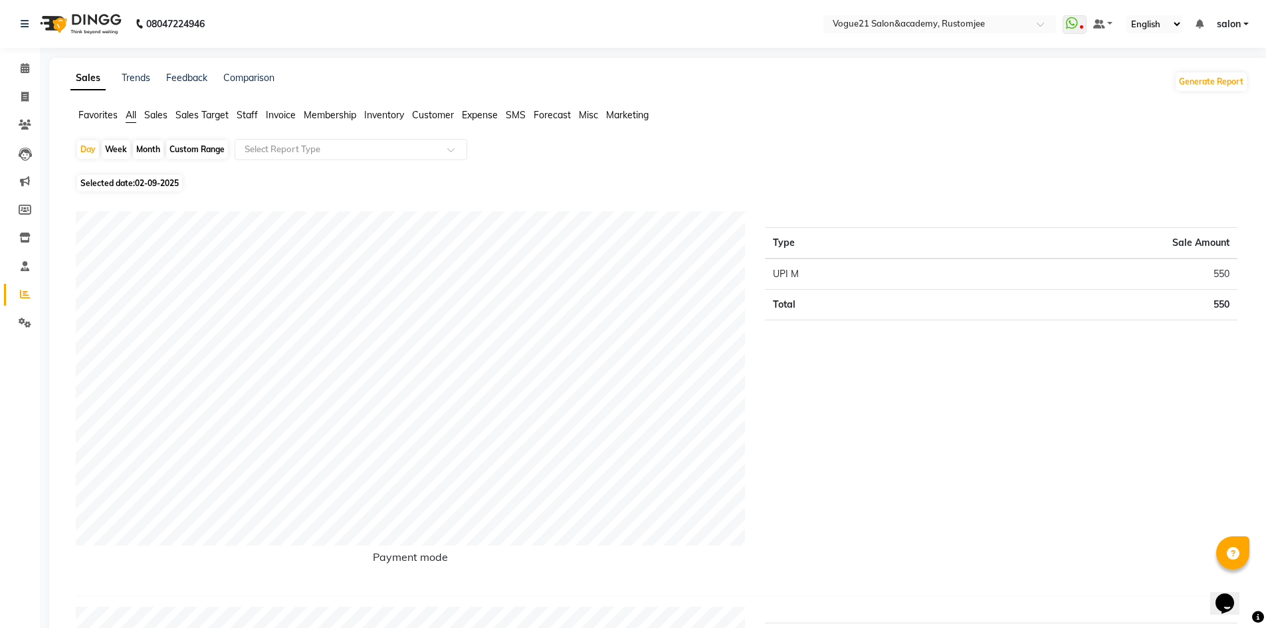
click at [250, 113] on span "Staff" at bounding box center [246, 115] width 21 height 12
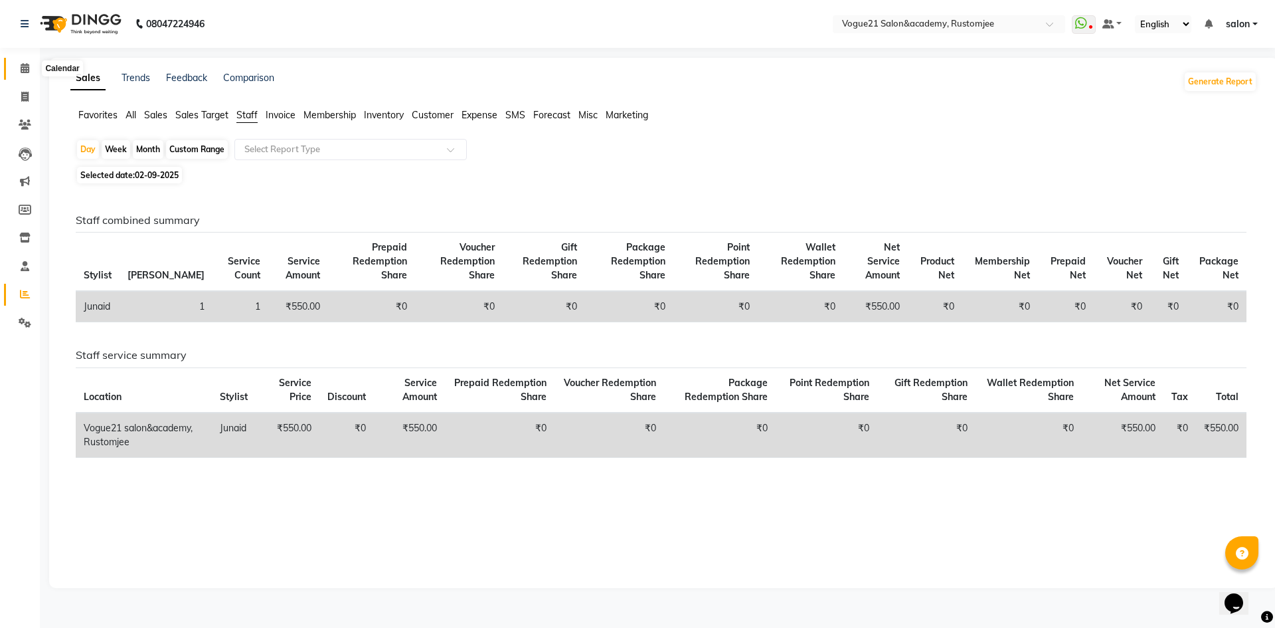
click at [24, 66] on icon at bounding box center [25, 68] width 9 height 10
